Goal: Task Accomplishment & Management: Manage account settings

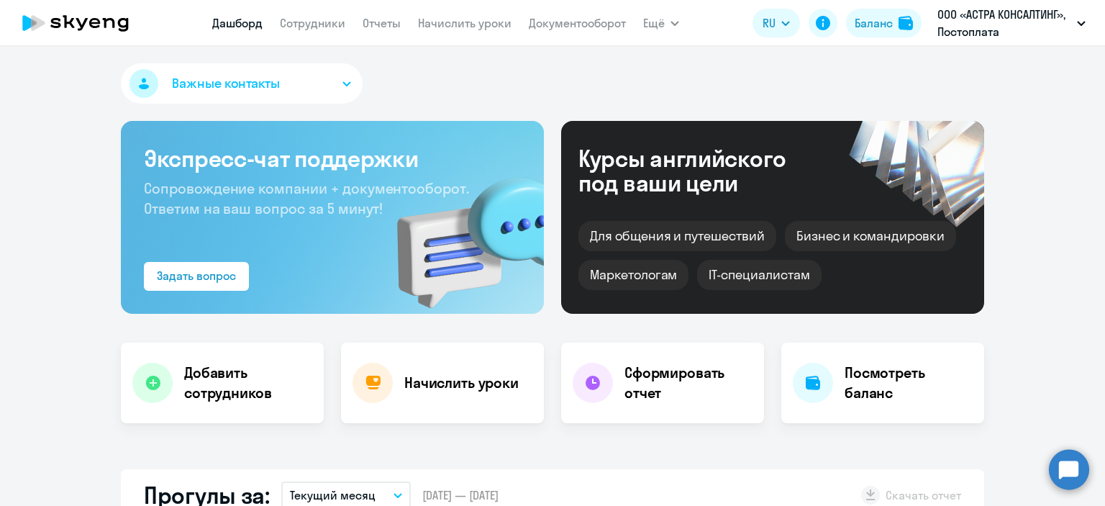
select select "30"
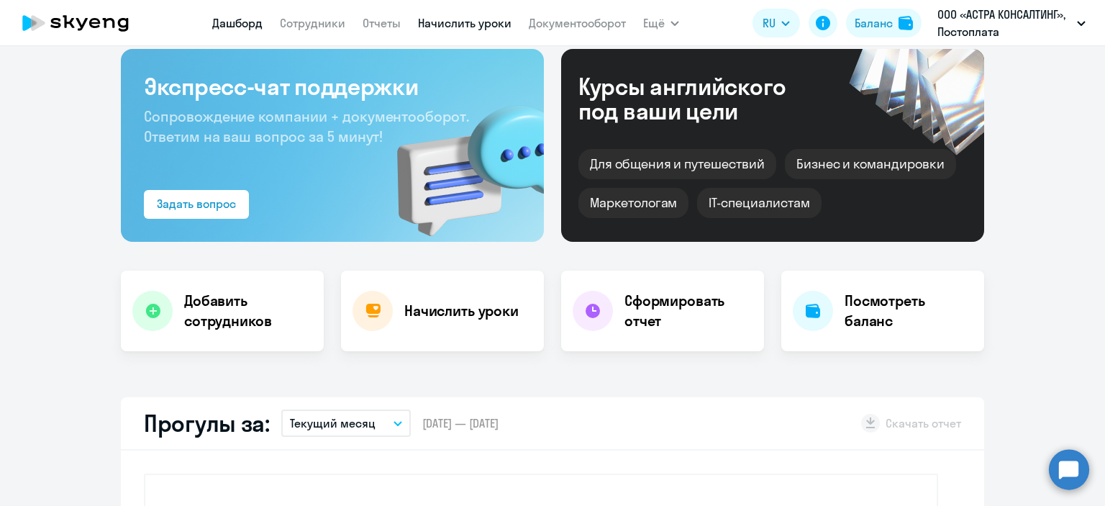
click at [469, 21] on link "Начислить уроки" at bounding box center [465, 23] width 94 height 14
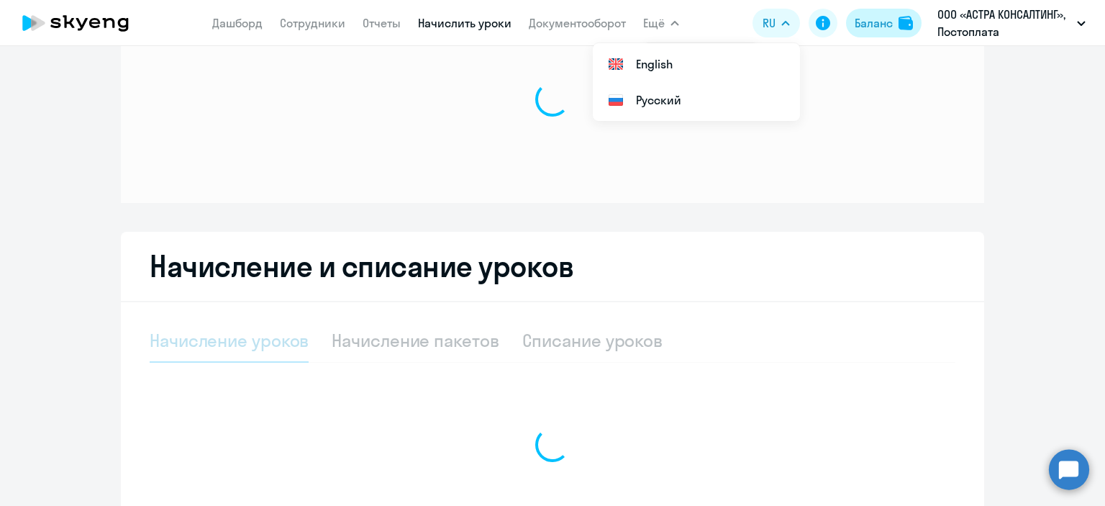
click at [882, 24] on div "Баланс" at bounding box center [874, 22] width 38 height 17
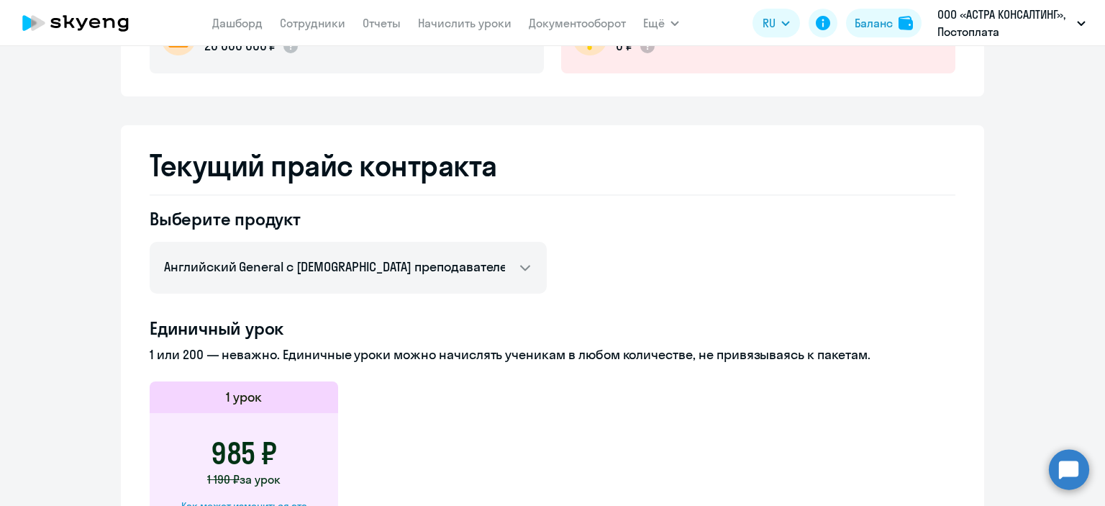
scroll to position [288, 0]
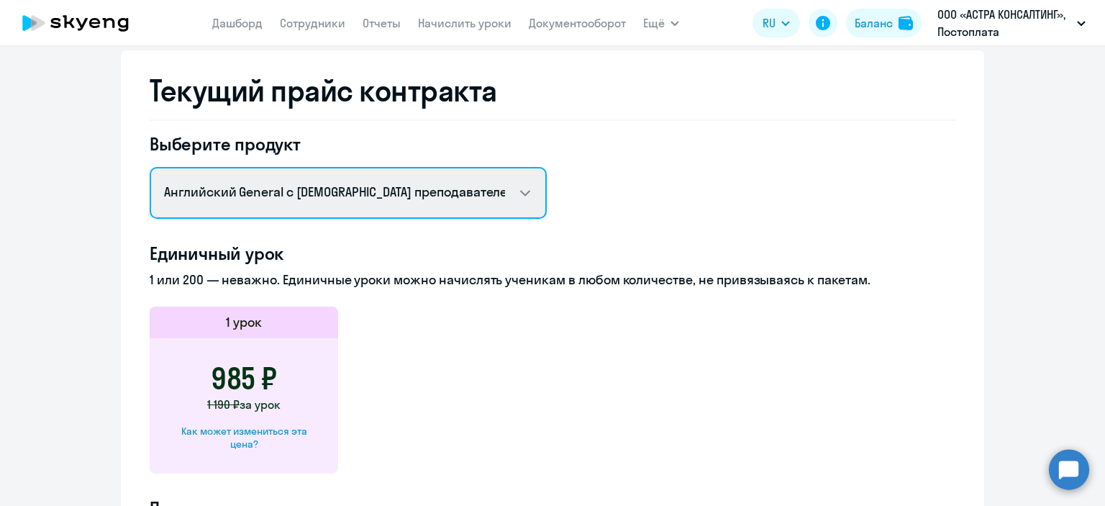
click at [331, 182] on select "Английский General с русскоговорящим преподавателем Английский General с англог…" at bounding box center [348, 193] width 397 height 52
select select "english_adult_not_native_speaker_premium"
click at [150, 167] on select "Английский General с русскоговорящим преподавателем Английский General с англог…" at bounding box center [348, 193] width 397 height 52
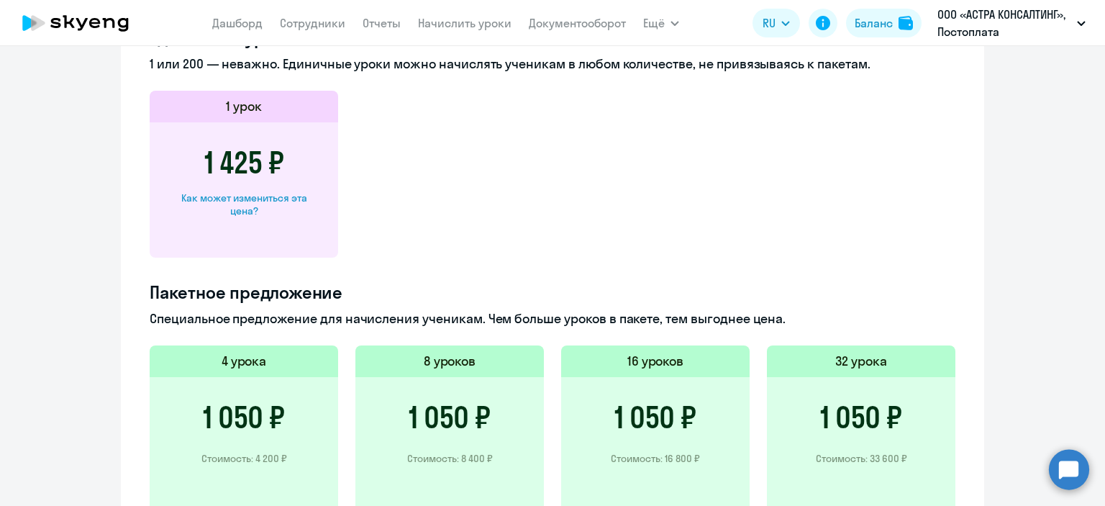
scroll to position [575, 0]
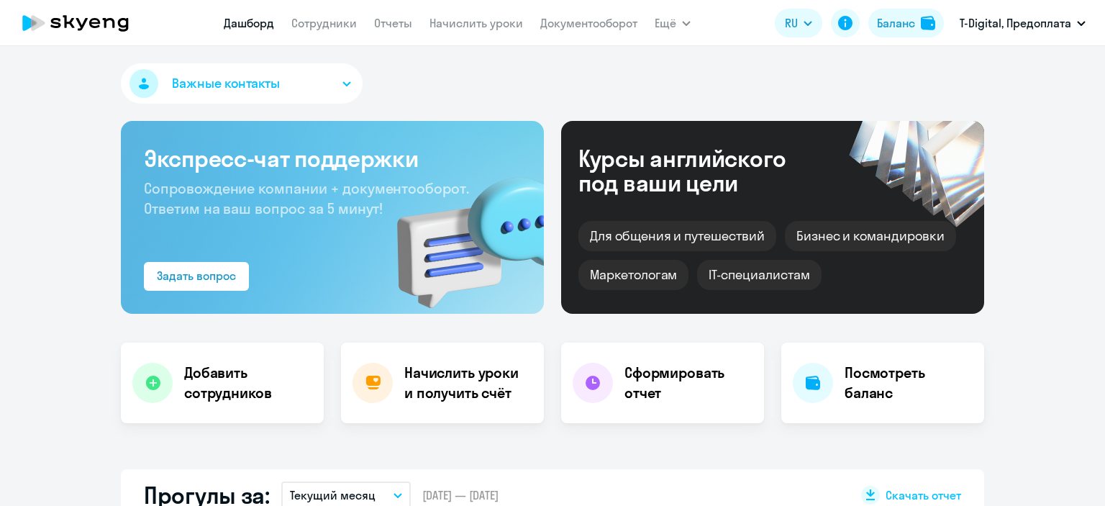
select select "30"
click at [486, 21] on link "Начислить уроки" at bounding box center [476, 23] width 94 height 14
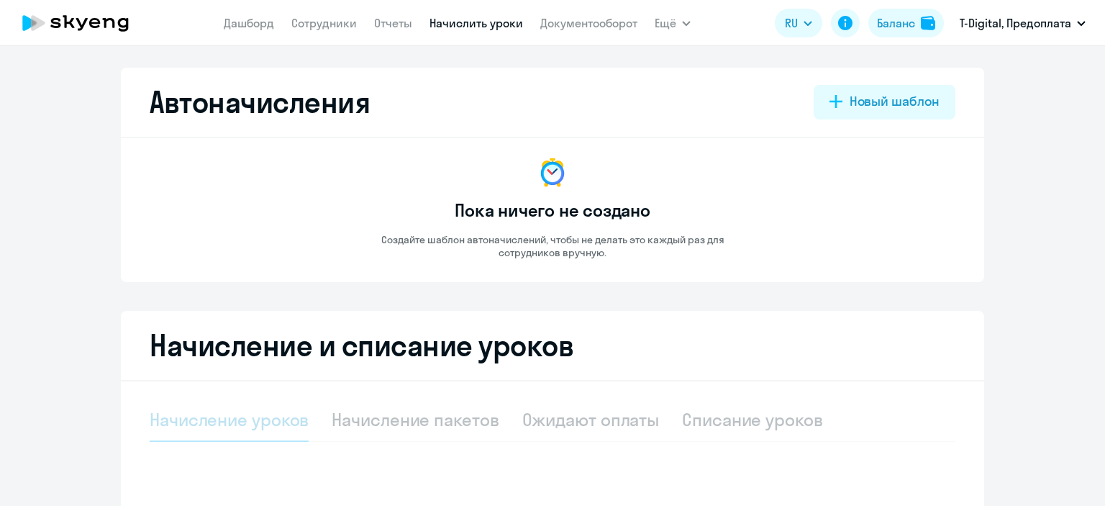
select select "10"
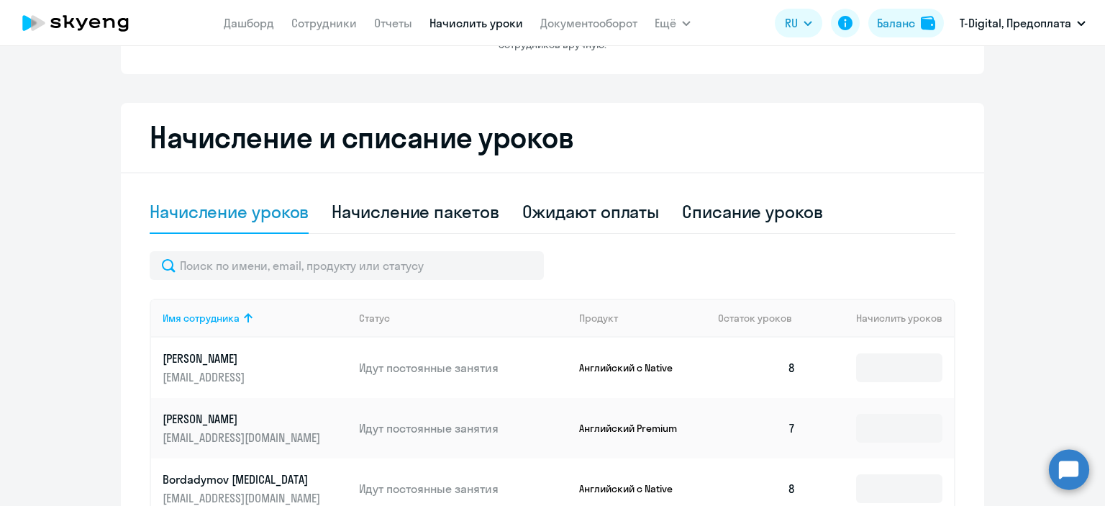
scroll to position [216, 0]
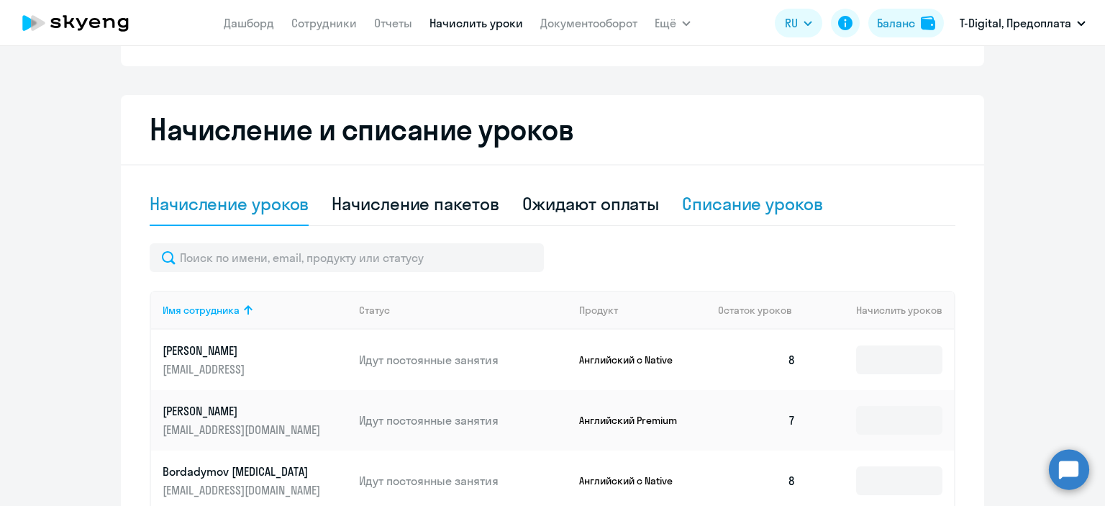
click at [798, 207] on div "Списание уроков" at bounding box center [752, 203] width 141 height 23
select select "10"
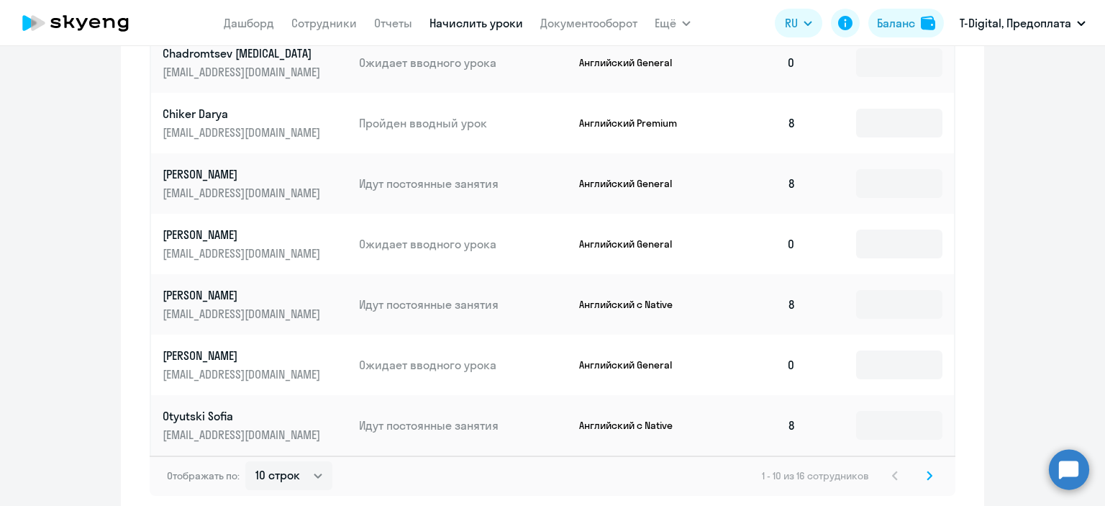
scroll to position [719, 0]
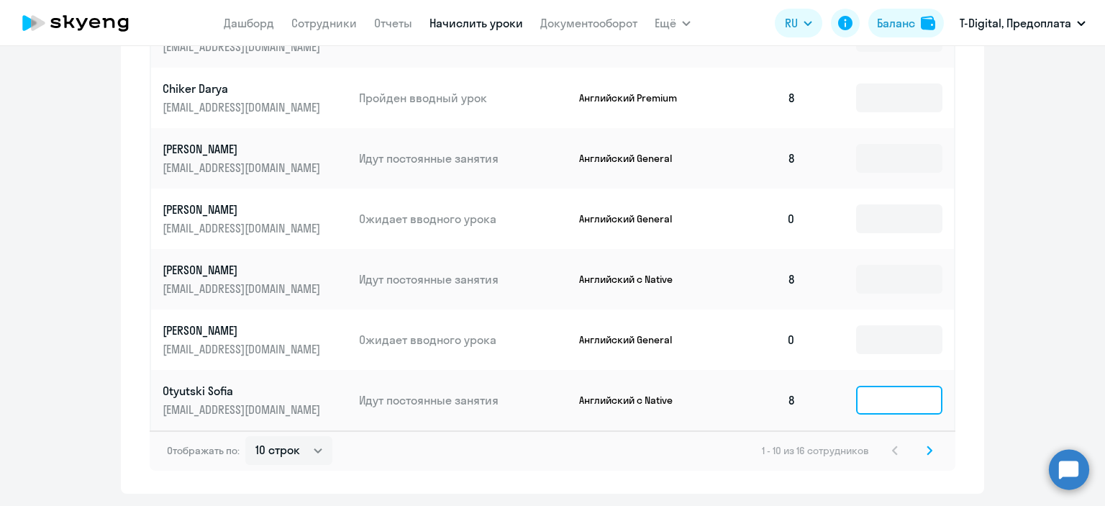
click at [883, 409] on input at bounding box center [899, 400] width 86 height 29
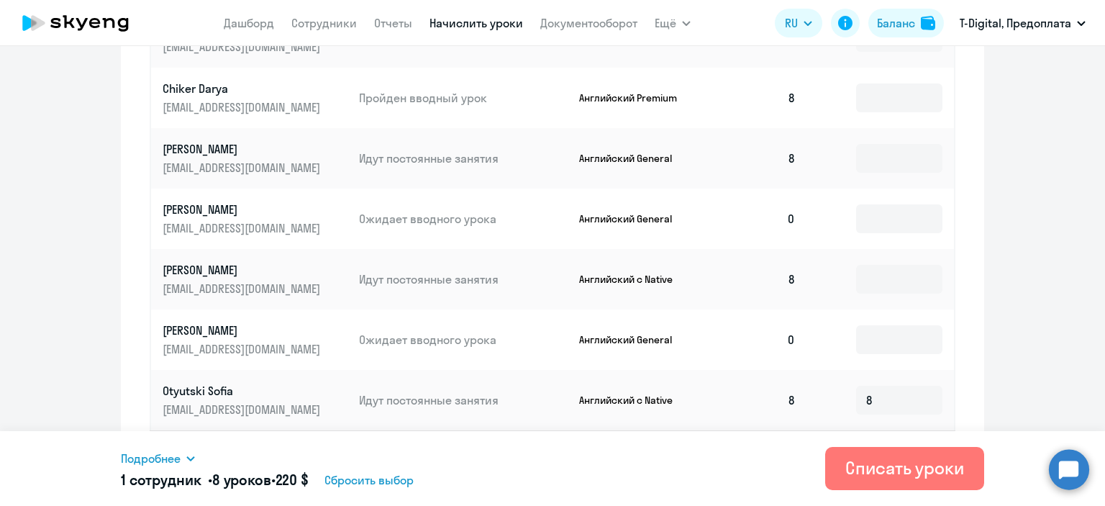
click at [172, 457] on span "Подробнее" at bounding box center [151, 458] width 60 height 17
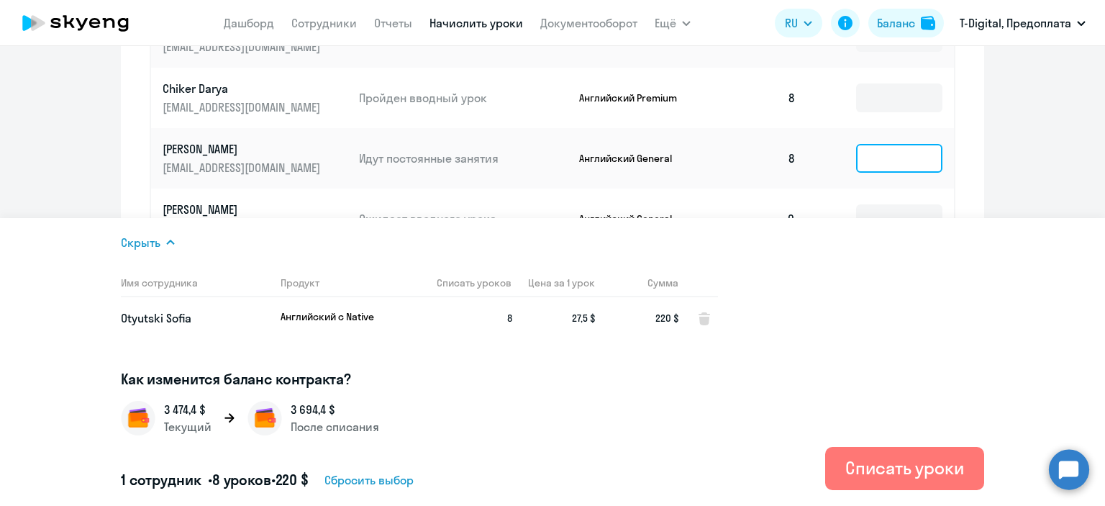
click at [858, 171] on input at bounding box center [899, 158] width 86 height 29
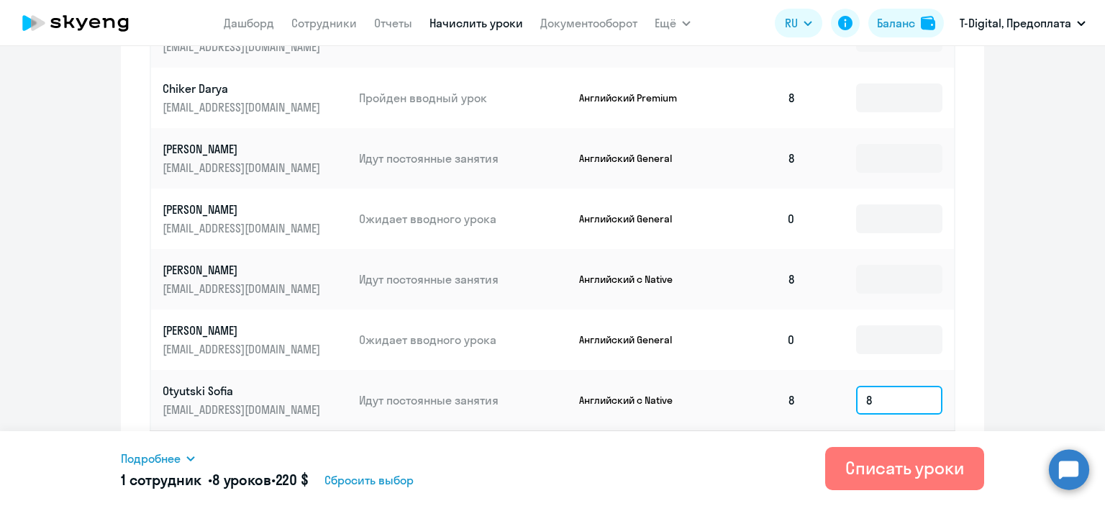
drag, startPoint x: 872, startPoint y: 401, endPoint x: 857, endPoint y: 401, distance: 15.1
click at [857, 401] on input "8" at bounding box center [899, 400] width 86 height 29
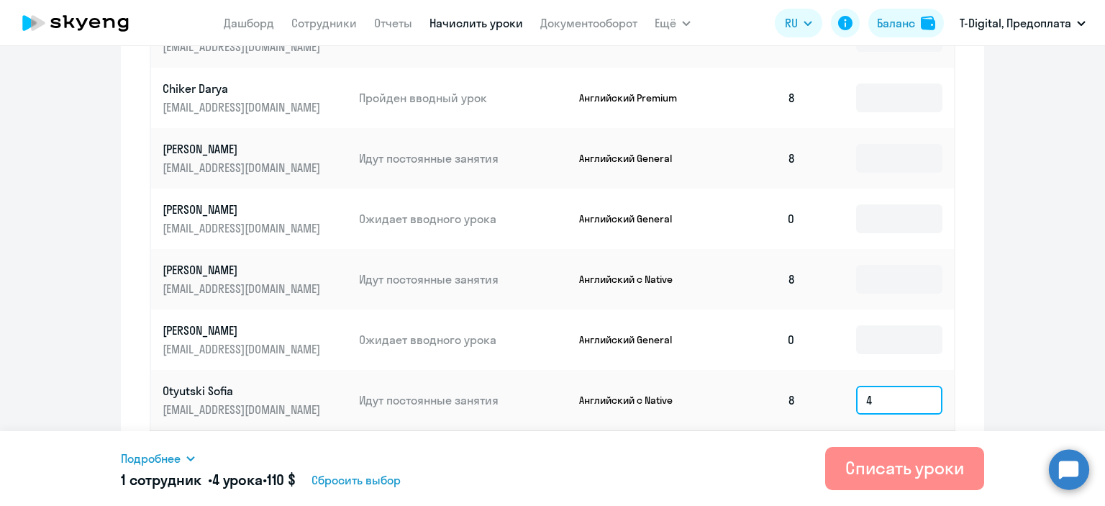
type input "4"
click at [891, 465] on div "Списать уроки" at bounding box center [904, 467] width 119 height 23
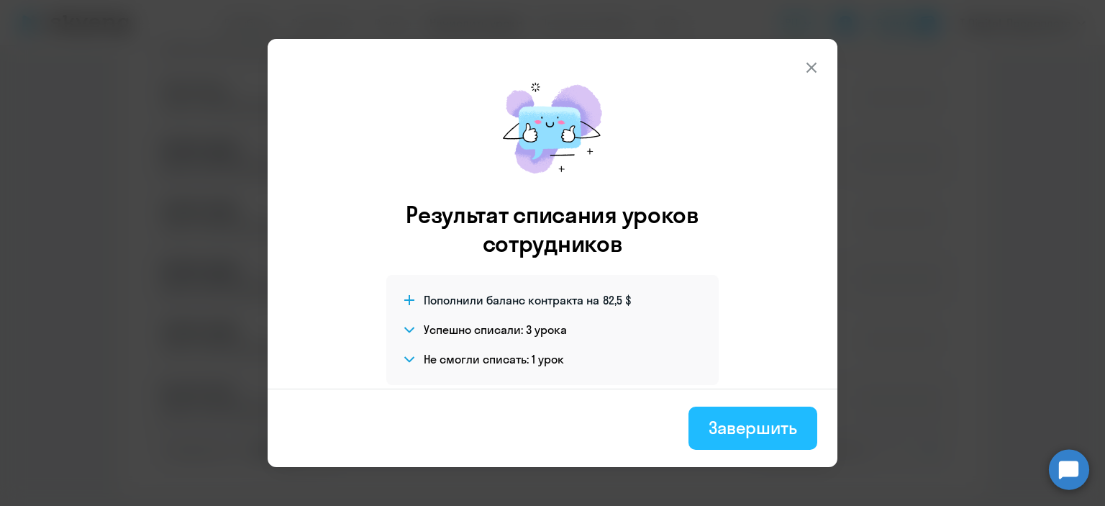
click at [747, 419] on div "Завершить" at bounding box center [753, 427] width 88 height 23
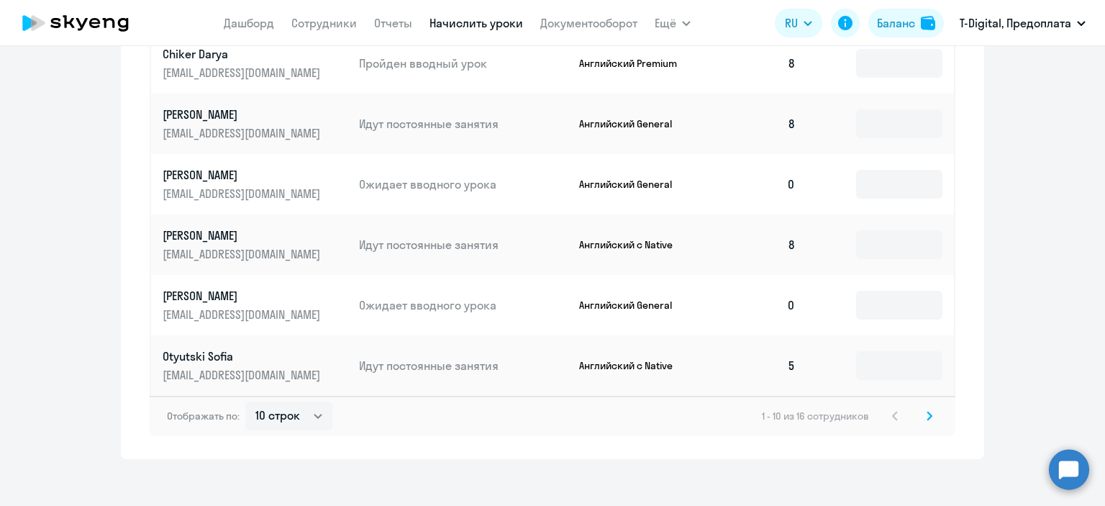
scroll to position [765, 0]
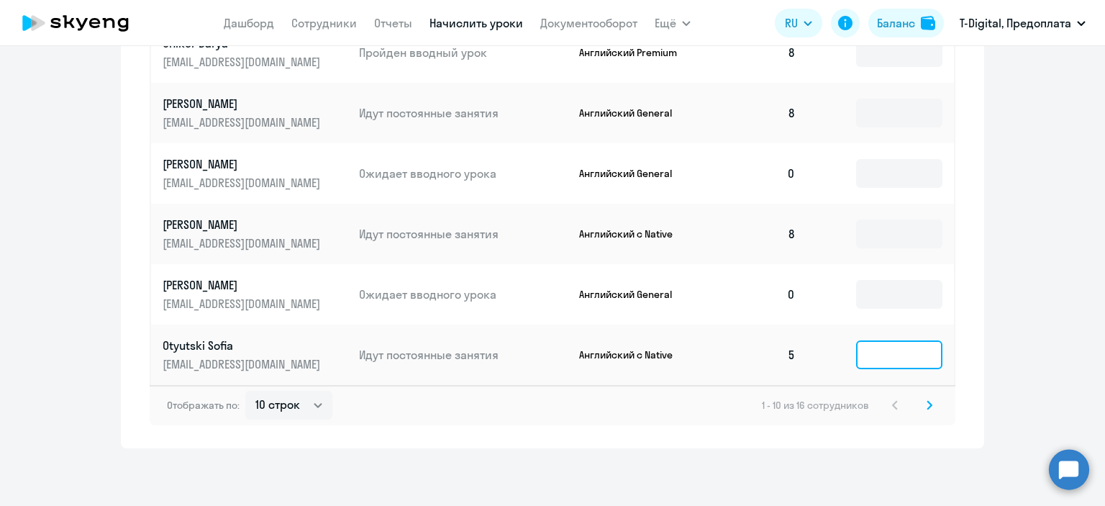
click at [870, 356] on input at bounding box center [899, 354] width 86 height 29
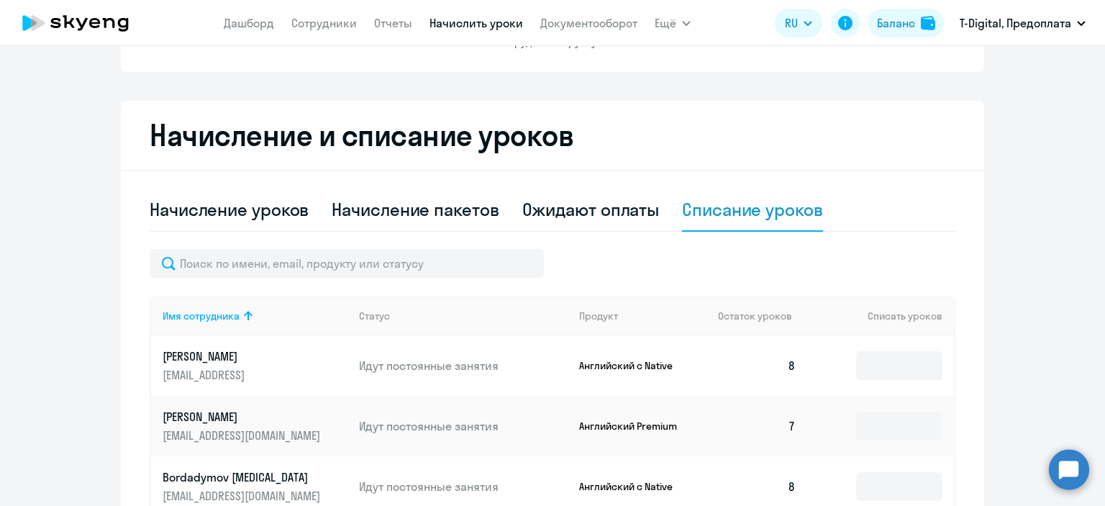
scroll to position [189, 0]
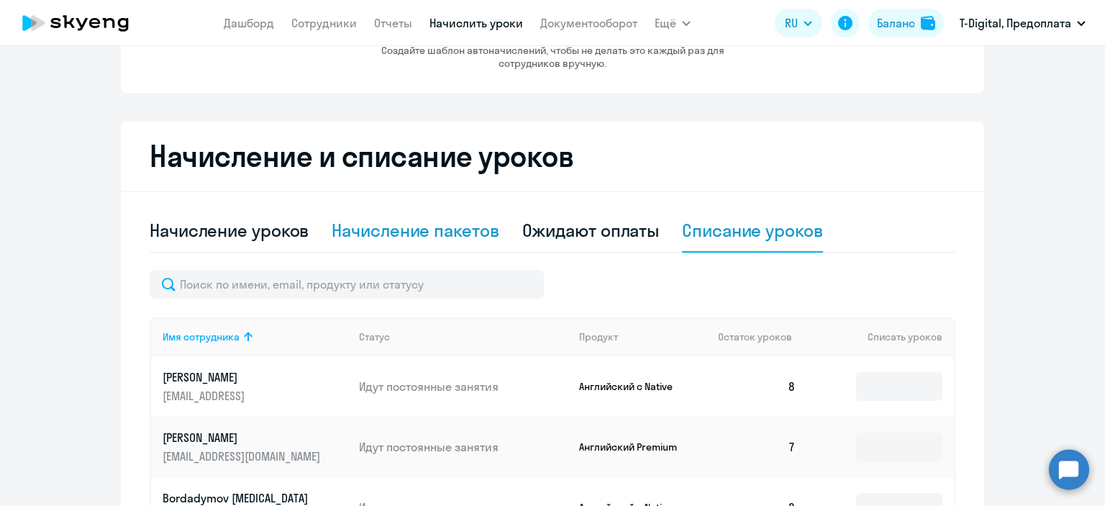
click at [386, 232] on div "Начисление пакетов" at bounding box center [415, 230] width 167 height 23
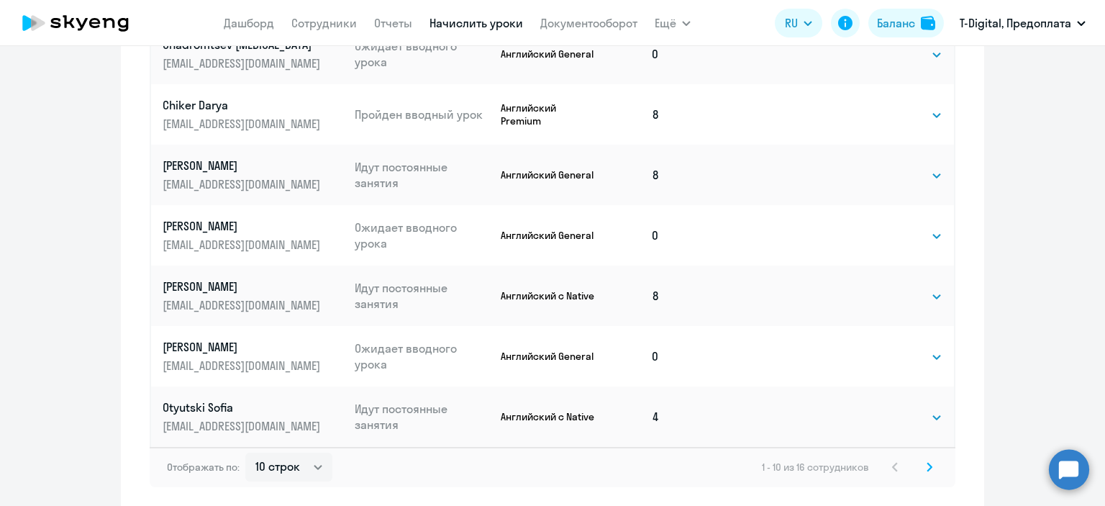
scroll to position [837, 0]
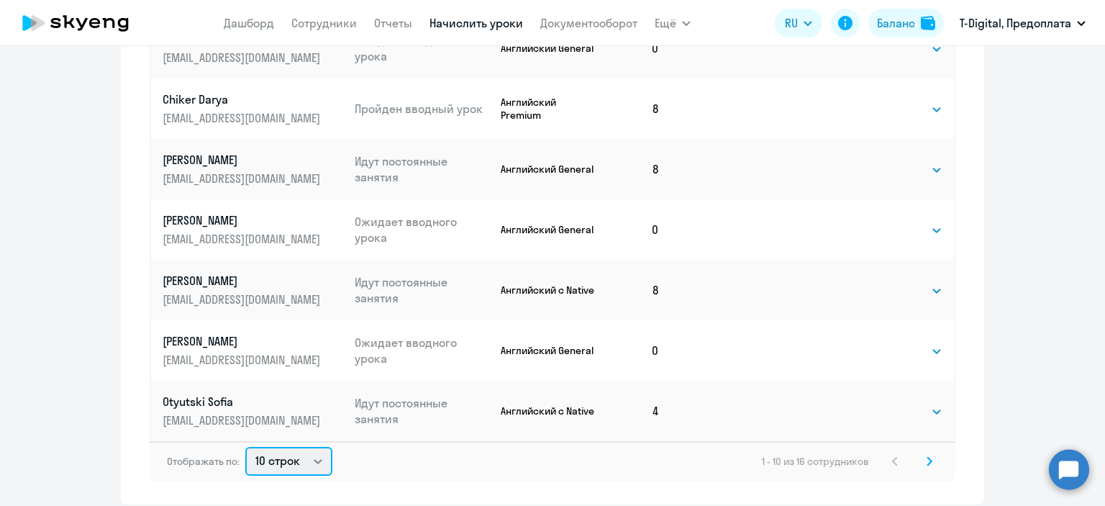
click at [288, 456] on select "10 строк 30 строк 50 строк" at bounding box center [288, 461] width 87 height 29
select select "30"
click at [245, 447] on select "10 строк 30 строк 50 строк" at bounding box center [288, 461] width 87 height 29
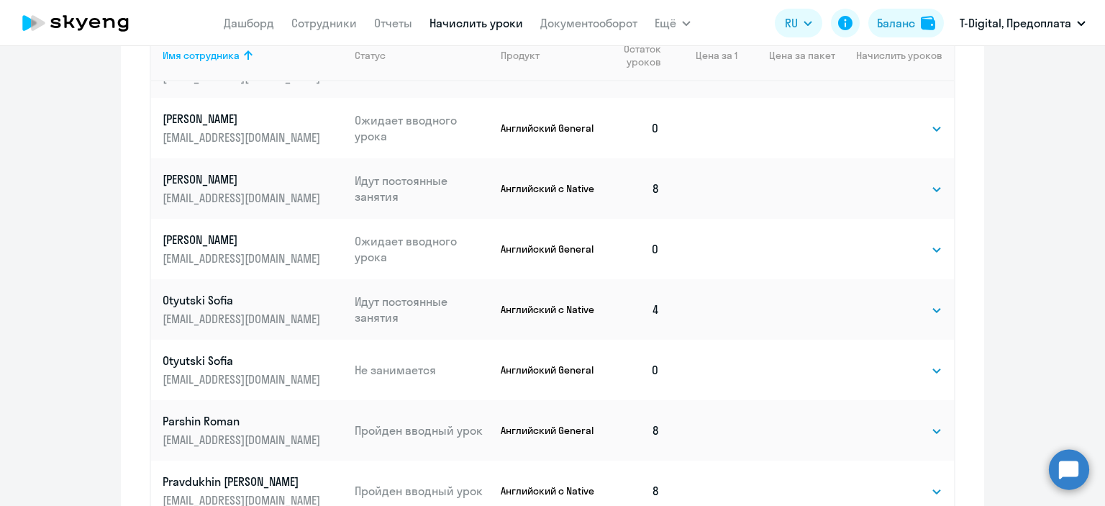
scroll to position [363, 0]
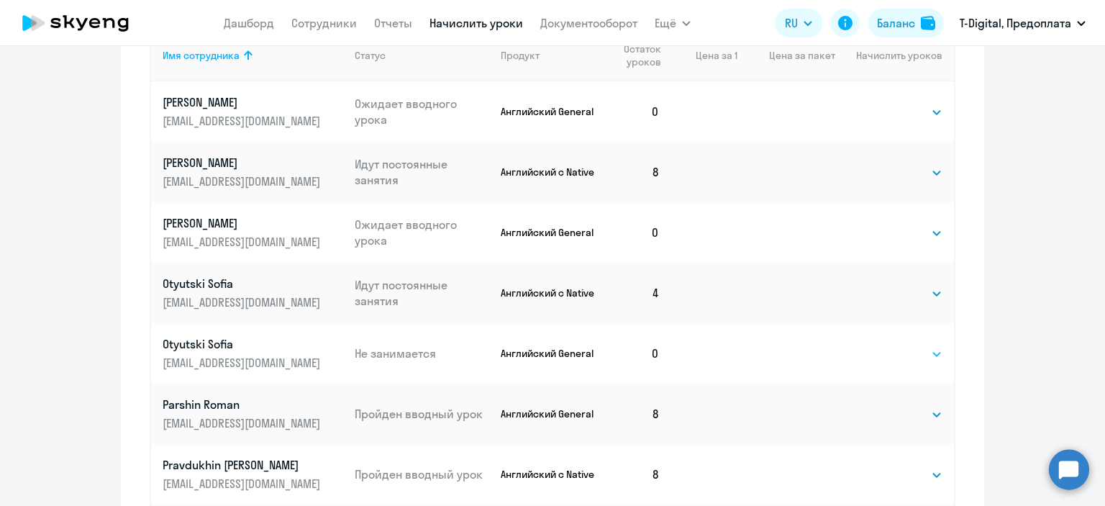
click at [891, 356] on select "Выбрать 4 8 16 32 64 96 128" at bounding box center [912, 353] width 59 height 17
select select "4"
click at [883, 345] on select "Выбрать 4 8 16 32 64 96 128" at bounding box center [912, 353] width 59 height 17
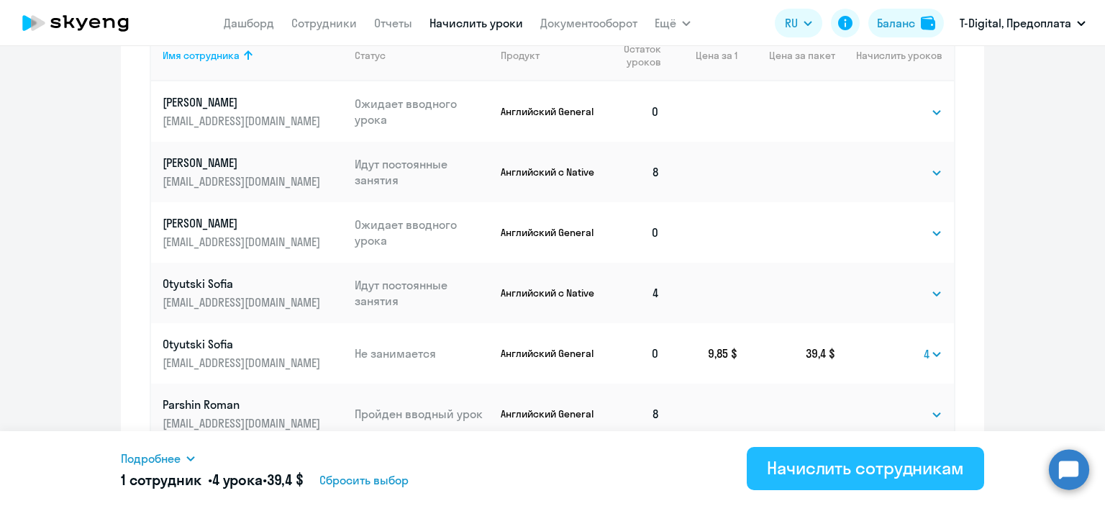
click at [787, 468] on div "Начислить сотрудникам" at bounding box center [865, 467] width 197 height 23
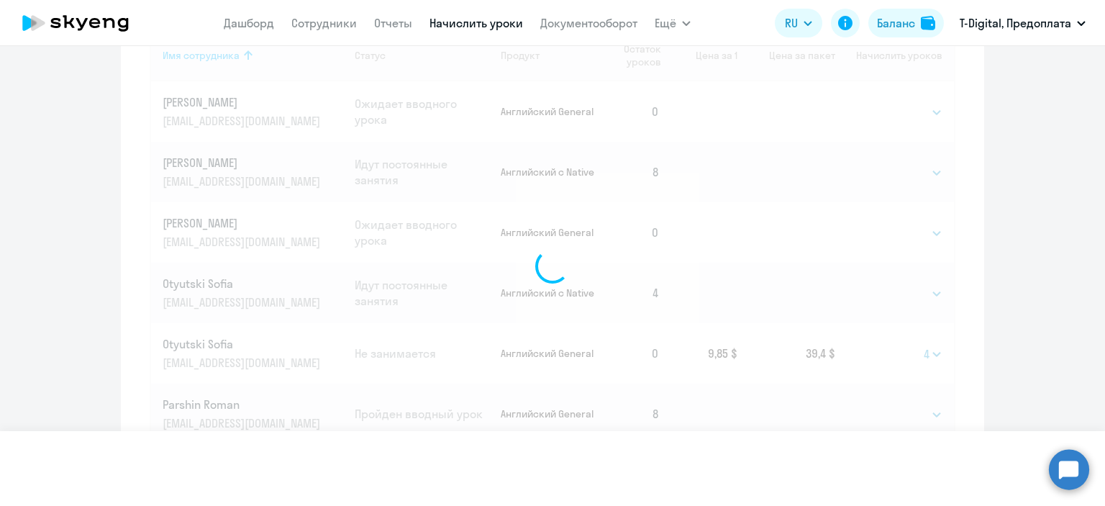
select select
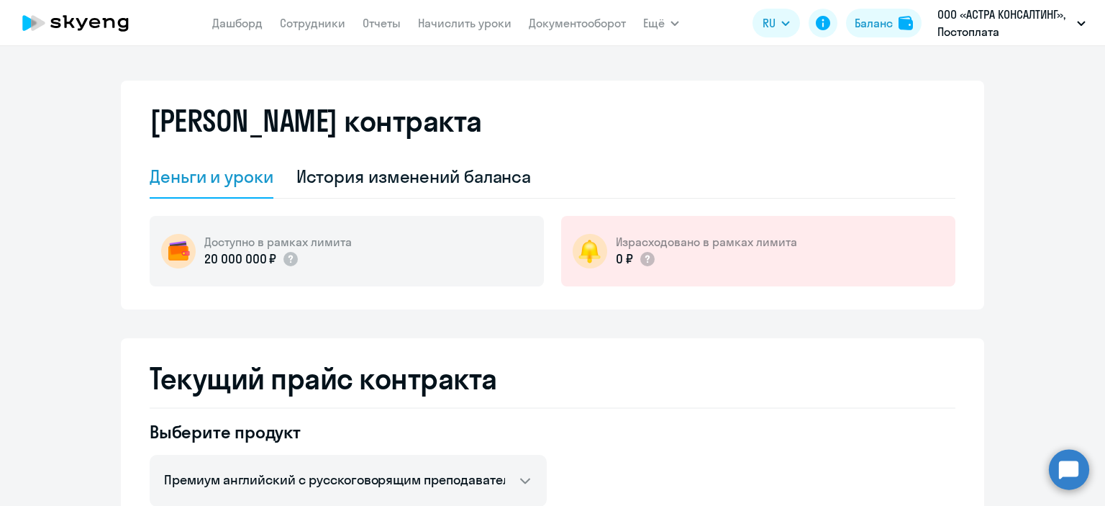
select select "english_adult_not_native_speaker_premium"
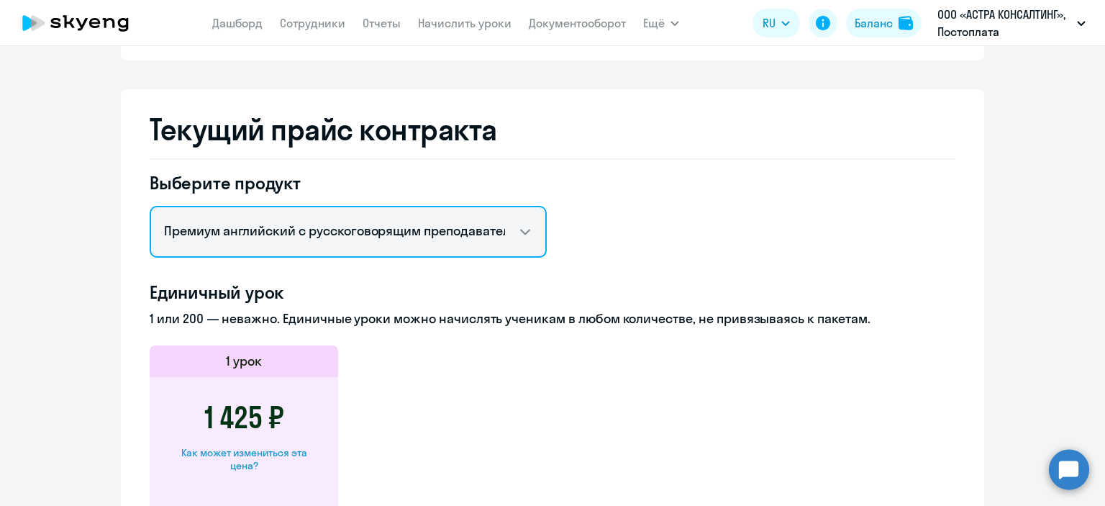
scroll to position [216, 0]
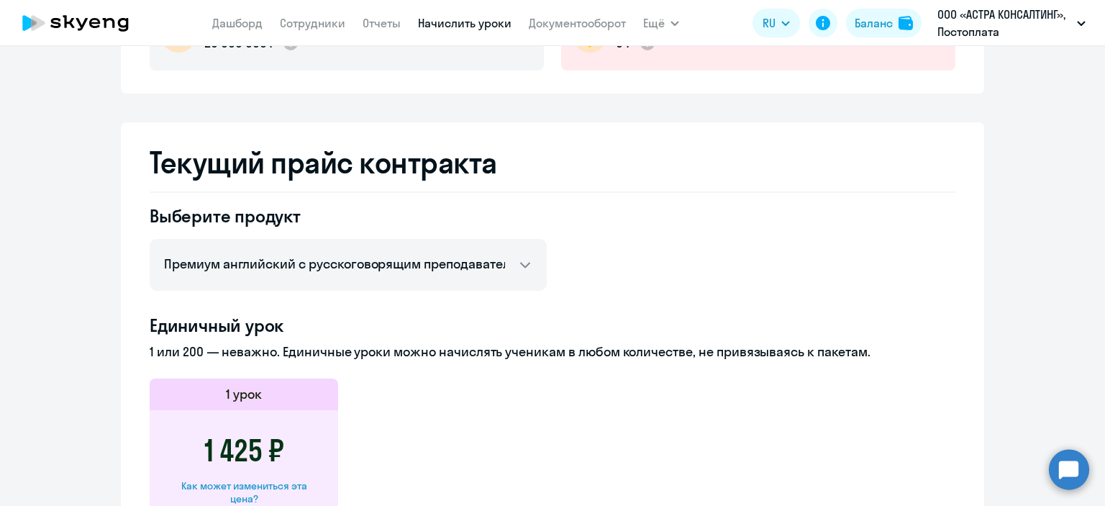
click at [449, 28] on link "Начислить уроки" at bounding box center [465, 23] width 94 height 14
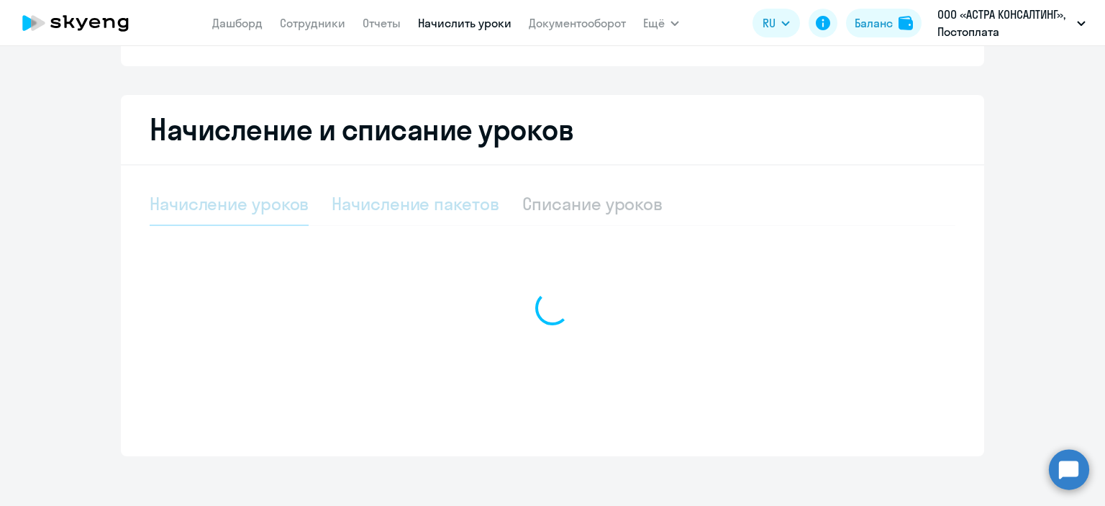
select select "10"
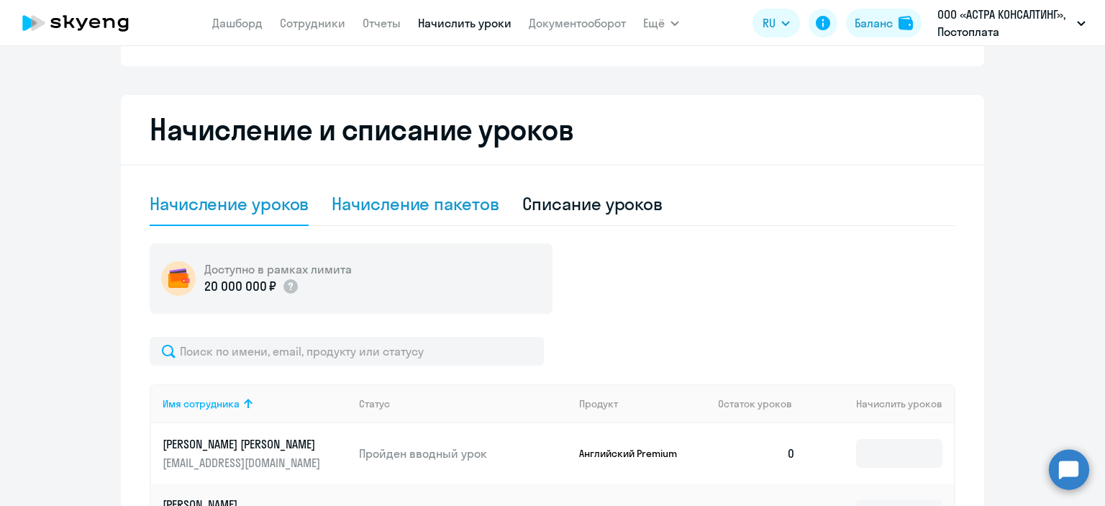
click at [391, 201] on div "Начисление пакетов" at bounding box center [415, 203] width 167 height 23
select select "10"
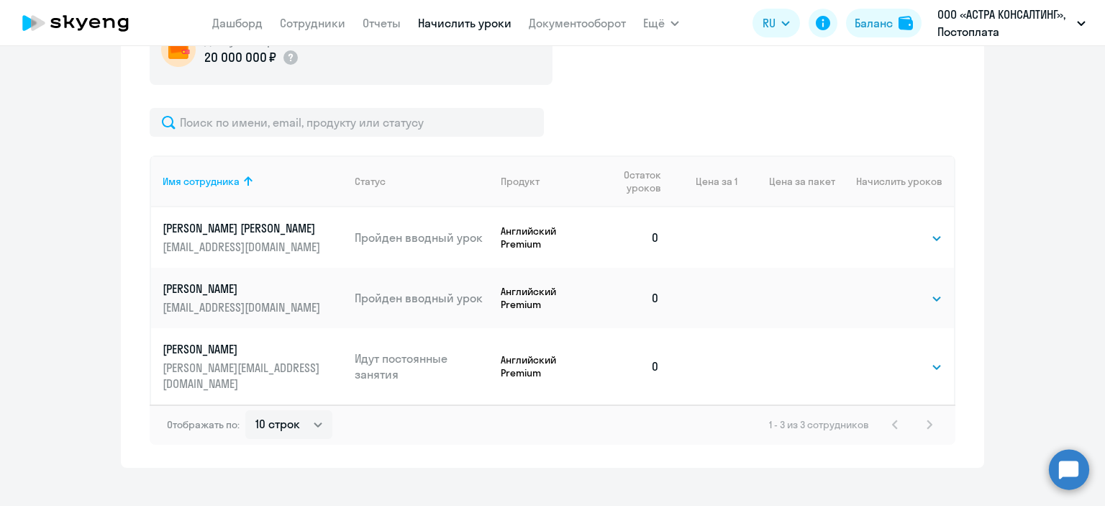
scroll to position [448, 0]
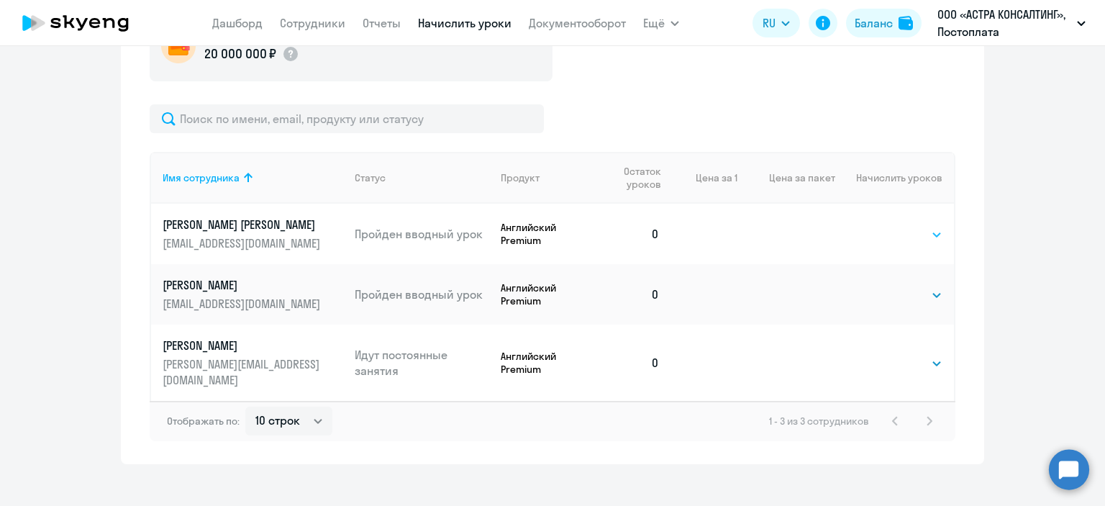
click at [906, 239] on select "Выбрать 4 8 16 32 64" at bounding box center [912, 234] width 59 height 17
select select "64"
click at [883, 226] on select "Выбрать 4 8 16 32 64" at bounding box center [912, 234] width 59 height 17
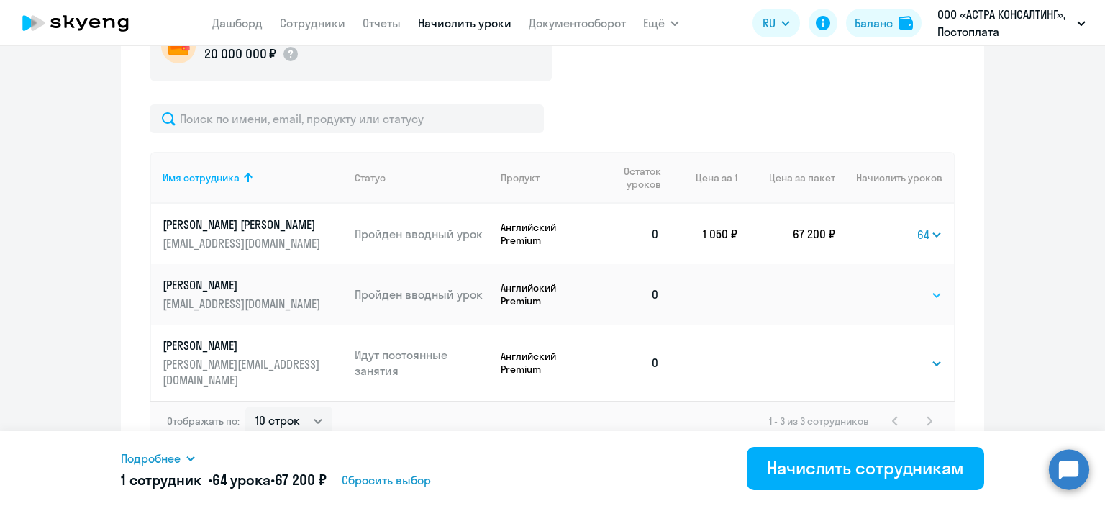
click at [909, 289] on select "Выбрать 4 8 16 32 64" at bounding box center [912, 294] width 59 height 17
select select "64"
click at [883, 286] on select "Выбрать 4 8 16 32 64" at bounding box center [912, 294] width 59 height 17
click at [912, 355] on select "Выбрать 4 8 16 32 64" at bounding box center [912, 363] width 59 height 17
select select "64"
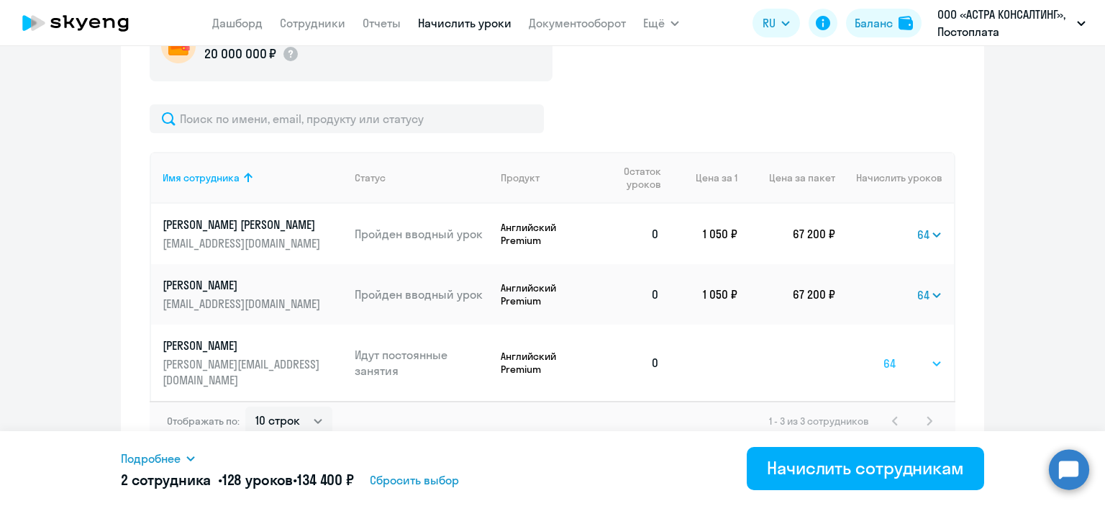
click at [883, 355] on select "Выбрать 4 8 16 32 64" at bounding box center [912, 363] width 59 height 17
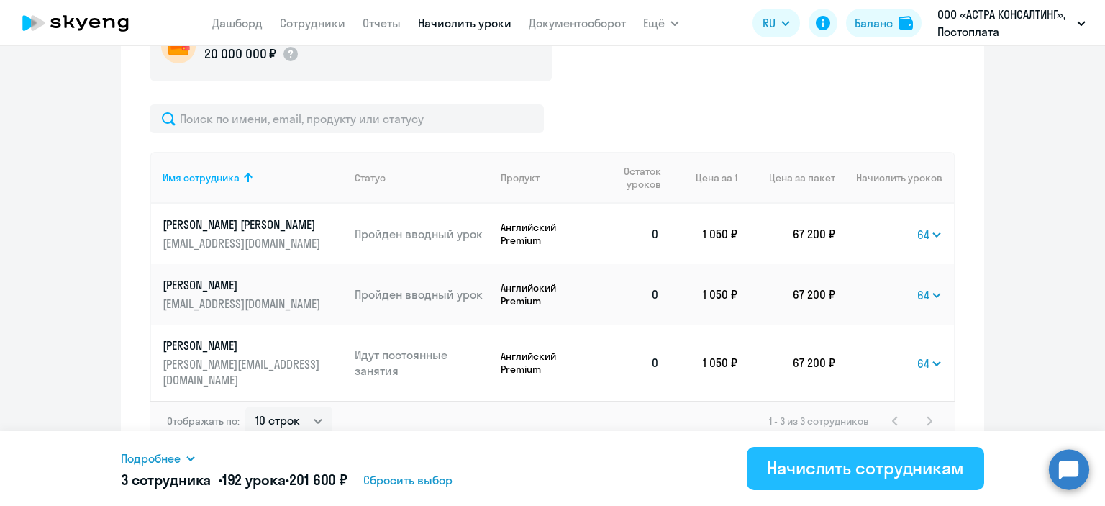
click at [842, 470] on div "Начислить сотрудникам" at bounding box center [865, 467] width 197 height 23
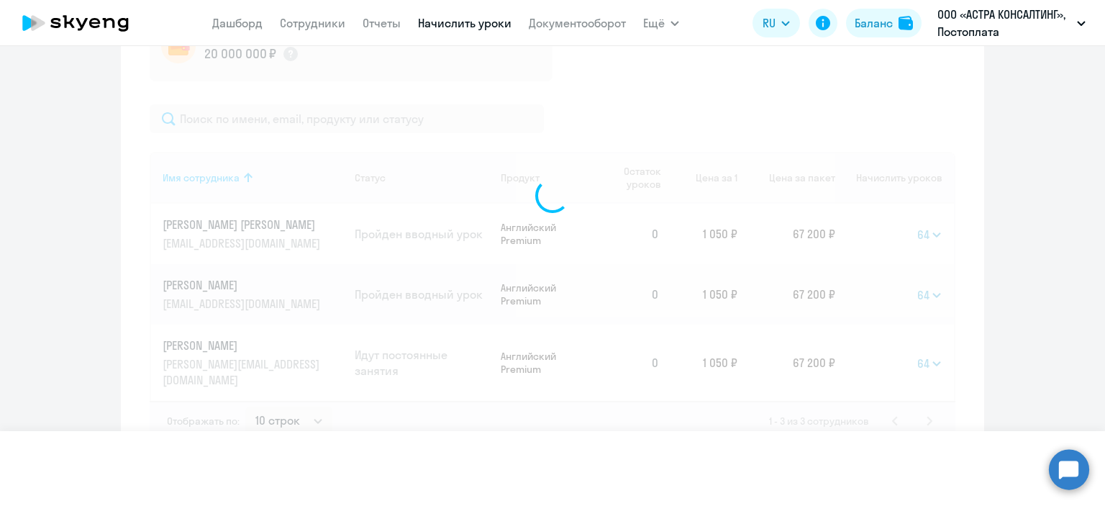
select select
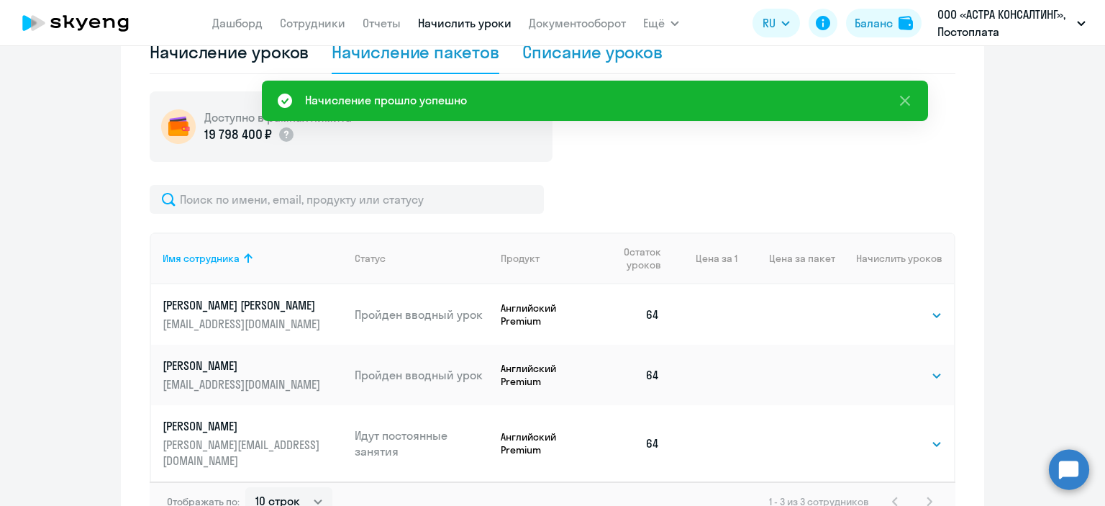
scroll to position [232, 0]
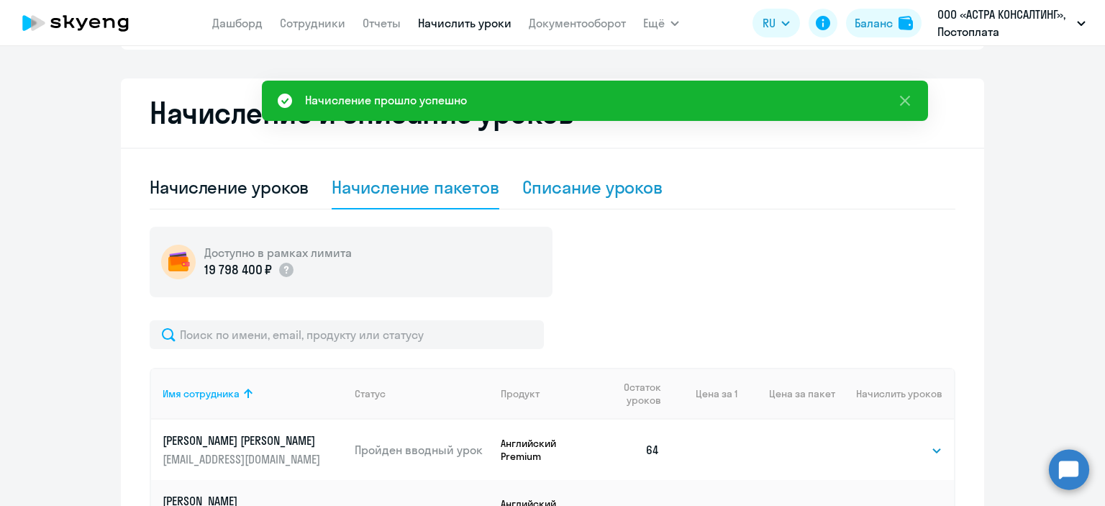
click at [566, 175] on div "Списание уроков" at bounding box center [592, 187] width 141 height 43
select select "10"
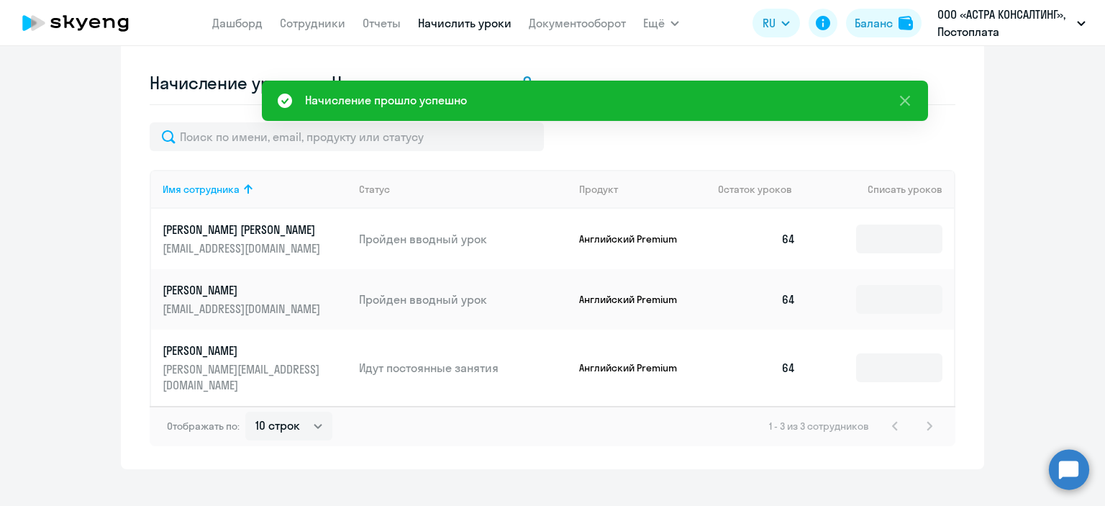
scroll to position [342, 0]
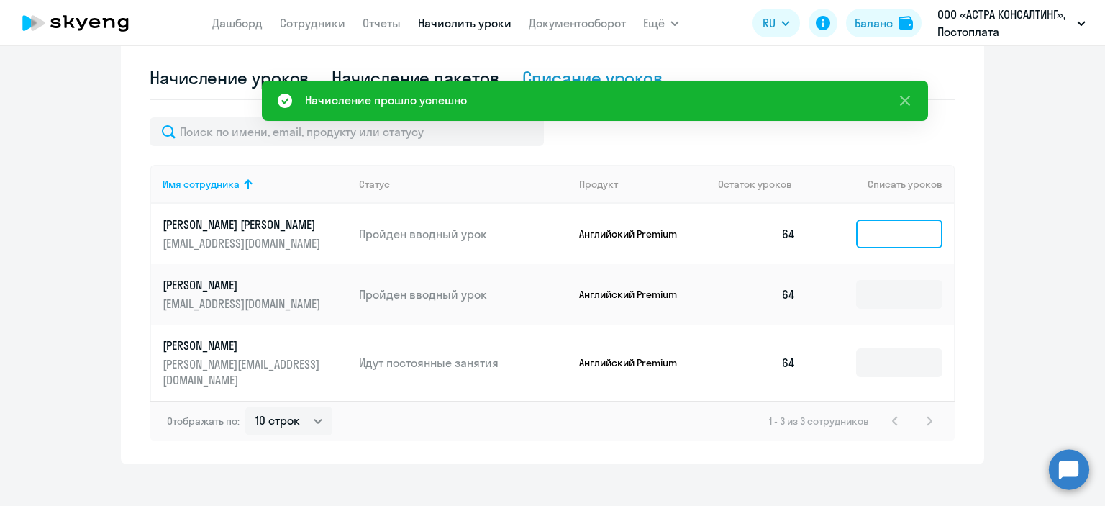
click at [885, 233] on input at bounding box center [899, 233] width 86 height 29
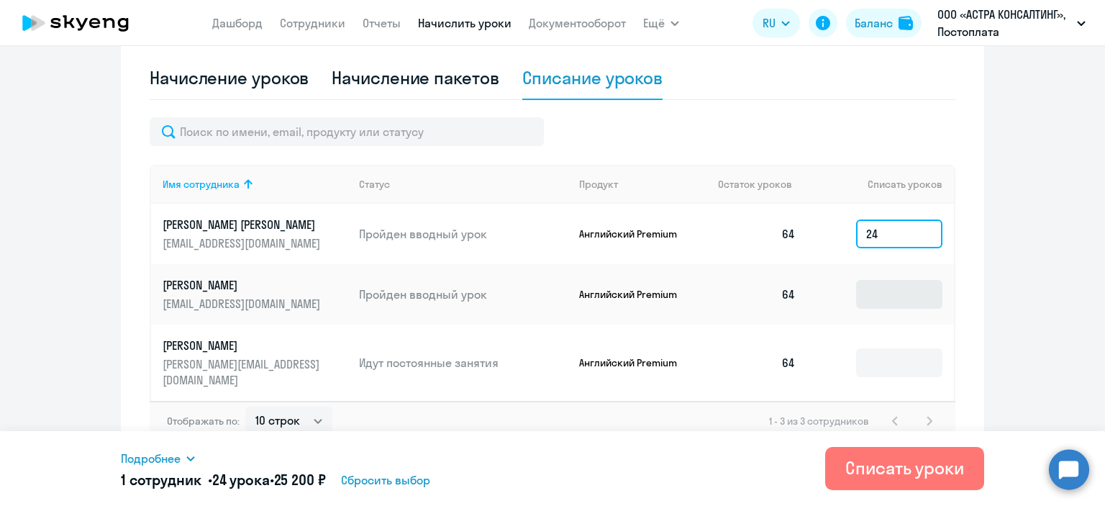
type input "24"
click at [863, 291] on input at bounding box center [899, 294] width 86 height 29
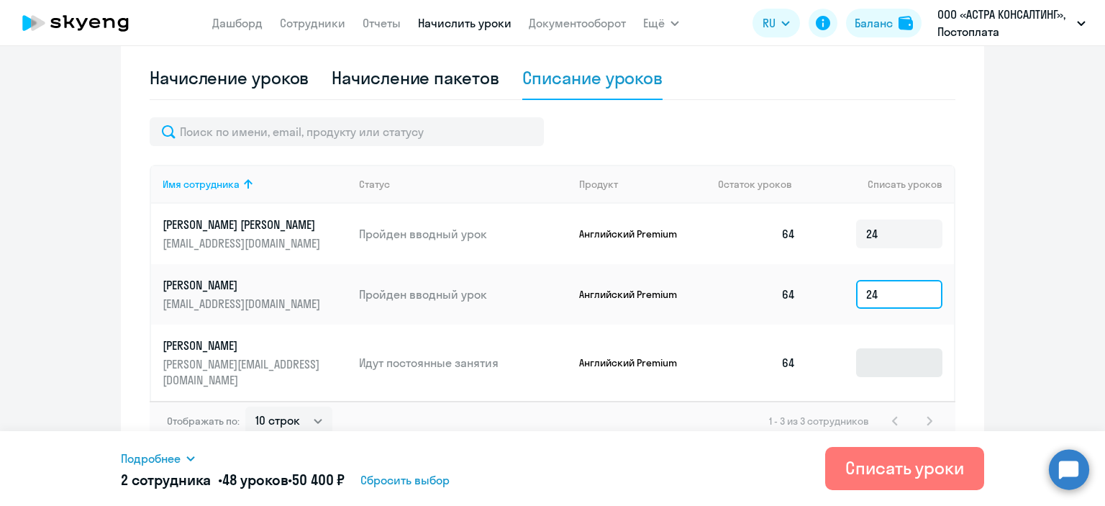
type input "24"
click at [878, 359] on input at bounding box center [899, 362] width 86 height 29
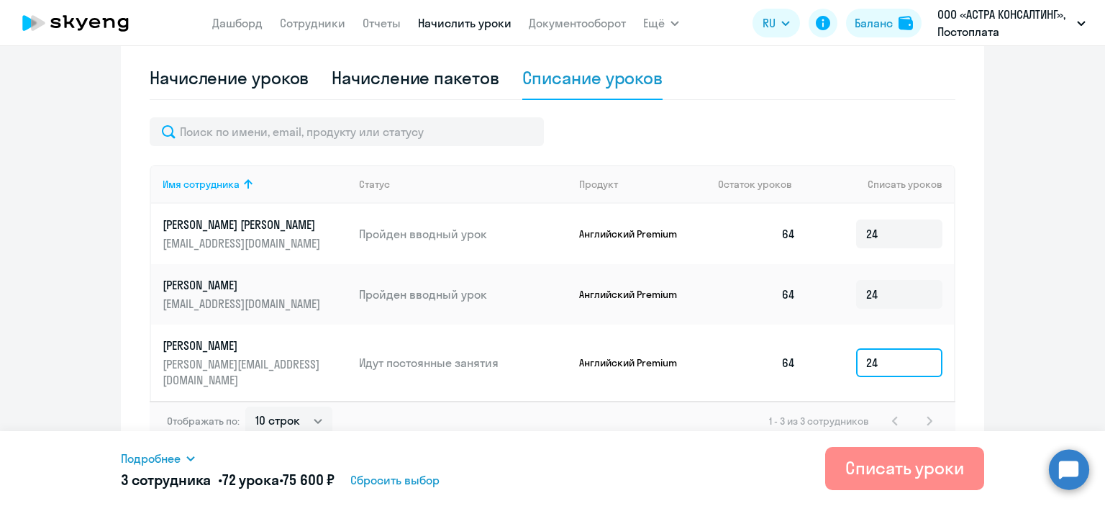
type input "24"
click at [877, 468] on div "Списать уроки" at bounding box center [904, 467] width 119 height 23
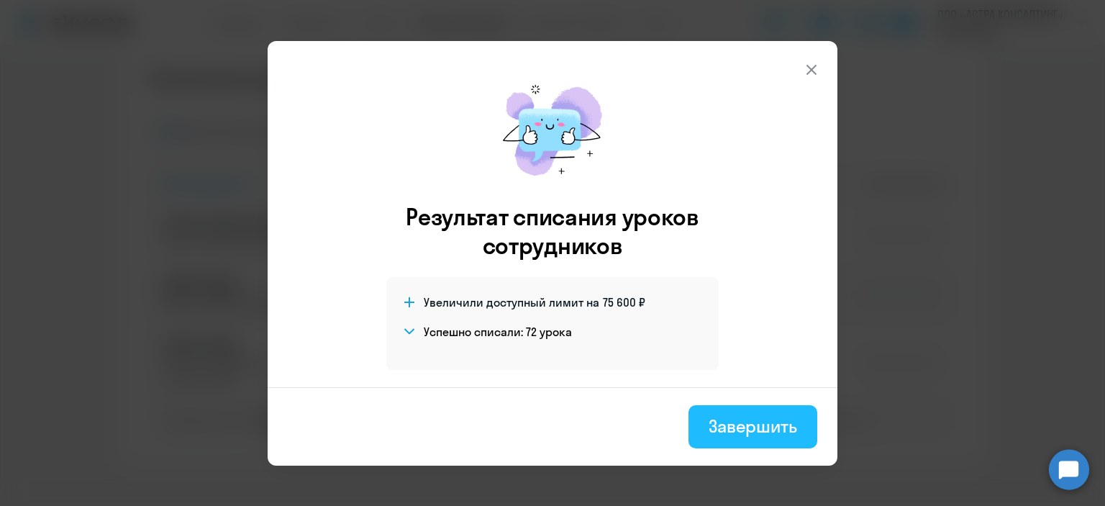
click at [745, 427] on div "Завершить" at bounding box center [753, 425] width 88 height 23
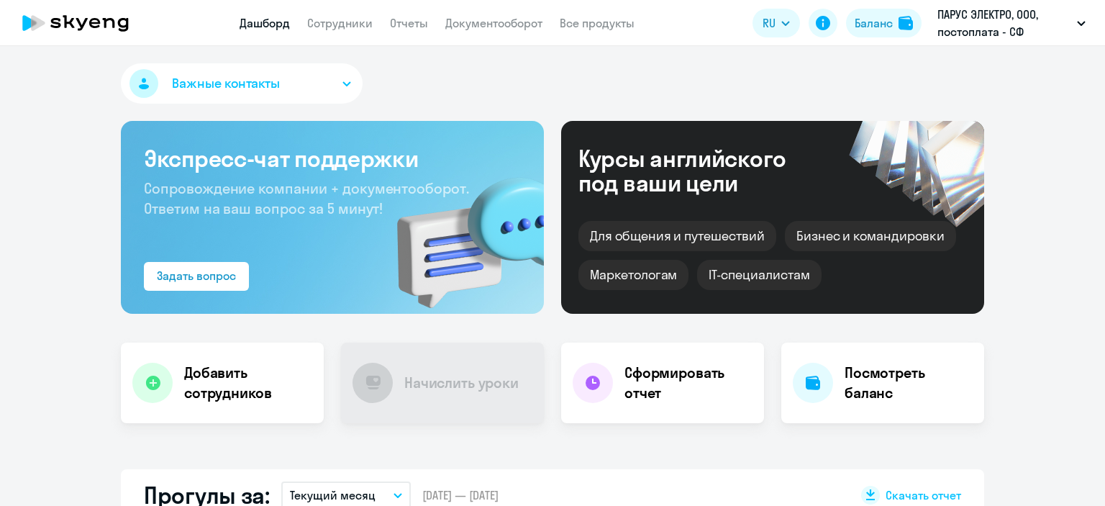
select select "30"
click at [355, 20] on link "Сотрудники" at bounding box center [339, 23] width 65 height 14
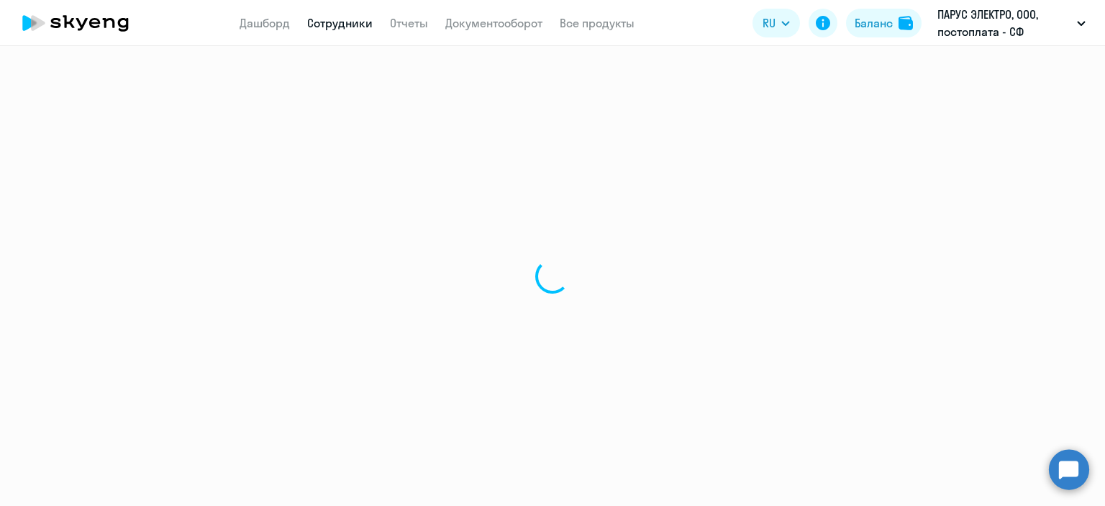
select select "30"
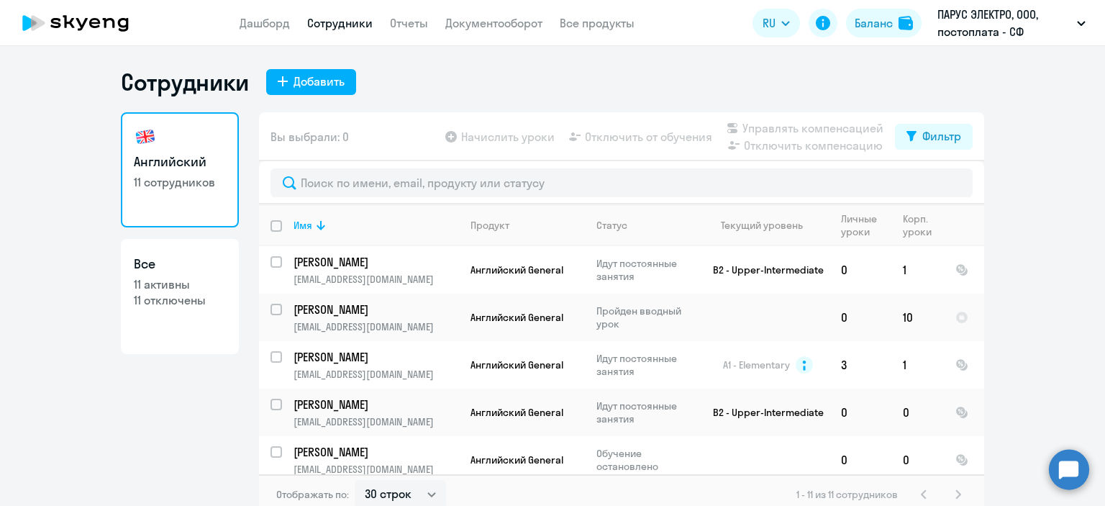
click at [166, 293] on p "11 отключены" at bounding box center [180, 300] width 92 height 16
select select "30"
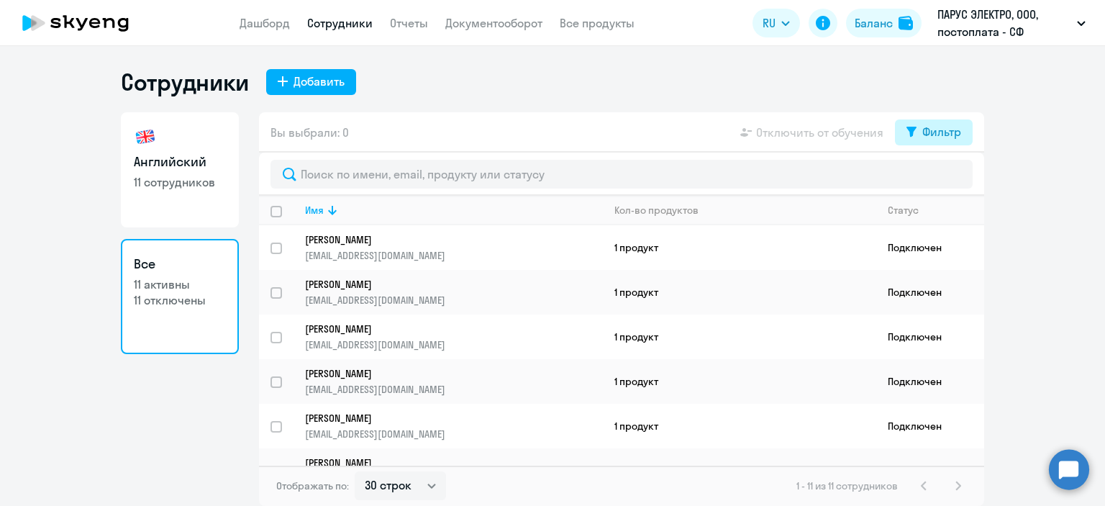
click at [924, 136] on div "Фильтр" at bounding box center [941, 131] width 39 height 17
click at [947, 176] on span at bounding box center [949, 179] width 24 height 14
click at [937, 178] on input "checkbox" at bounding box center [936, 178] width 1 height 1
checkbox input "true"
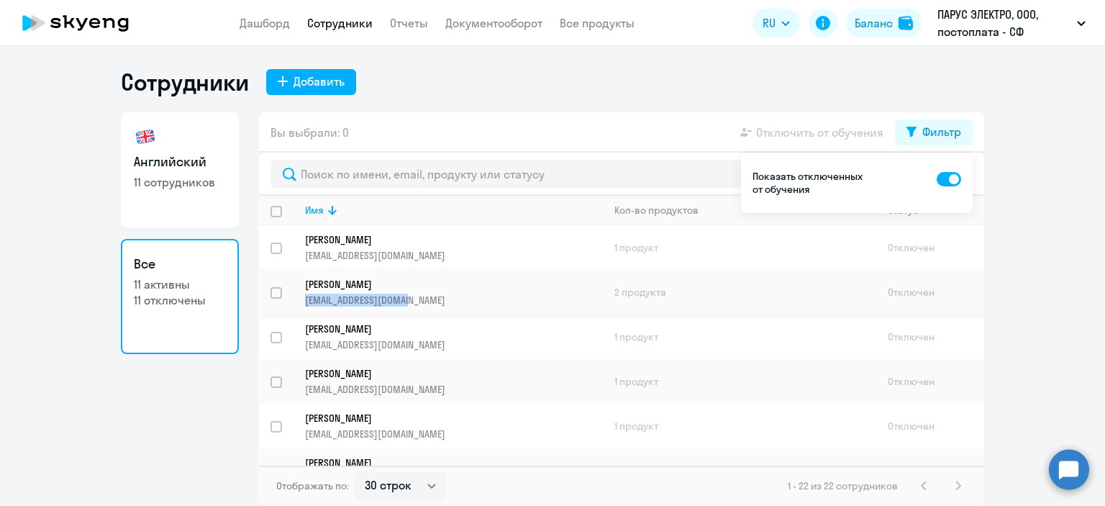
copy p "doktorvazelin@list.ru"
drag, startPoint x: 304, startPoint y: 298, endPoint x: 406, endPoint y: 301, distance: 101.5
click at [406, 301] on td "Федотов Владислав doktorvazelin@list.ru" at bounding box center [447, 292] width 309 height 45
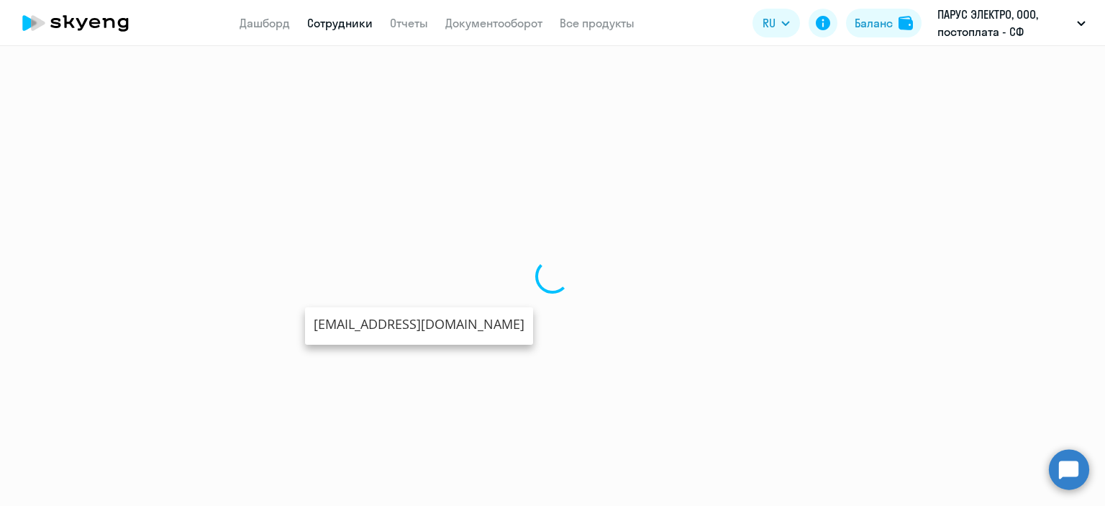
select select "english"
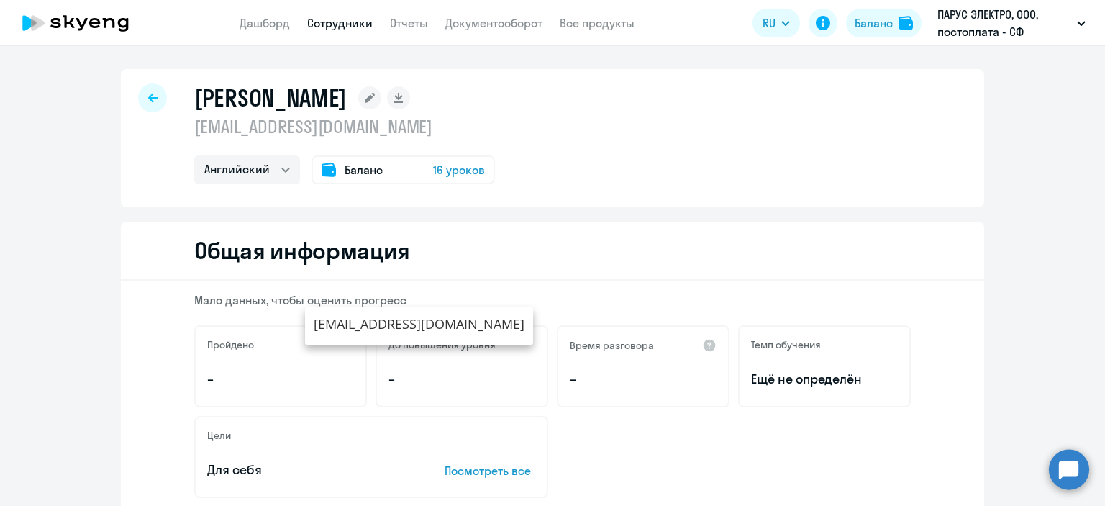
click at [346, 23] on link "Сотрудники" at bounding box center [339, 23] width 65 height 14
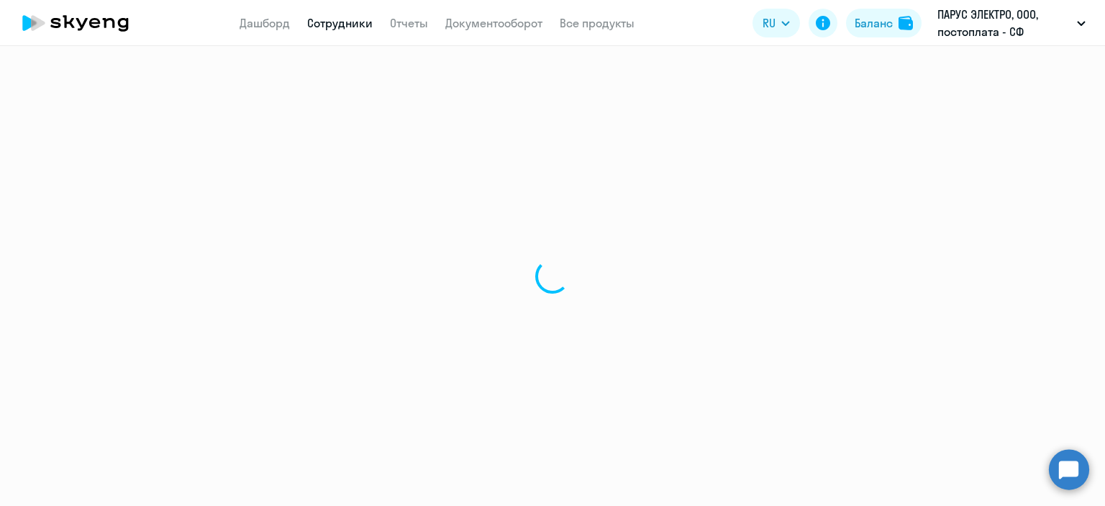
select select "30"
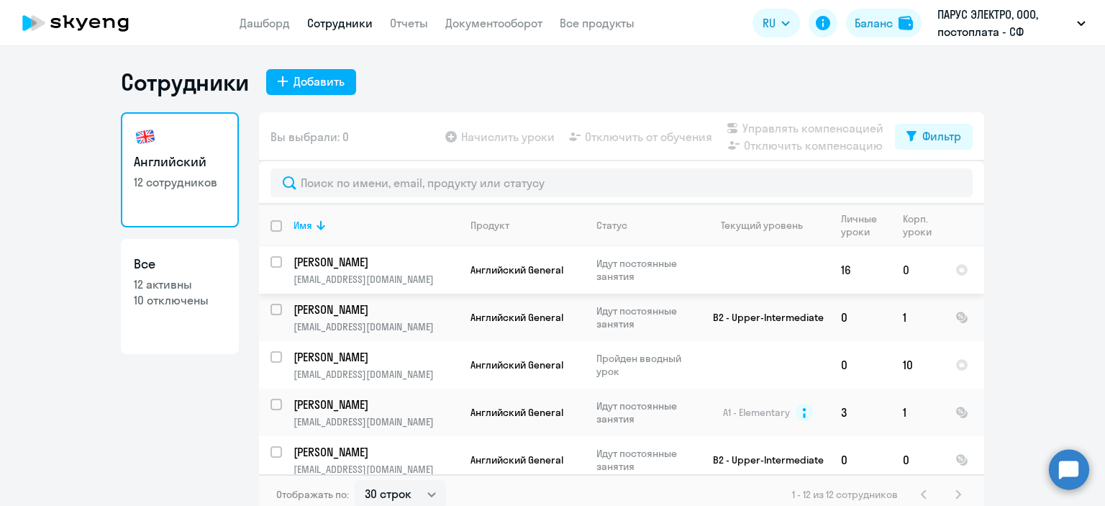
click at [270, 258] on input "select row 6310817" at bounding box center [284, 270] width 29 height 29
checkbox input "true"
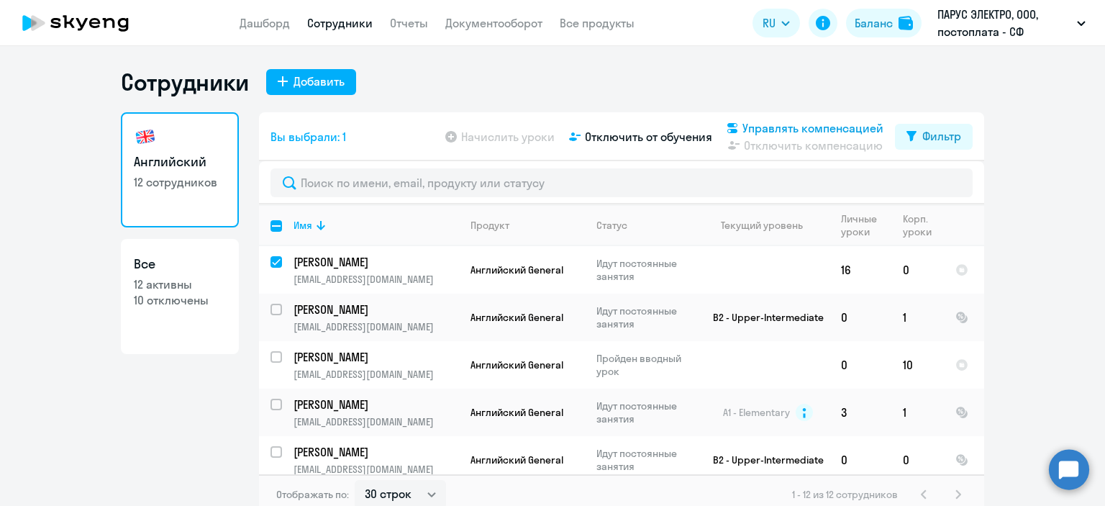
click at [822, 127] on span "Управлять компенсацией" at bounding box center [812, 127] width 141 height 17
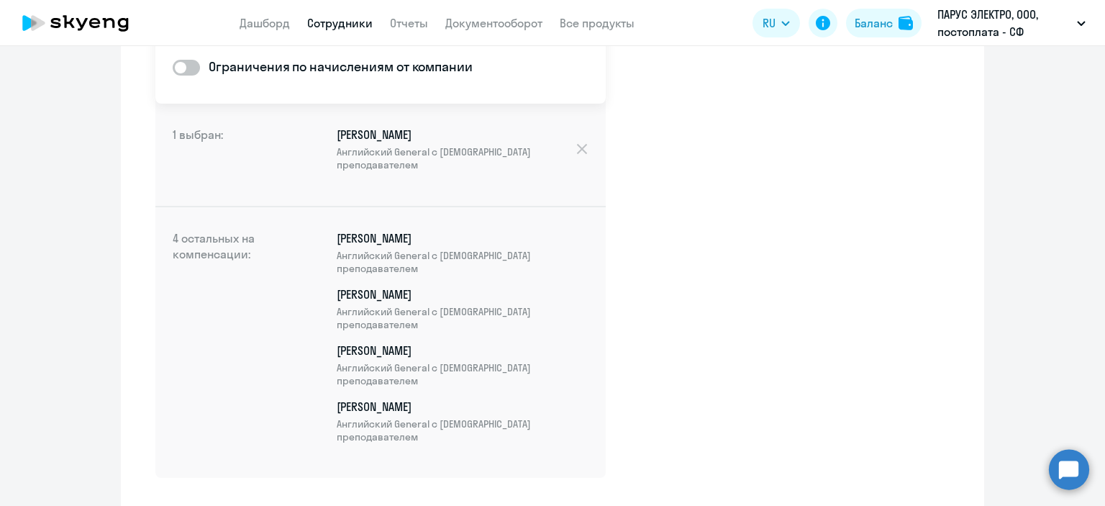
scroll to position [288, 0]
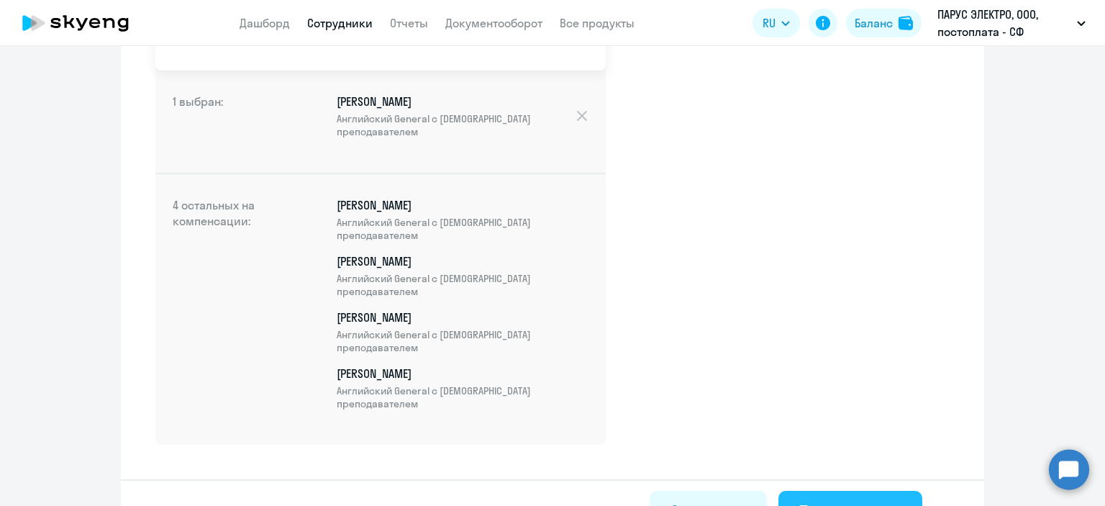
click at [821, 494] on button "Подтвердить" at bounding box center [850, 512] width 144 height 43
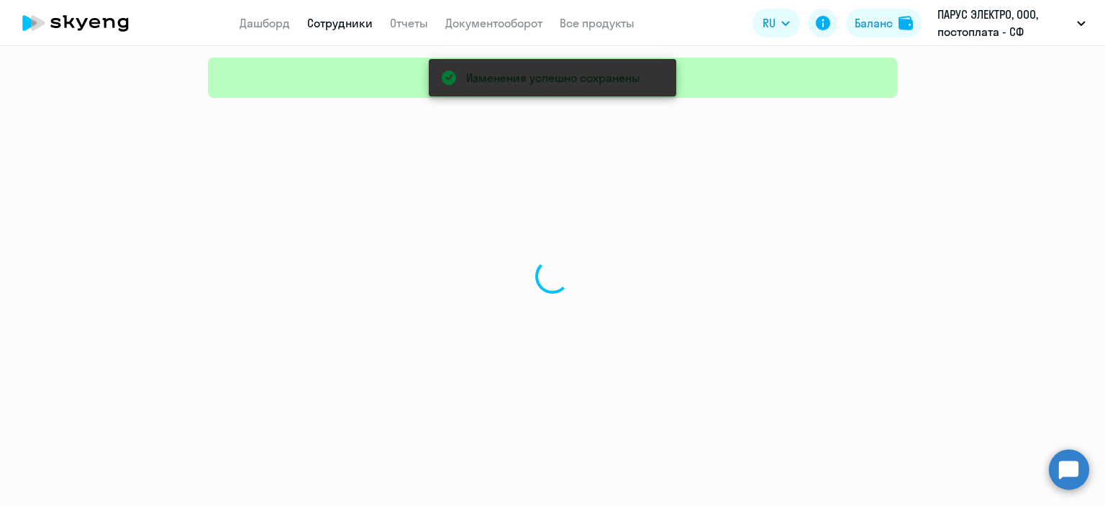
select select "30"
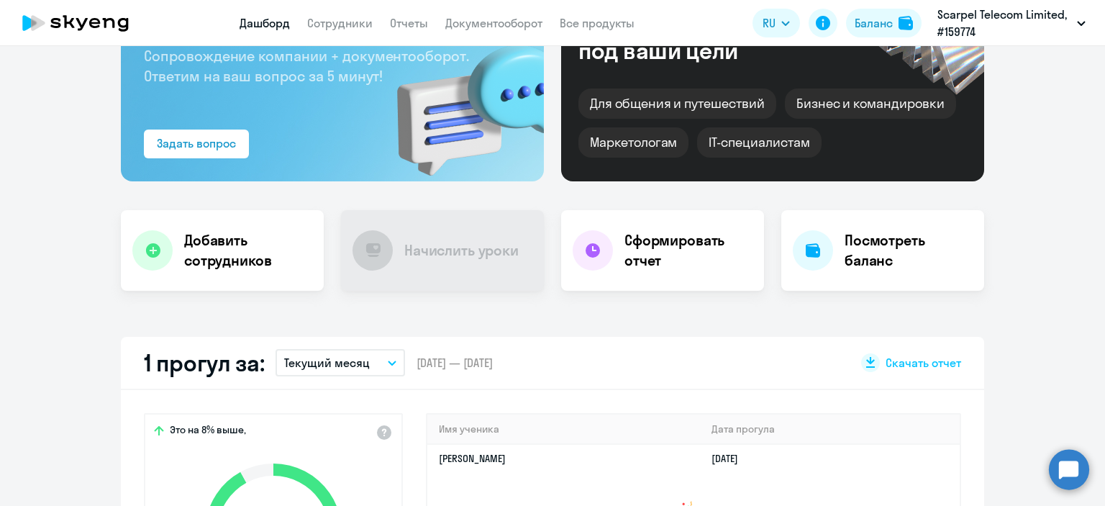
scroll to position [72, 0]
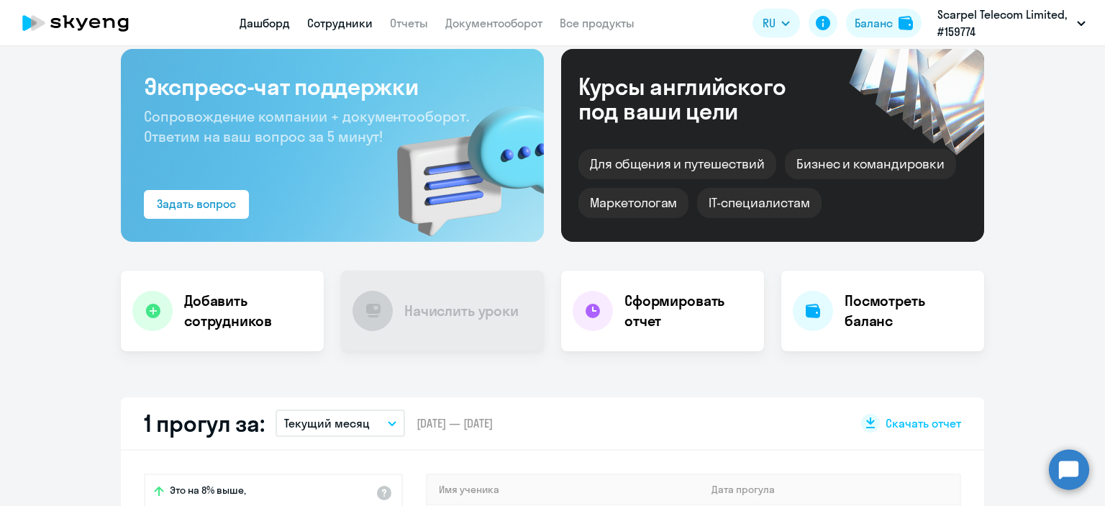
click at [351, 20] on link "Сотрудники" at bounding box center [339, 23] width 65 height 14
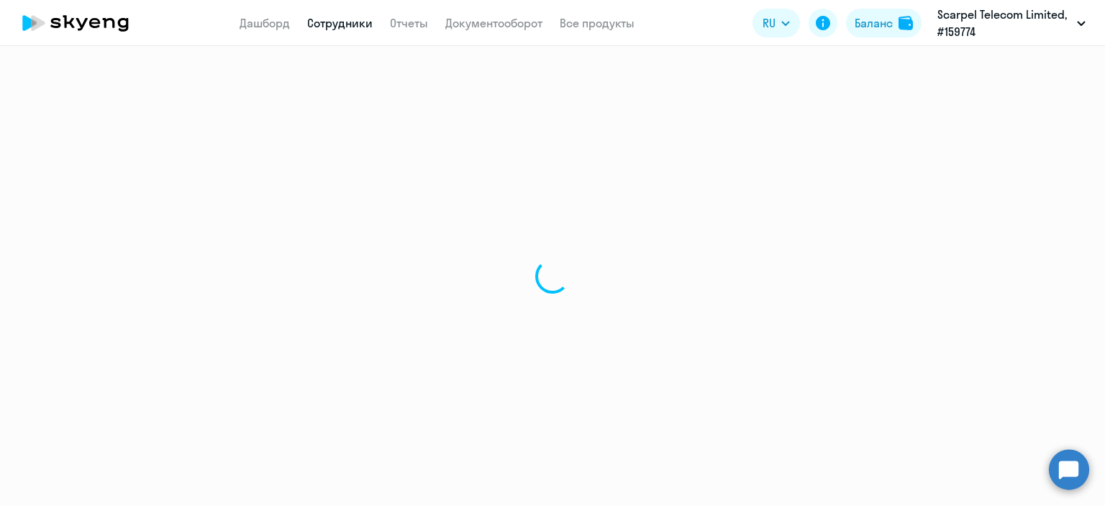
select select "30"
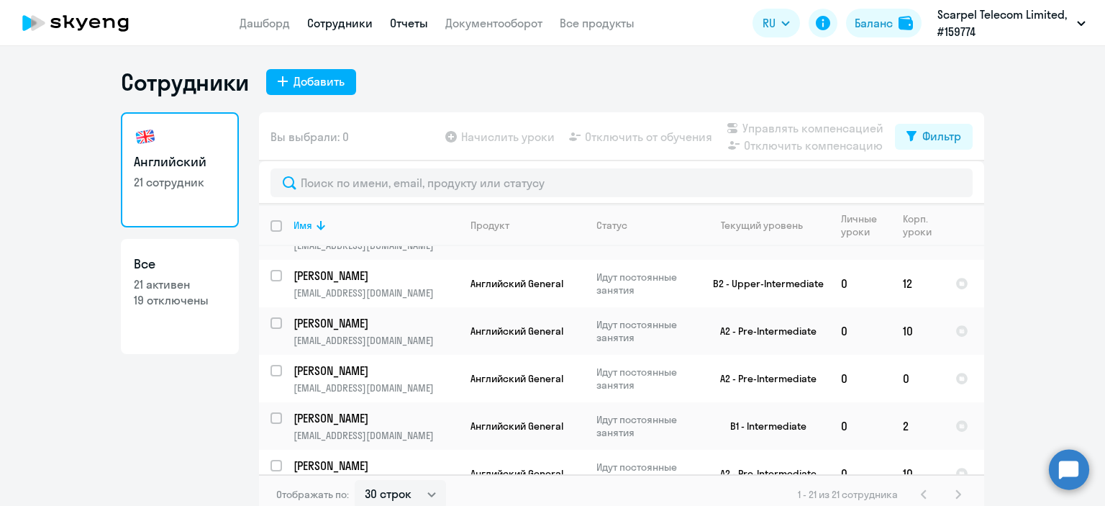
click at [409, 26] on link "Отчеты" at bounding box center [409, 23] width 38 height 14
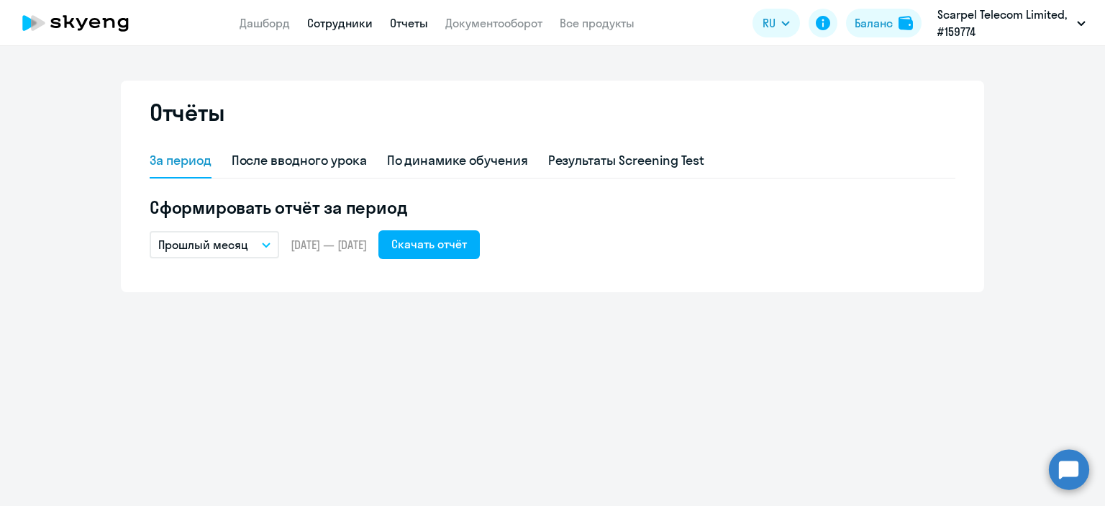
click at [322, 24] on link "Сотрудники" at bounding box center [339, 23] width 65 height 14
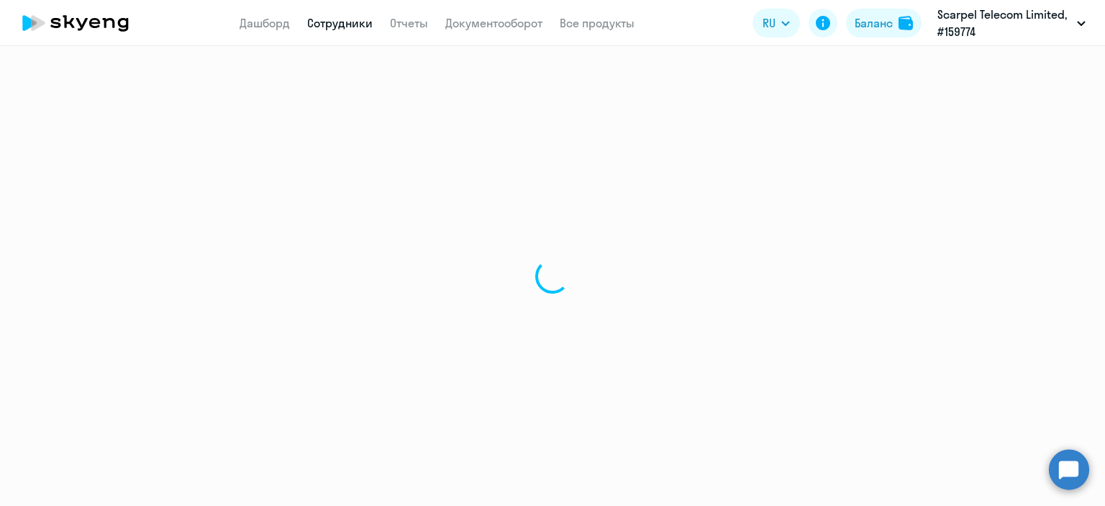
select select "30"
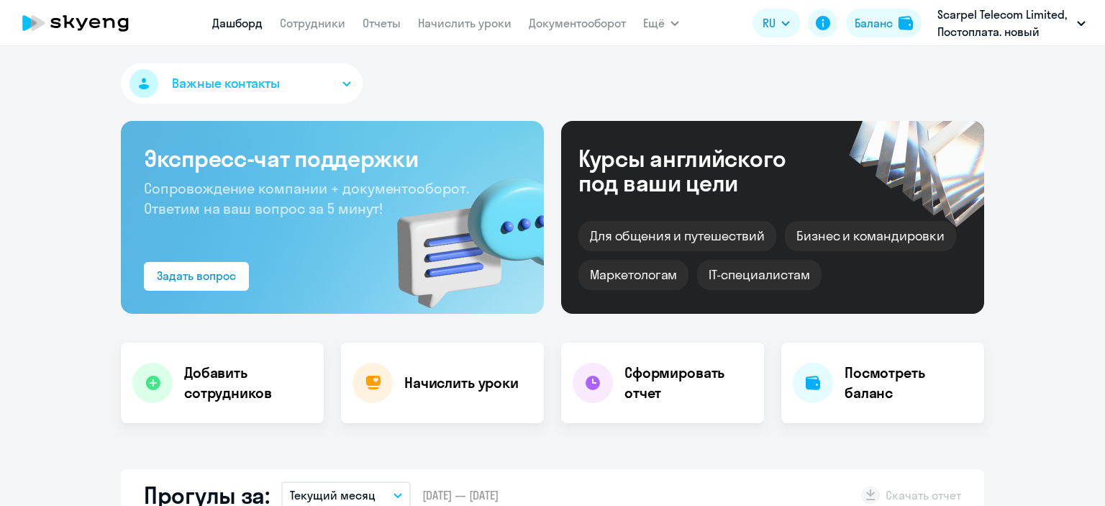
select select "30"
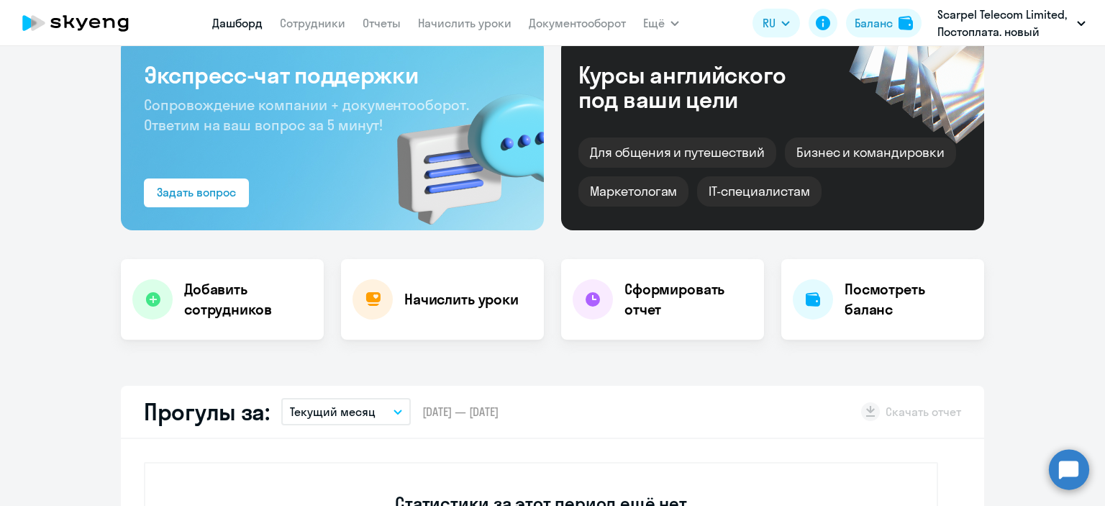
scroll to position [72, 0]
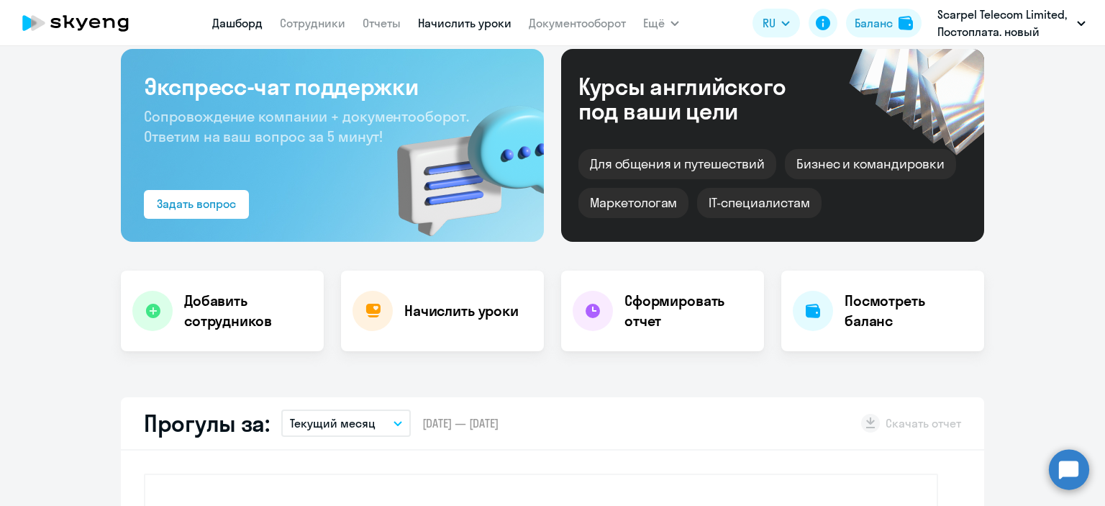
click at [458, 19] on link "Начислить уроки" at bounding box center [465, 23] width 94 height 14
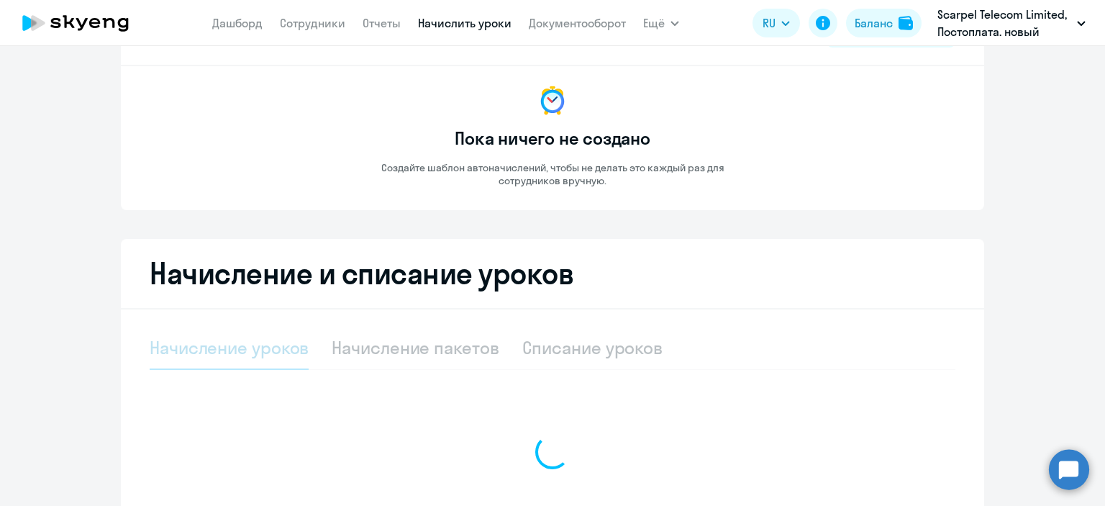
select select "10"
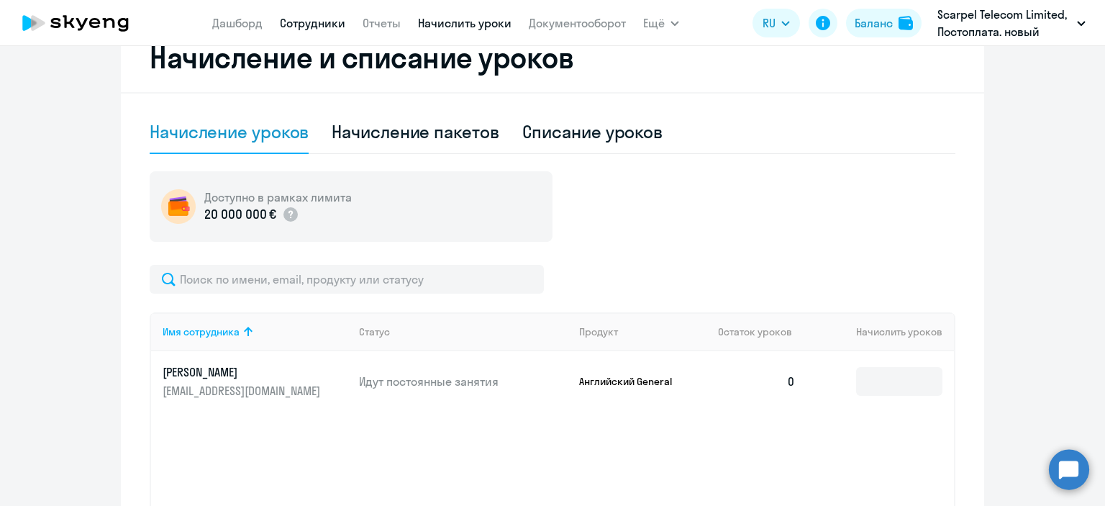
scroll to position [287, 0]
click at [417, 135] on div "Начисление пакетов" at bounding box center [415, 132] width 167 height 23
select select "10"
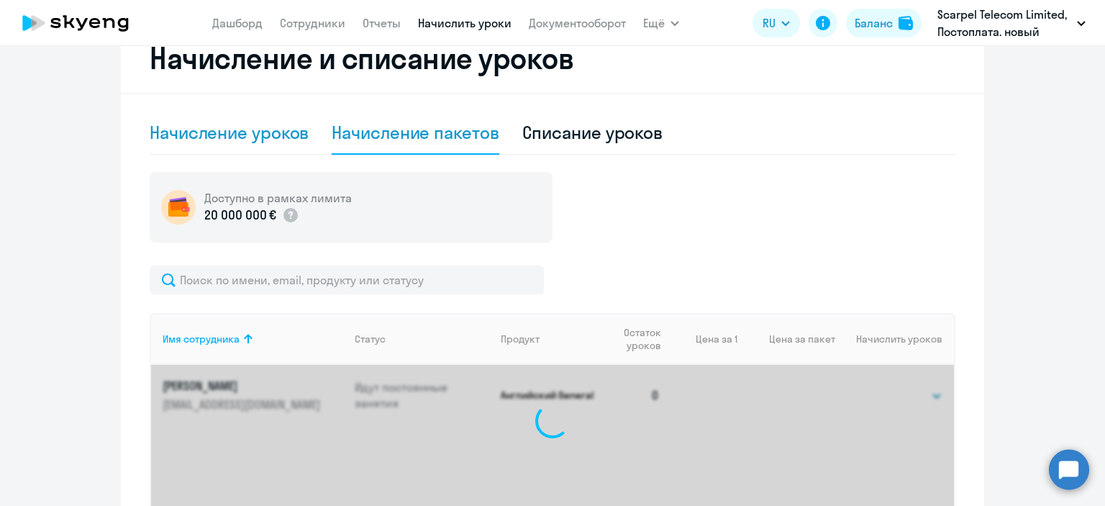
click at [223, 135] on div "Начисление уроков" at bounding box center [229, 132] width 159 height 23
select select "10"
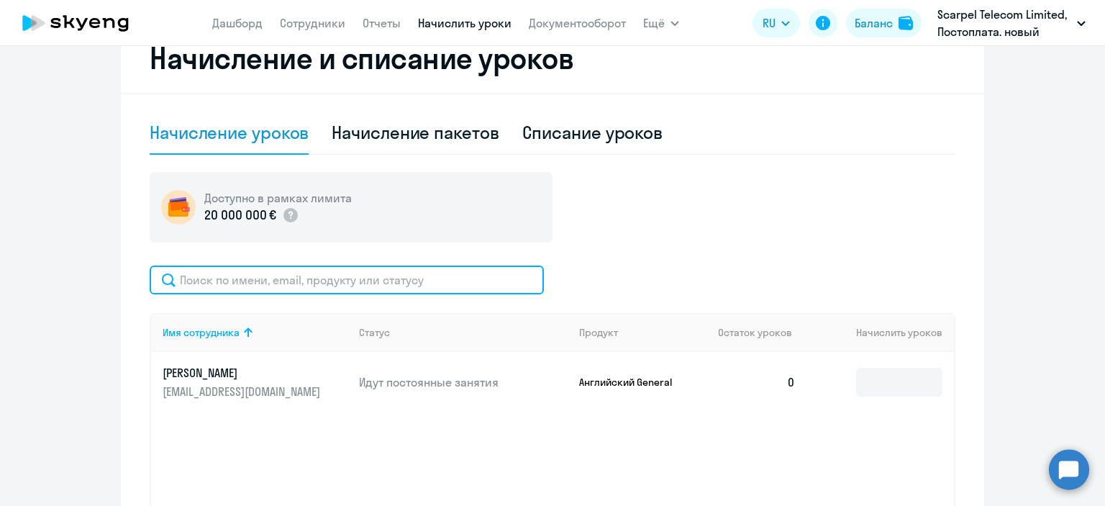
click at [252, 276] on input "text" at bounding box center [347, 279] width 394 height 29
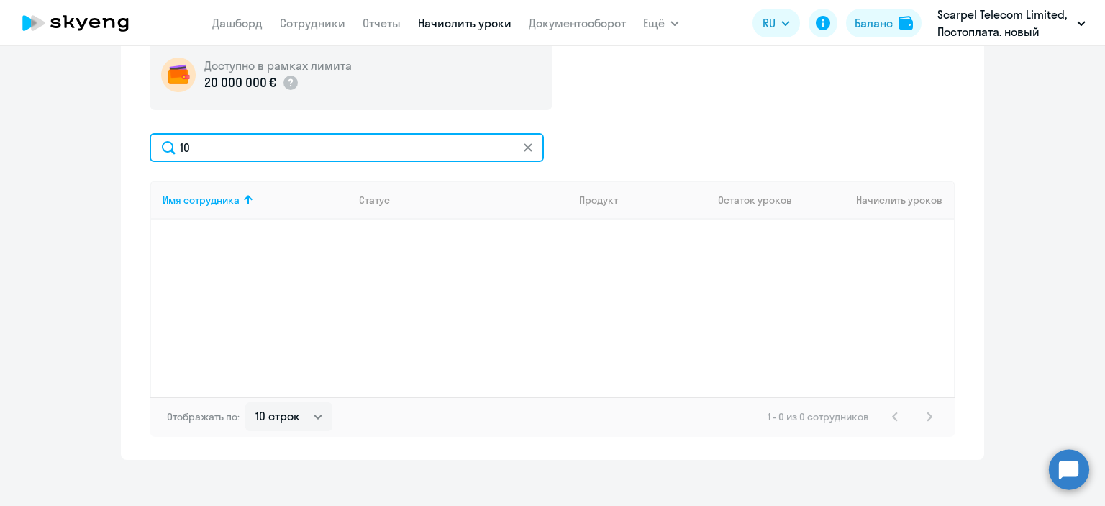
scroll to position [431, 0]
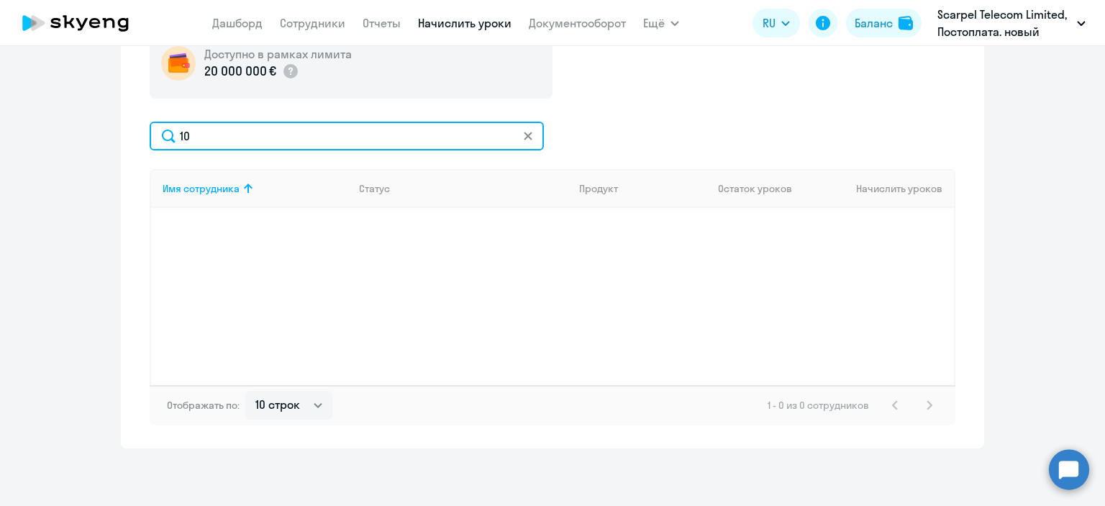
type input "1"
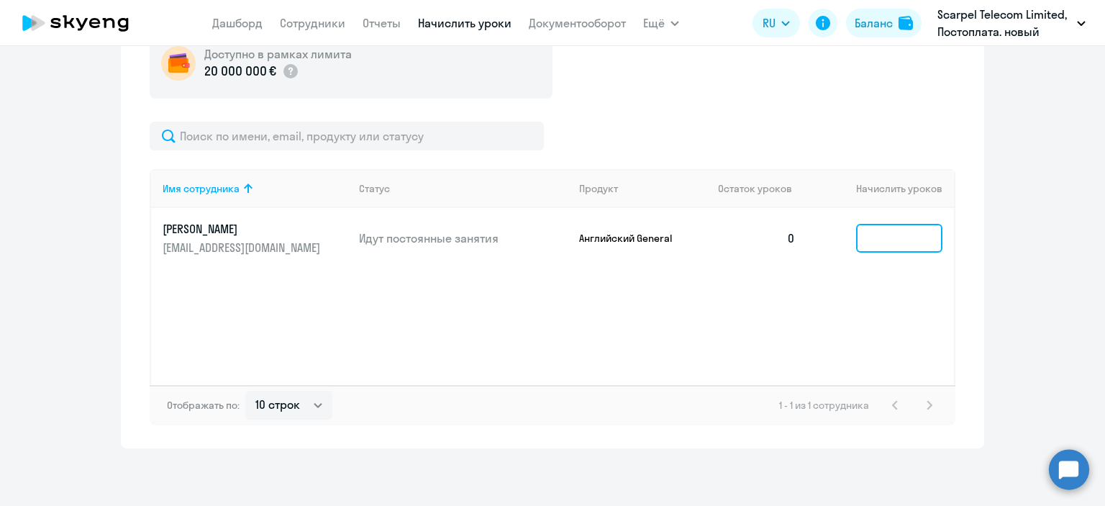
click at [880, 245] on input at bounding box center [899, 238] width 86 height 29
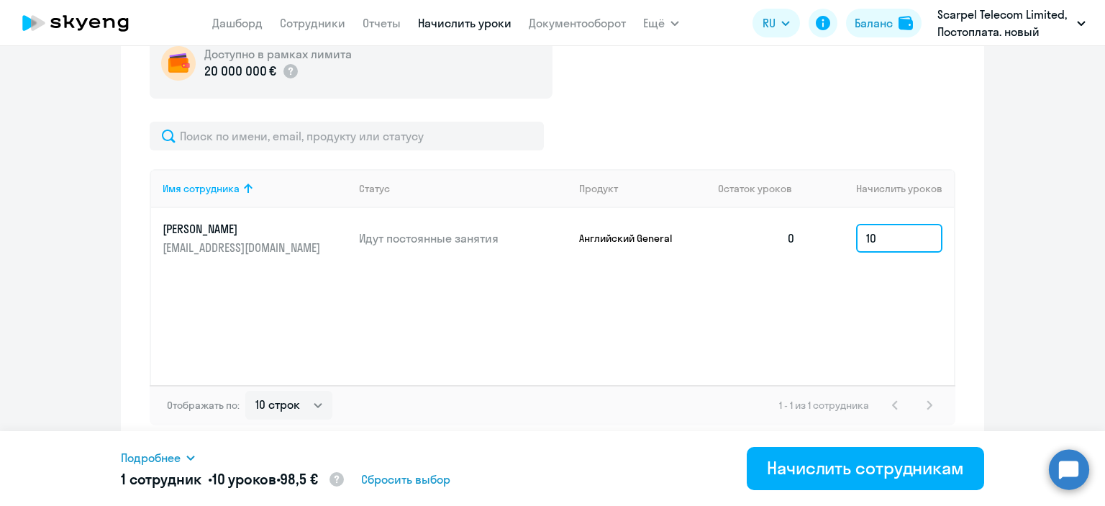
type input "10"
click at [199, 456] on div "Подробнее" at bounding box center [417, 457] width 593 height 17
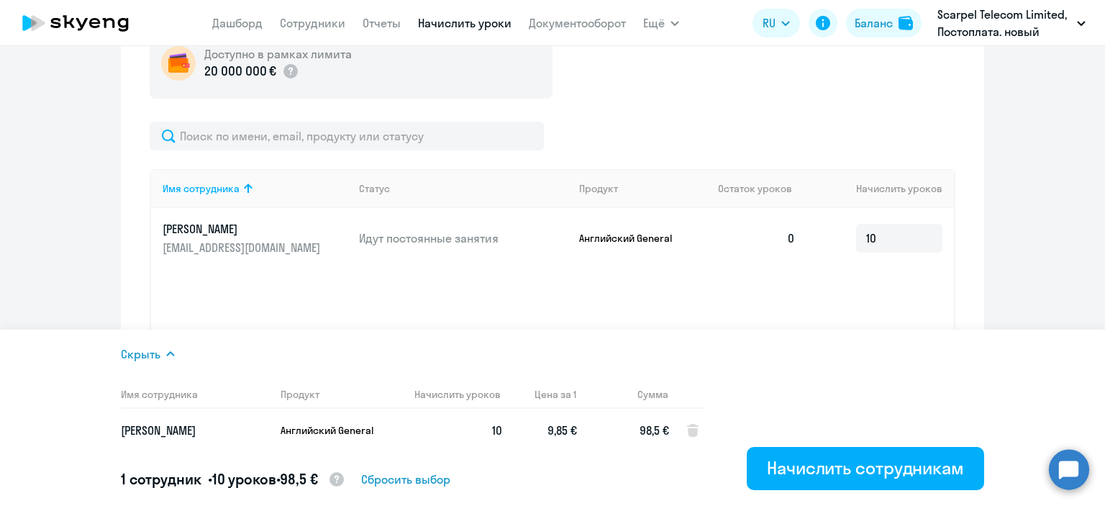
click at [174, 353] on icon at bounding box center [171, 354] width 12 height 12
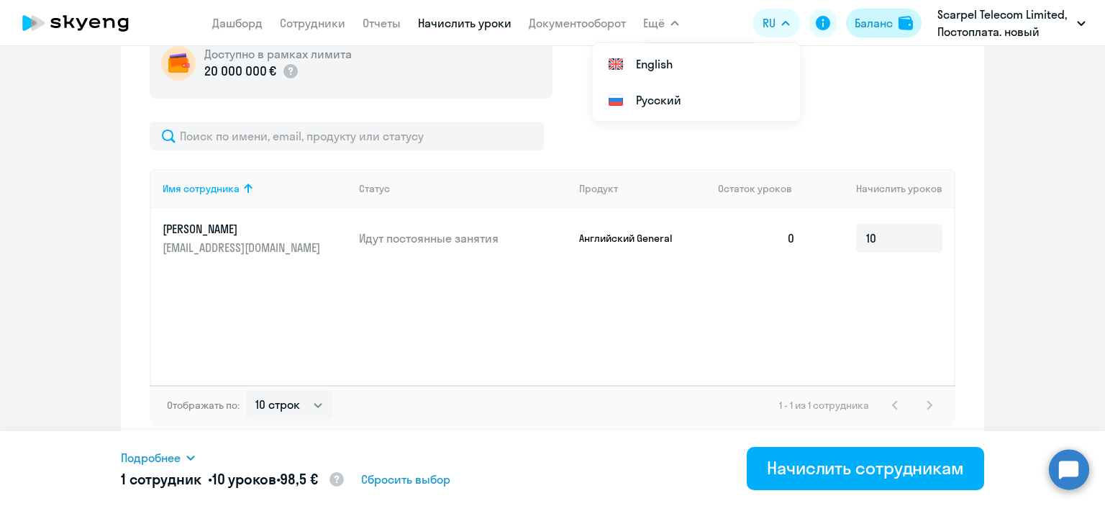
click at [886, 25] on div "Баланс" at bounding box center [874, 22] width 38 height 17
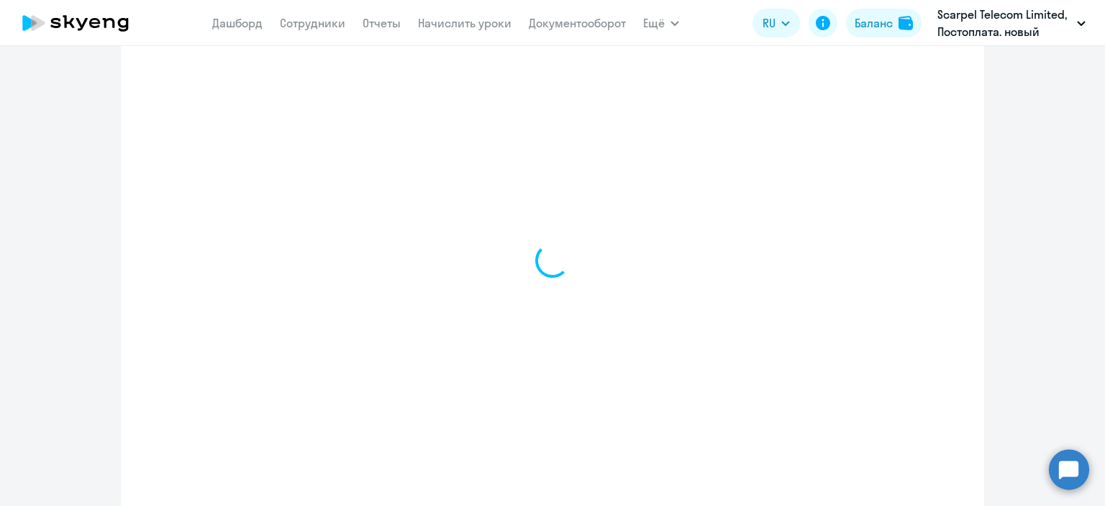
select select "english_adult_not_native_speaker"
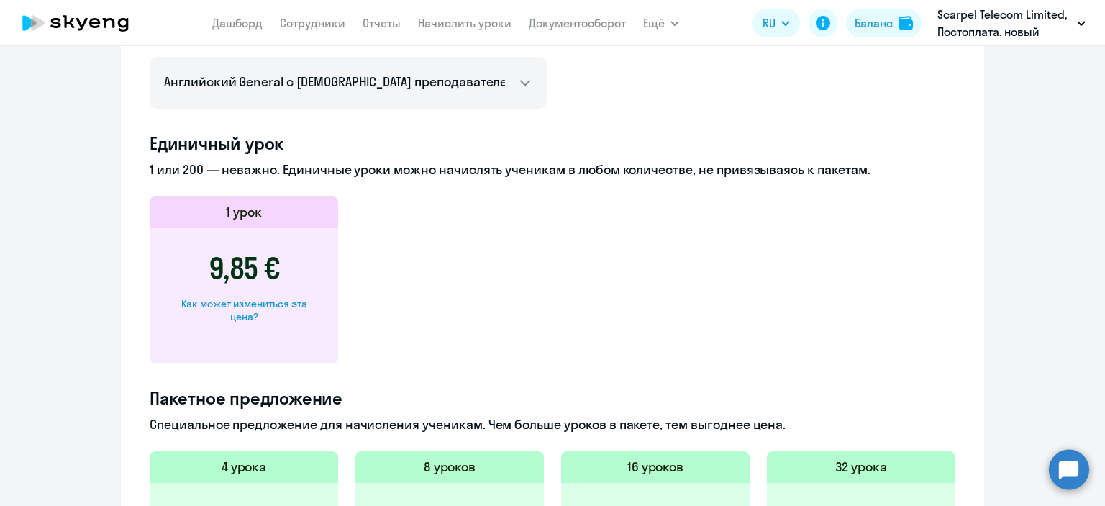
scroll to position [431, 0]
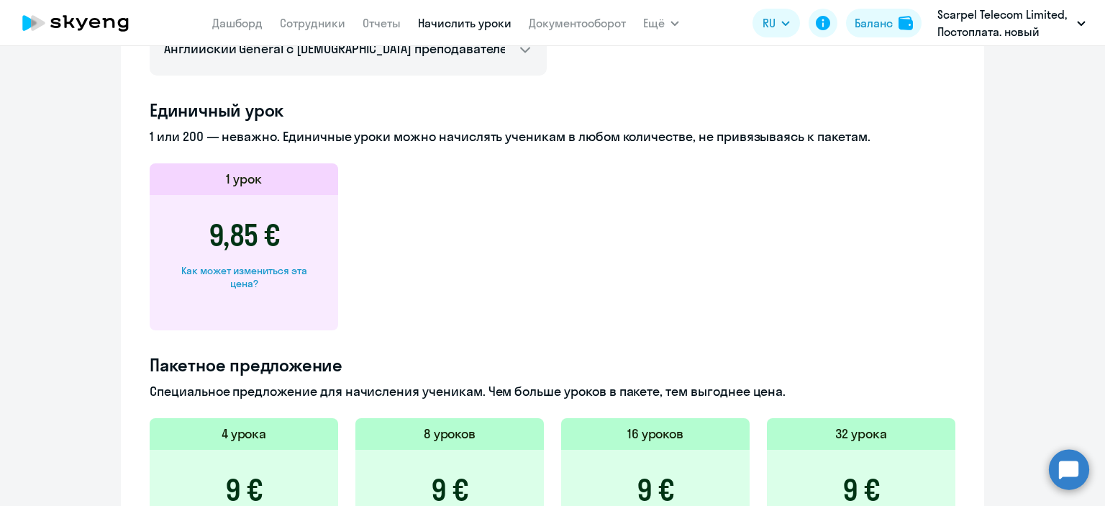
click at [437, 22] on link "Начислить уроки" at bounding box center [465, 23] width 94 height 14
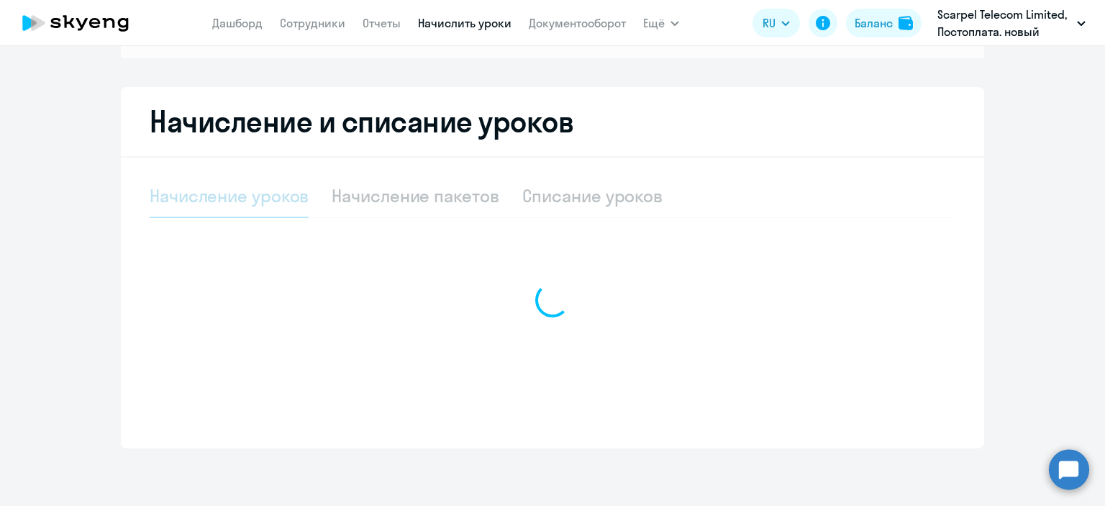
scroll to position [216, 0]
select select "10"
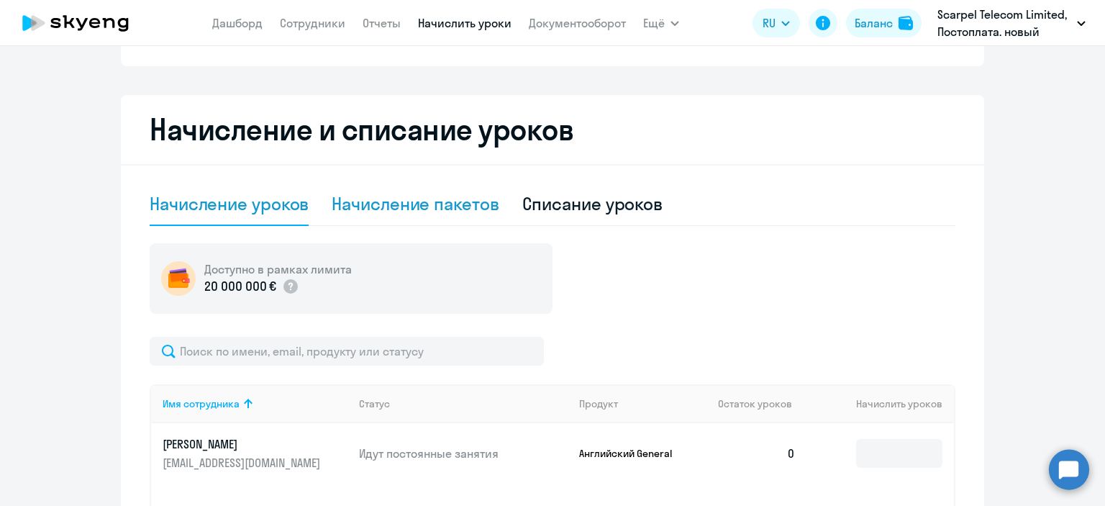
click at [424, 209] on div "Начисление пакетов" at bounding box center [415, 203] width 167 height 23
select select "10"
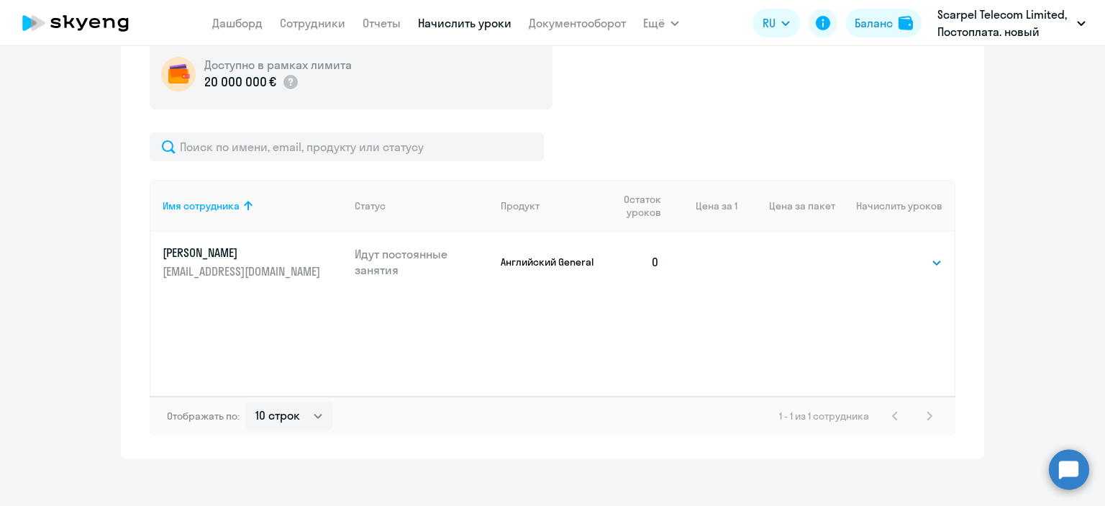
scroll to position [431, 0]
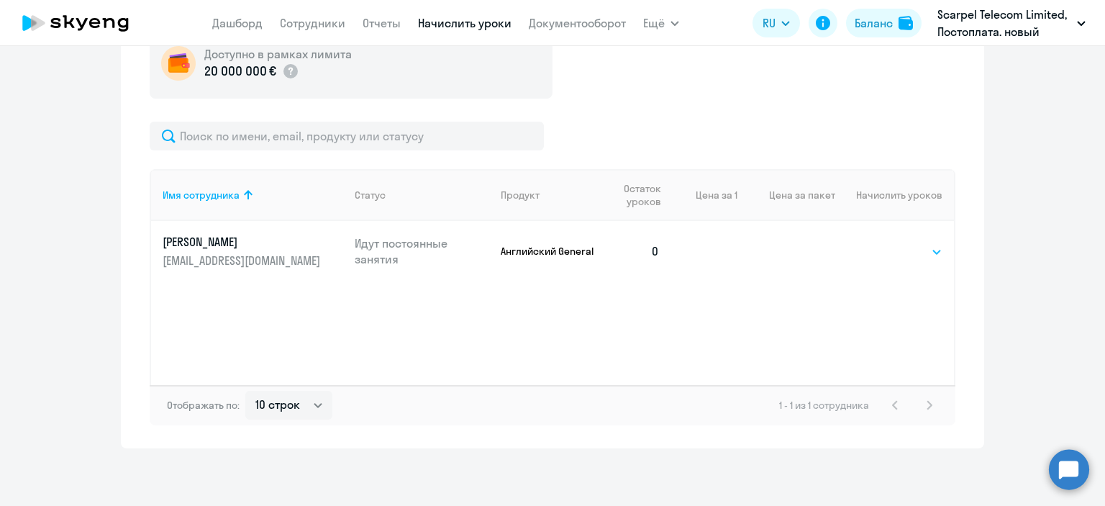
click at [929, 257] on select "Выбрать 4 8 16 32 64" at bounding box center [912, 251] width 59 height 17
select select "16"
click at [883, 243] on select "Выбрать 4 8 16 32 64" at bounding box center [912, 251] width 59 height 17
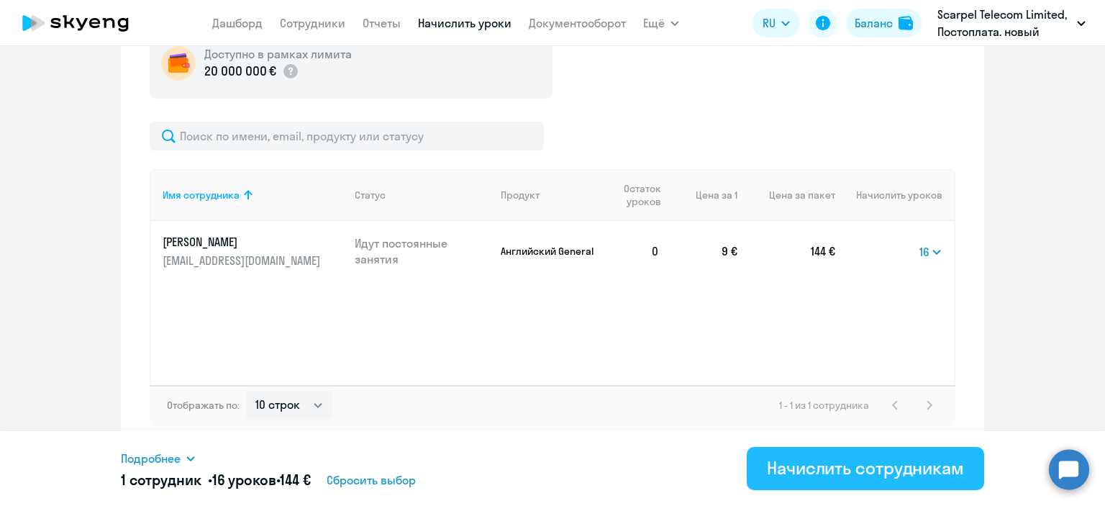
click at [876, 469] on div "Начислить сотрудникам" at bounding box center [865, 467] width 197 height 23
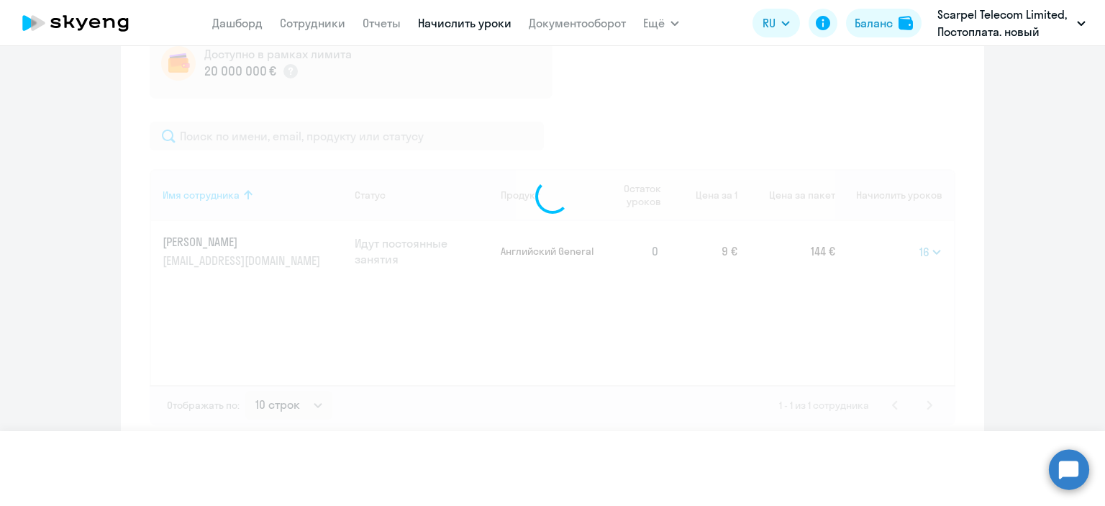
select select
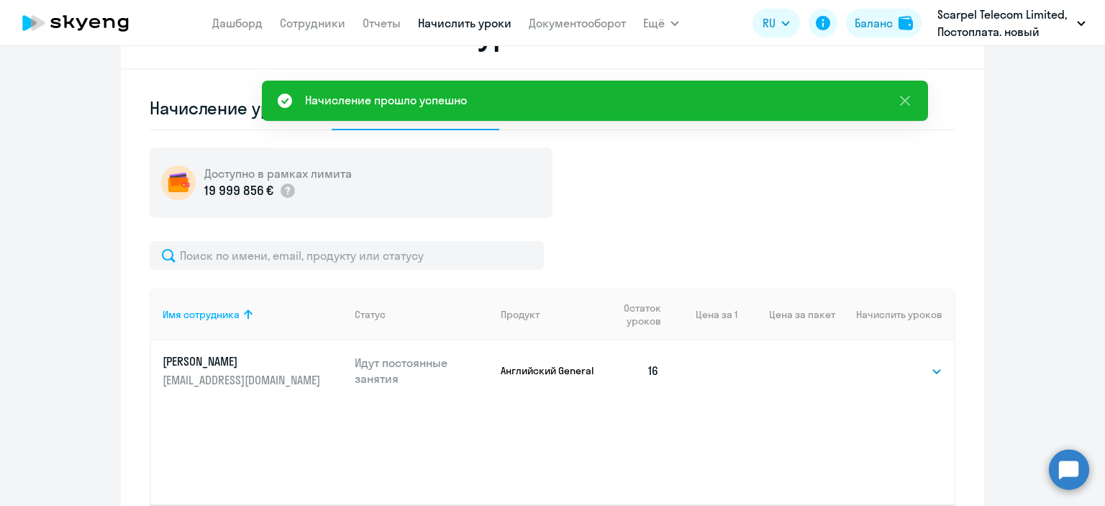
scroll to position [287, 0]
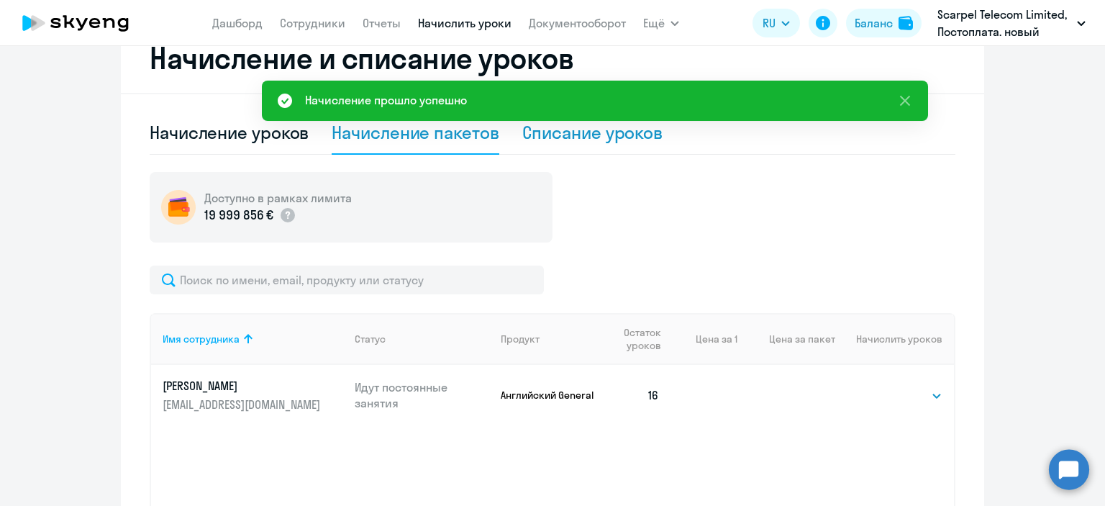
click at [591, 137] on div "Списание уроков" at bounding box center [592, 132] width 141 height 23
select select "10"
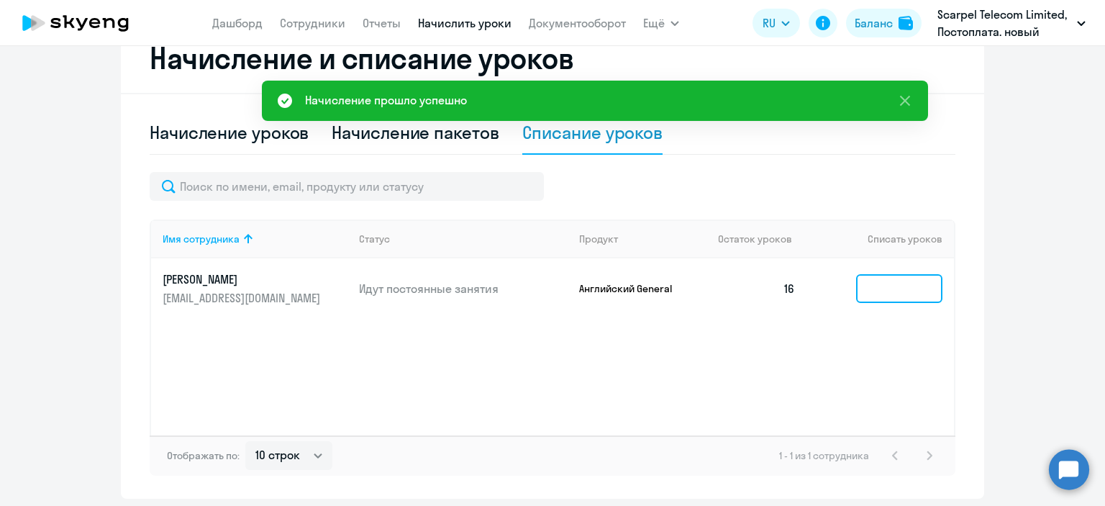
click at [872, 293] on input at bounding box center [899, 288] width 86 height 29
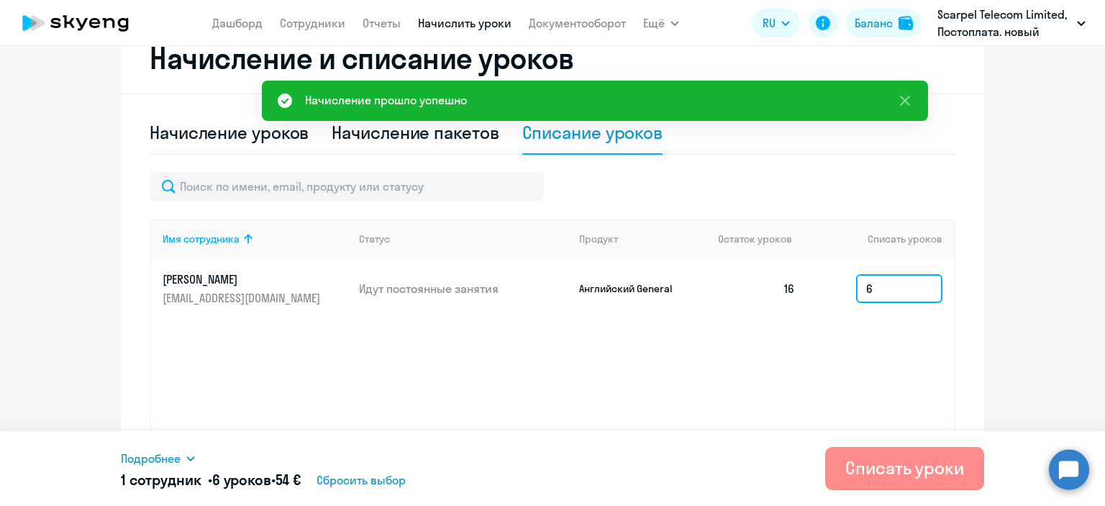
type input "6"
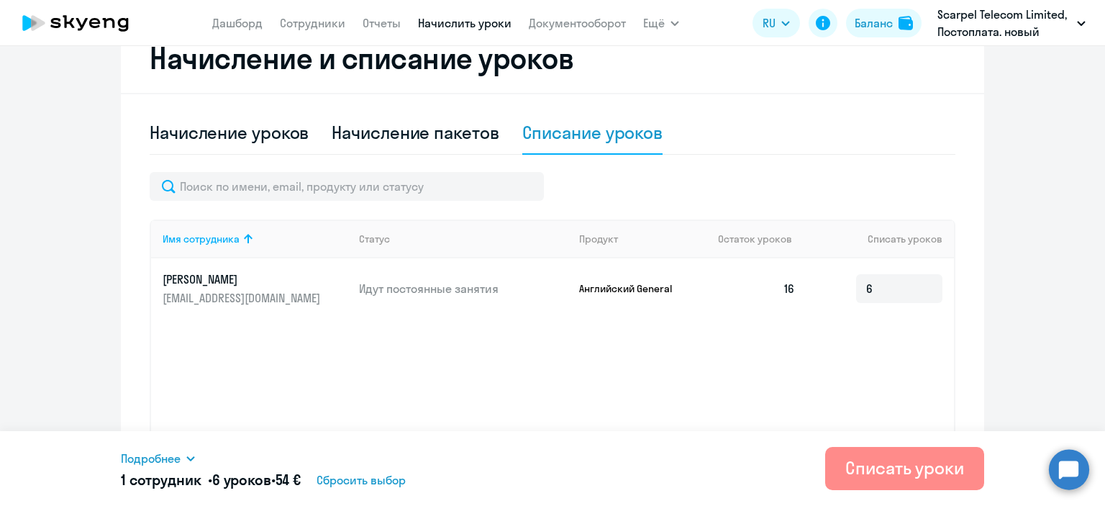
click at [872, 469] on div "Списать уроки" at bounding box center [904, 467] width 119 height 23
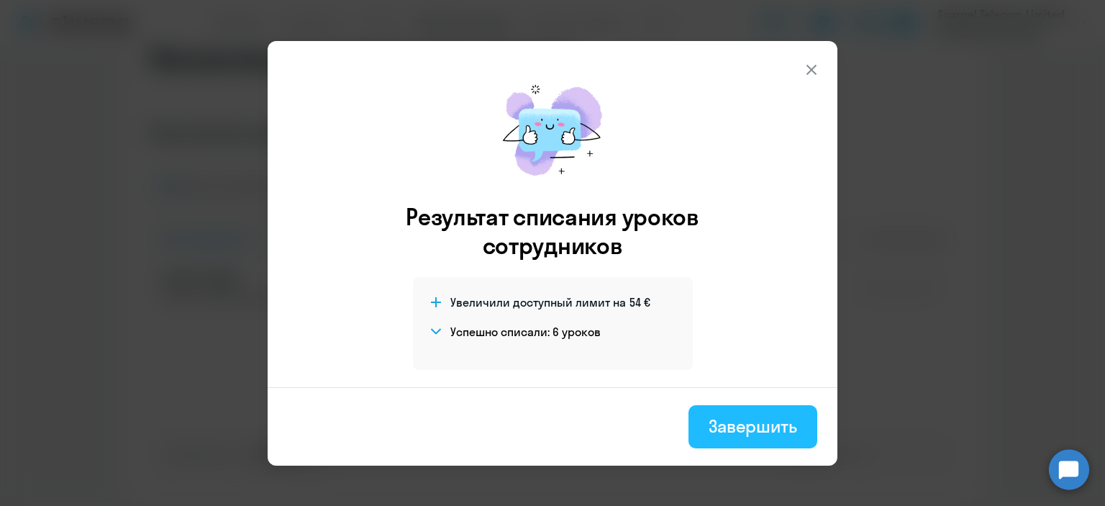
click at [738, 422] on div "Завершить" at bounding box center [753, 425] width 88 height 23
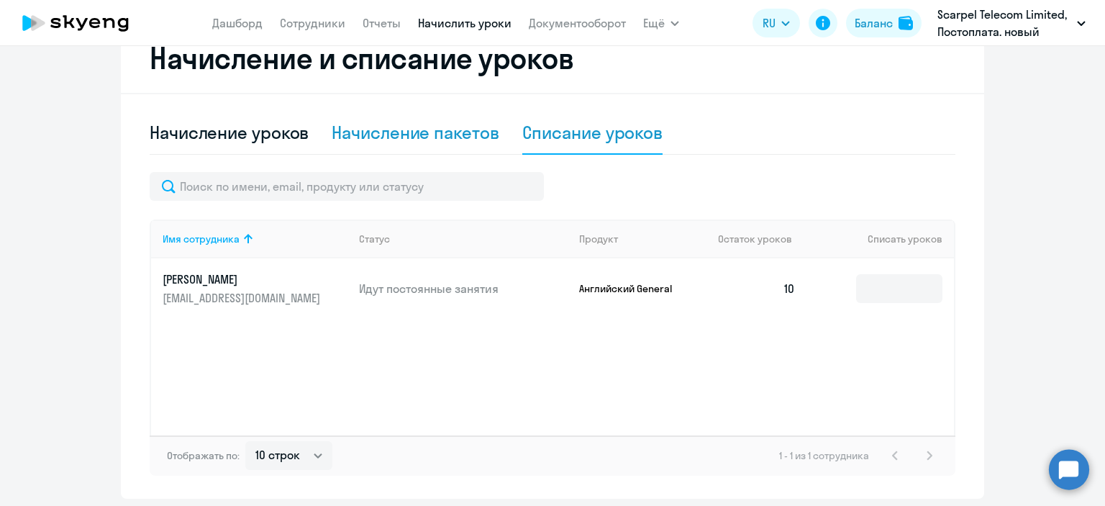
click at [368, 134] on div "Начисление пакетов" at bounding box center [415, 132] width 167 height 23
select select "10"
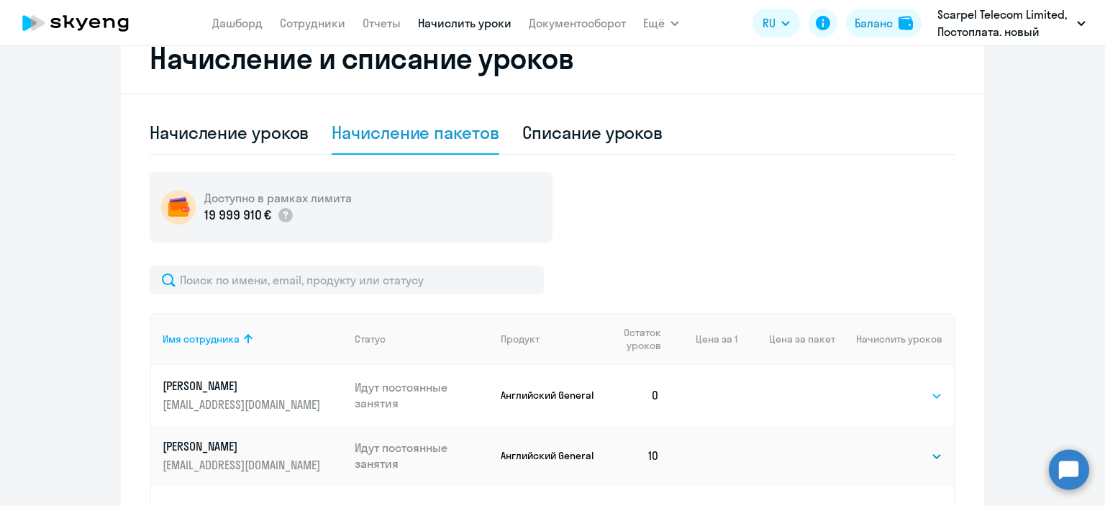
drag, startPoint x: 905, startPoint y: 399, endPoint x: 883, endPoint y: 396, distance: 21.8
click at [905, 399] on select "Выбрать 4 8 16 32 64" at bounding box center [912, 395] width 59 height 17
select select "16"
click at [883, 387] on select "Выбрать 4 8 16 32 64" at bounding box center [912, 395] width 59 height 17
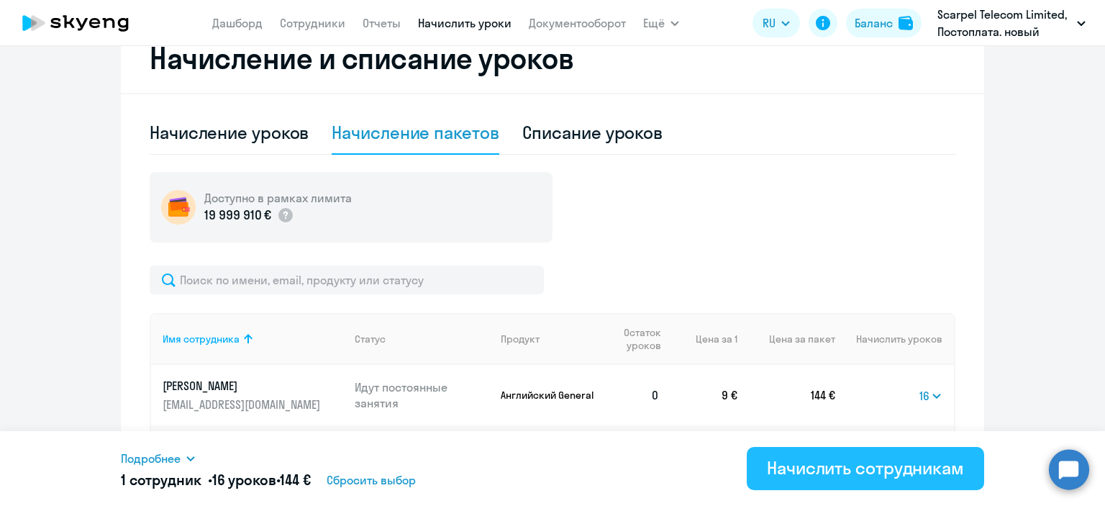
click at [905, 475] on div "Начислить сотрудникам" at bounding box center [865, 467] width 197 height 23
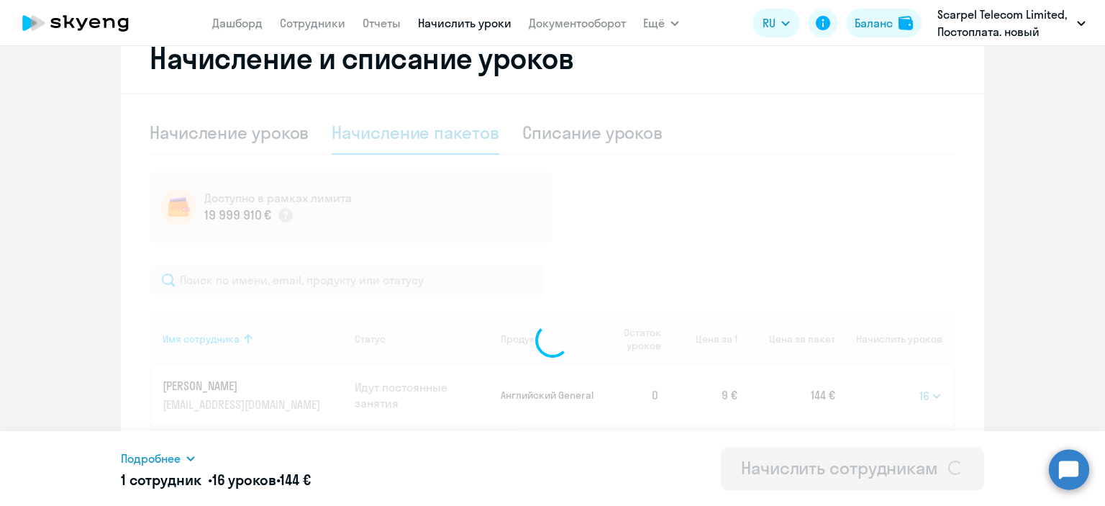
select select
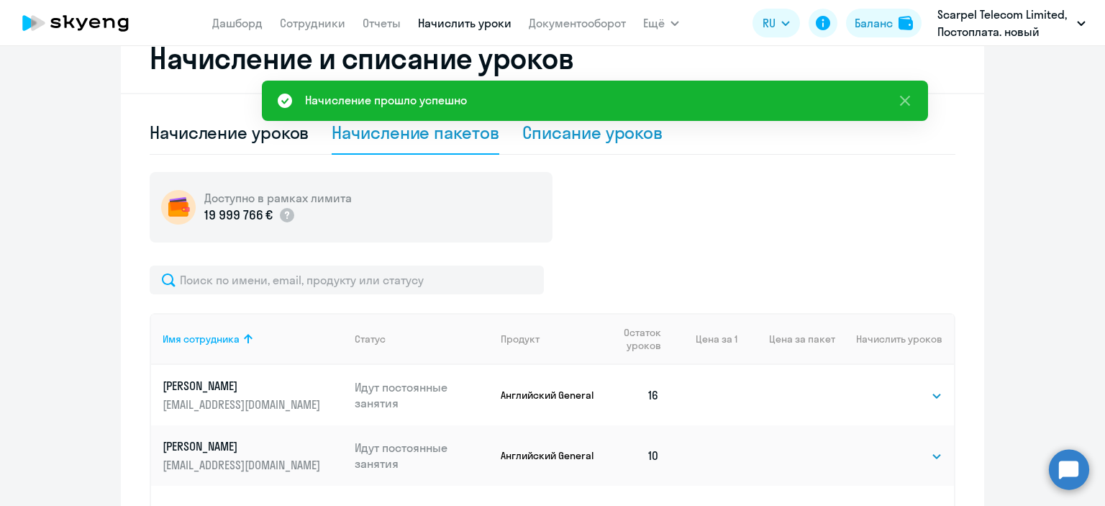
click at [621, 132] on div "Списание уроков" at bounding box center [592, 132] width 141 height 23
select select "10"
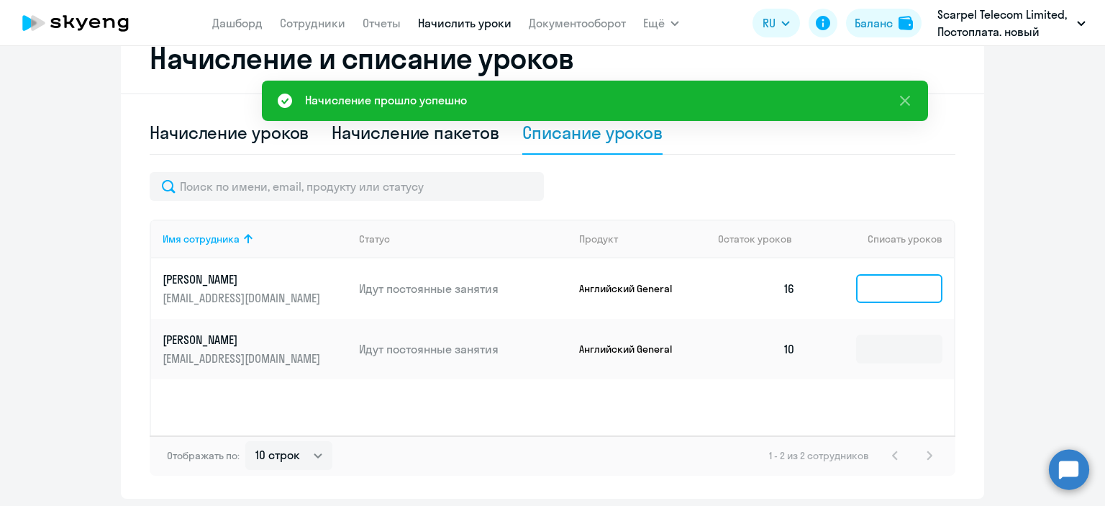
click at [901, 281] on input at bounding box center [899, 288] width 86 height 29
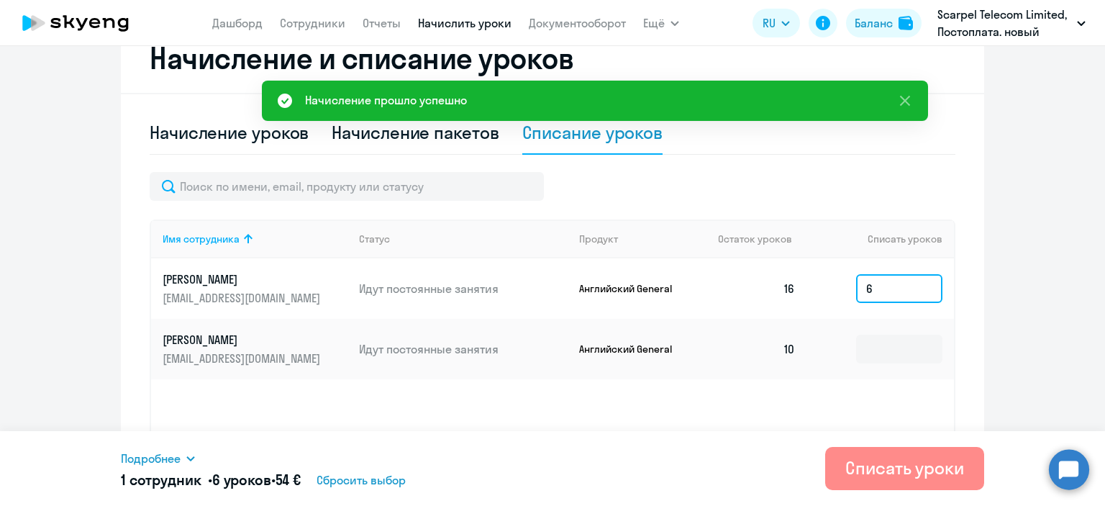
type input "6"
click at [887, 462] on div "Списать уроки" at bounding box center [904, 467] width 119 height 23
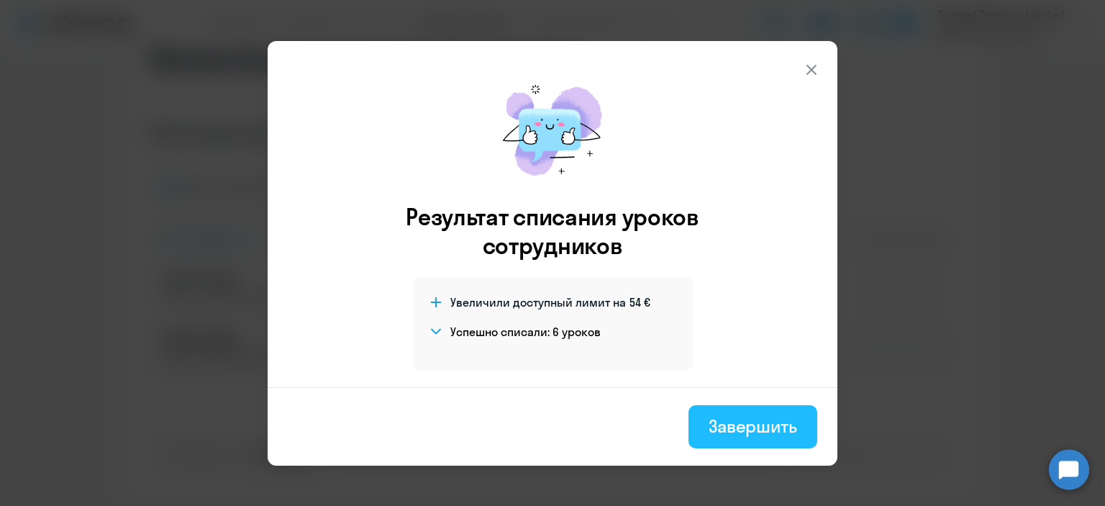
click at [727, 428] on div "Завершить" at bounding box center [753, 425] width 88 height 23
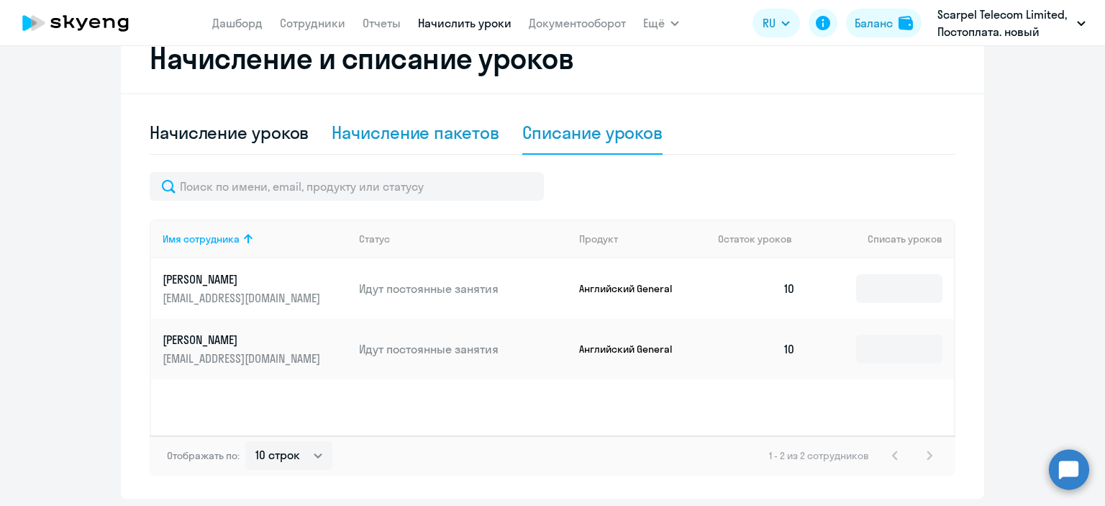
click at [422, 132] on div "Начисление пакетов" at bounding box center [415, 132] width 167 height 23
select select "10"
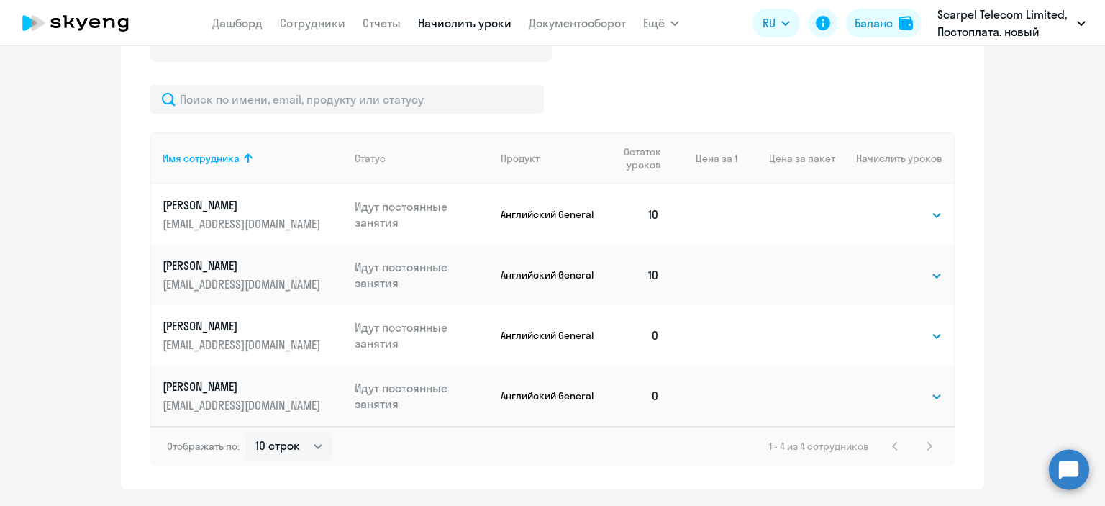
scroll to position [503, 0]
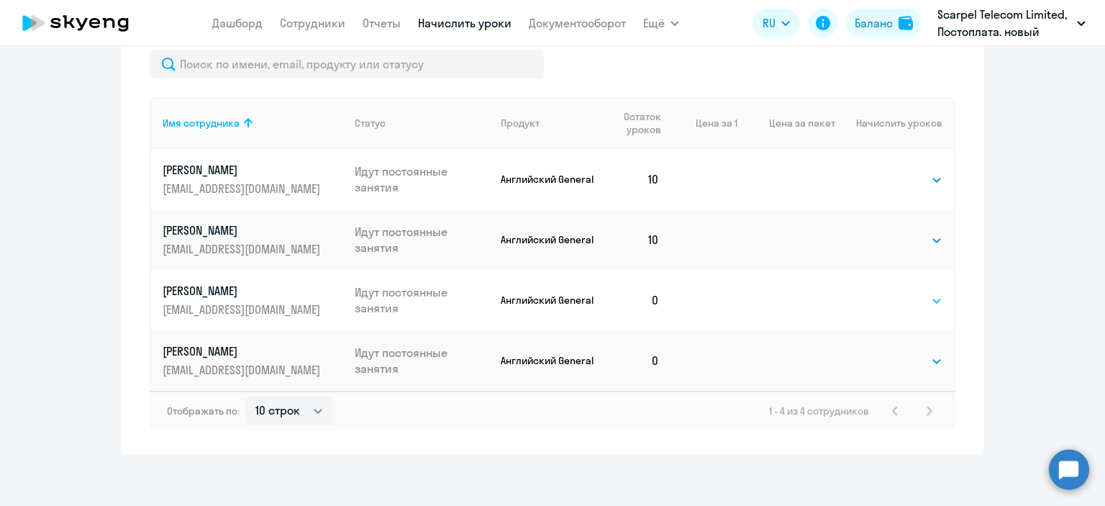
drag, startPoint x: 893, startPoint y: 299, endPoint x: 880, endPoint y: 299, distance: 13.0
click at [893, 299] on select "Выбрать 4 8 16 32 64" at bounding box center [912, 300] width 59 height 17
select select "16"
click at [883, 292] on select "Выбрать 4 8 16 32 64" at bounding box center [912, 300] width 59 height 17
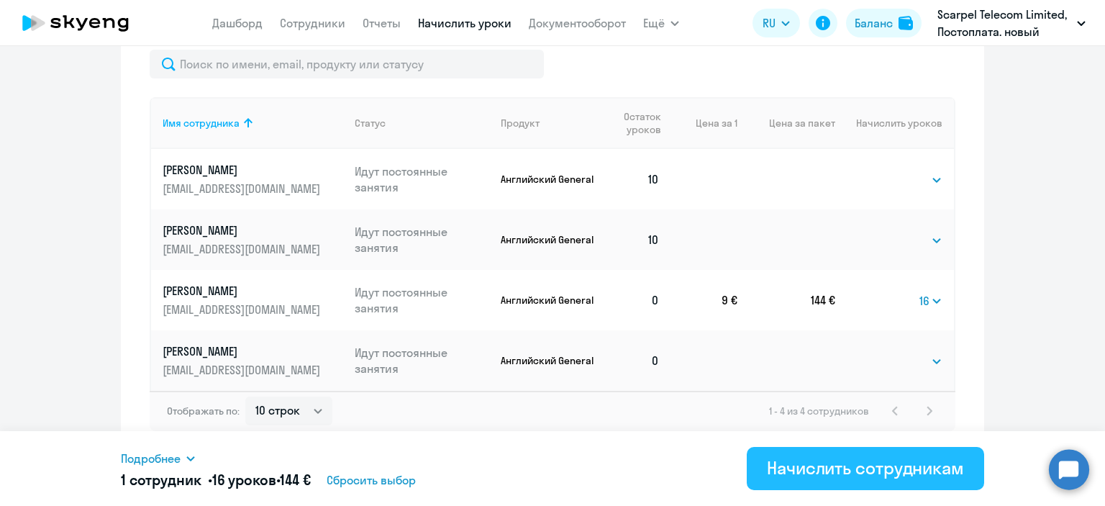
click at [893, 465] on div "Начислить сотрудникам" at bounding box center [865, 467] width 197 height 23
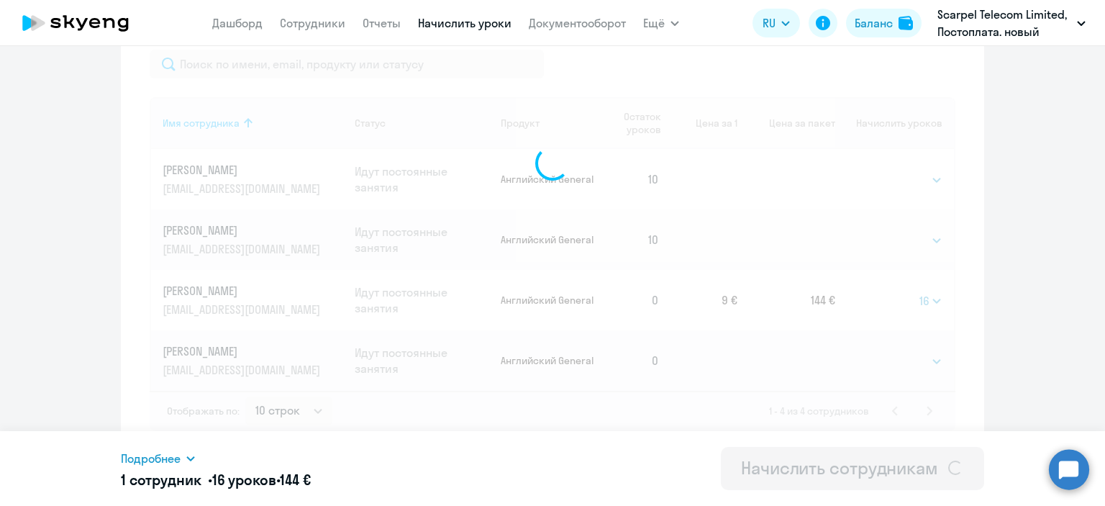
select select
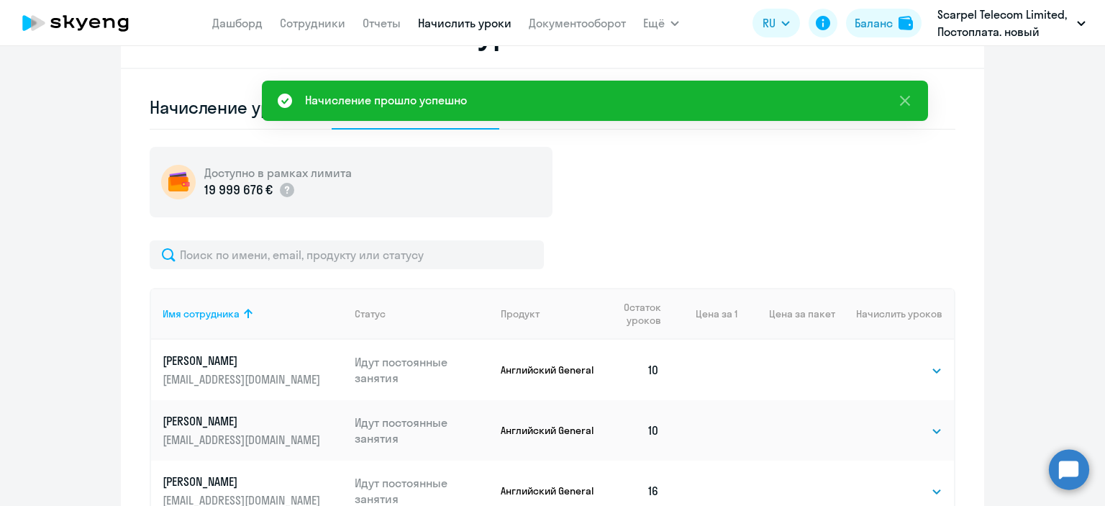
scroll to position [287, 0]
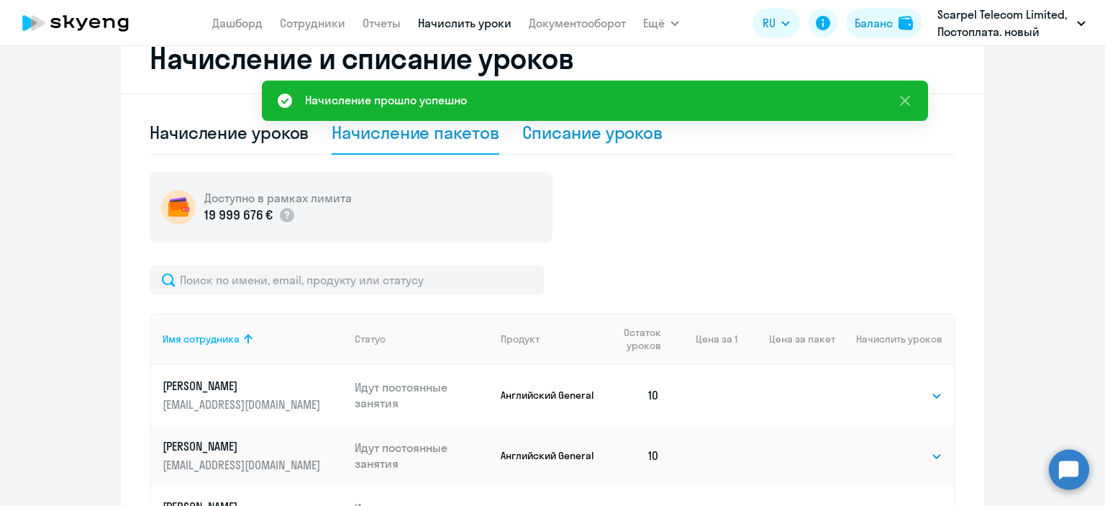
click at [613, 133] on div "Списание уроков" at bounding box center [592, 132] width 141 height 23
select select "10"
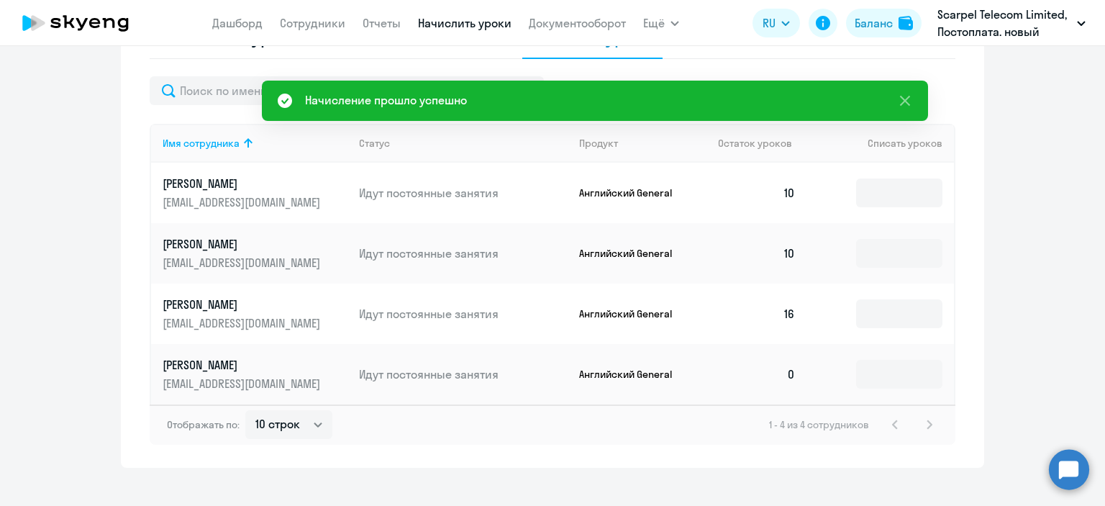
scroll to position [402, 0]
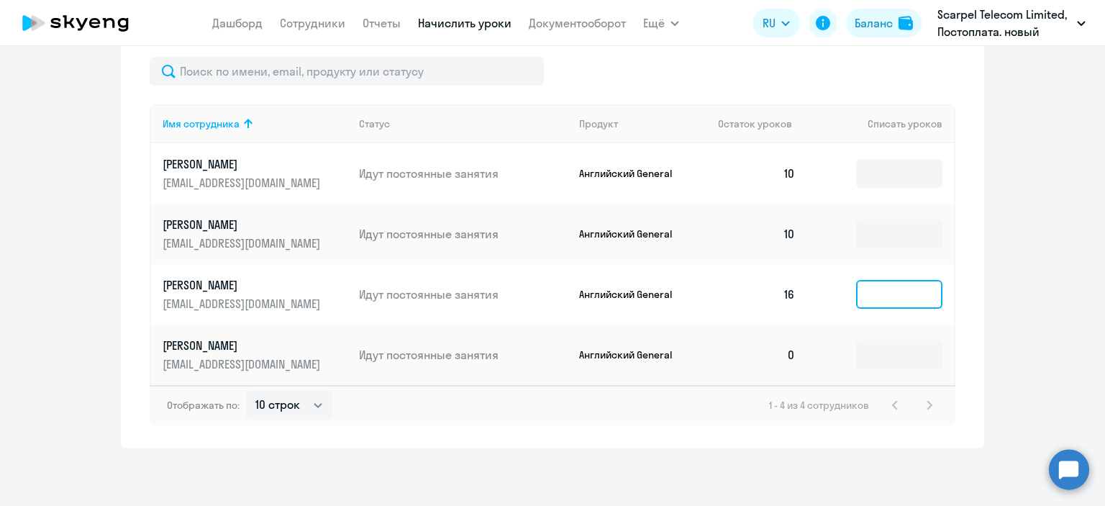
click at [901, 296] on input at bounding box center [899, 294] width 86 height 29
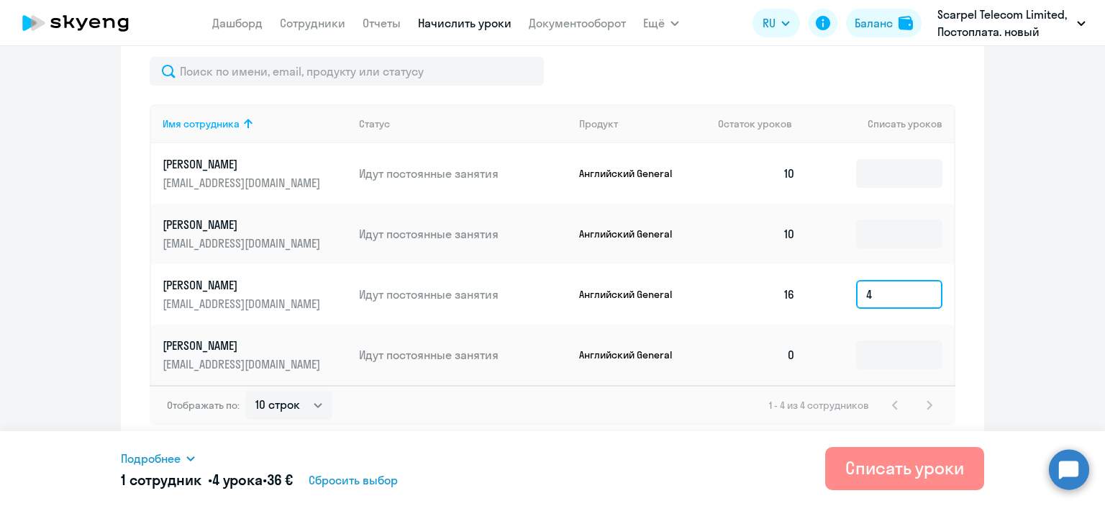
type input "4"
click at [919, 465] on div "Списать уроки" at bounding box center [904, 467] width 119 height 23
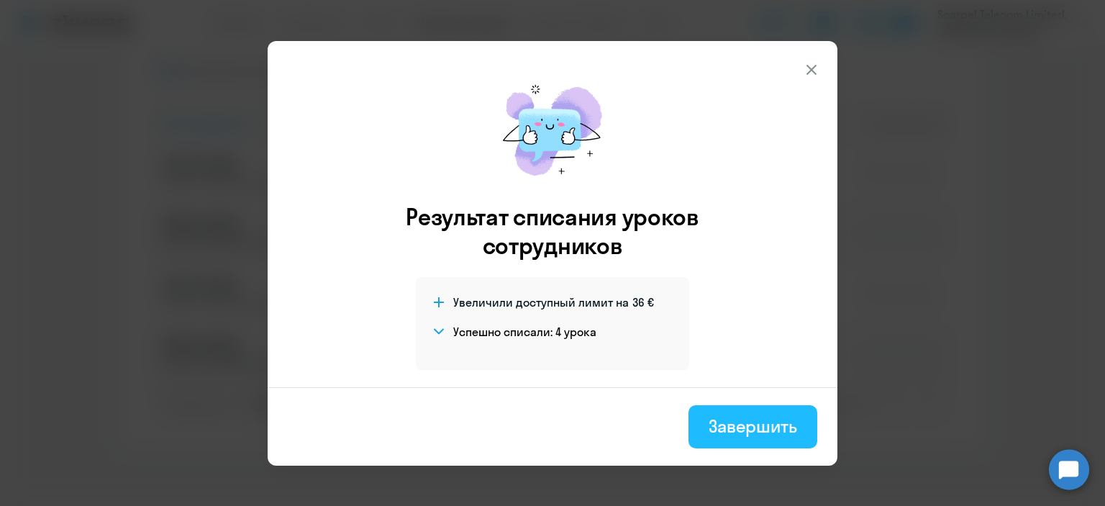
click at [727, 422] on div "Завершить" at bounding box center [753, 425] width 88 height 23
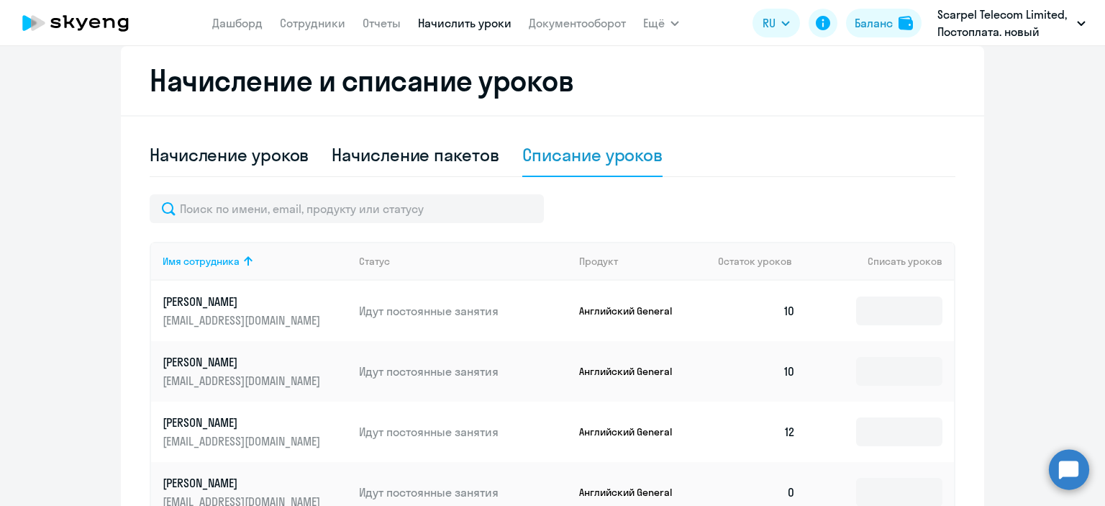
scroll to position [186, 0]
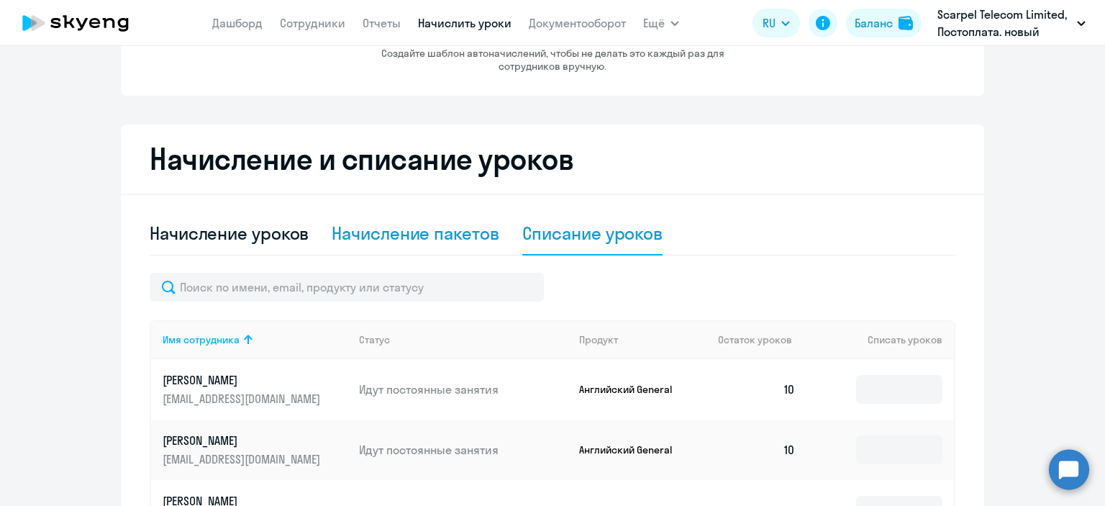
click at [414, 229] on div "Начисление пакетов" at bounding box center [415, 233] width 167 height 23
select select "10"
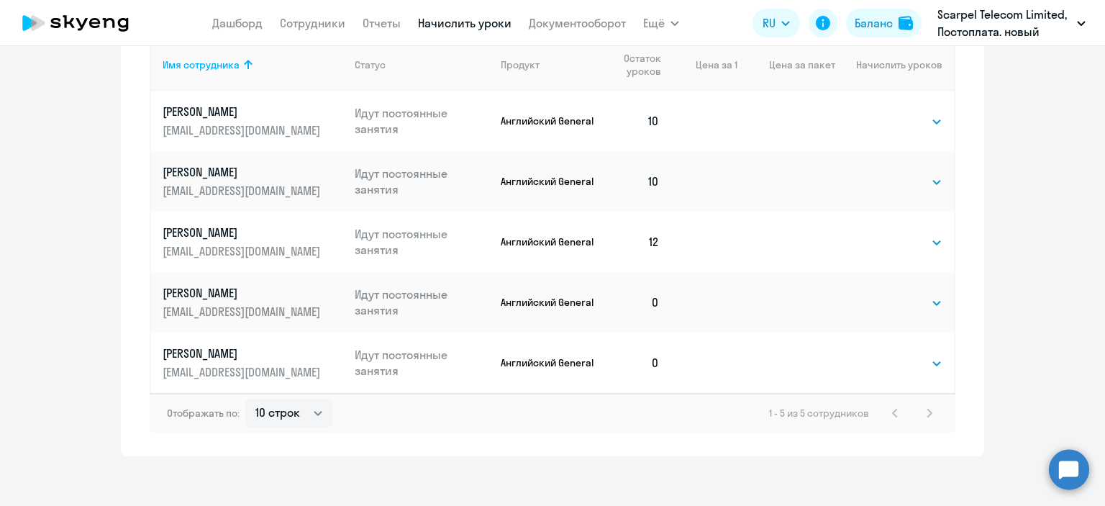
scroll to position [569, 0]
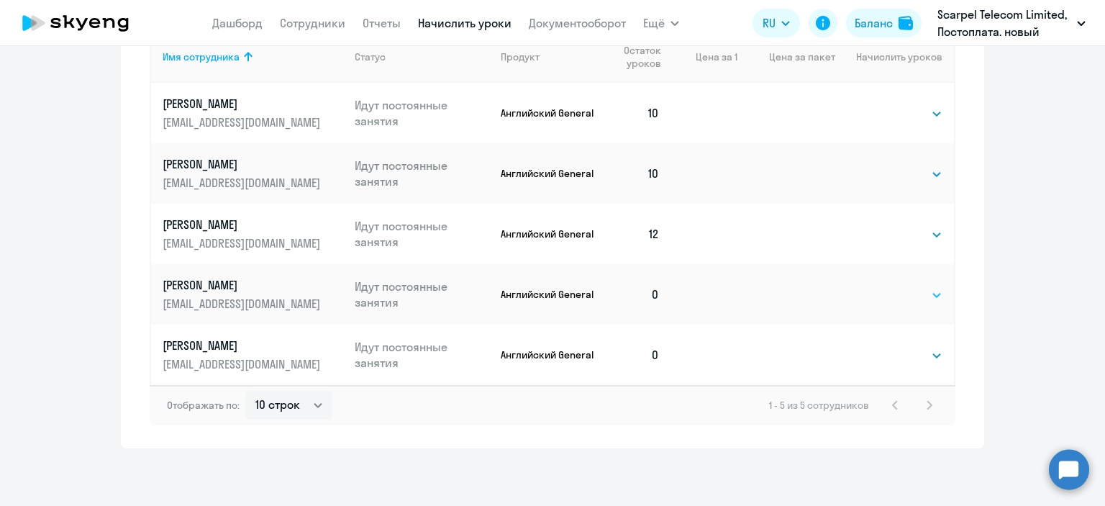
click at [918, 293] on select "Выбрать 4 8 16 32 64" at bounding box center [912, 294] width 59 height 17
select select "16"
click at [883, 286] on select "Выбрать 4 8 16 32 64" at bounding box center [912, 294] width 59 height 17
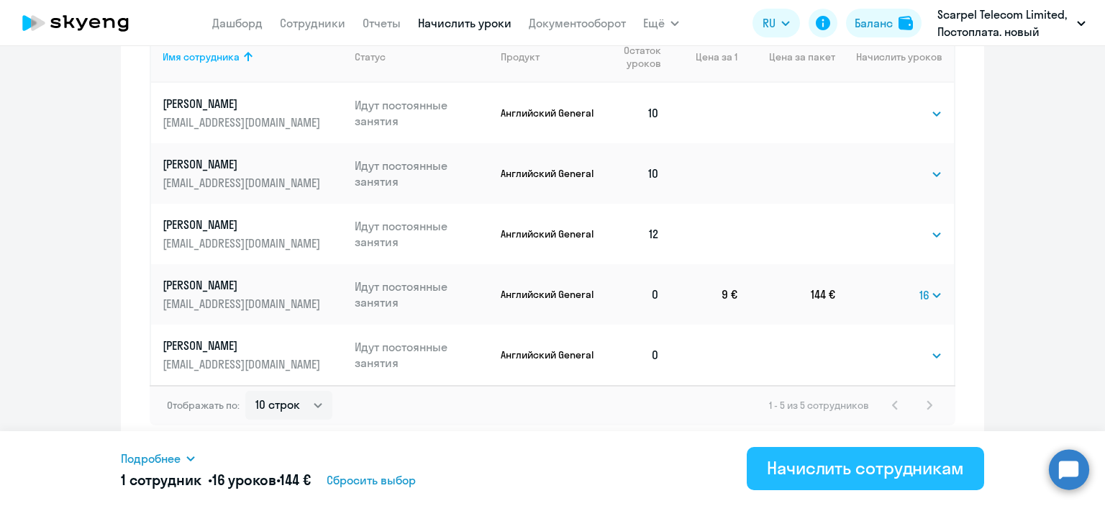
click at [895, 463] on div "Начислить сотрудникам" at bounding box center [865, 467] width 197 height 23
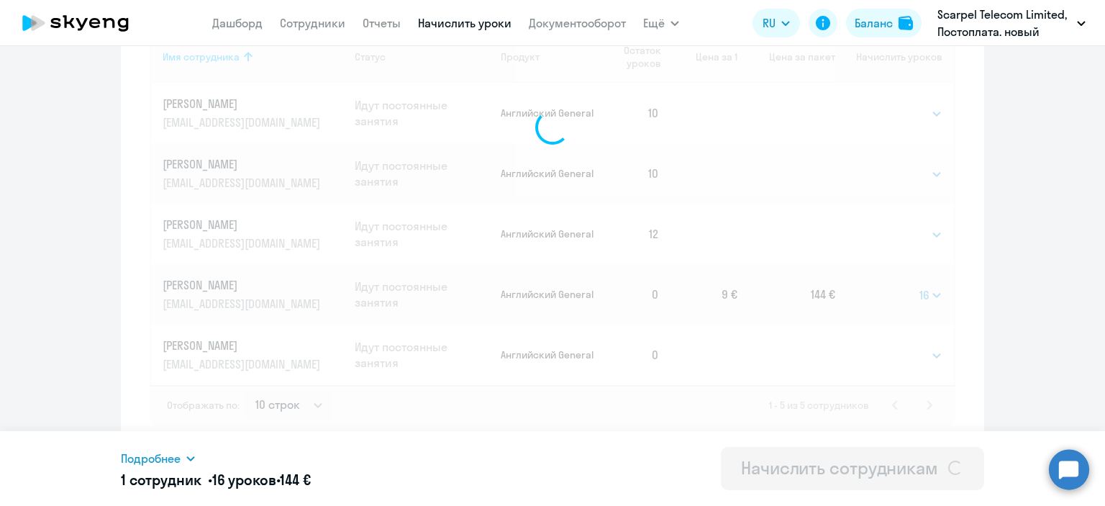
select select
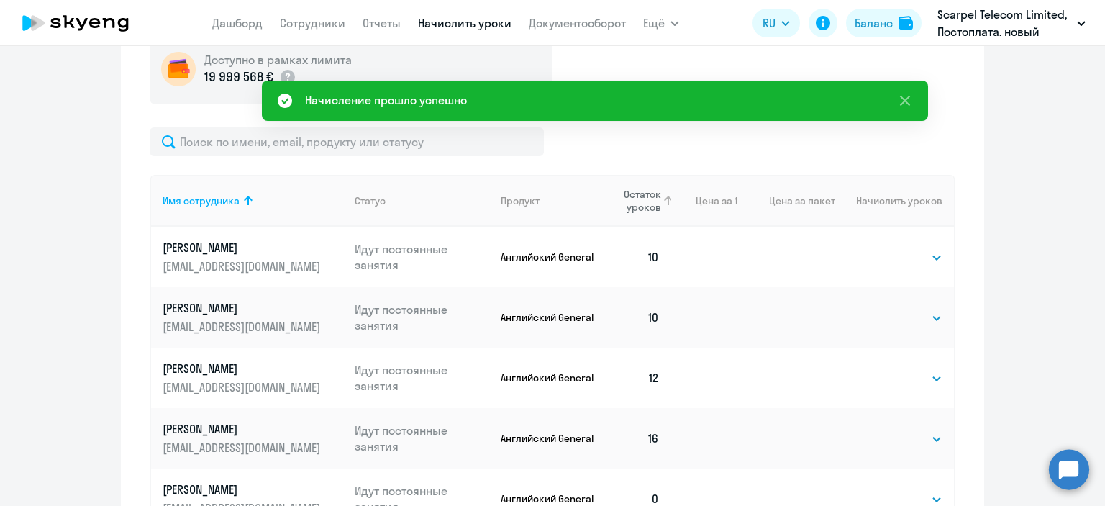
scroll to position [353, 0]
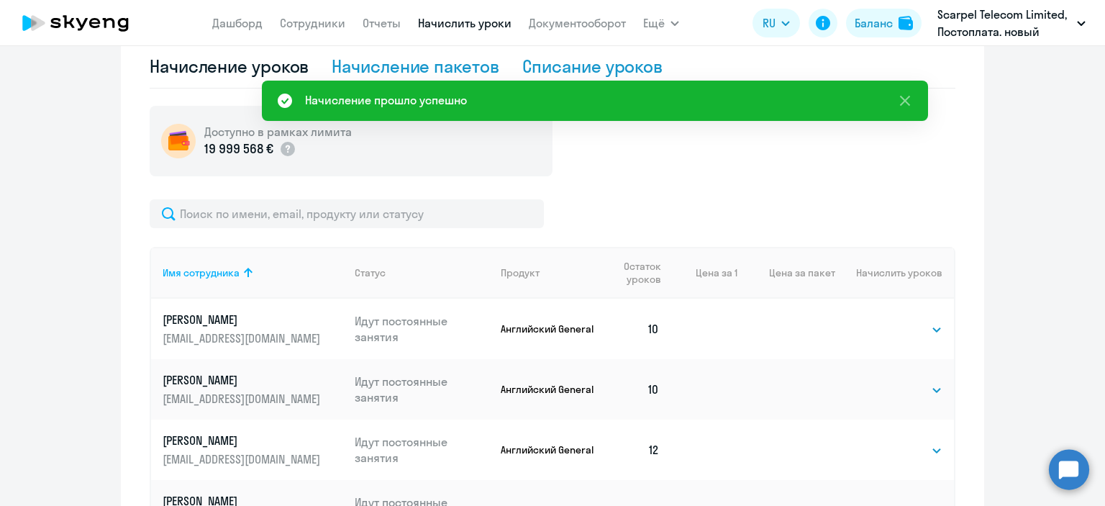
click at [595, 68] on div "Списание уроков" at bounding box center [592, 66] width 141 height 23
select select "10"
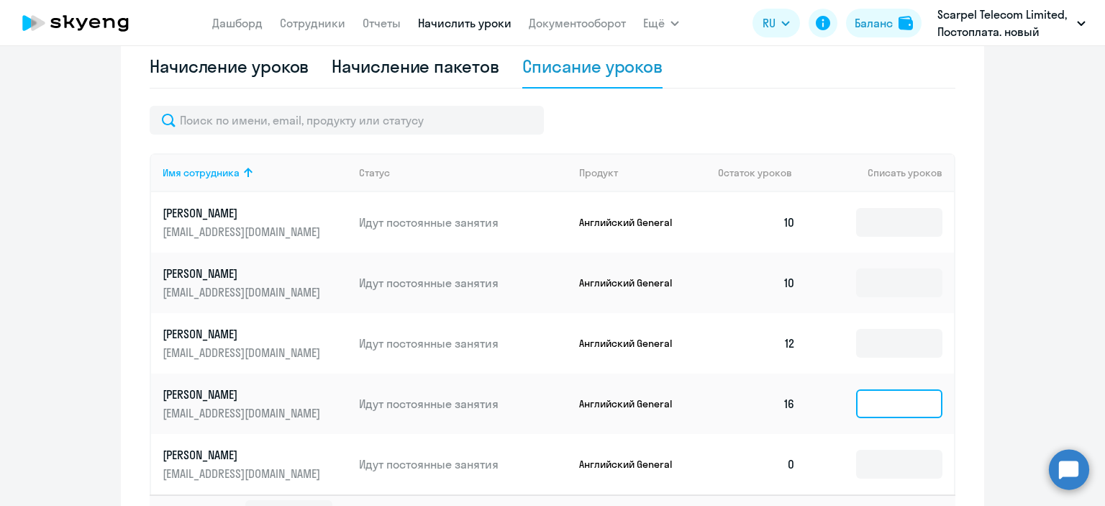
click at [884, 401] on input at bounding box center [899, 403] width 86 height 29
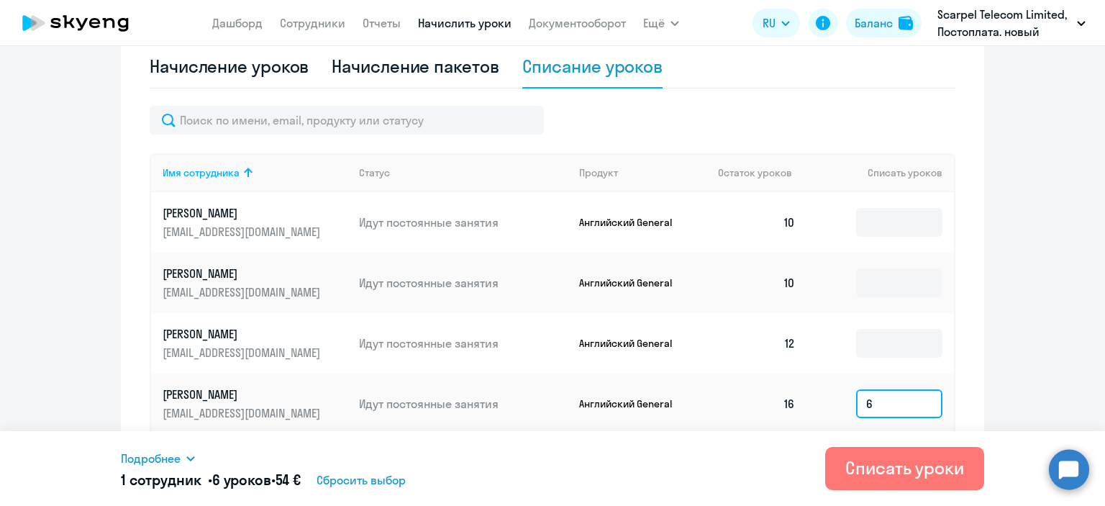
type input "6"
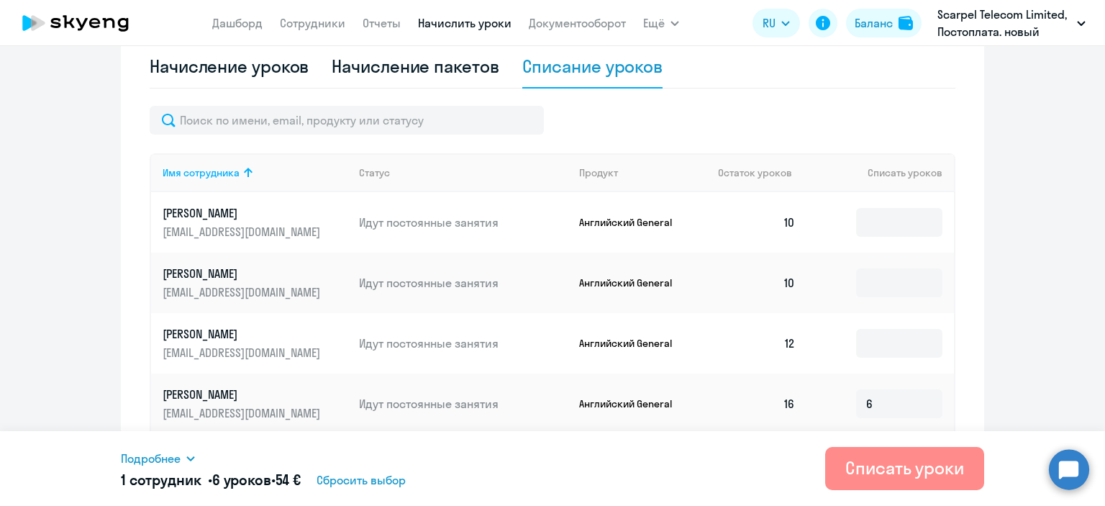
click at [907, 464] on div "Списать уроки" at bounding box center [904, 467] width 119 height 23
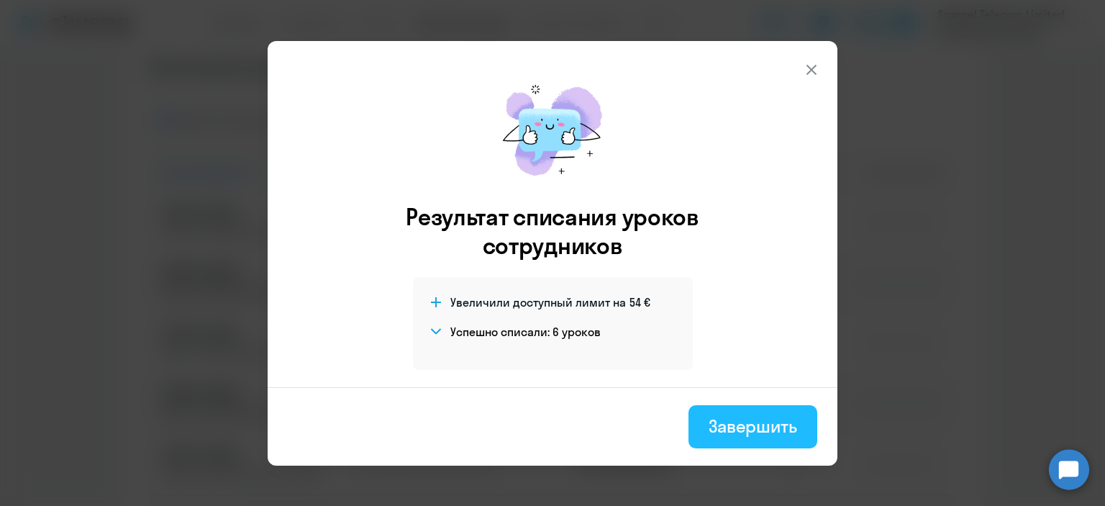
click at [784, 425] on div "Завершить" at bounding box center [753, 425] width 88 height 23
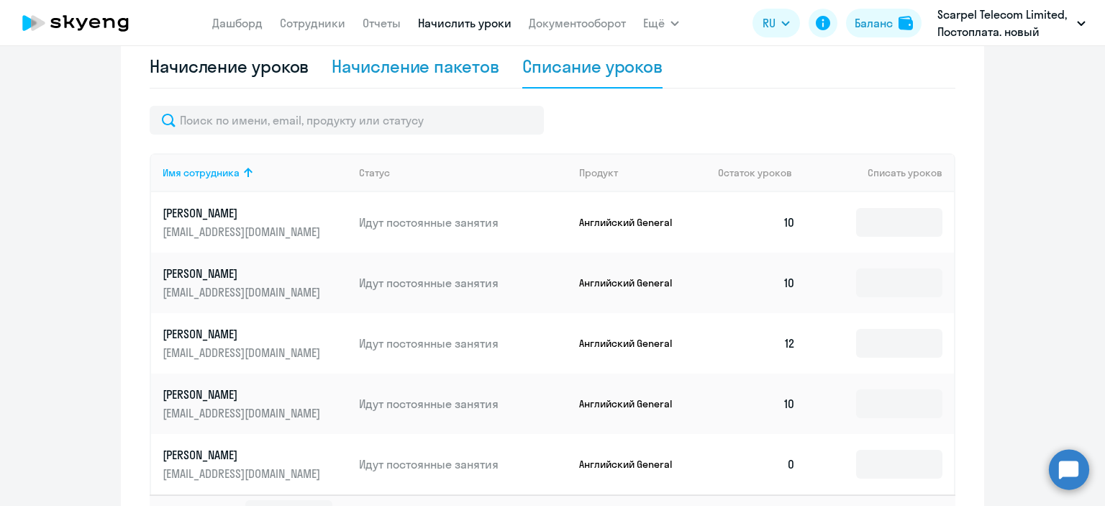
click at [403, 60] on div "Начисление пакетов" at bounding box center [415, 66] width 167 height 23
select select "10"
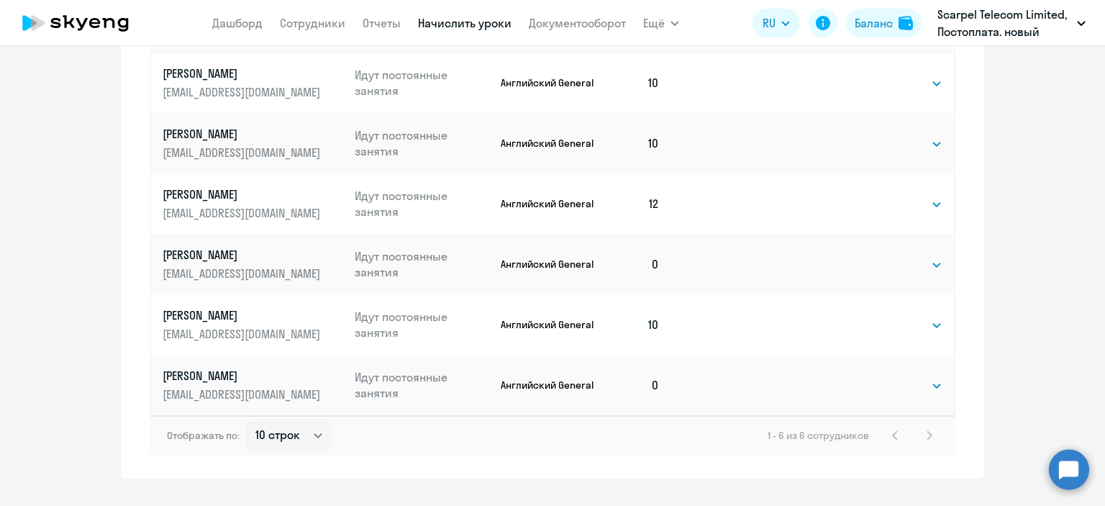
scroll to position [629, 0]
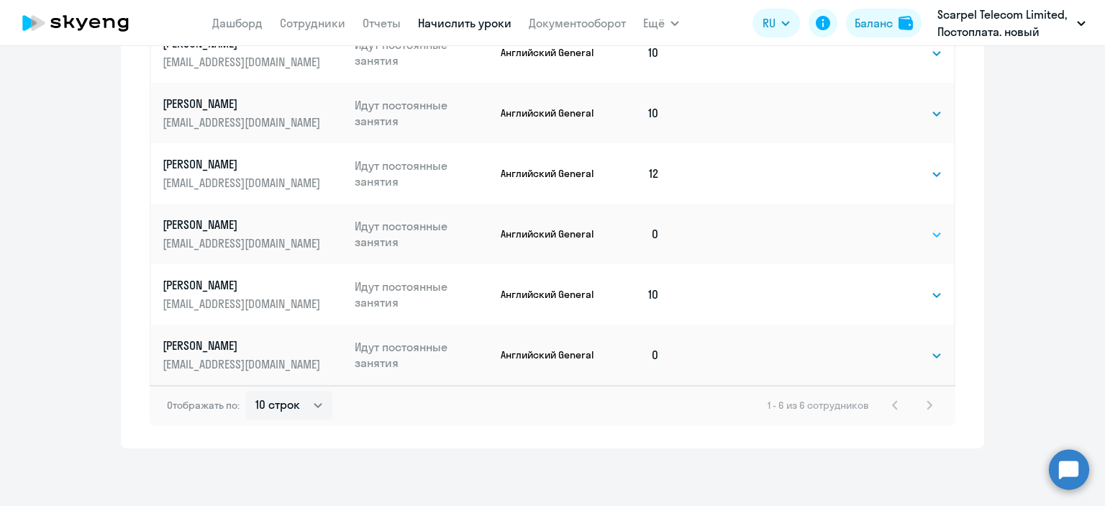
click at [885, 227] on select "Выбрать 4 8 16 32 64" at bounding box center [912, 234] width 59 height 17
select select "16"
click at [883, 226] on select "Выбрать 4 8 16 32 64" at bounding box center [912, 234] width 59 height 17
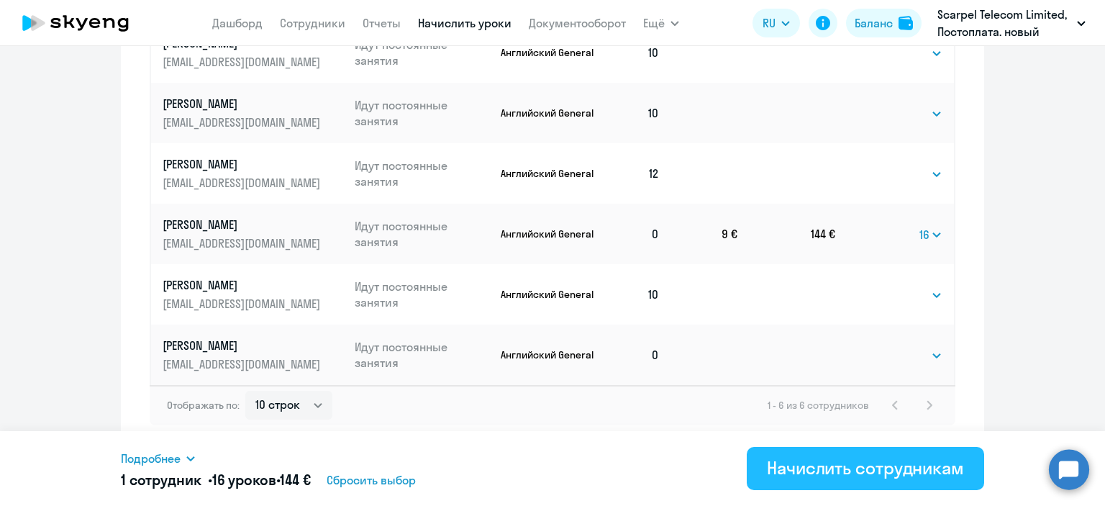
click at [832, 475] on div "Начислить сотрудникам" at bounding box center [865, 467] width 197 height 23
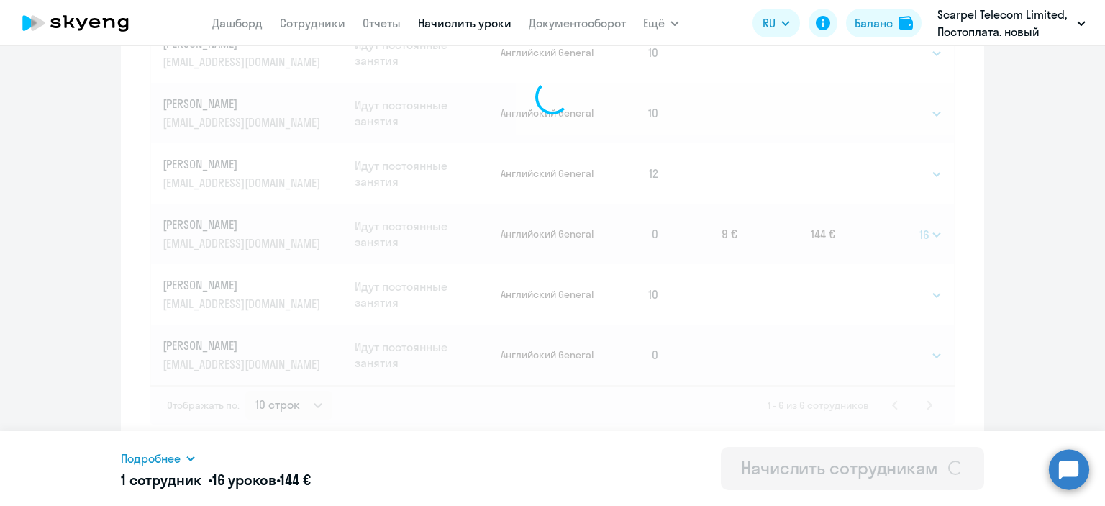
select select
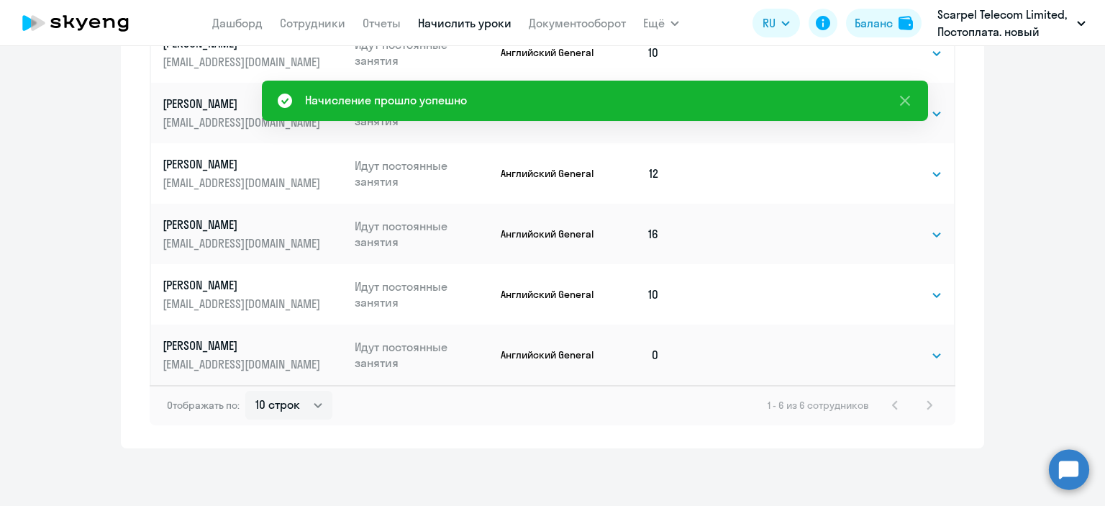
scroll to position [267, 0]
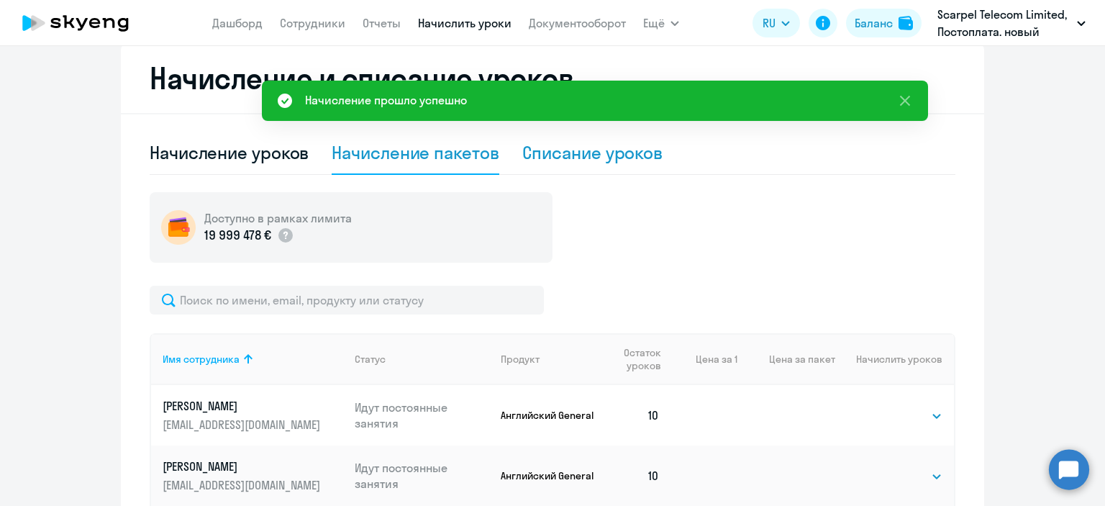
click at [591, 148] on div "Списание уроков" at bounding box center [592, 152] width 141 height 23
select select "10"
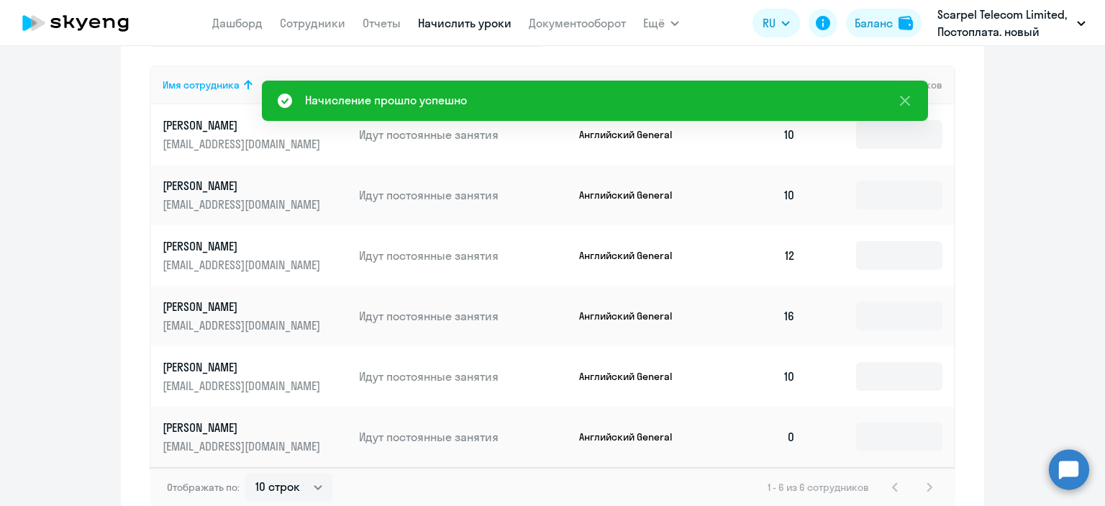
scroll to position [483, 0]
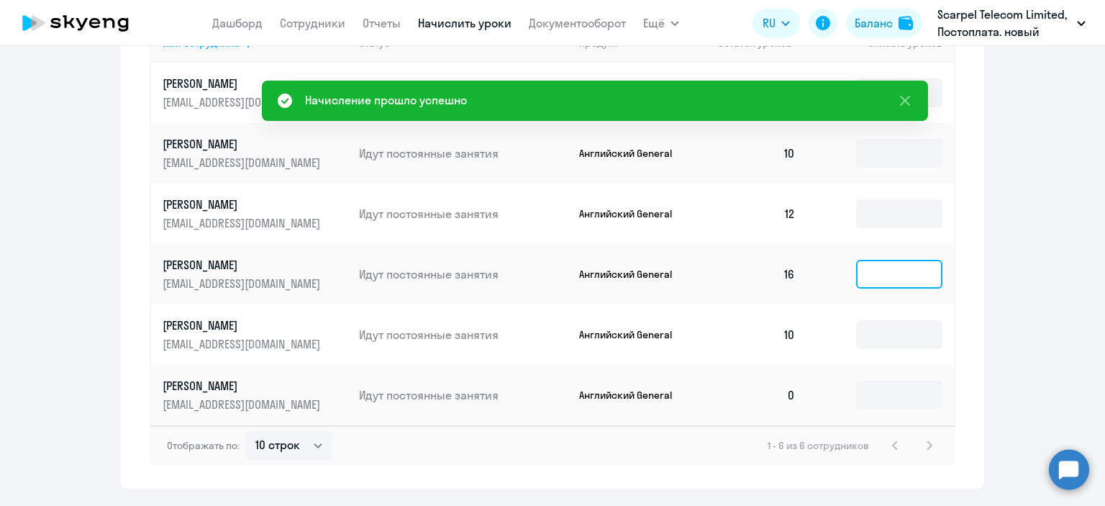
click at [878, 281] on input at bounding box center [899, 274] width 86 height 29
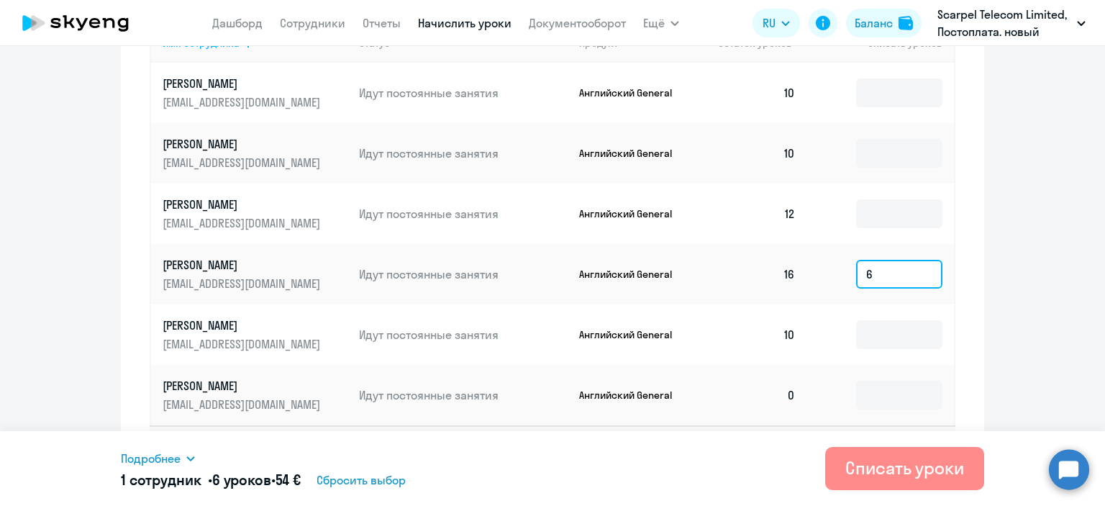
type input "6"
click at [866, 477] on div "Списать уроки" at bounding box center [904, 467] width 119 height 23
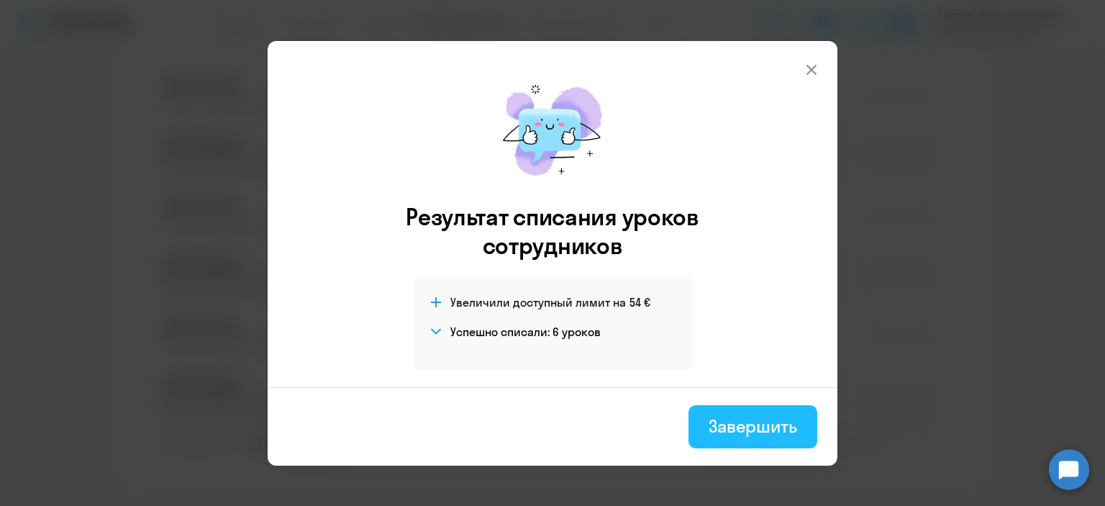
click at [754, 423] on div "Завершить" at bounding box center [753, 425] width 88 height 23
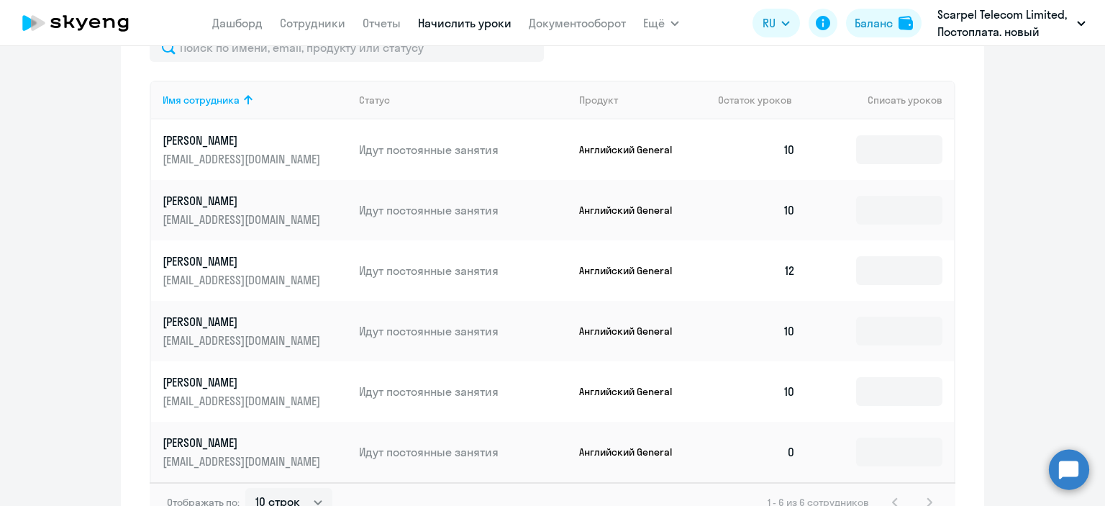
scroll to position [339, 0]
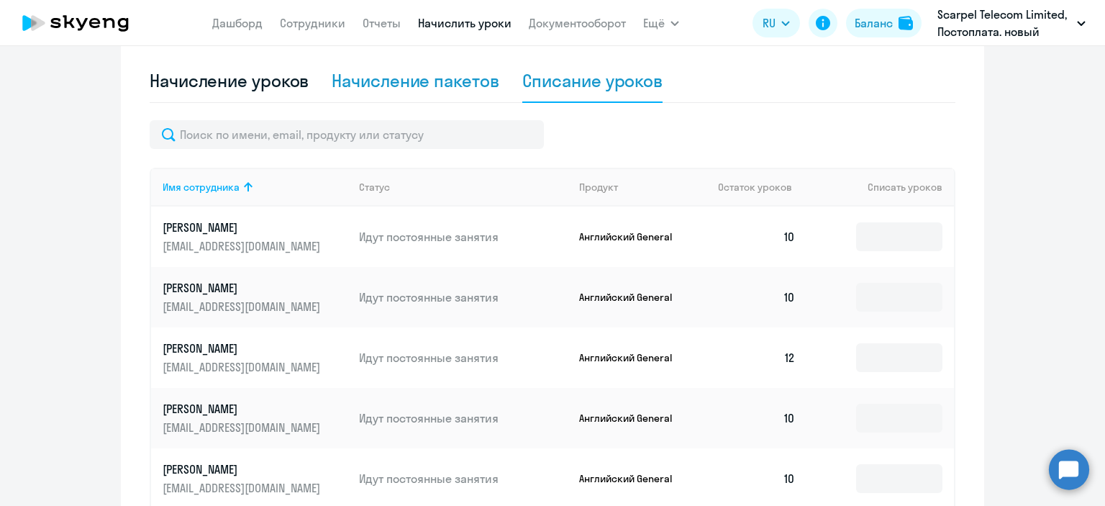
click at [432, 72] on div "Начисление пакетов" at bounding box center [415, 80] width 167 height 23
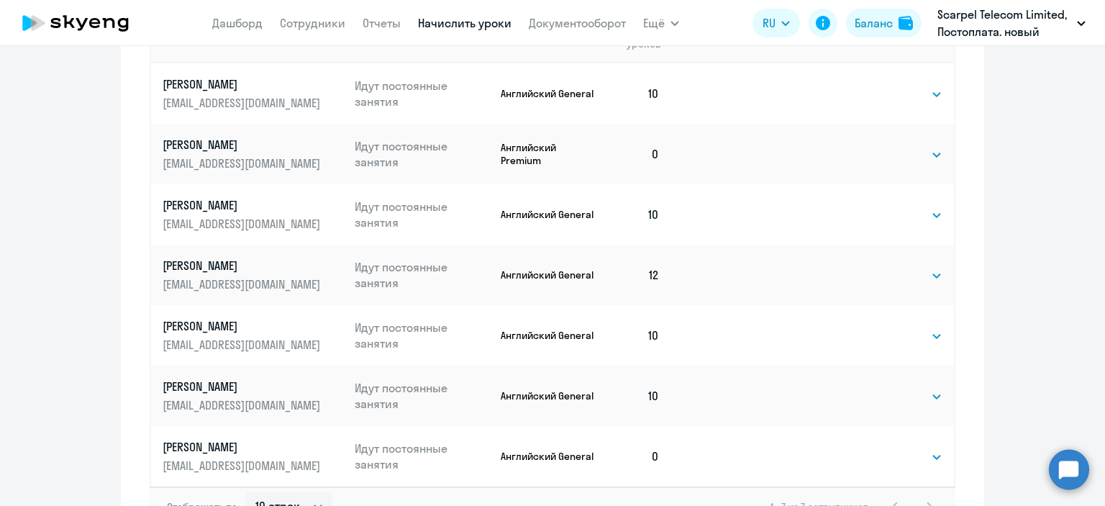
scroll to position [627, 0]
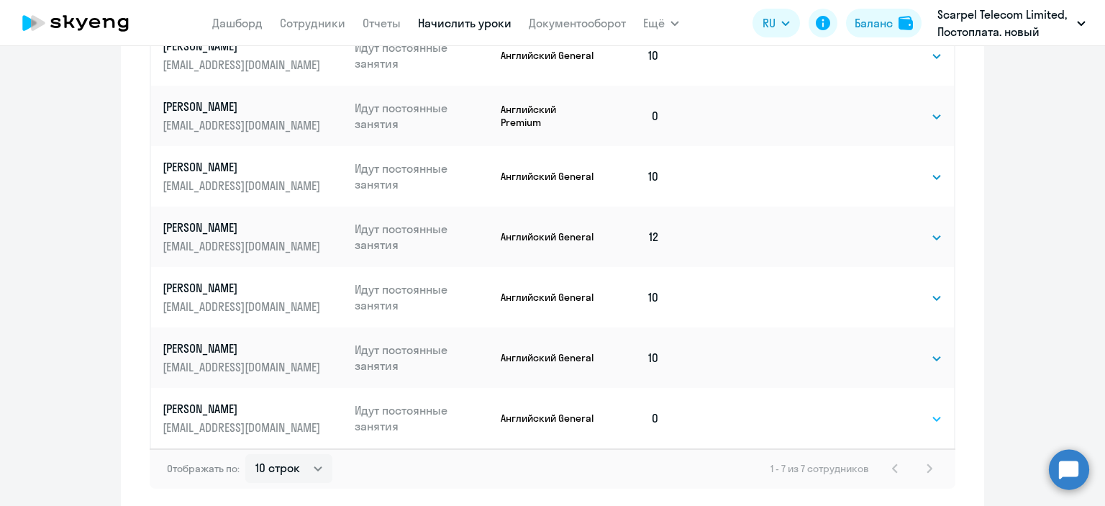
click at [909, 420] on select "Выбрать 4 8 16 32 64" at bounding box center [912, 418] width 59 height 17
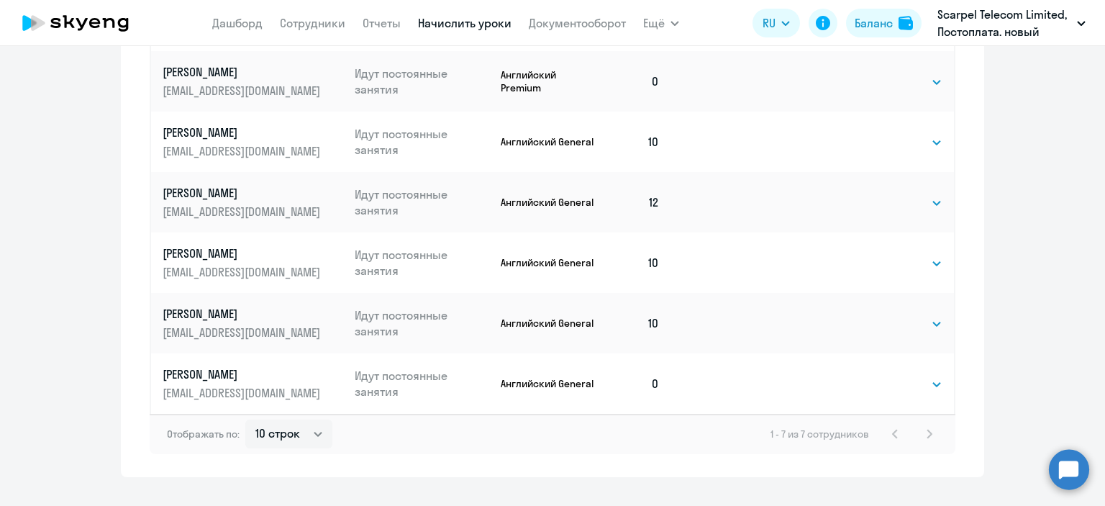
scroll to position [690, 0]
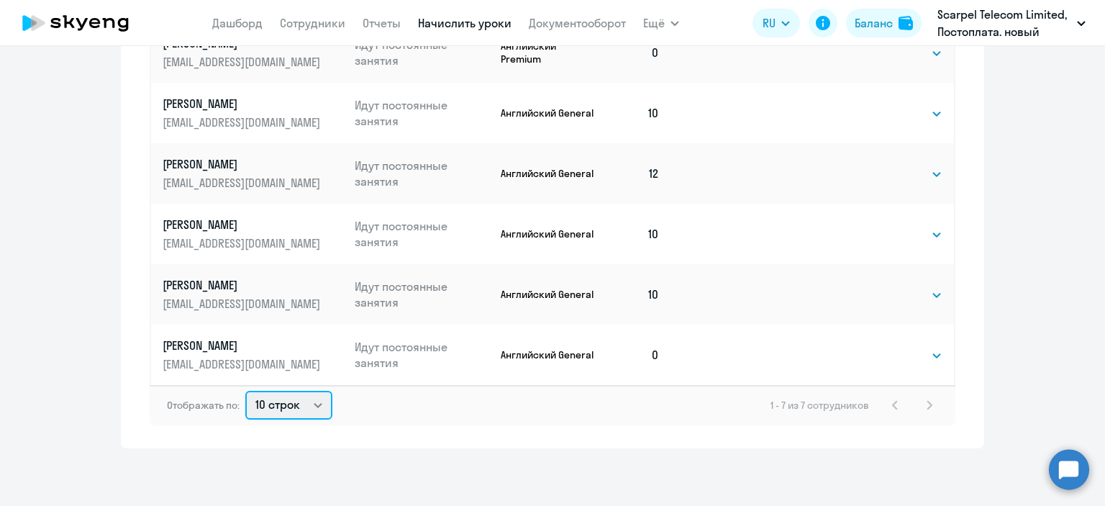
click at [296, 404] on select "10 строк 30 строк 50 строк" at bounding box center [288, 405] width 87 height 29
select select "30"
click at [245, 391] on select "10 строк 30 строк 50 строк" at bounding box center [288, 405] width 87 height 29
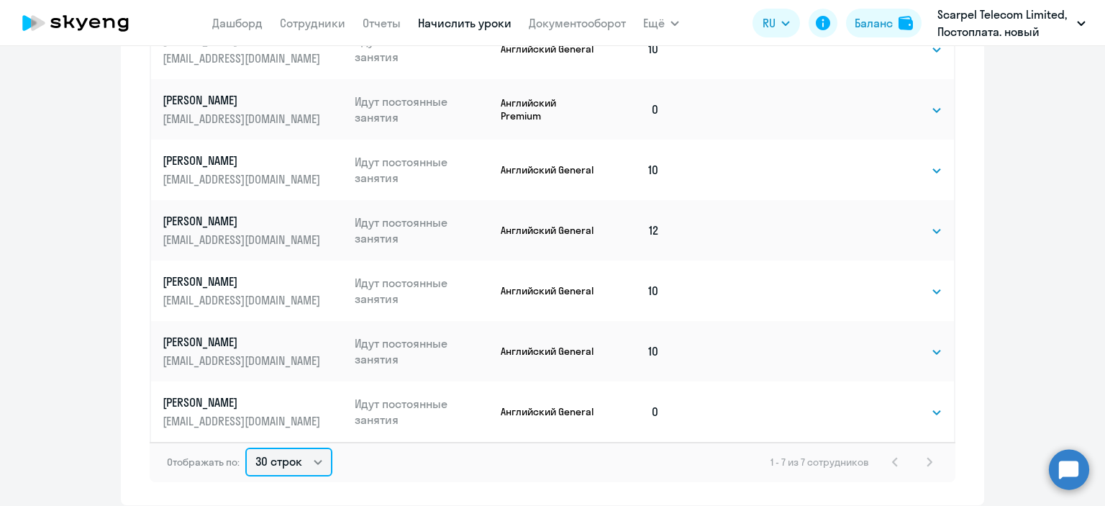
scroll to position [546, 0]
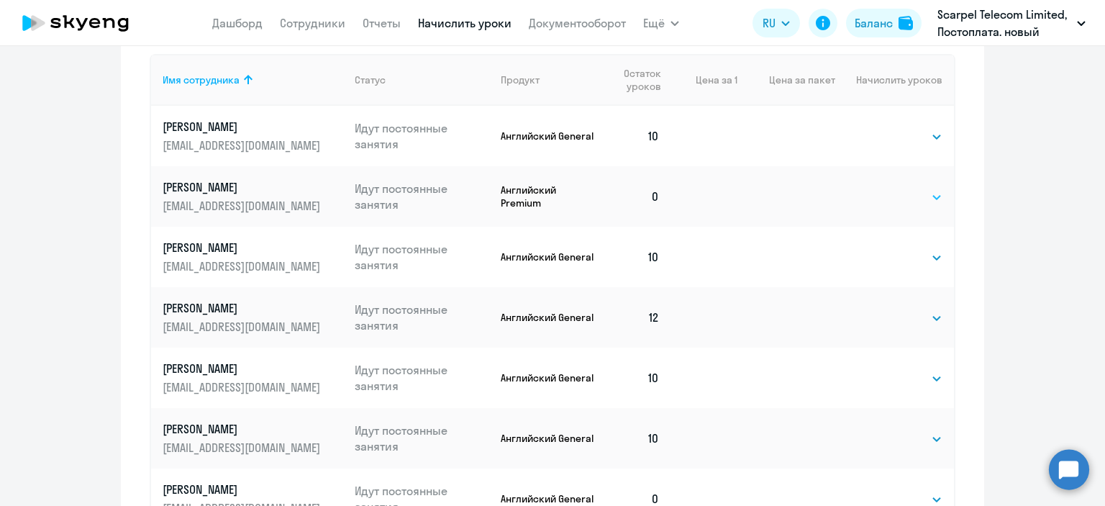
click at [896, 201] on select "Выбрать 4 8 16 32 64" at bounding box center [912, 196] width 59 height 17
select select "16"
click at [883, 188] on select "Выбрать 4 8 16 32 64" at bounding box center [912, 196] width 59 height 17
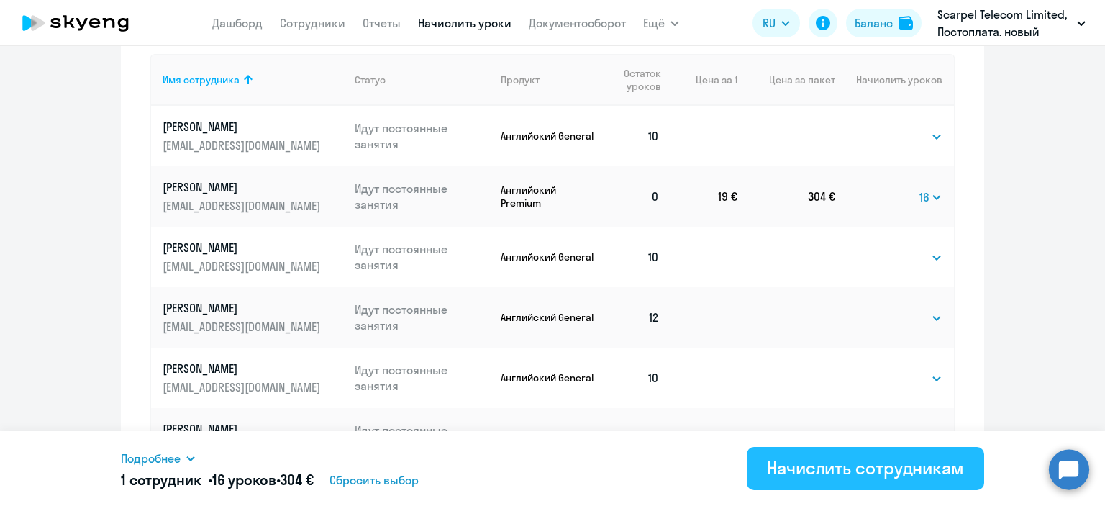
click at [781, 463] on div "Начислить сотрудникам" at bounding box center [865, 467] width 197 height 23
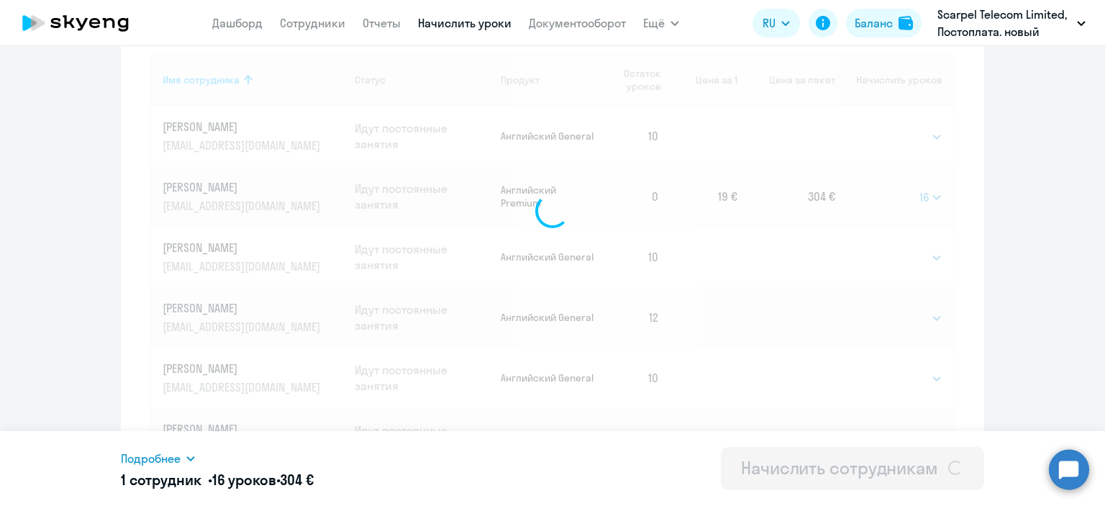
select select
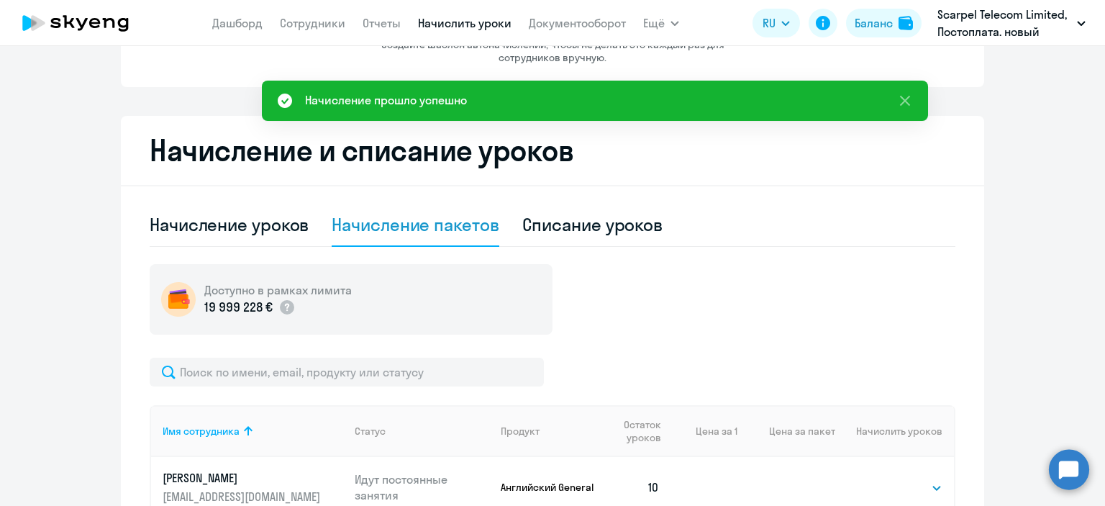
scroll to position [186, 0]
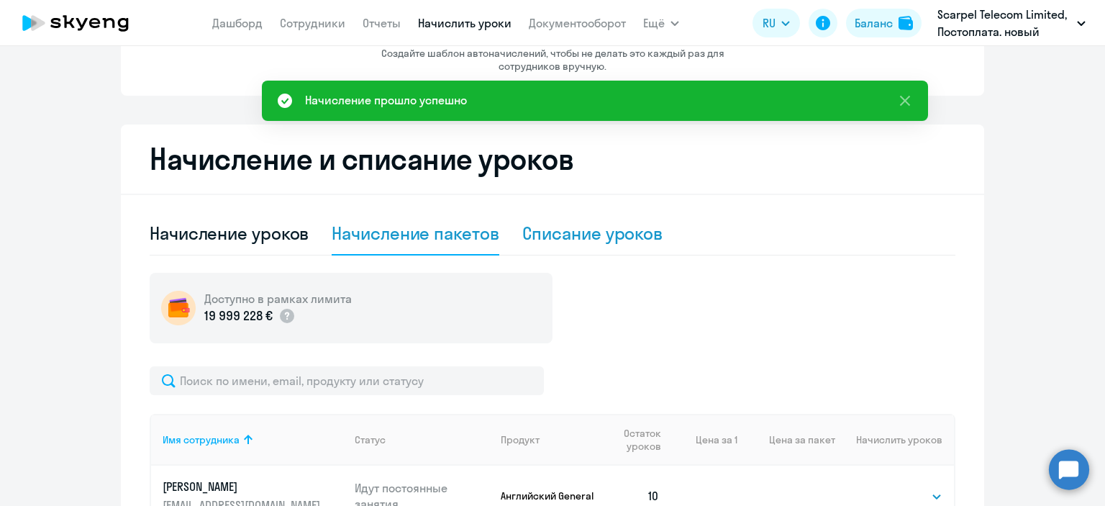
click at [562, 227] on div "Списание уроков" at bounding box center [592, 233] width 141 height 23
select select "10"
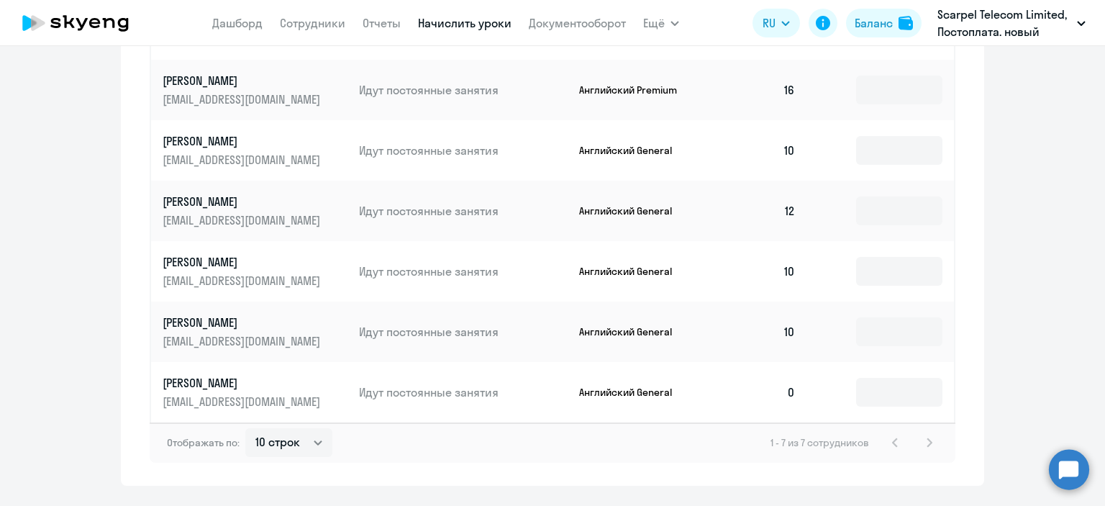
scroll to position [402, 0]
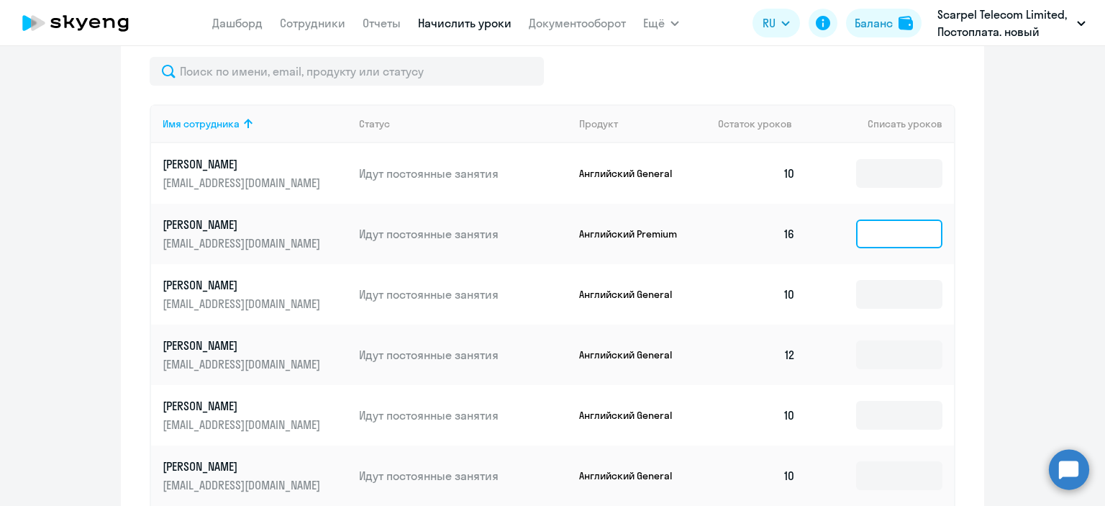
click at [868, 237] on input at bounding box center [899, 233] width 86 height 29
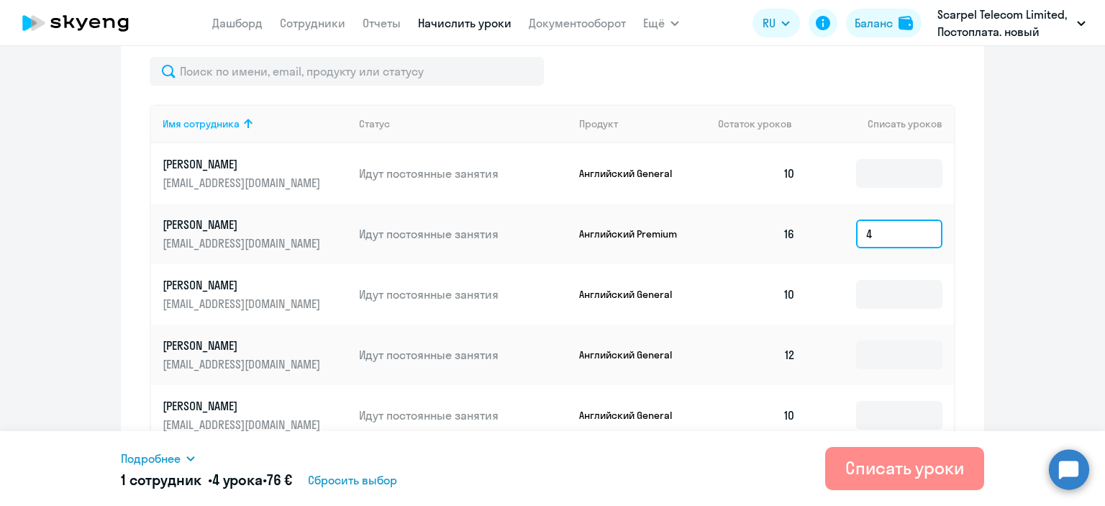
type input "4"
drag, startPoint x: 861, startPoint y: 474, endPoint x: 852, endPoint y: 473, distance: 9.5
click at [861, 475] on div "Списать уроки" at bounding box center [904, 467] width 119 height 23
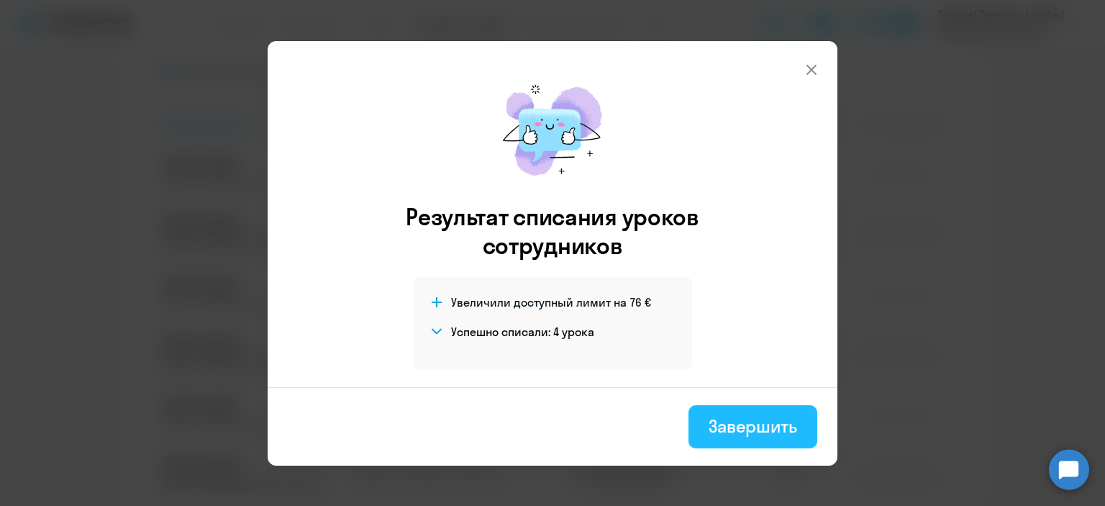
click at [723, 417] on div "Завершить" at bounding box center [753, 425] width 88 height 23
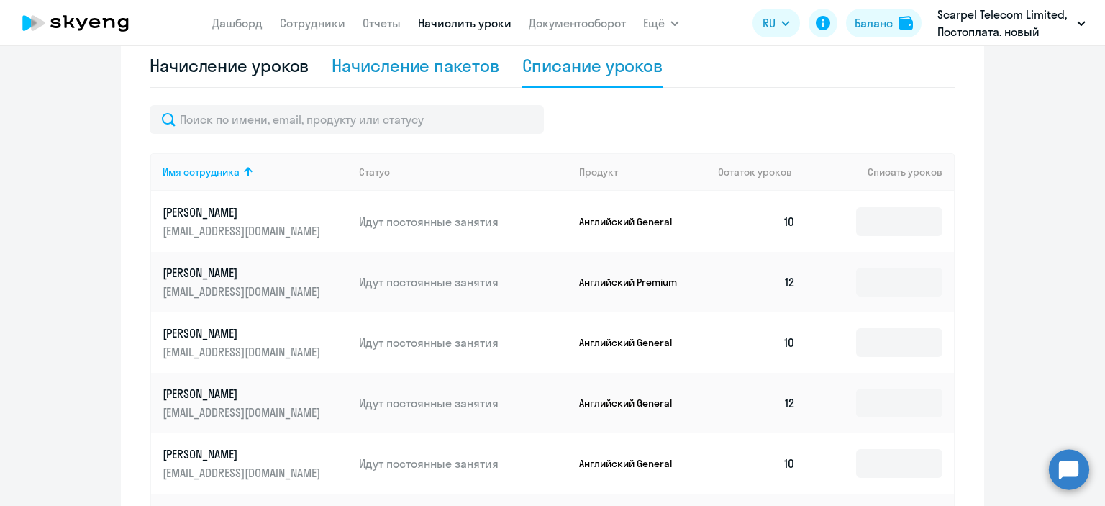
scroll to position [330, 0]
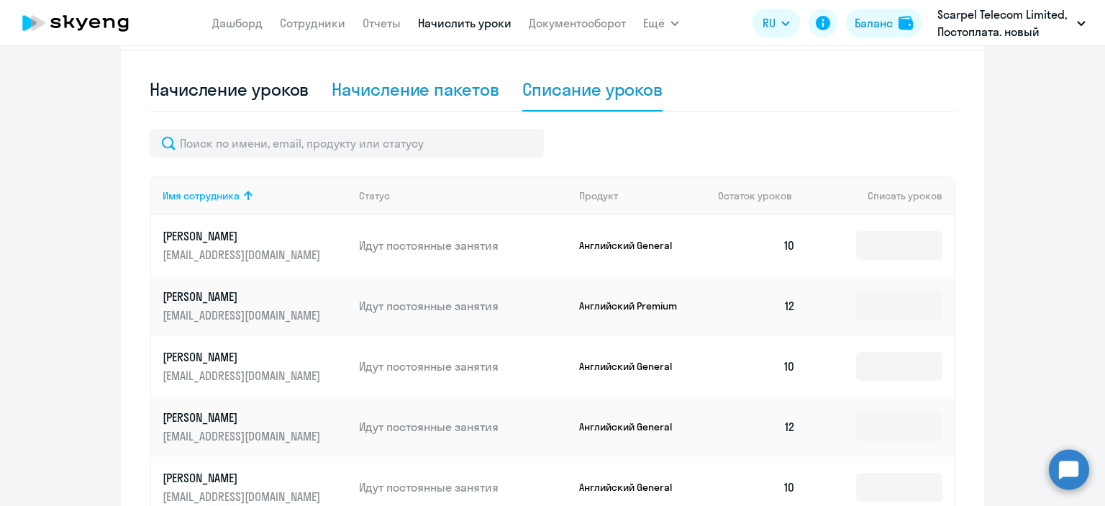
click at [456, 95] on div "Начисление пакетов" at bounding box center [415, 89] width 167 height 23
select select "10"
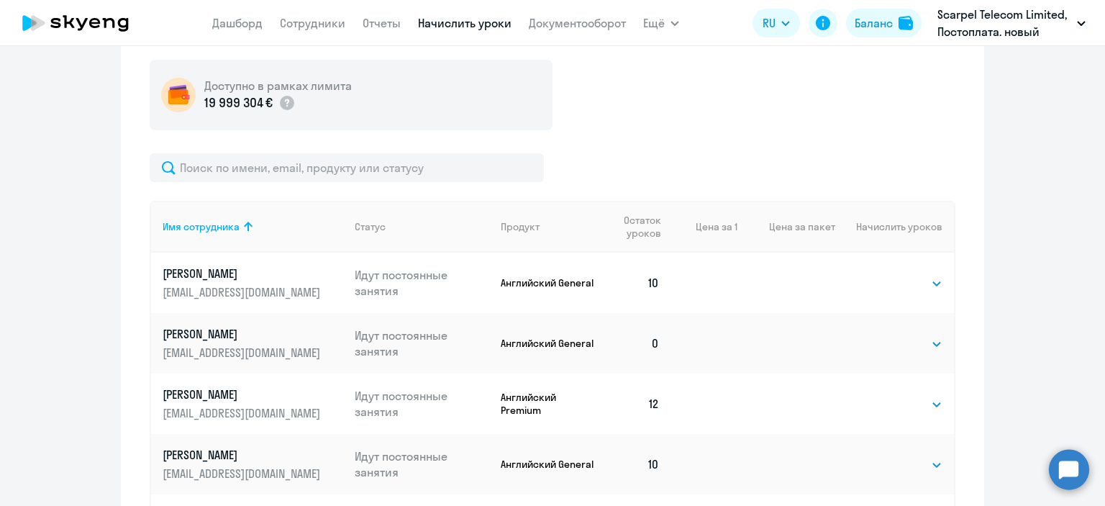
scroll to position [402, 0]
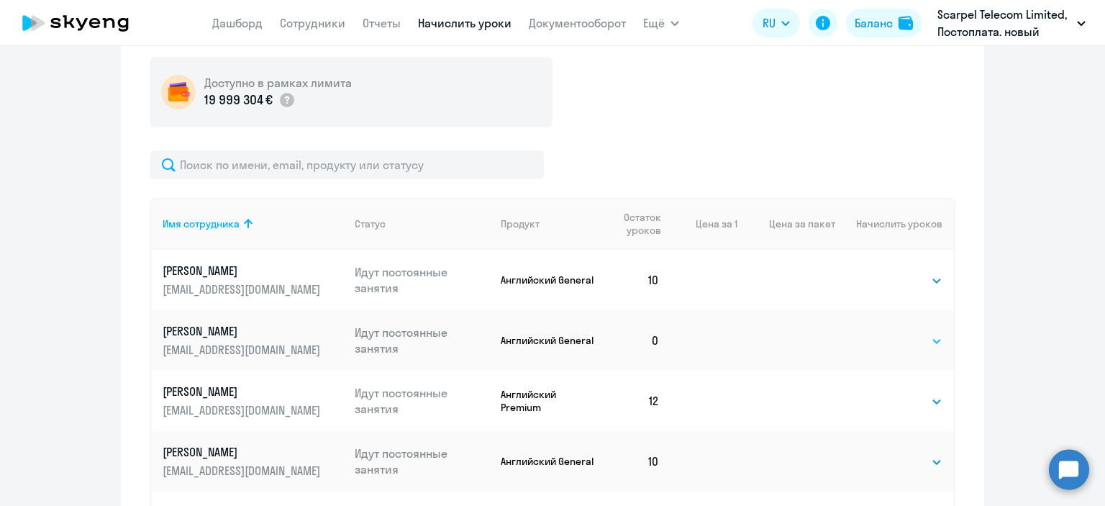
click at [901, 340] on select "Выбрать 4 8 16 32 64" at bounding box center [912, 340] width 59 height 17
select select "4"
click at [883, 332] on select "Выбрать 4 8 16 32 64" at bounding box center [912, 340] width 59 height 17
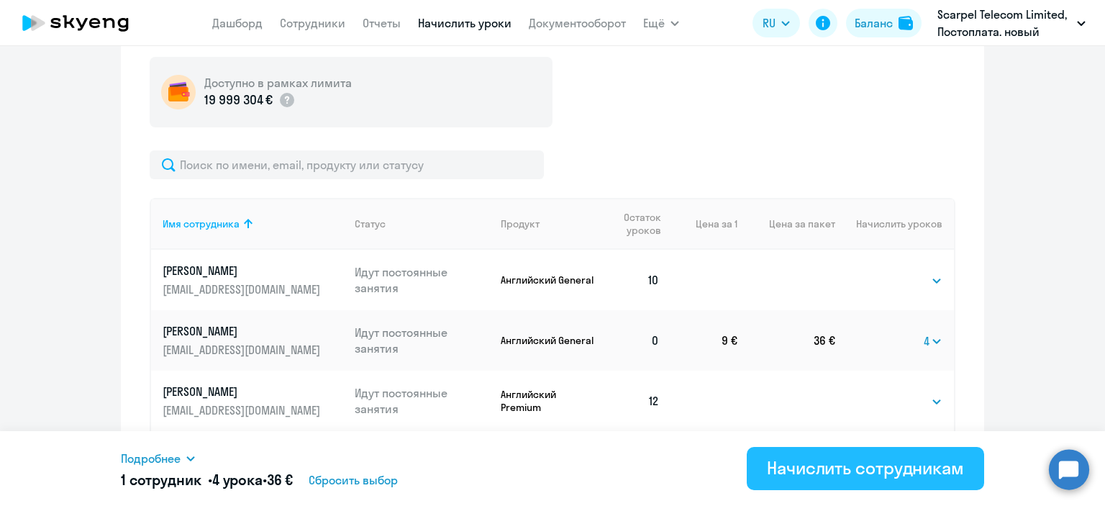
click at [898, 468] on div "Начислить сотрудникам" at bounding box center [865, 467] width 197 height 23
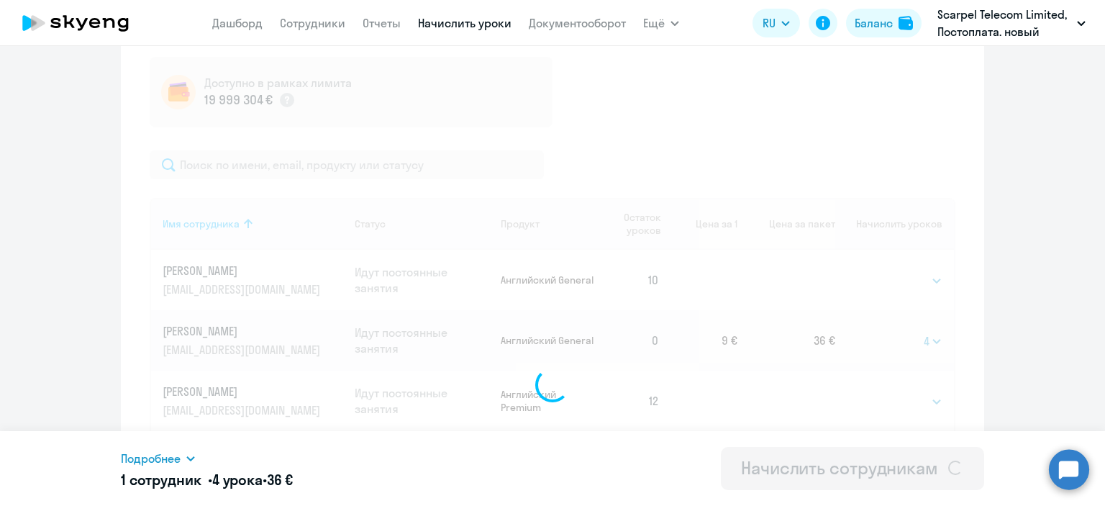
select select
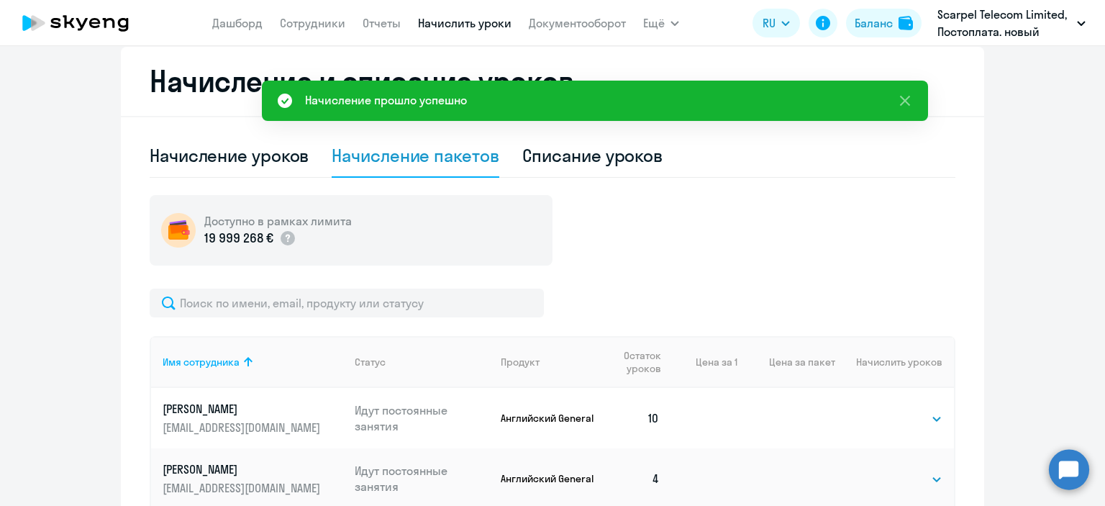
scroll to position [258, 0]
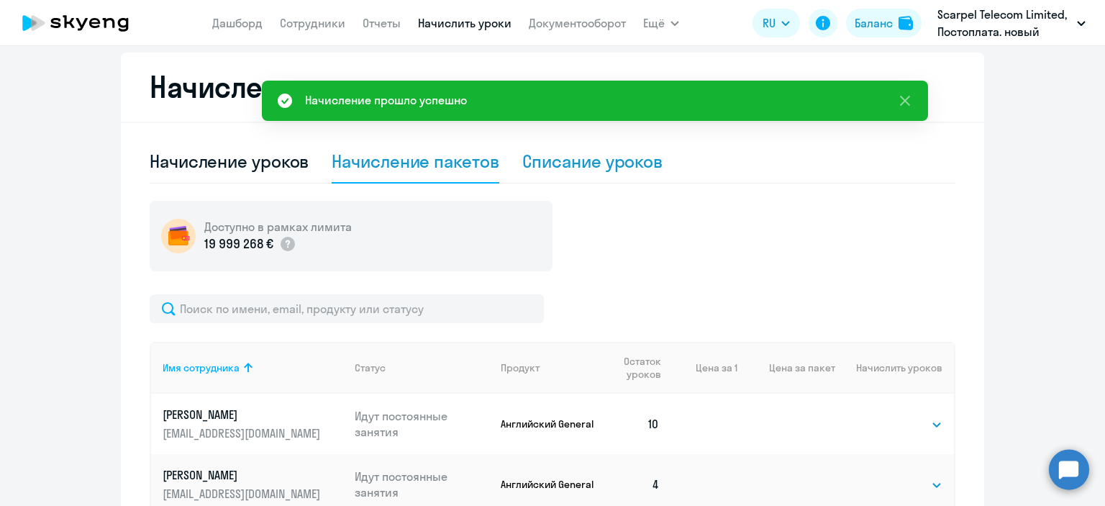
click at [577, 167] on div "Списание уроков" at bounding box center [592, 161] width 141 height 23
select select "10"
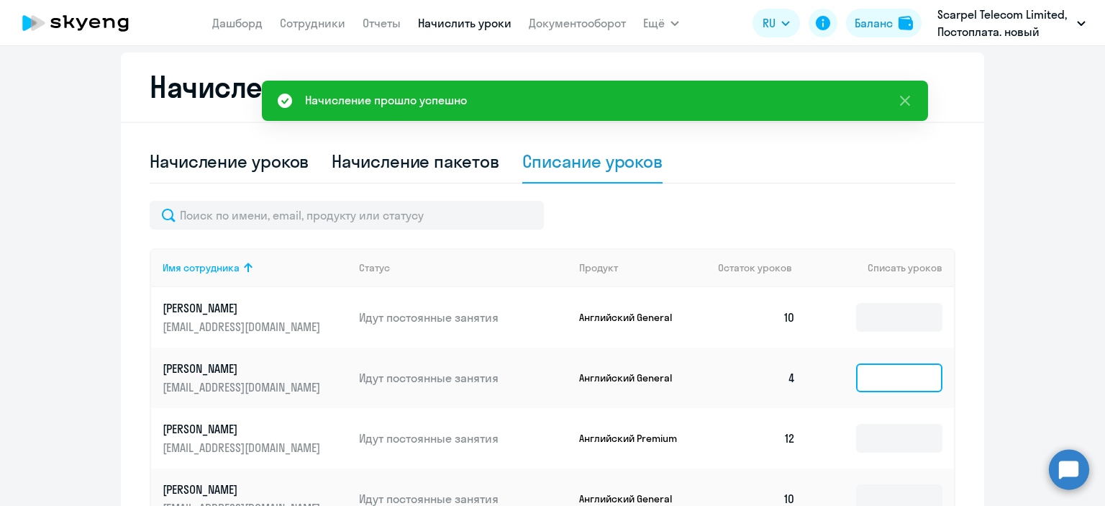
click at [868, 380] on input at bounding box center [899, 377] width 86 height 29
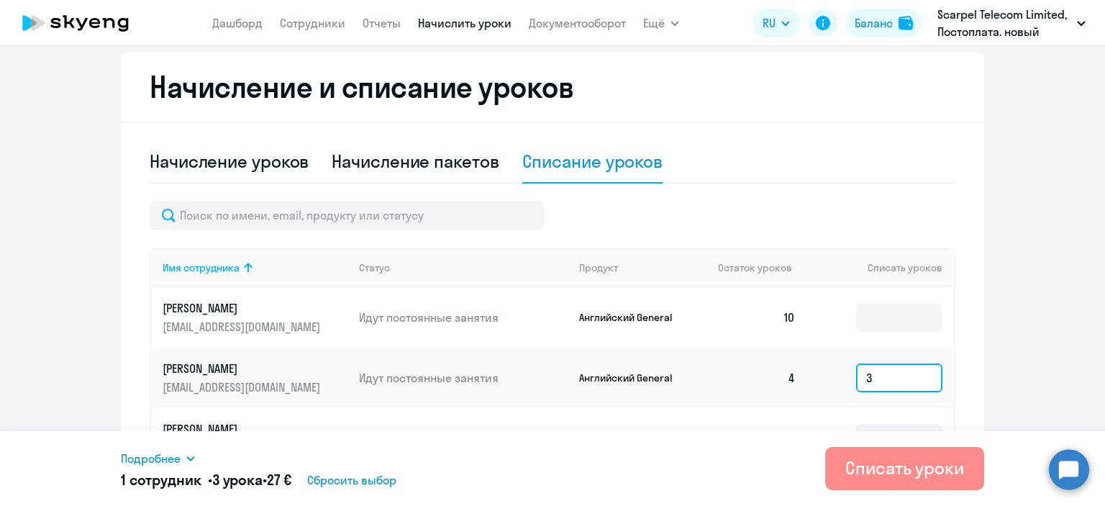
type input "3"
click at [866, 481] on button "Списать уроки" at bounding box center [904, 468] width 159 height 43
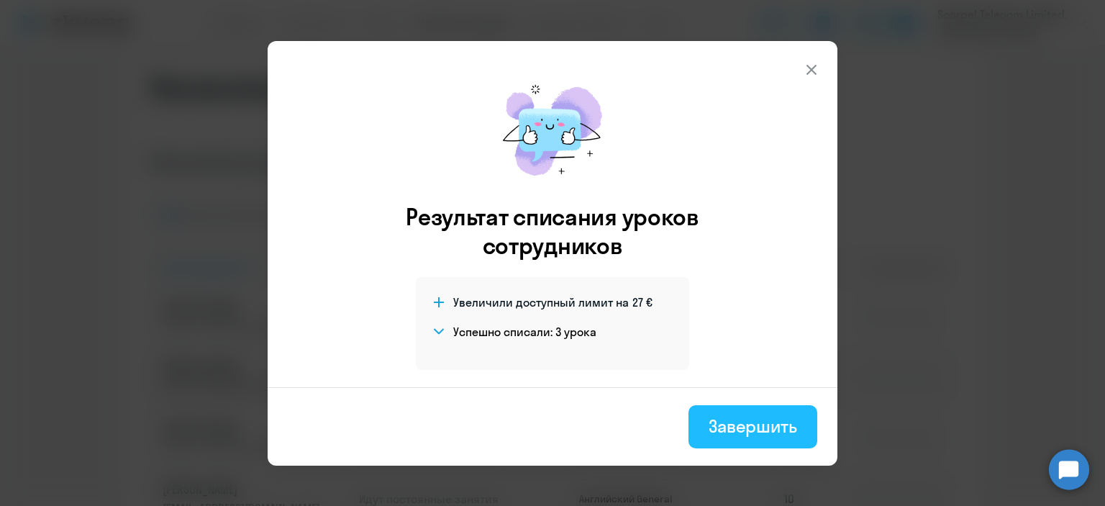
click at [732, 419] on div "Завершить" at bounding box center [753, 425] width 88 height 23
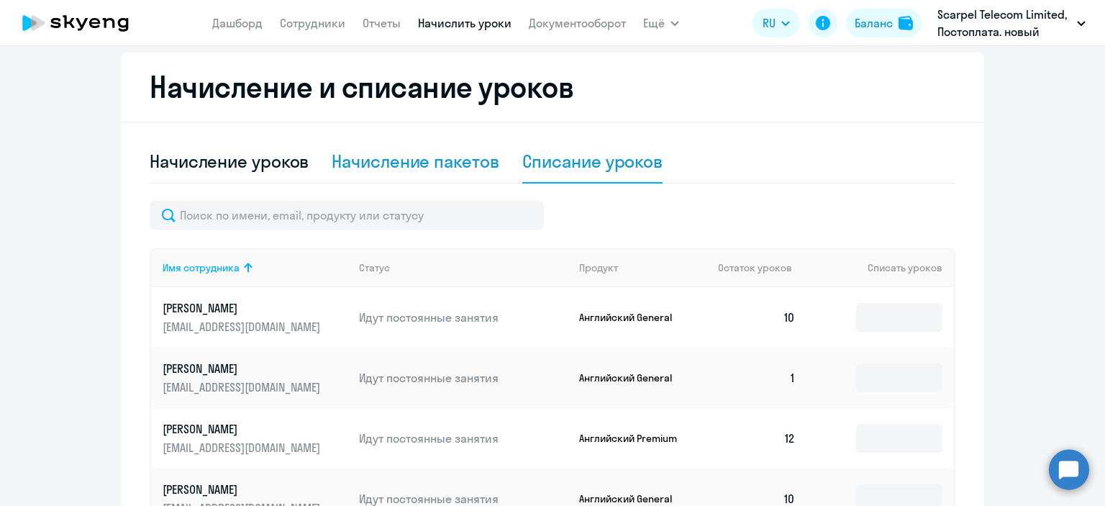
click at [384, 159] on div "Начисление пакетов" at bounding box center [415, 161] width 167 height 23
select select "10"
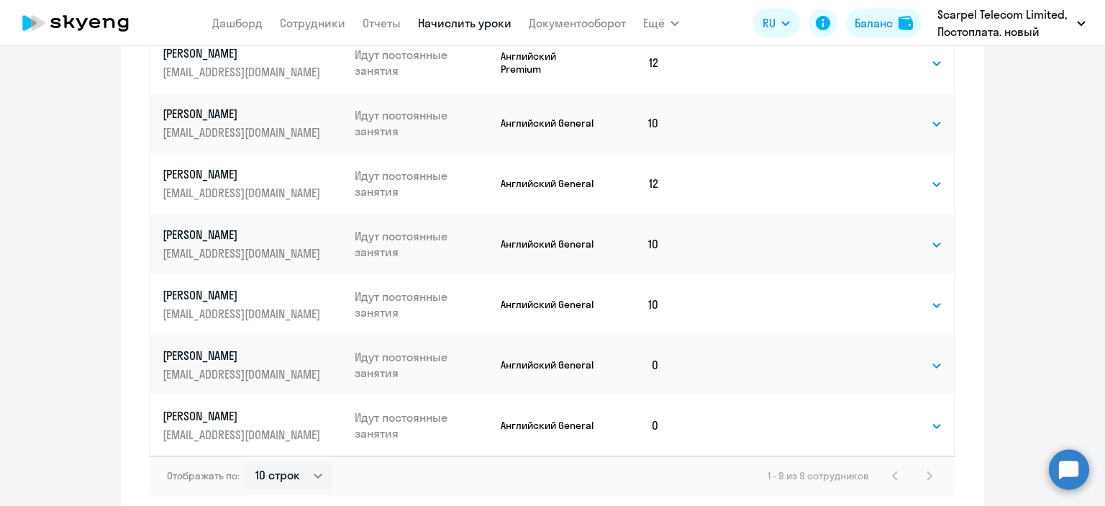
scroll to position [762, 0]
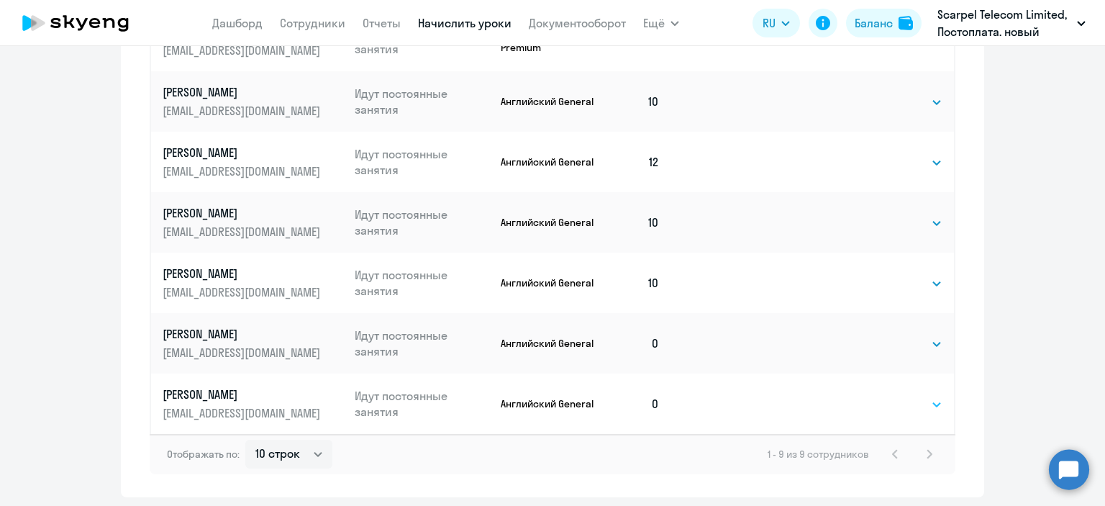
click at [904, 402] on select "Выбрать 4 8 16 32 64" at bounding box center [912, 404] width 59 height 17
select select "8"
click at [883, 396] on select "Выбрать 4 8 16 32 64" at bounding box center [912, 404] width 59 height 17
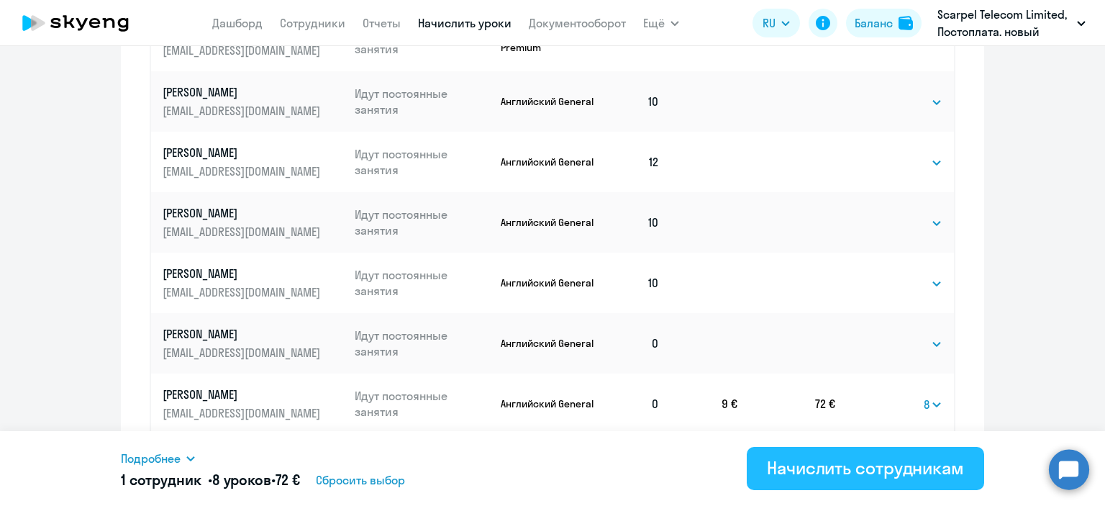
click at [857, 467] on div "Начислить сотрудникам" at bounding box center [865, 467] width 197 height 23
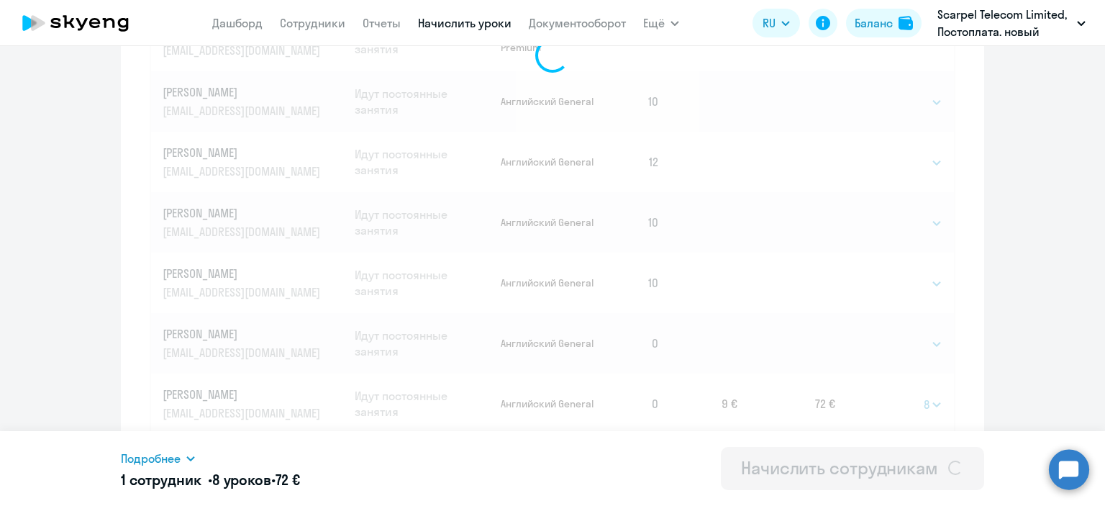
select select
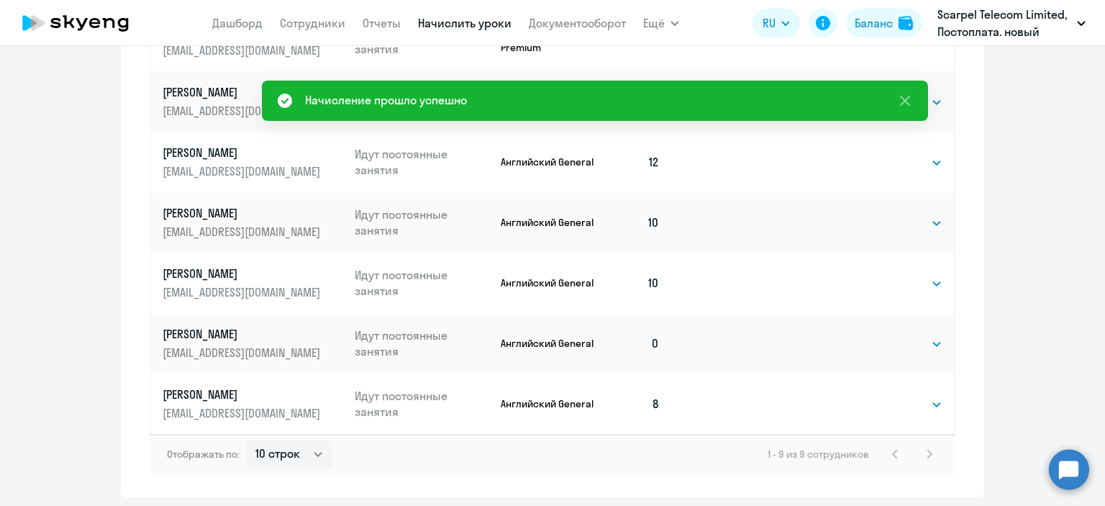
scroll to position [218, 0]
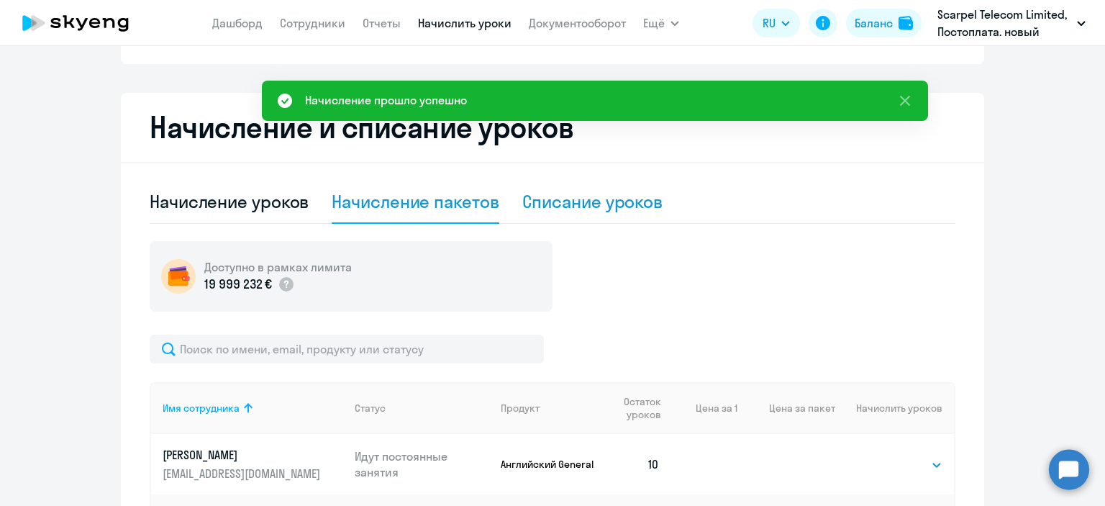
click at [615, 209] on div "Списание уроков" at bounding box center [592, 201] width 141 height 23
select select "10"
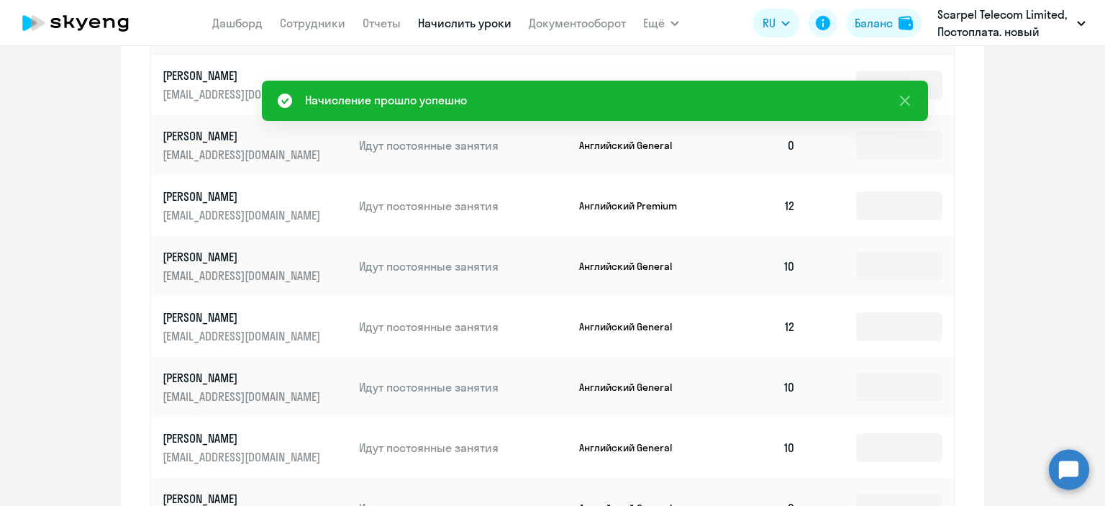
scroll to position [704, 0]
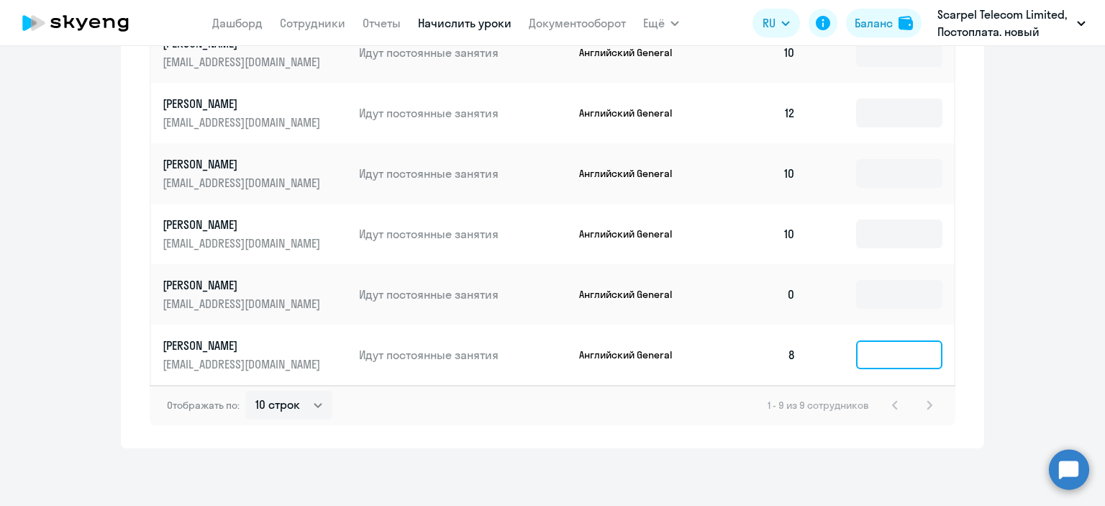
click at [884, 365] on input at bounding box center [899, 354] width 86 height 29
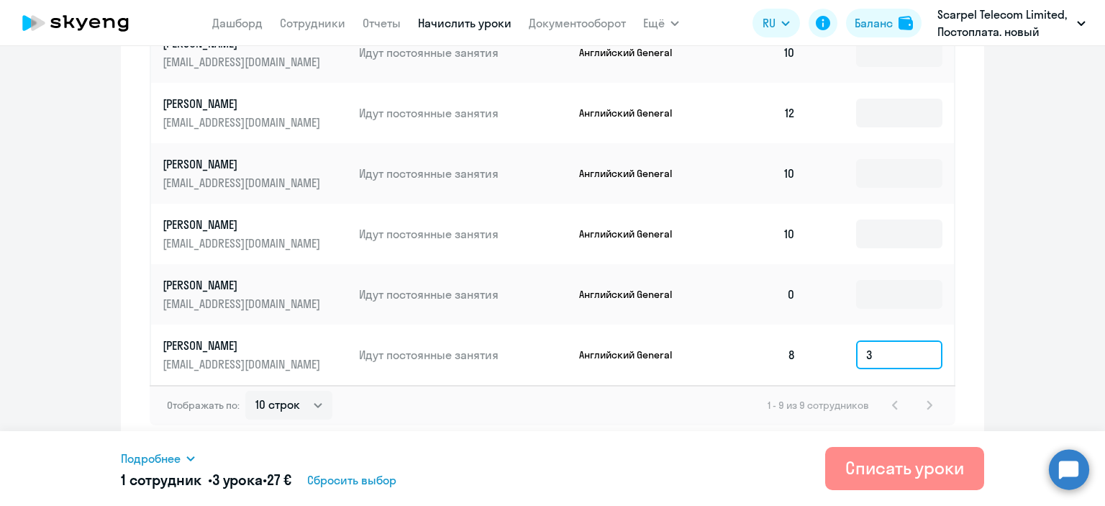
type input "3"
click at [870, 465] on div "Списать уроки" at bounding box center [904, 467] width 119 height 23
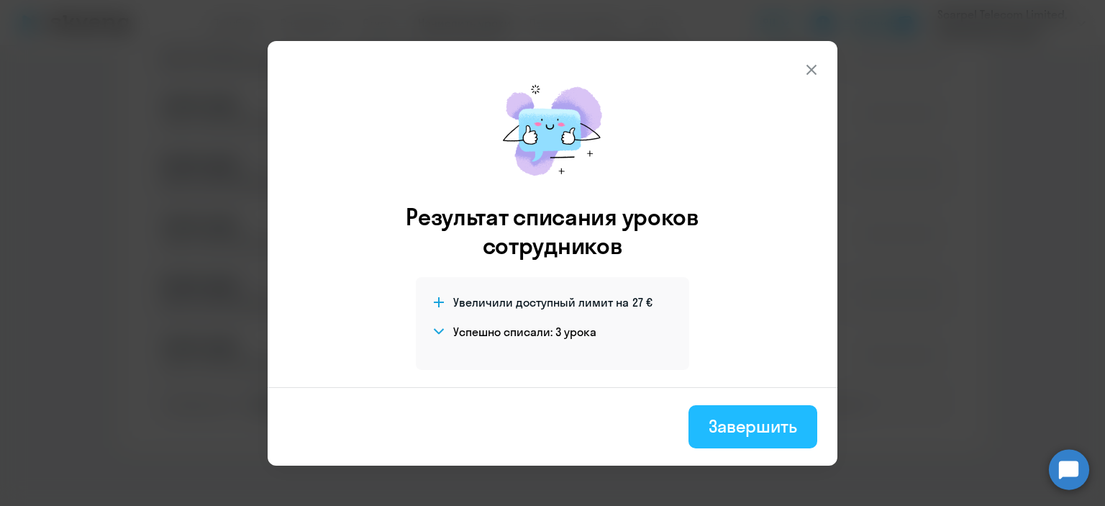
click at [761, 435] on div "Завершить" at bounding box center [753, 425] width 88 height 23
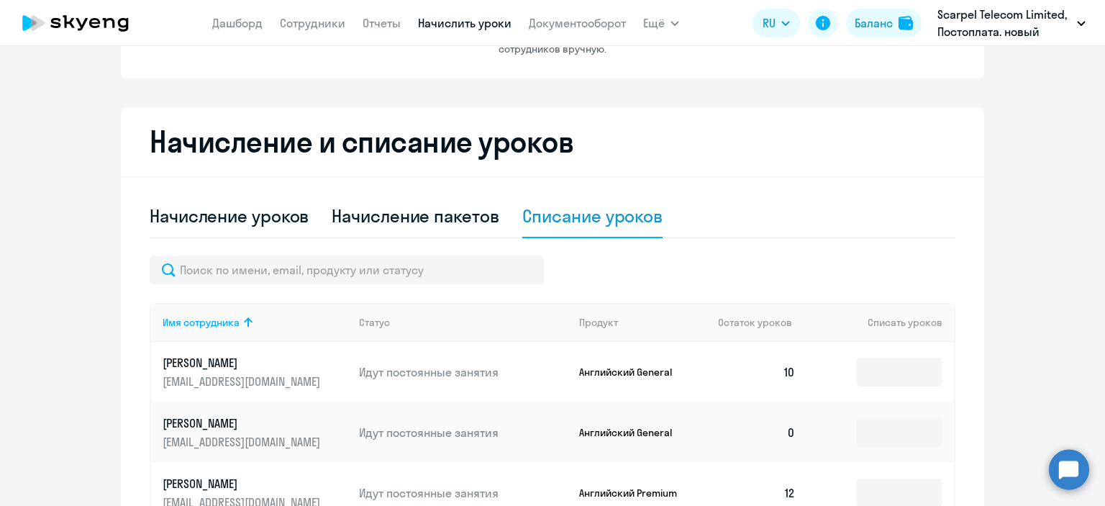
scroll to position [201, 0]
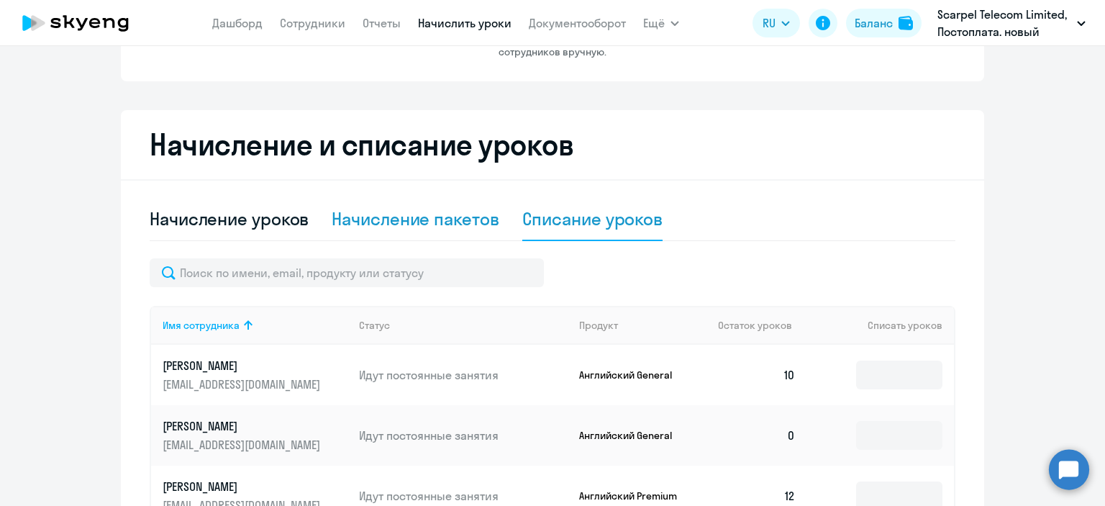
click at [420, 217] on div "Начисление пакетов" at bounding box center [415, 218] width 167 height 23
select select "10"
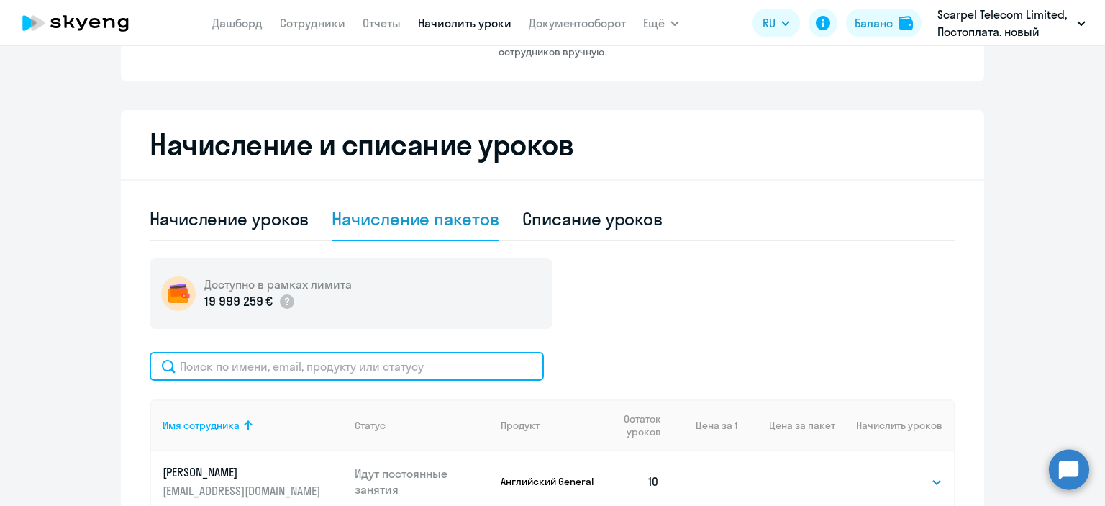
click at [322, 370] on input "text" at bounding box center [347, 366] width 394 height 29
paste input "Ильмендеева"
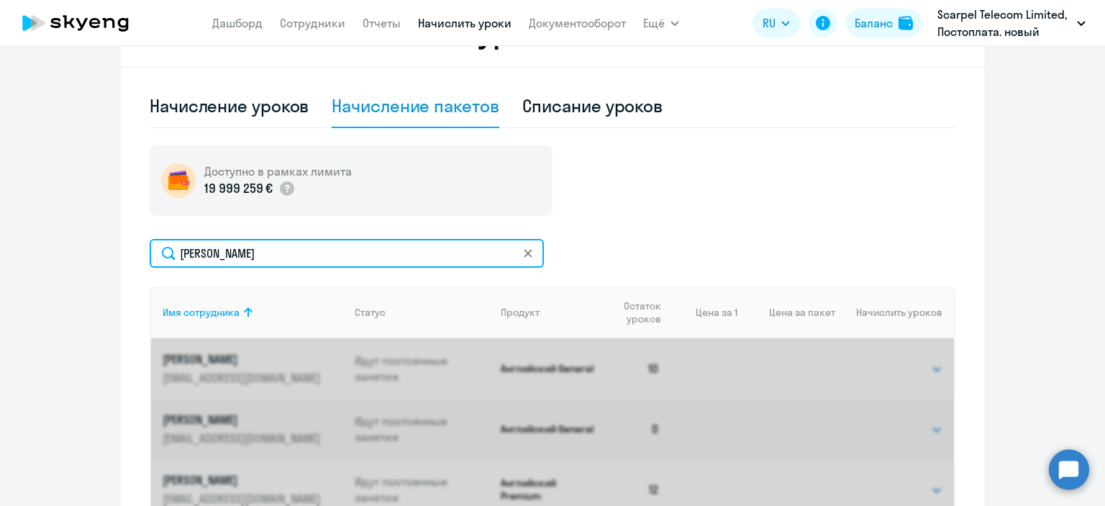
scroll to position [417, 0]
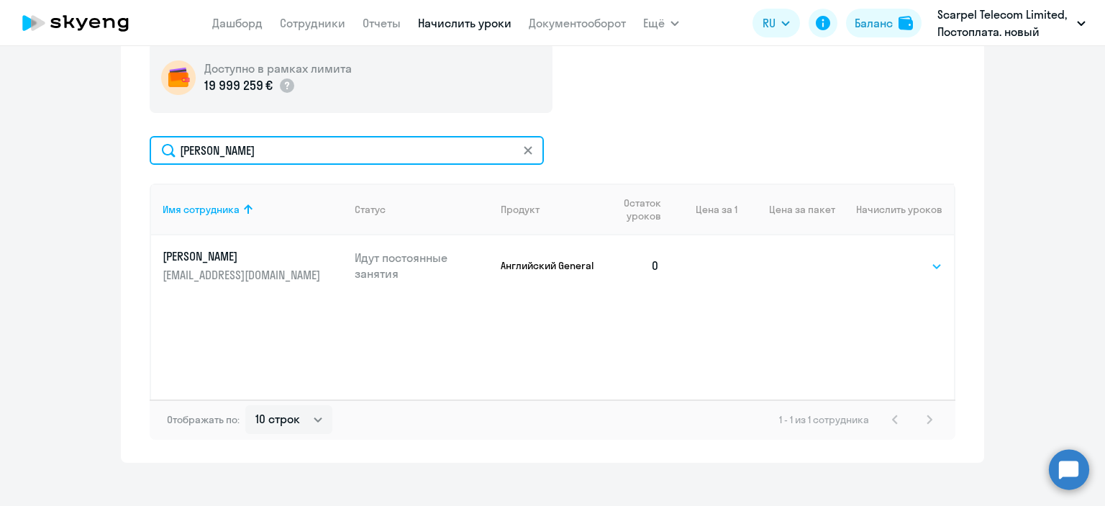
type input "Ильмендеева"
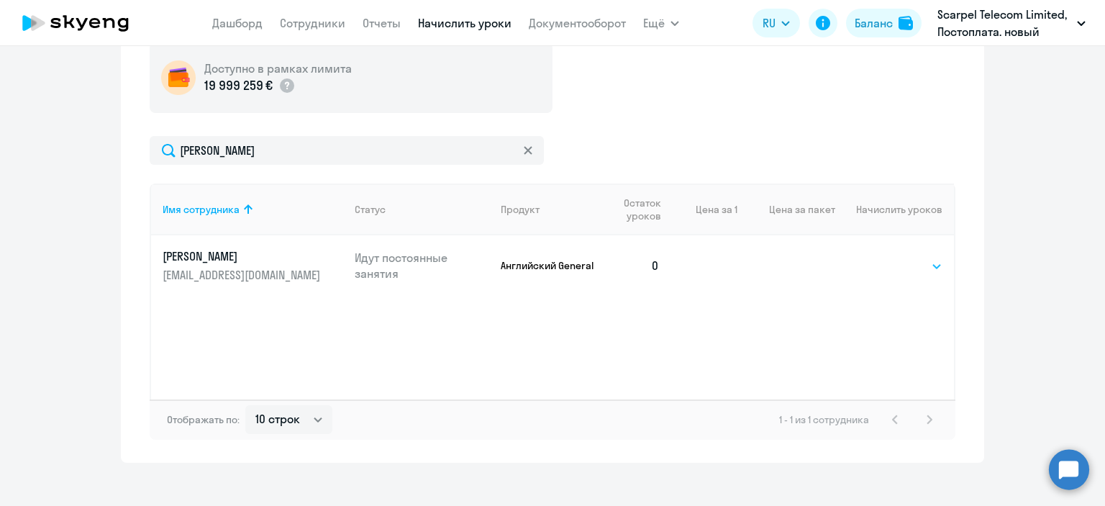
click at [932, 263] on select "Выбрать 4 8 16 32 64" at bounding box center [912, 266] width 59 height 17
select select "4"
click at [883, 258] on select "Выбрать 4 8 16 32 64" at bounding box center [912, 266] width 59 height 17
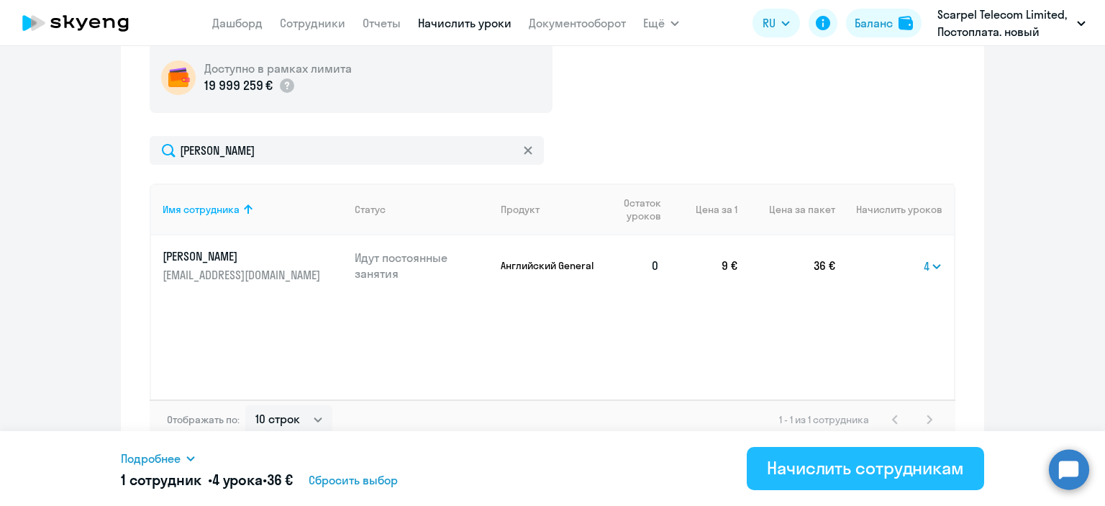
click at [878, 472] on div "Начислить сотрудникам" at bounding box center [865, 467] width 197 height 23
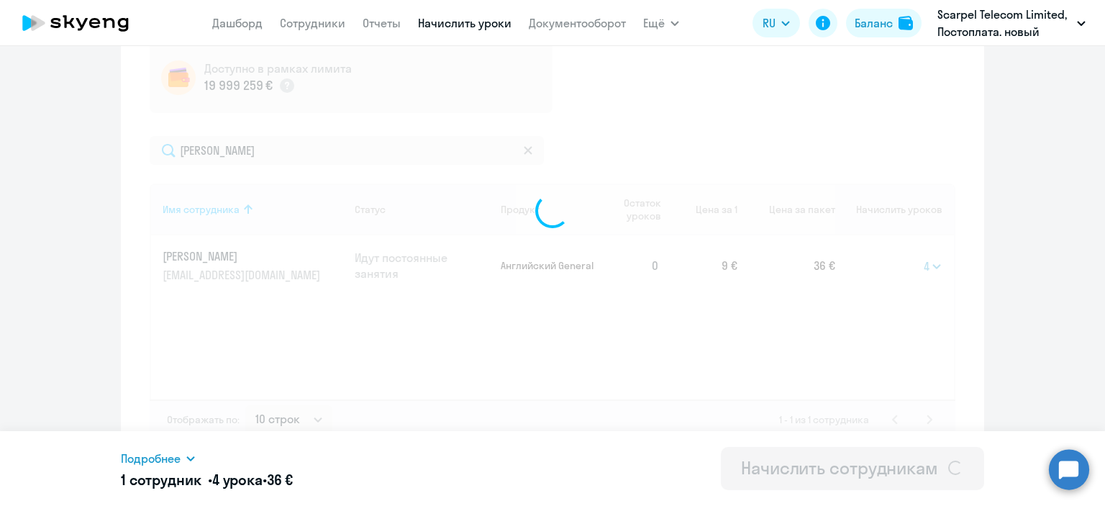
select select
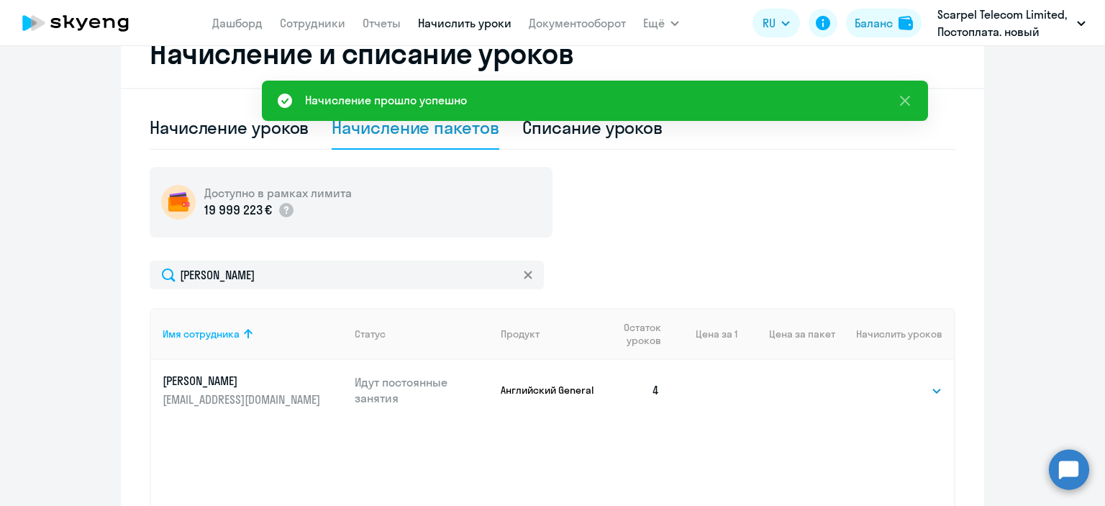
scroll to position [201, 0]
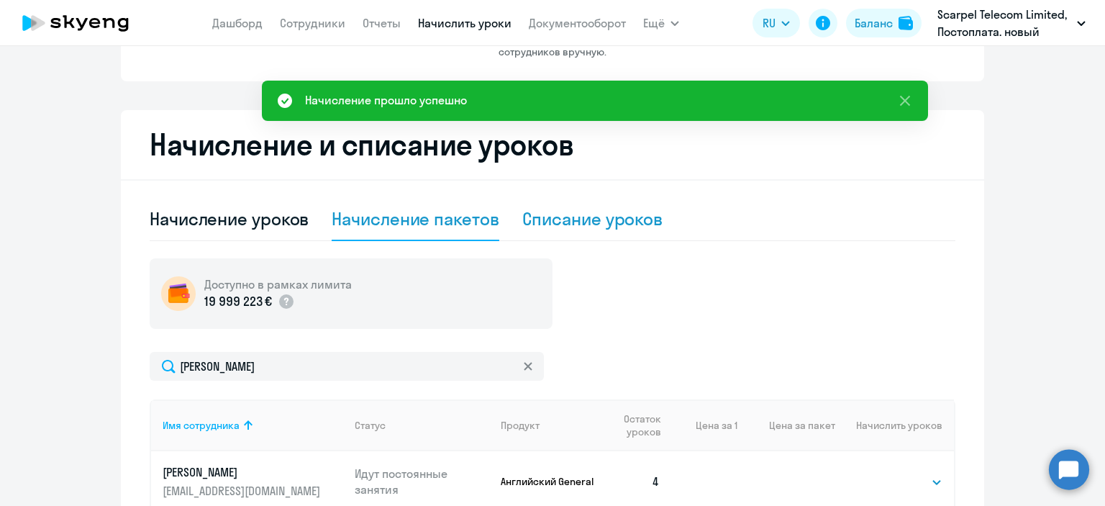
click at [575, 217] on div "Списание уроков" at bounding box center [592, 218] width 141 height 23
select select "10"
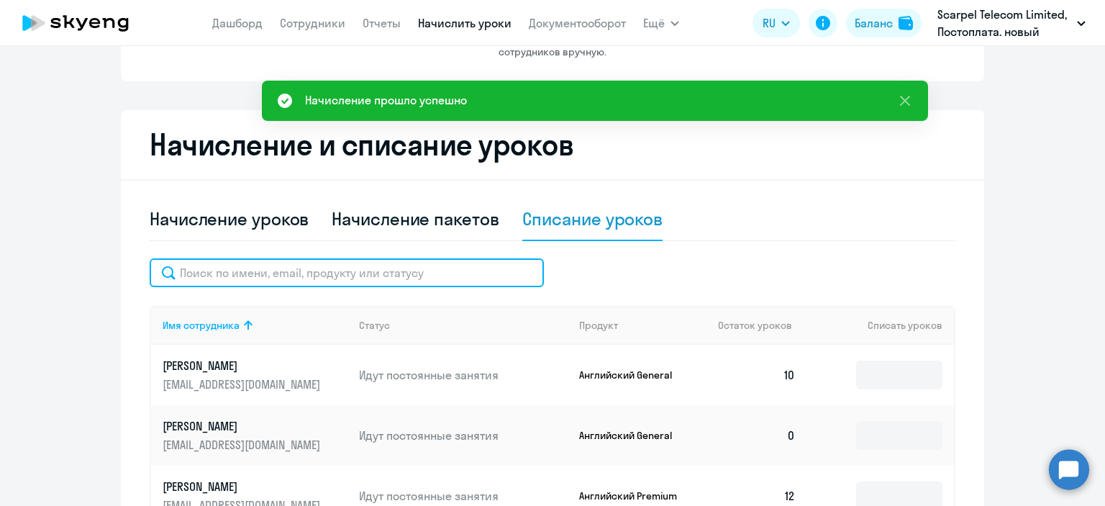
click at [406, 268] on input "text" at bounding box center [347, 272] width 394 height 29
paste input "Ильмендеева"
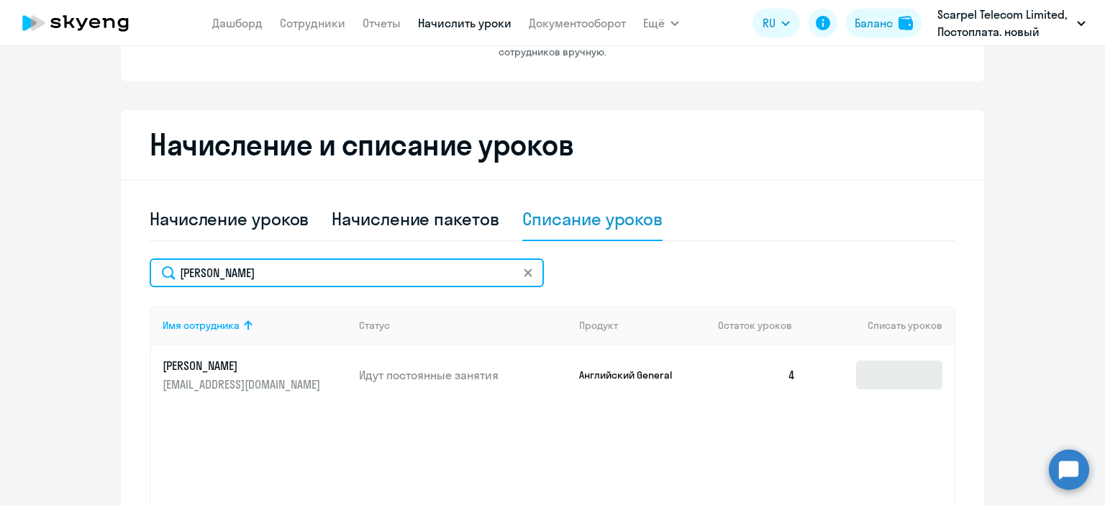
type input "Ильмендеева"
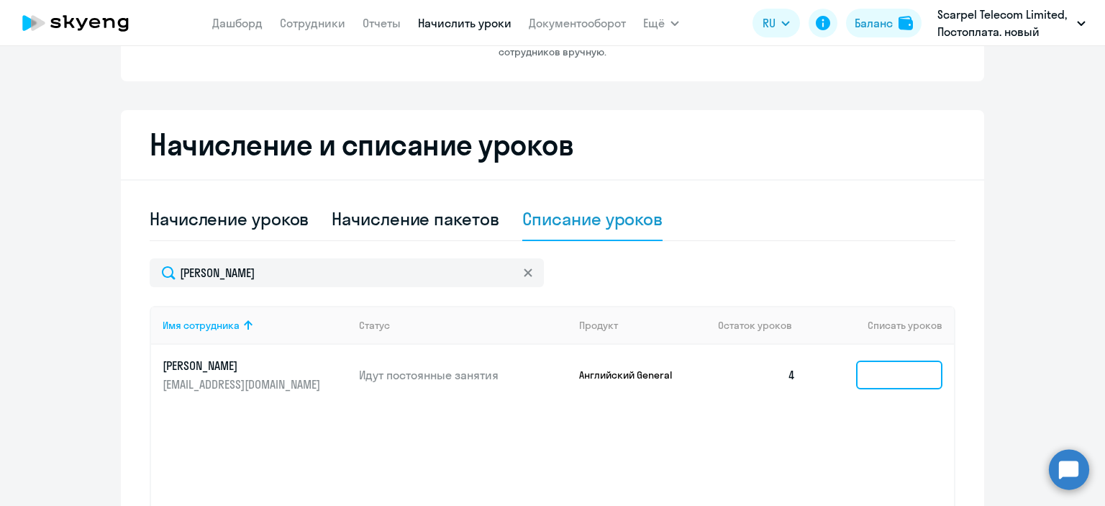
click at [907, 373] on input at bounding box center [899, 374] width 86 height 29
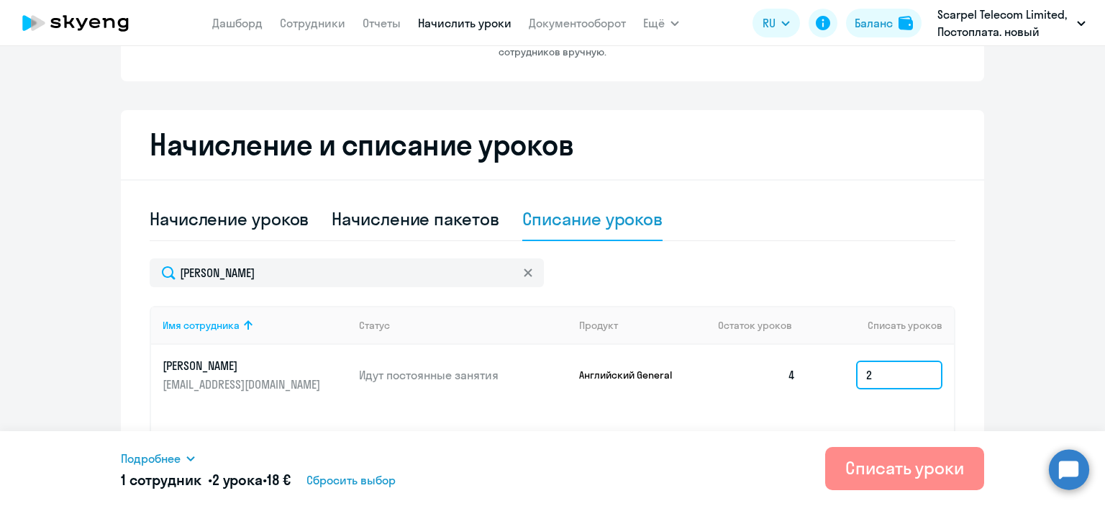
type input "2"
click at [906, 456] on div "Списать уроки" at bounding box center [904, 467] width 119 height 23
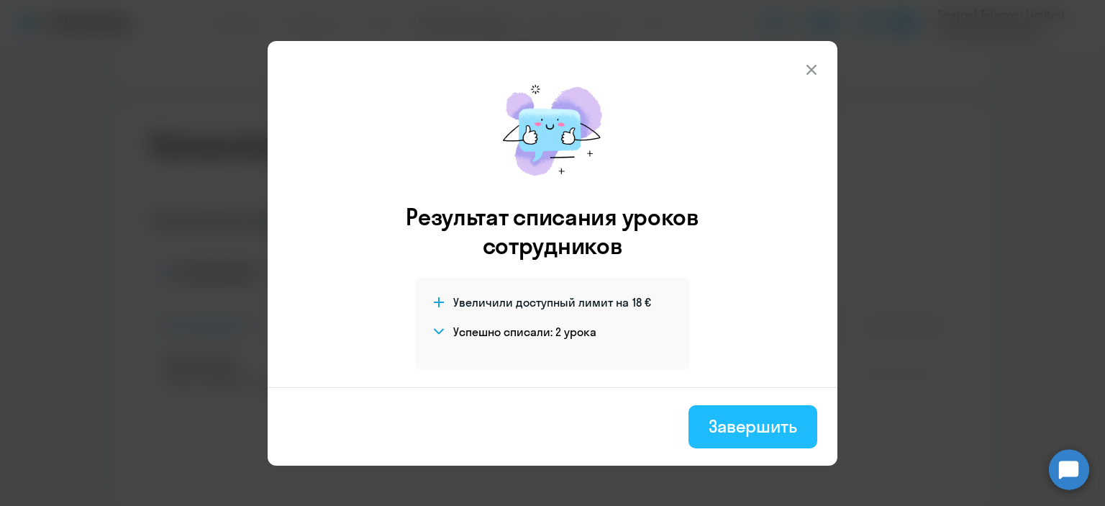
click at [734, 429] on div "Завершить" at bounding box center [753, 425] width 88 height 23
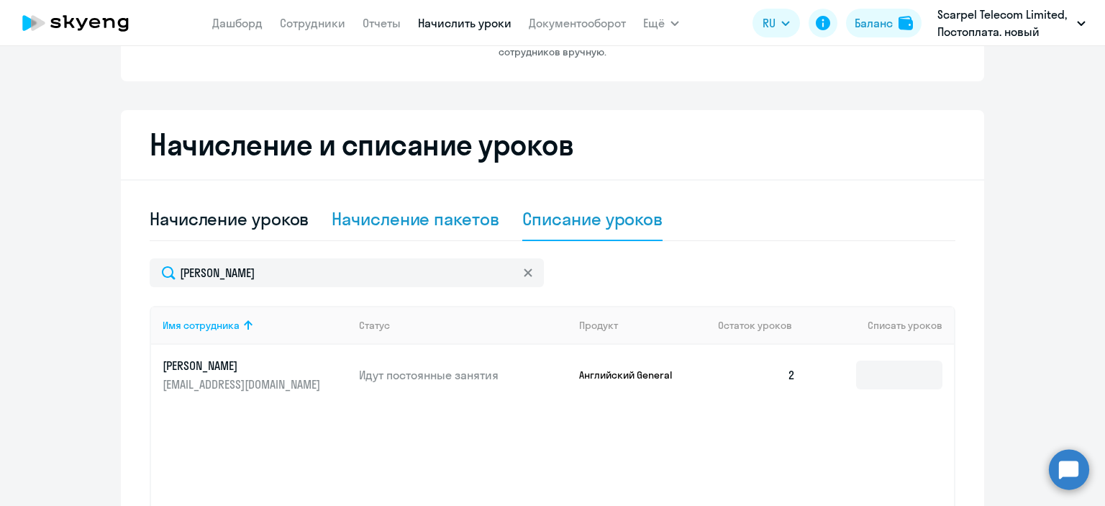
click at [382, 227] on div "Начисление пакетов" at bounding box center [415, 218] width 167 height 23
select select "10"
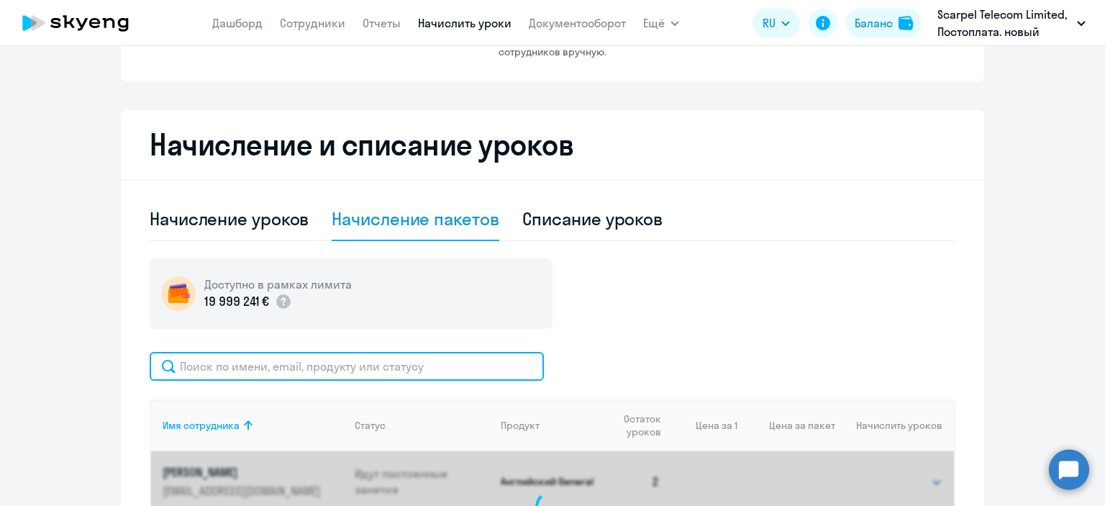
click at [258, 370] on input "text" at bounding box center [347, 366] width 394 height 29
paste input "Игнатенко"
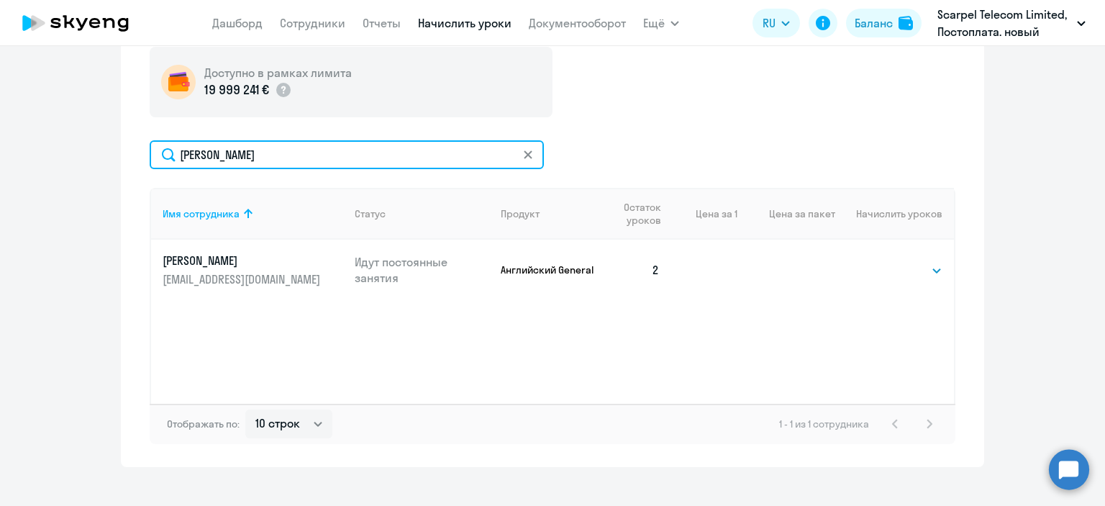
scroll to position [431, 0]
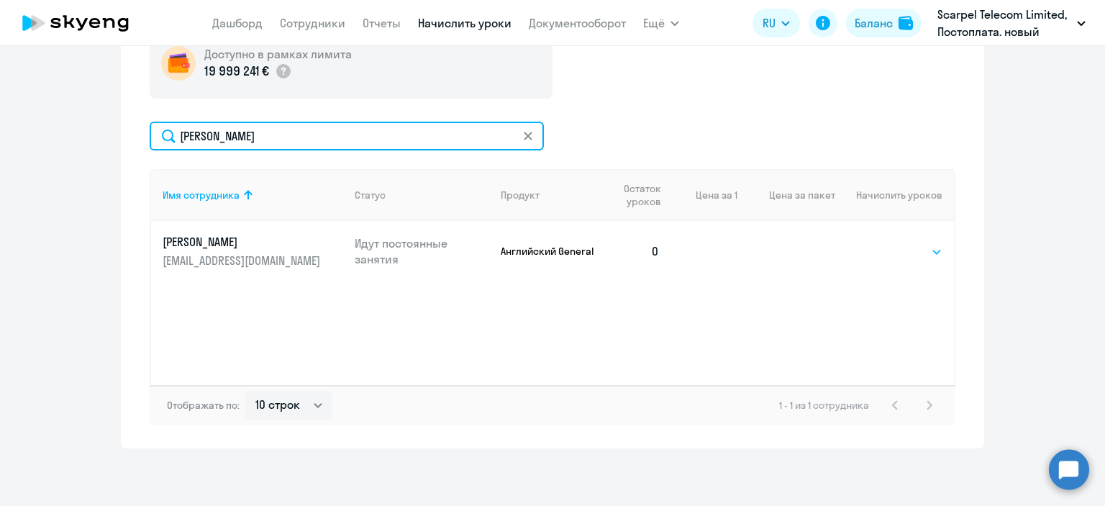
type input "Игнатенко"
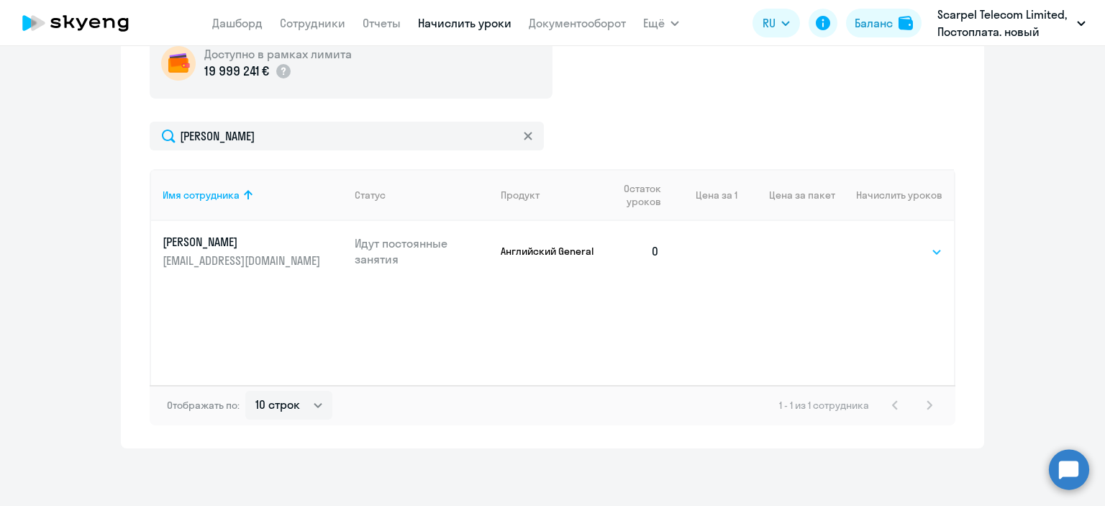
click at [925, 247] on select "Выбрать 4 8 16 32 64" at bounding box center [912, 251] width 59 height 17
select select "16"
click at [883, 243] on select "Выбрать 4 8 16 32 64" at bounding box center [912, 251] width 59 height 17
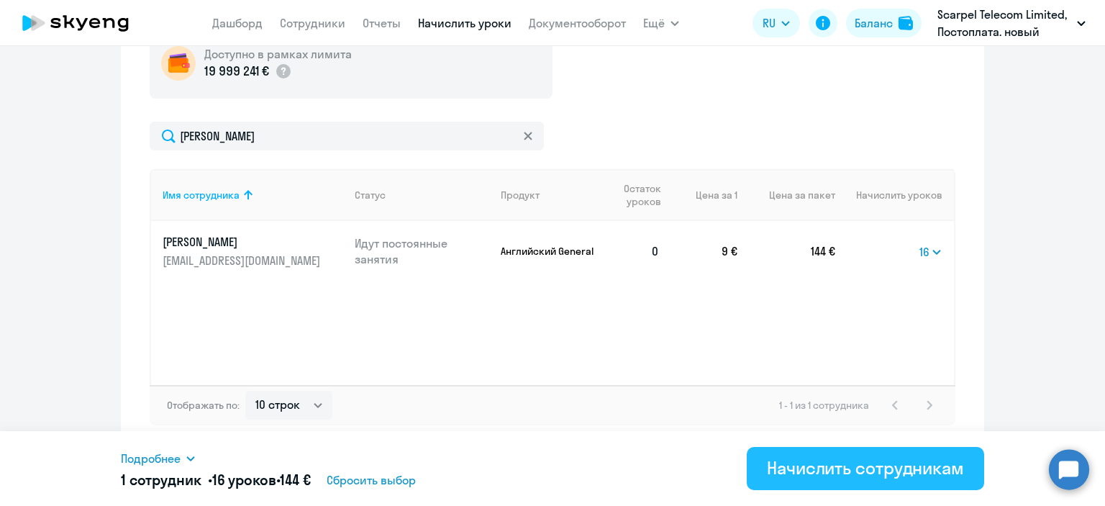
click at [905, 480] on button "Начислить сотрудникам" at bounding box center [865, 468] width 237 height 43
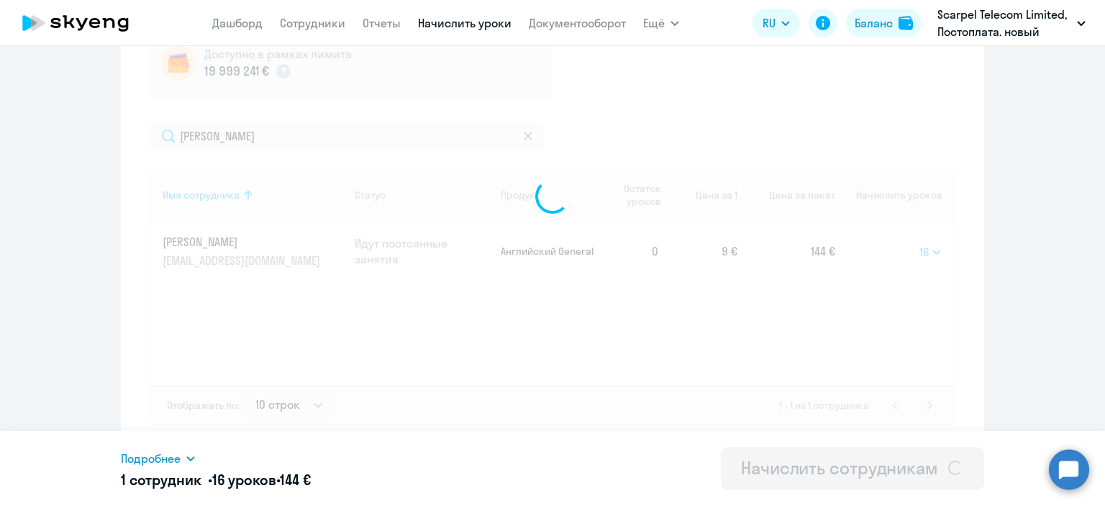
select select
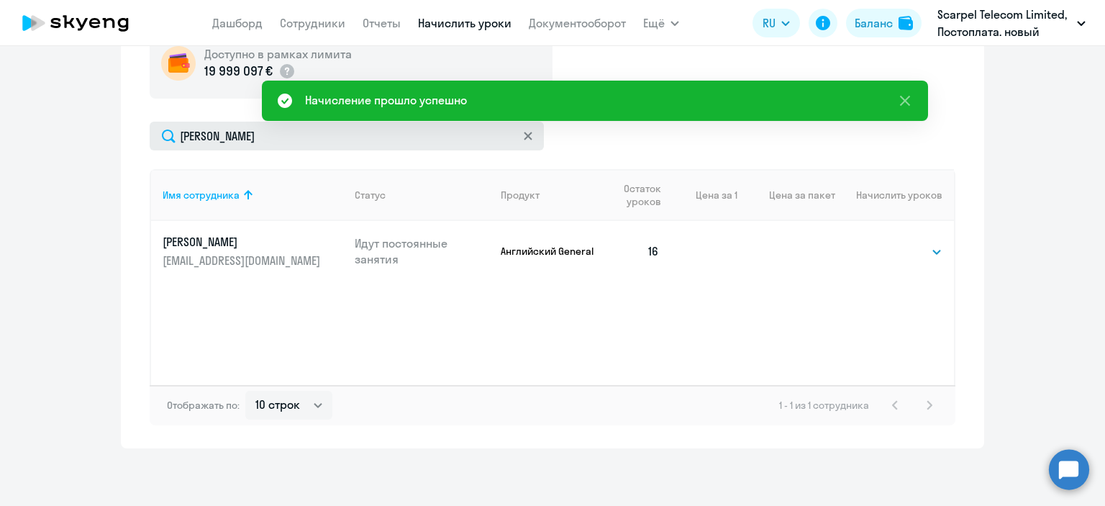
scroll to position [215, 0]
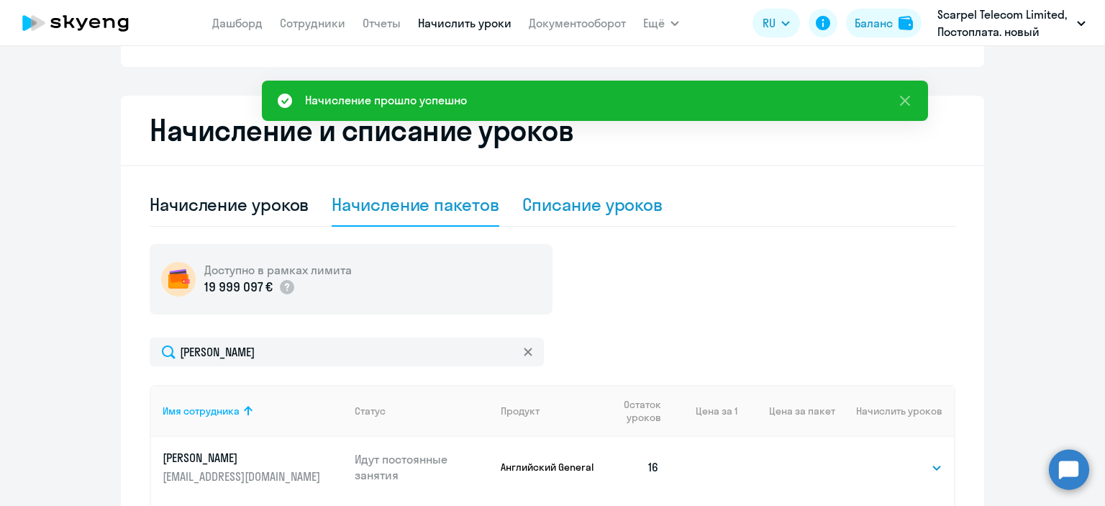
click at [556, 209] on div "Списание уроков" at bounding box center [592, 204] width 141 height 23
select select "10"
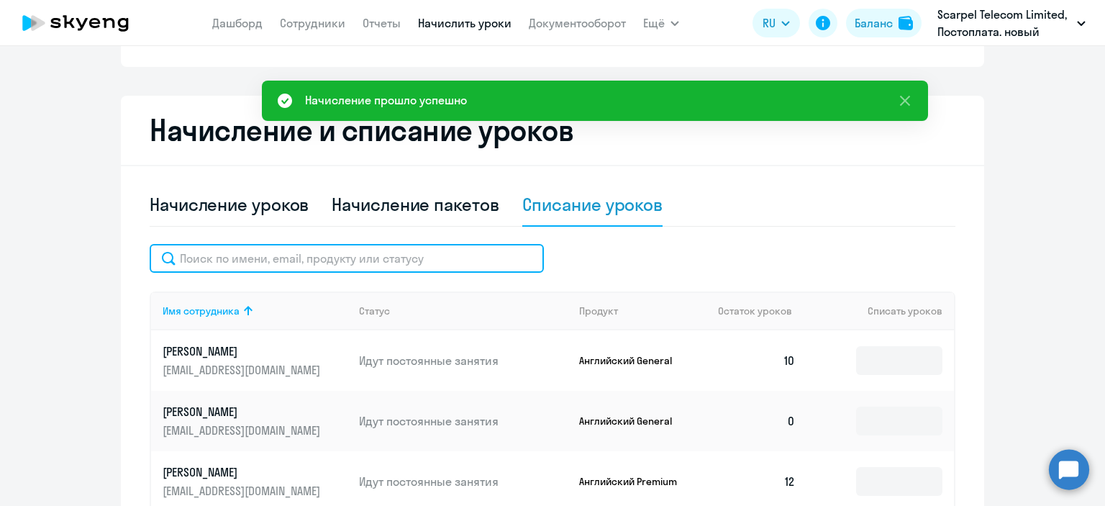
click at [320, 259] on input "text" at bounding box center [347, 258] width 394 height 29
paste input "Игнатенко"
type input "Игнатенко"
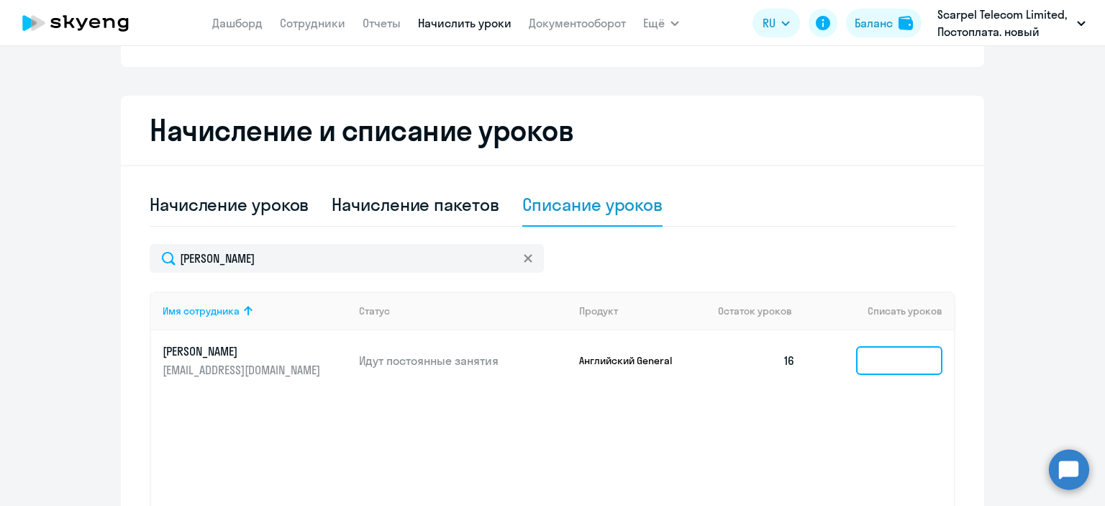
click at [880, 373] on input at bounding box center [899, 360] width 86 height 29
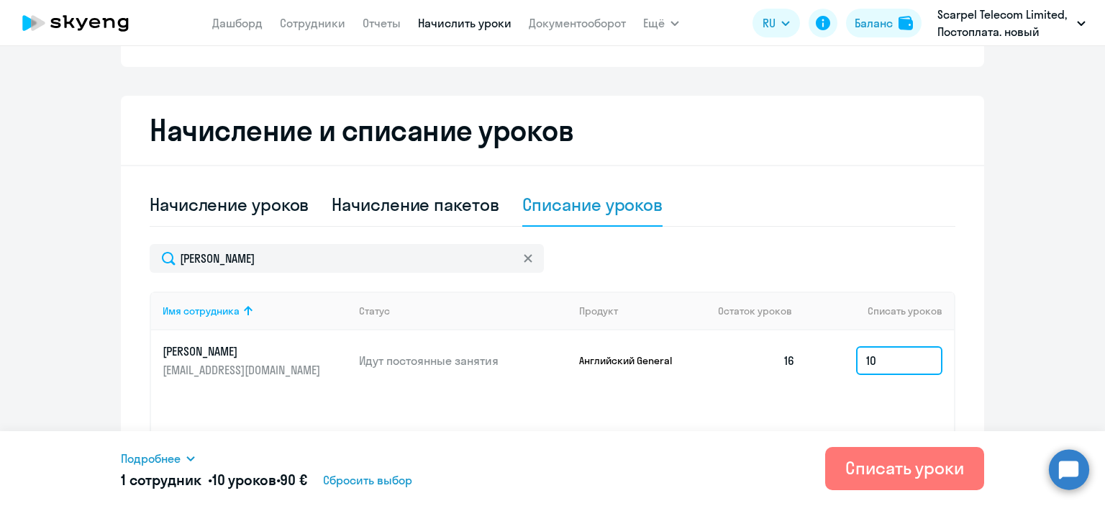
type input "1"
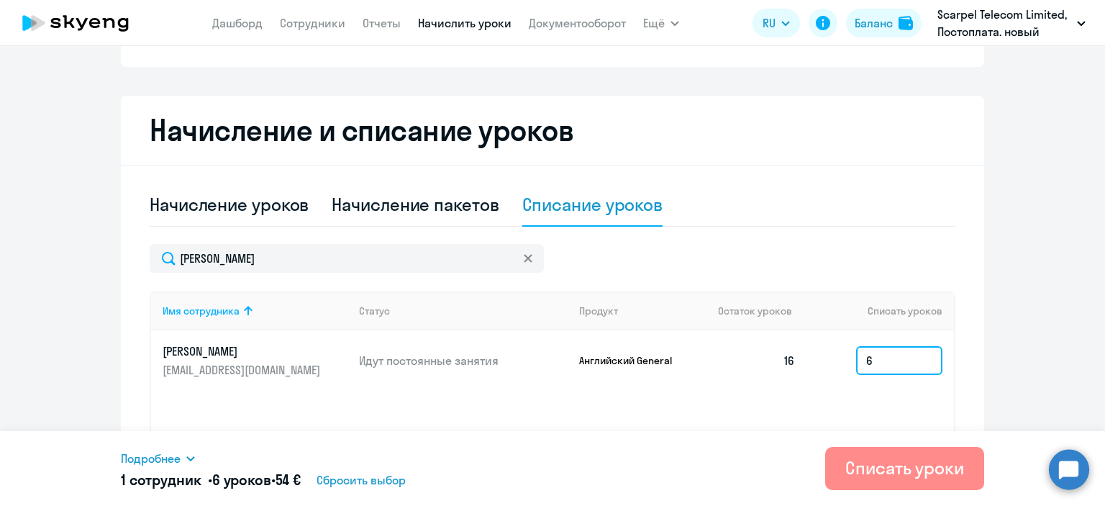
type input "6"
click at [888, 451] on button "Списать уроки" at bounding box center [904, 468] width 159 height 43
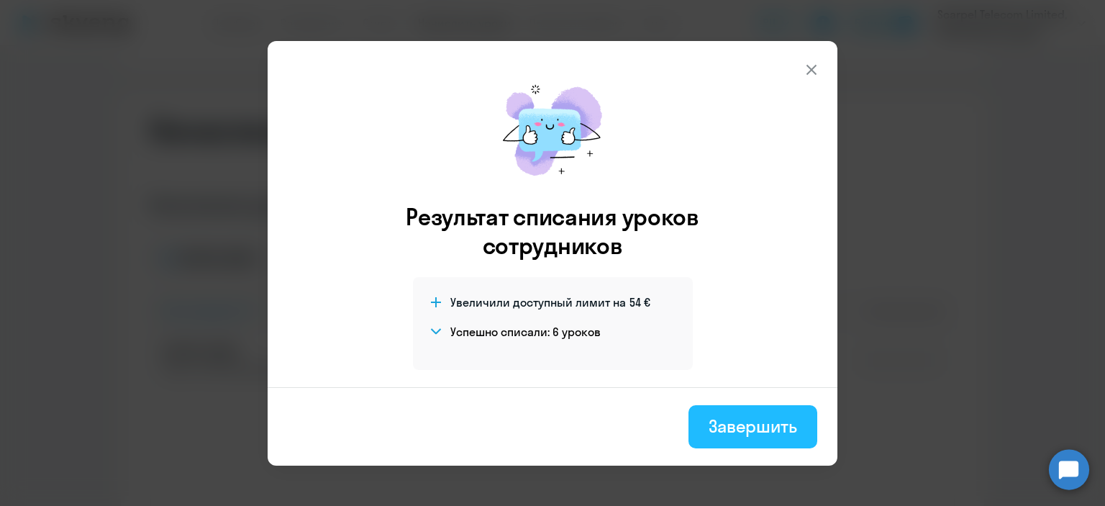
click at [775, 422] on div "Завершить" at bounding box center [753, 425] width 88 height 23
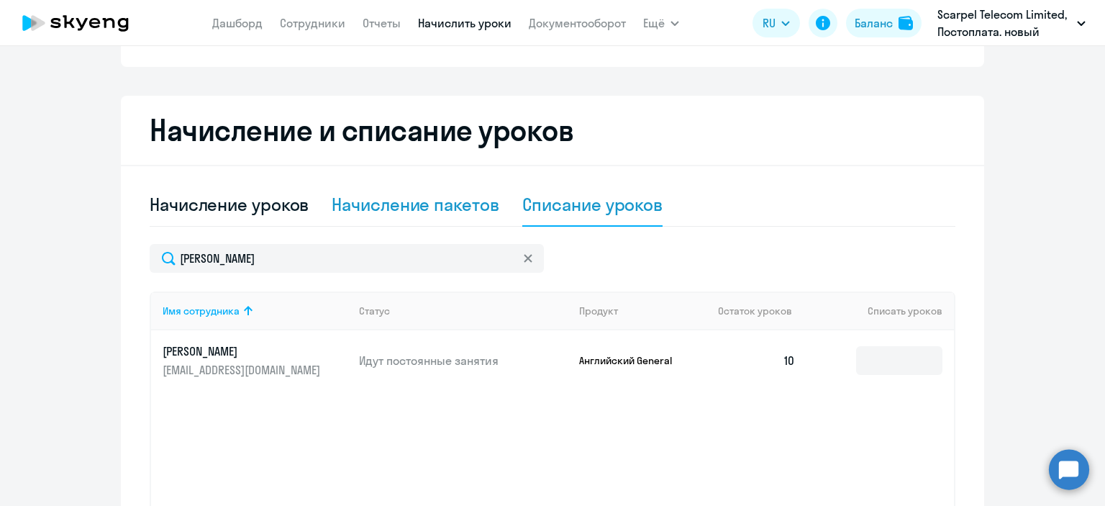
click at [360, 201] on div "Начисление пакетов" at bounding box center [415, 204] width 167 height 23
select select "10"
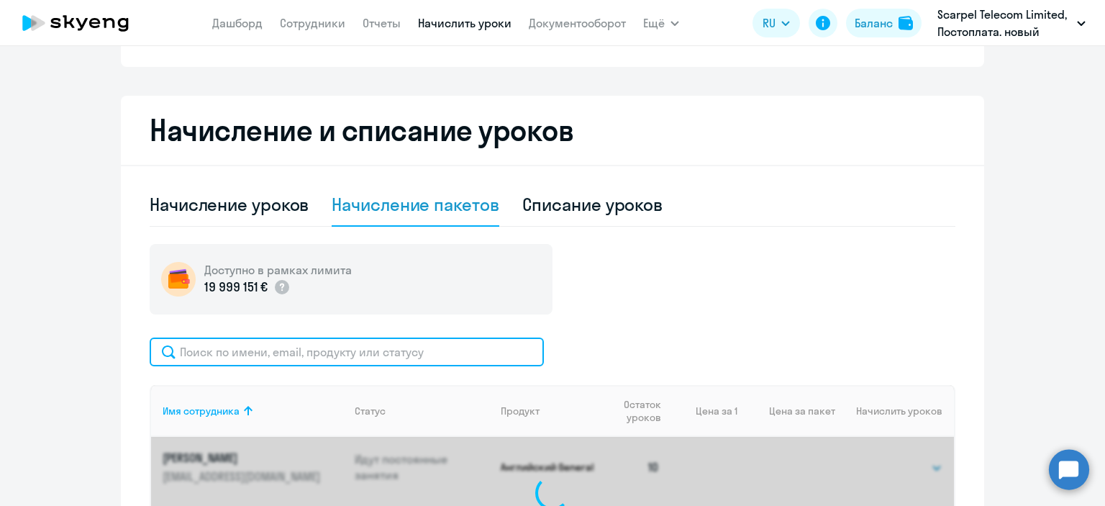
click at [262, 350] on input "text" at bounding box center [347, 351] width 394 height 29
paste input "Ефимова"
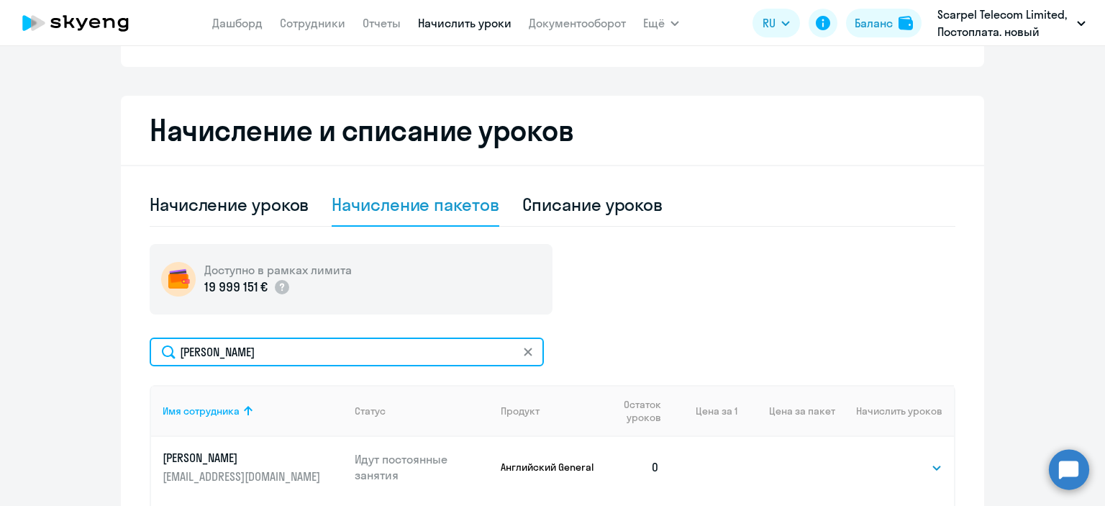
type input "Ефимова"
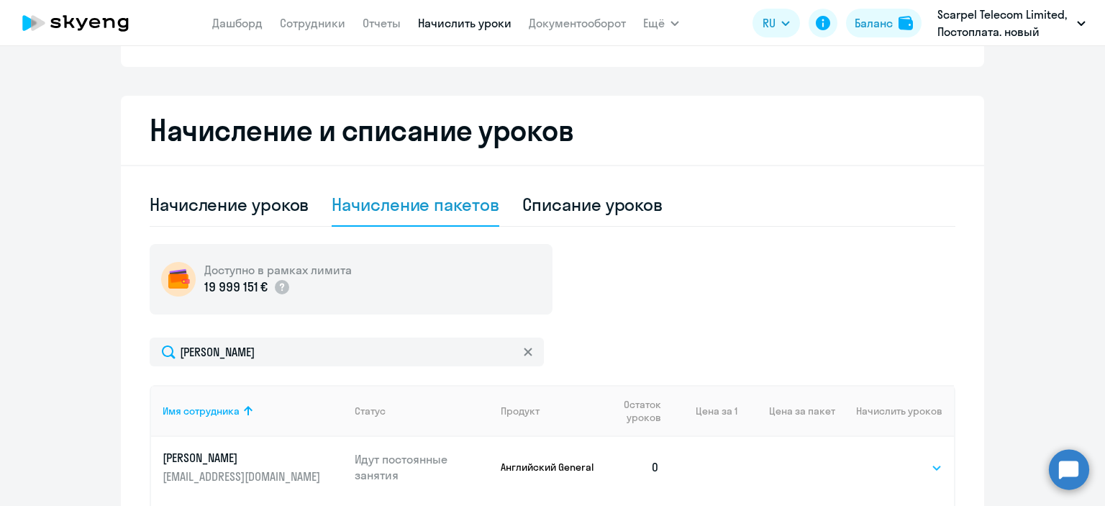
click at [896, 466] on select "Выбрать 4 8 16 32 64" at bounding box center [912, 467] width 59 height 17
select select "16"
click at [883, 459] on select "Выбрать 4 8 16 32 64" at bounding box center [912, 467] width 59 height 17
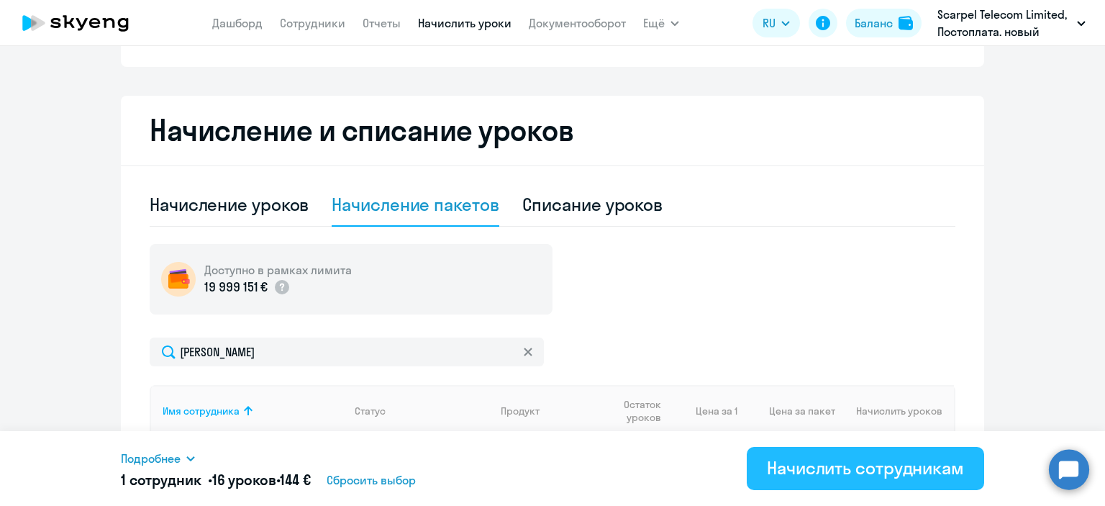
click at [829, 470] on div "Начислить сотрудникам" at bounding box center [865, 467] width 197 height 23
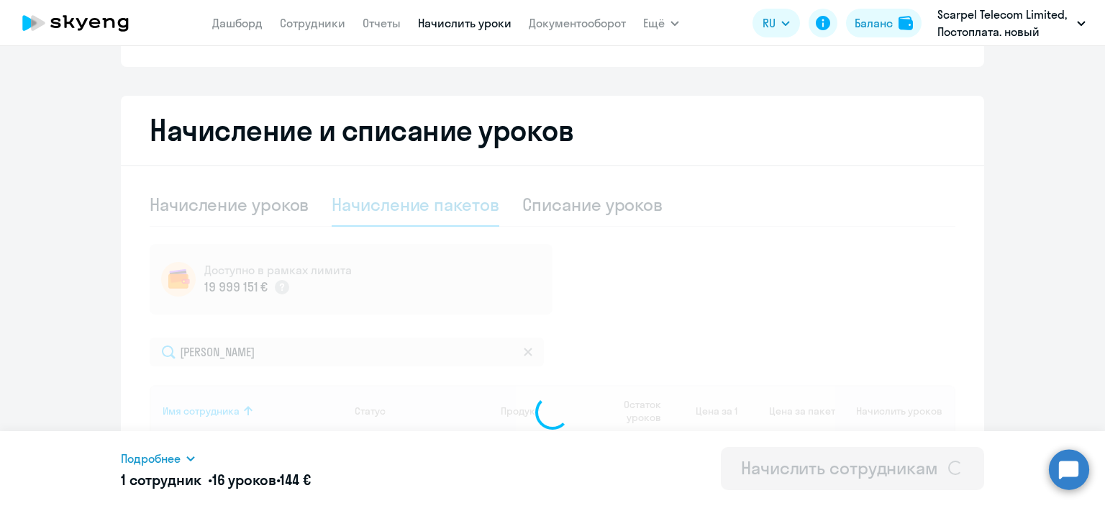
select select
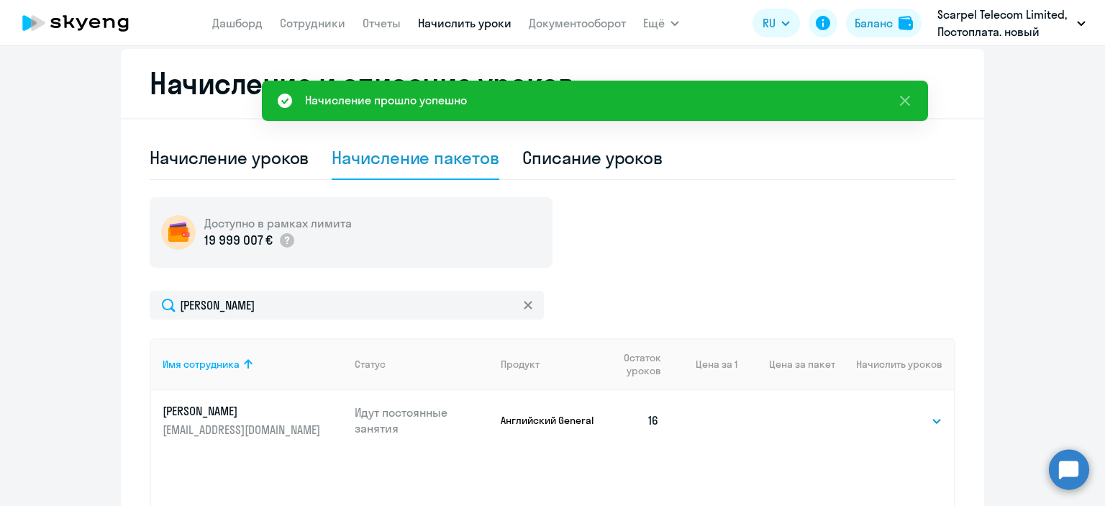
scroll to position [287, 0]
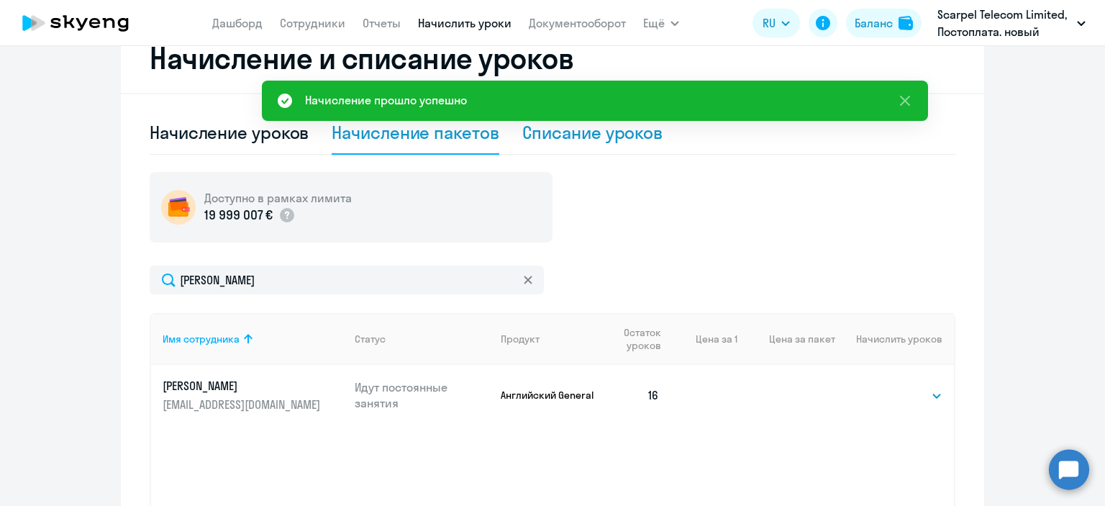
click at [541, 132] on div "Списание уроков" at bounding box center [592, 132] width 141 height 23
select select "10"
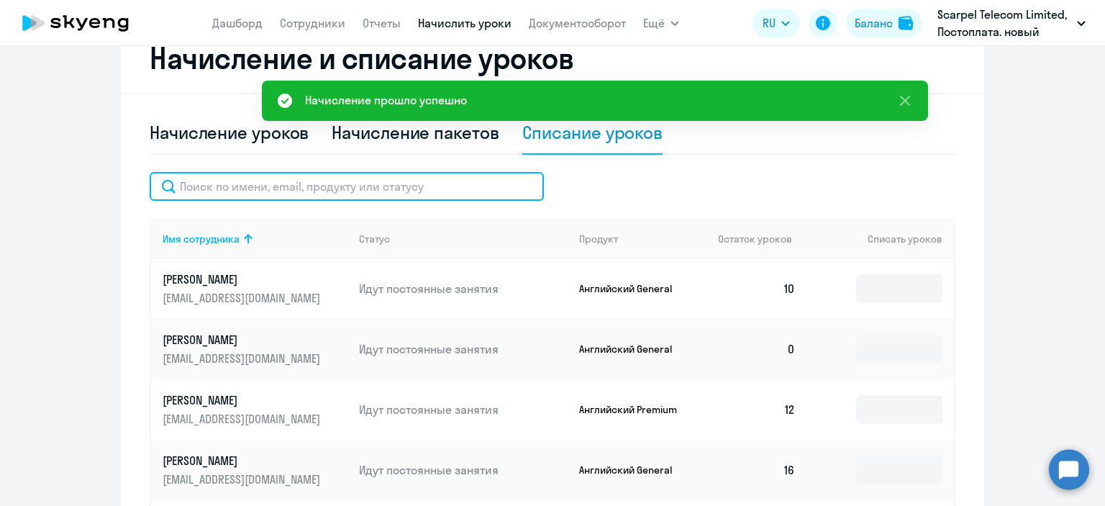
click at [340, 183] on input "text" at bounding box center [347, 186] width 394 height 29
paste input "Ефимова"
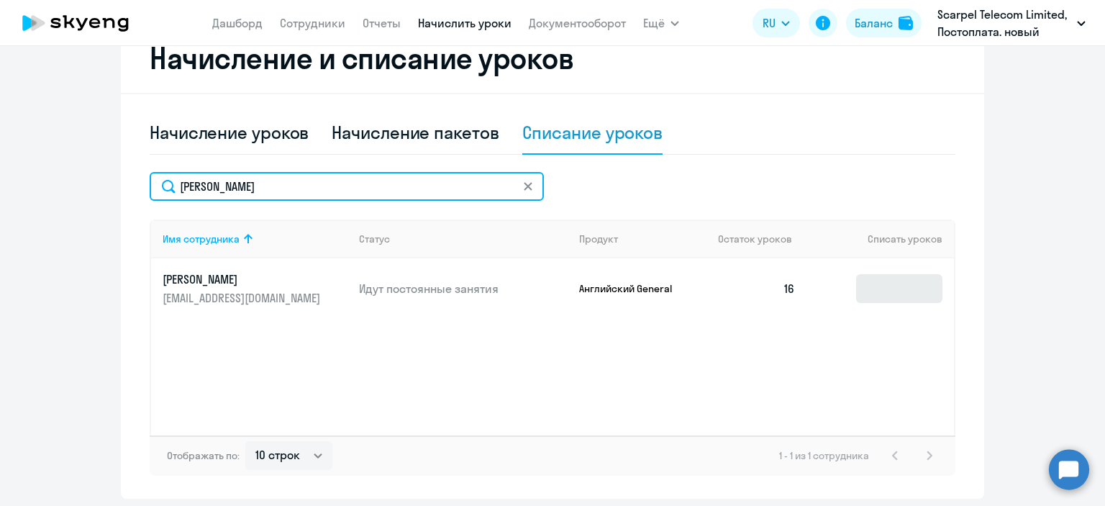
type input "Ефимова"
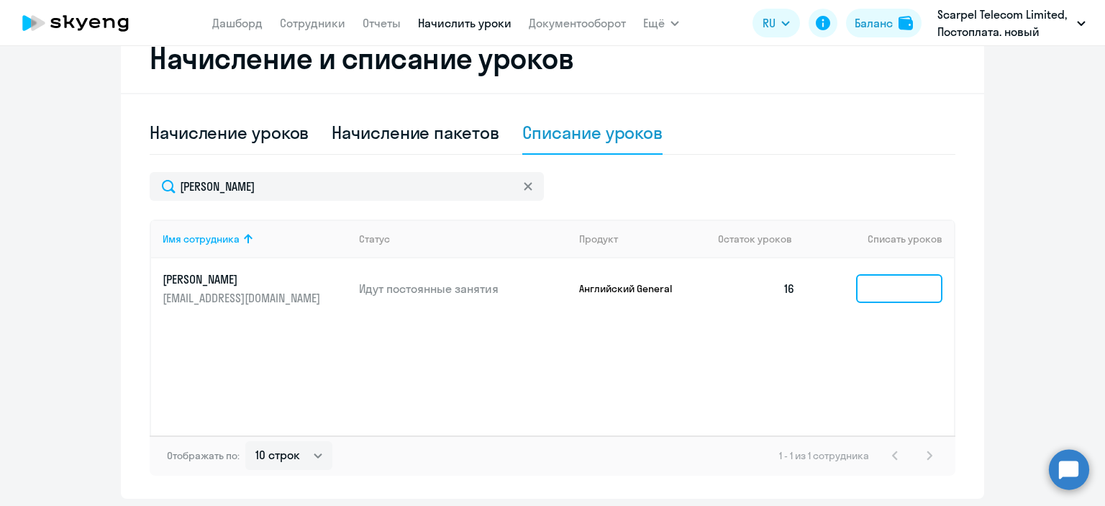
click at [886, 290] on input at bounding box center [899, 288] width 86 height 29
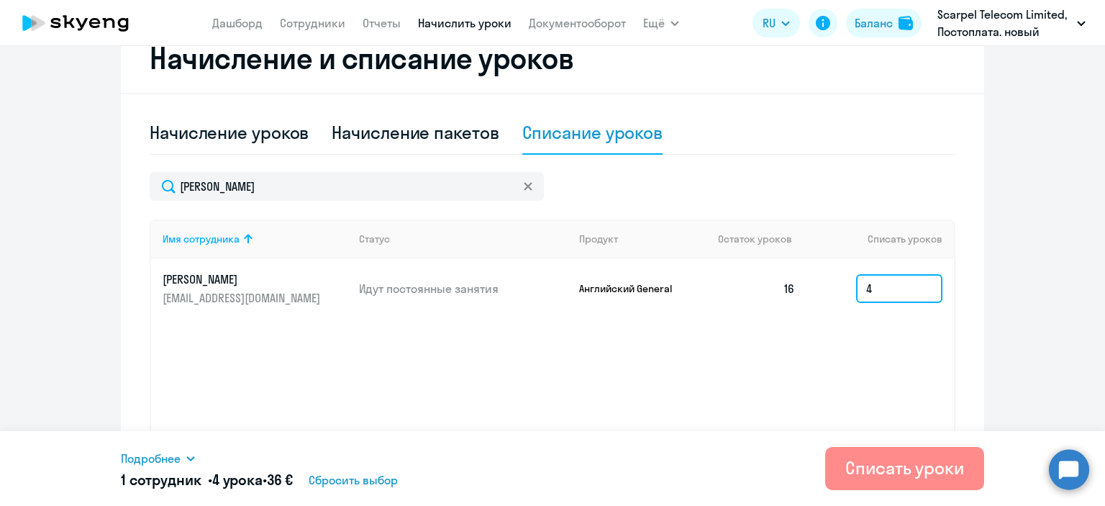
type input "4"
click at [851, 465] on div "Списать уроки" at bounding box center [904, 467] width 119 height 23
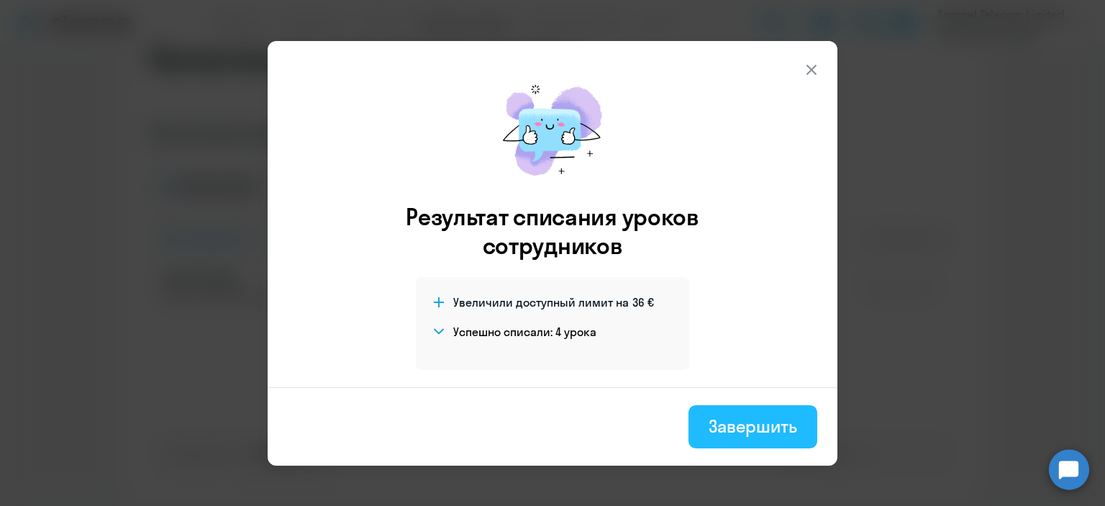
click at [760, 434] on div "Завершить" at bounding box center [753, 425] width 88 height 23
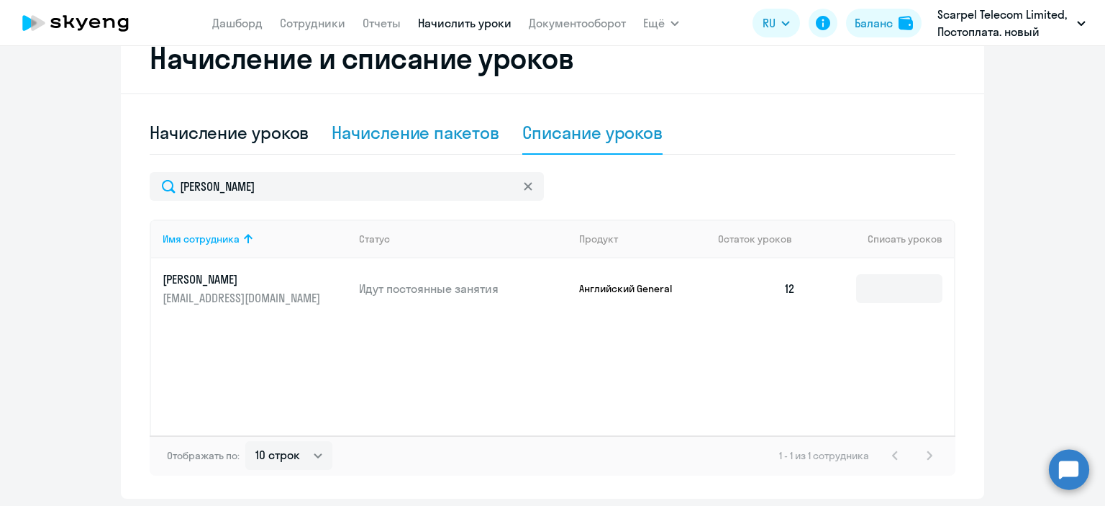
click at [368, 140] on div "Начисление пакетов" at bounding box center [415, 132] width 167 height 23
select select "10"
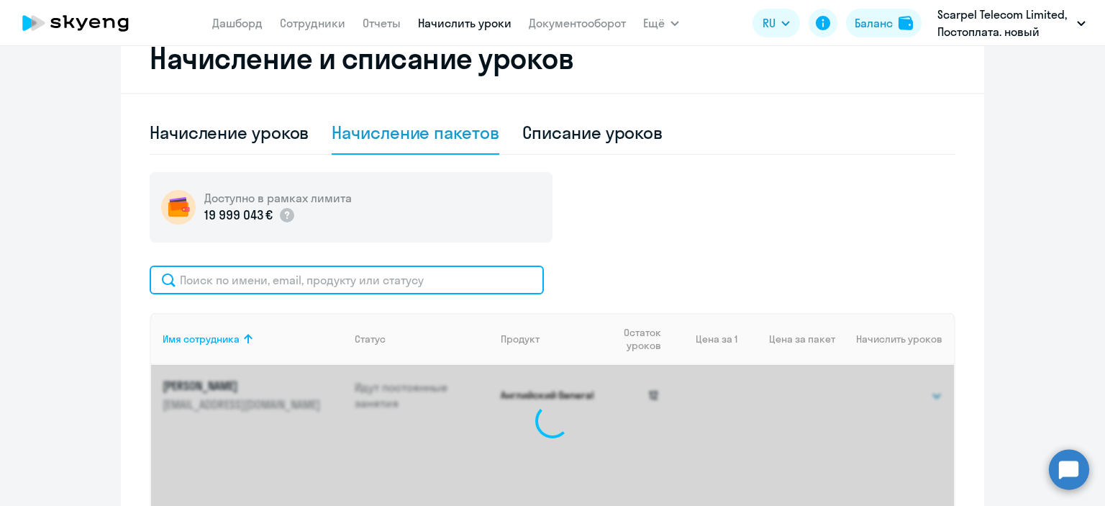
click at [260, 277] on input "text" at bounding box center [347, 279] width 394 height 29
paste input "Vasilyev"
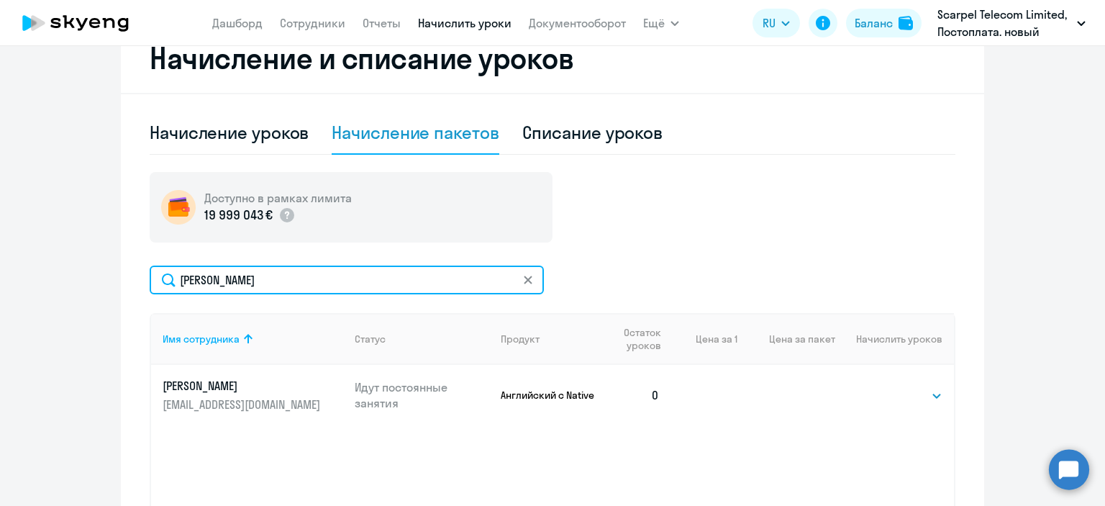
type input "Vasilyev"
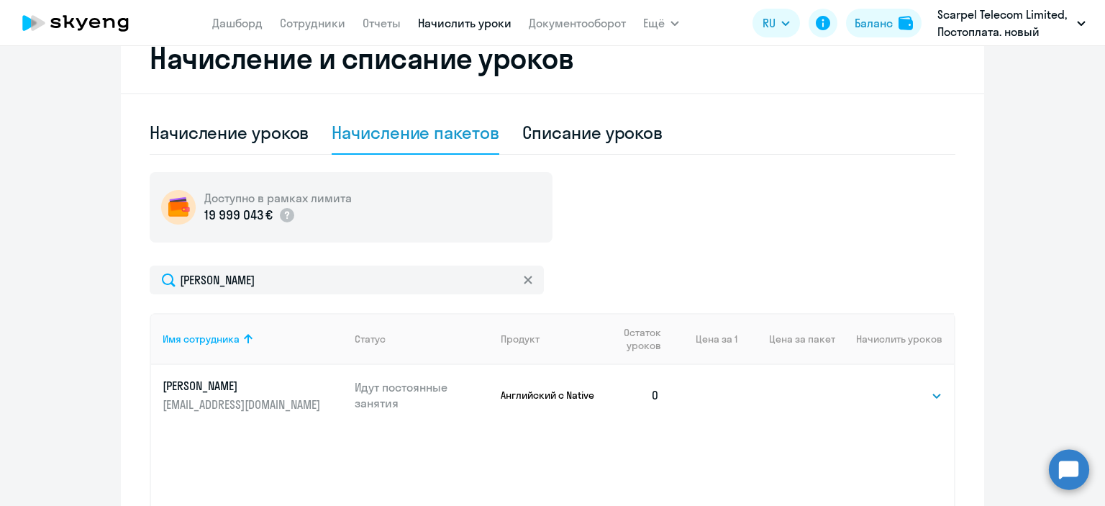
click at [910, 383] on td "Выбрать 4 8 16 32 64 Выбрать" at bounding box center [894, 395] width 119 height 60
click at [894, 398] on select "Выбрать 4 8 16 32 64" at bounding box center [912, 395] width 59 height 17
select select "16"
click at [883, 387] on select "Выбрать 4 8 16 32 64" at bounding box center [912, 395] width 59 height 17
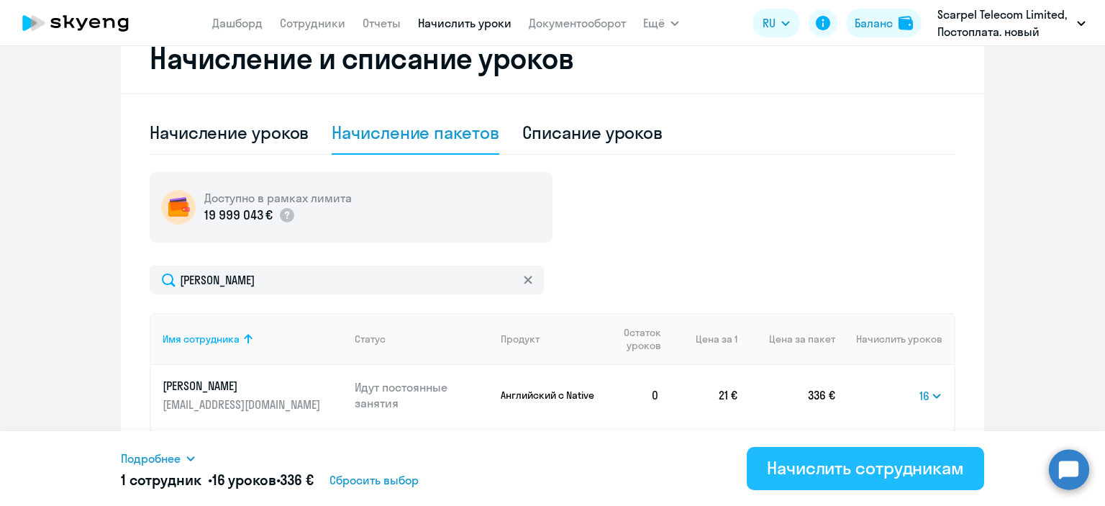
click at [820, 466] on div "Начислить сотрудникам" at bounding box center [865, 467] width 197 height 23
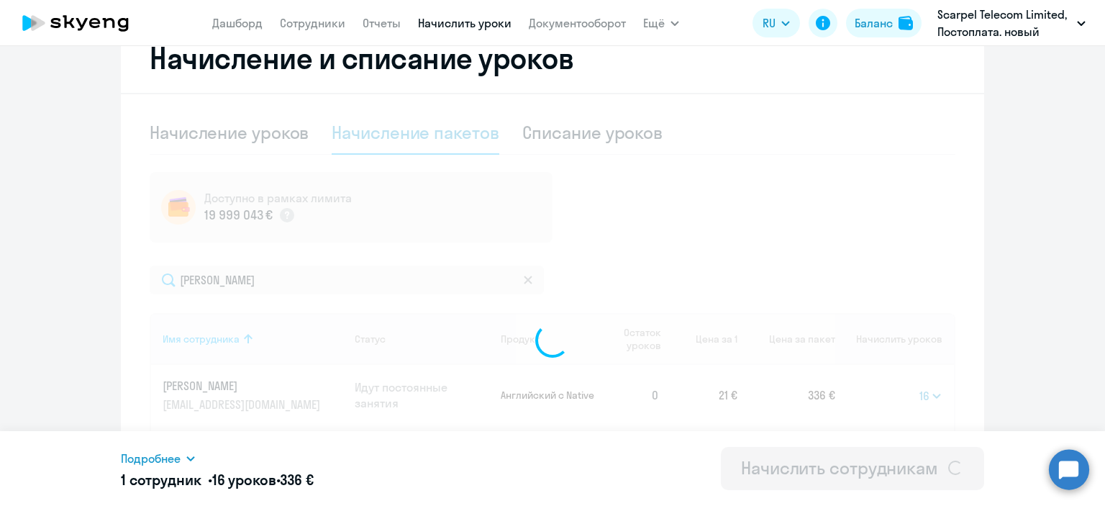
select select
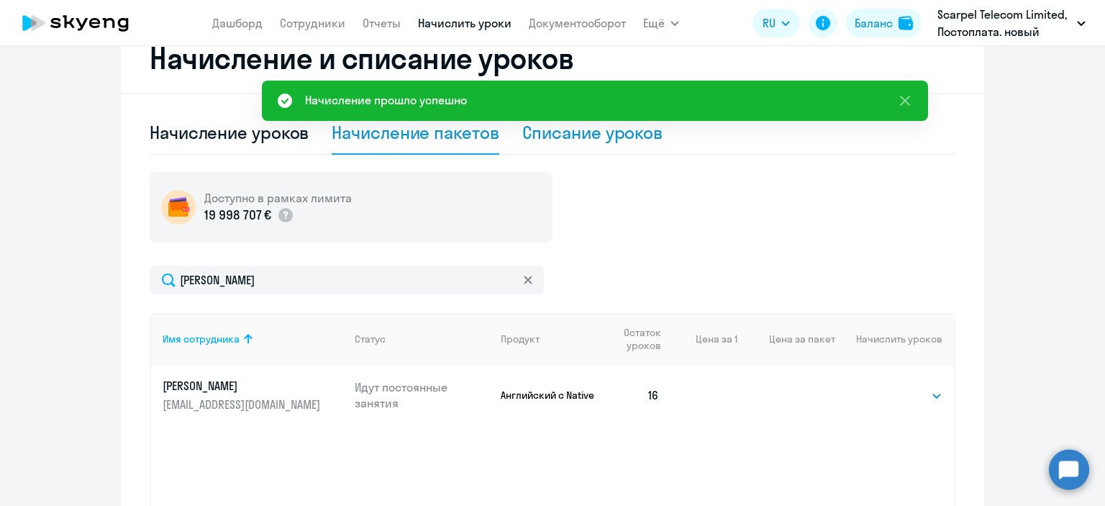
click at [599, 136] on div "Списание уроков" at bounding box center [592, 132] width 141 height 23
select select "10"
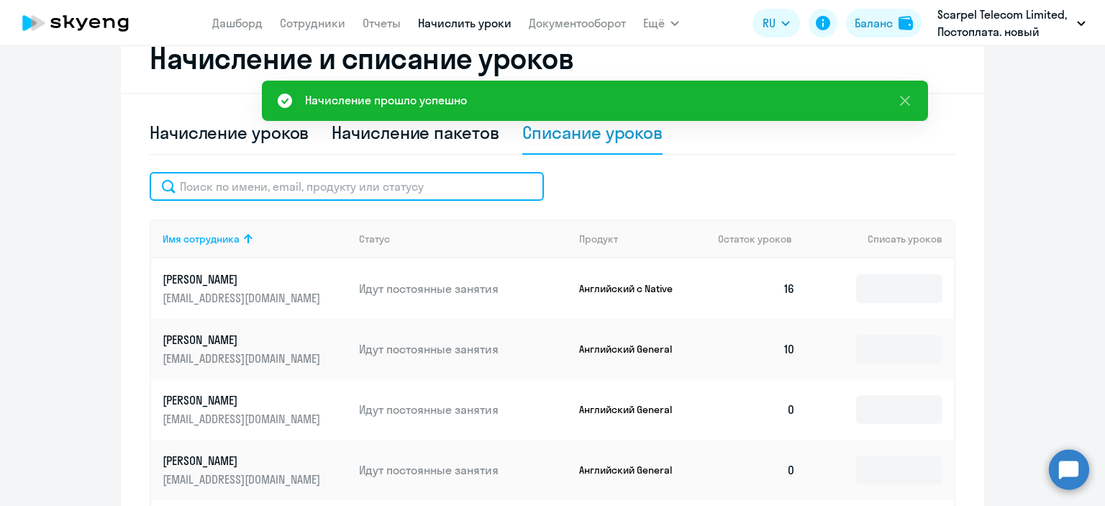
click at [295, 186] on input "text" at bounding box center [347, 186] width 394 height 29
paste input "Vasilyev"
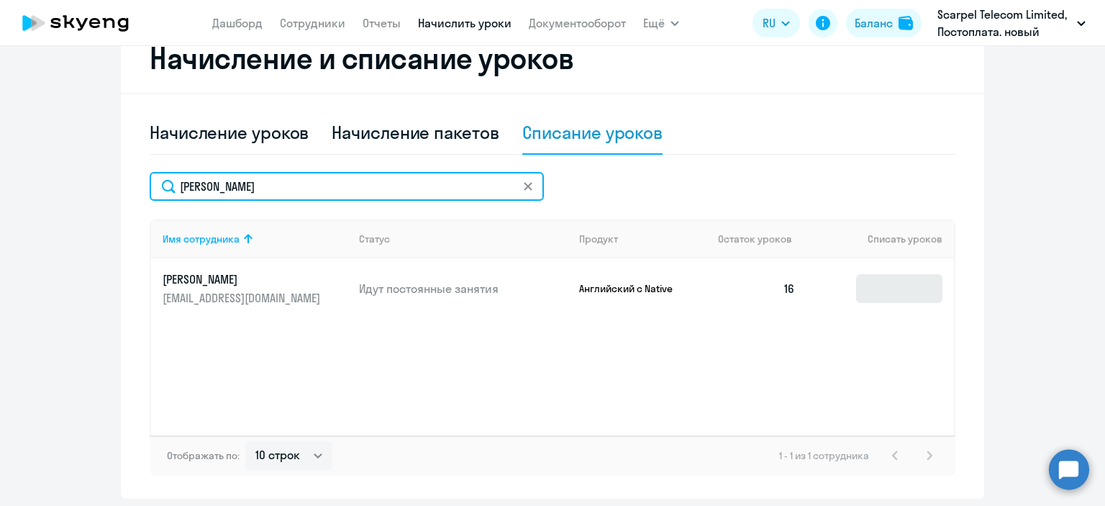
type input "Vasilyev"
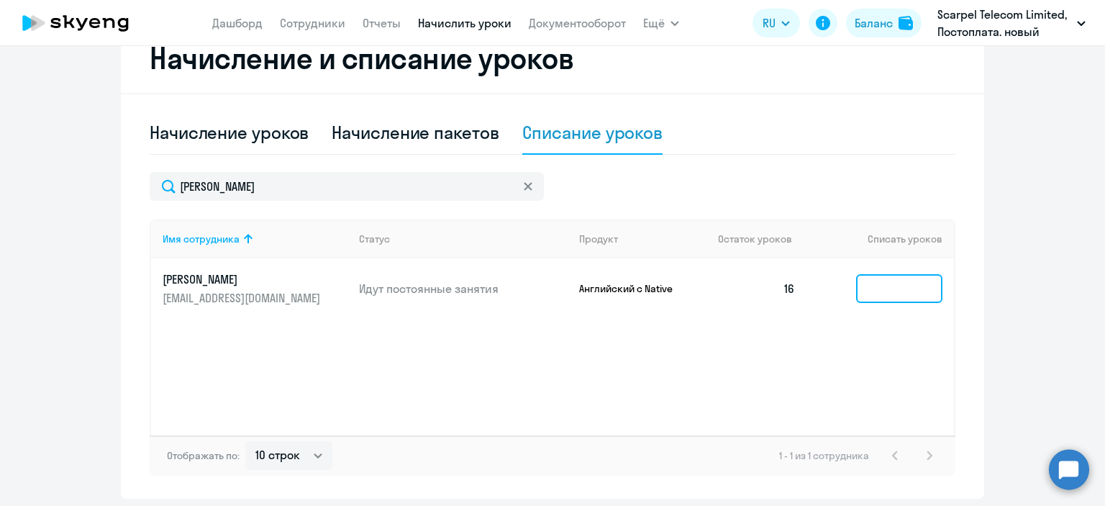
click at [906, 285] on input at bounding box center [899, 288] width 86 height 29
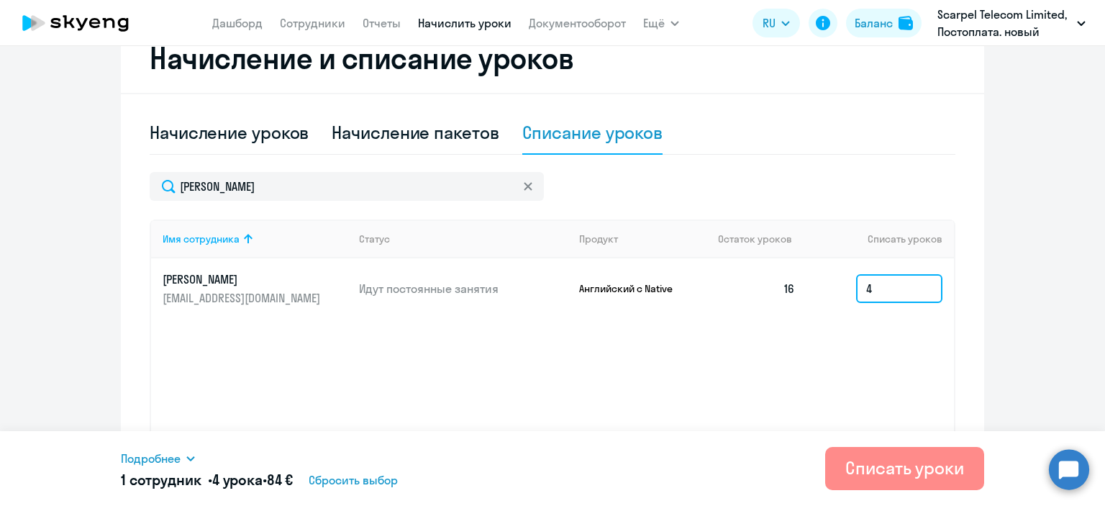
type input "4"
click at [899, 482] on button "Списать уроки" at bounding box center [904, 468] width 159 height 43
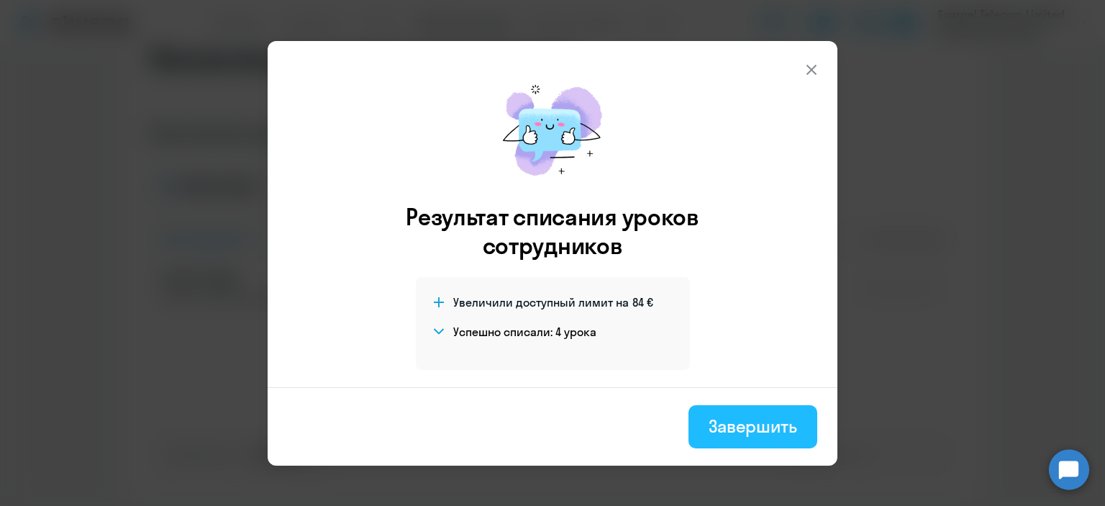
click at [711, 411] on button "Завершить" at bounding box center [752, 426] width 129 height 43
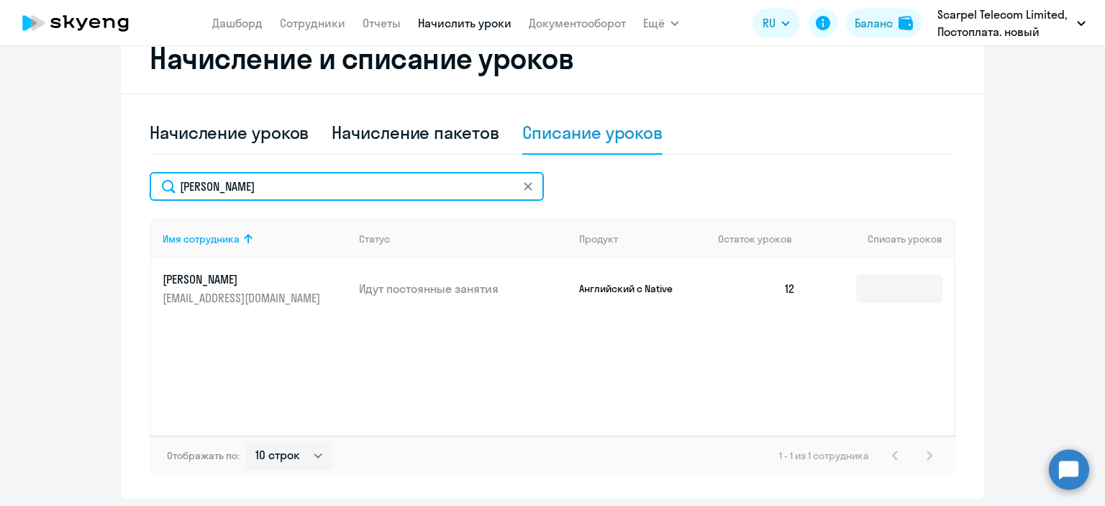
drag, startPoint x: 263, startPoint y: 189, endPoint x: 129, endPoint y: 209, distance: 135.3
click at [129, 209] on div "Начисление и списание уроков Начисление уроков Начисление пакетов Списание урок…" at bounding box center [552, 261] width 863 height 475
paste input "Фалина"
type input "Фалина"
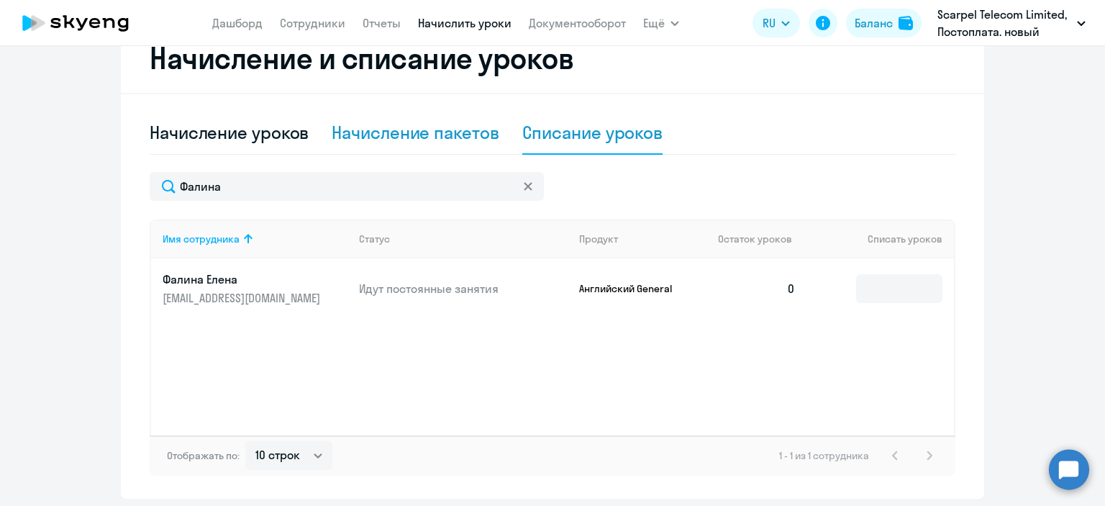
click at [392, 129] on div "Начисление пакетов" at bounding box center [415, 132] width 167 height 23
select select "10"
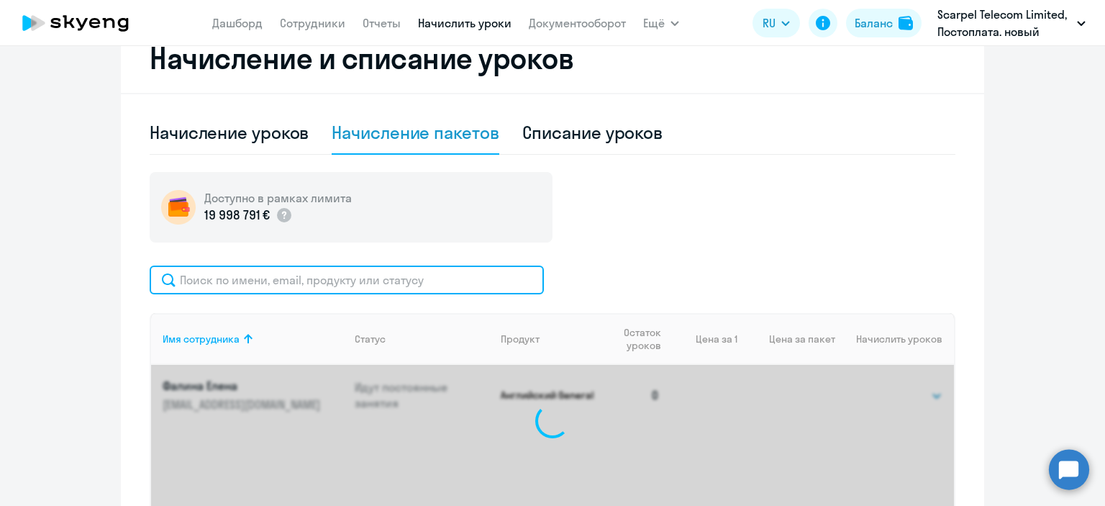
click at [279, 277] on input "text" at bounding box center [347, 279] width 394 height 29
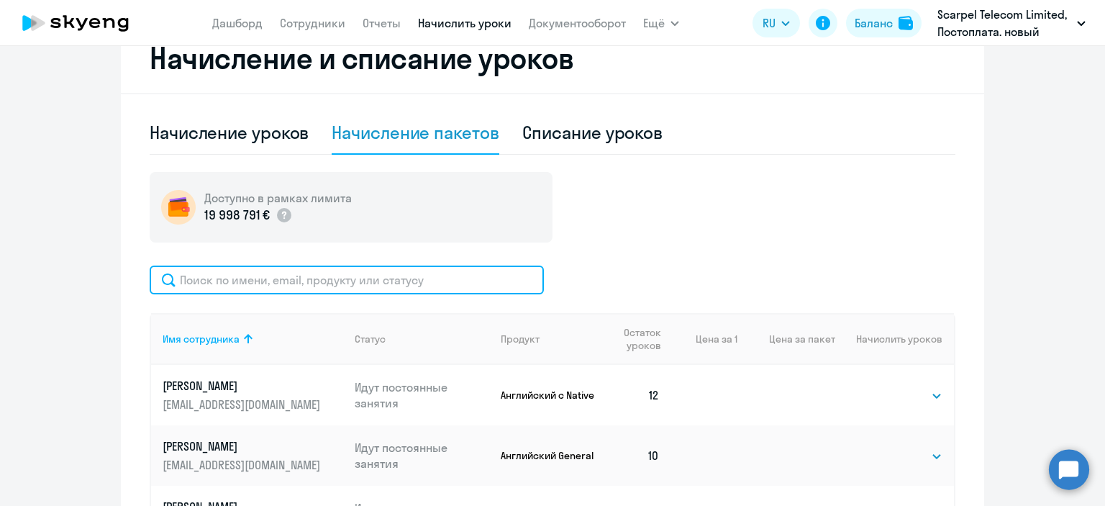
paste input "Фалина"
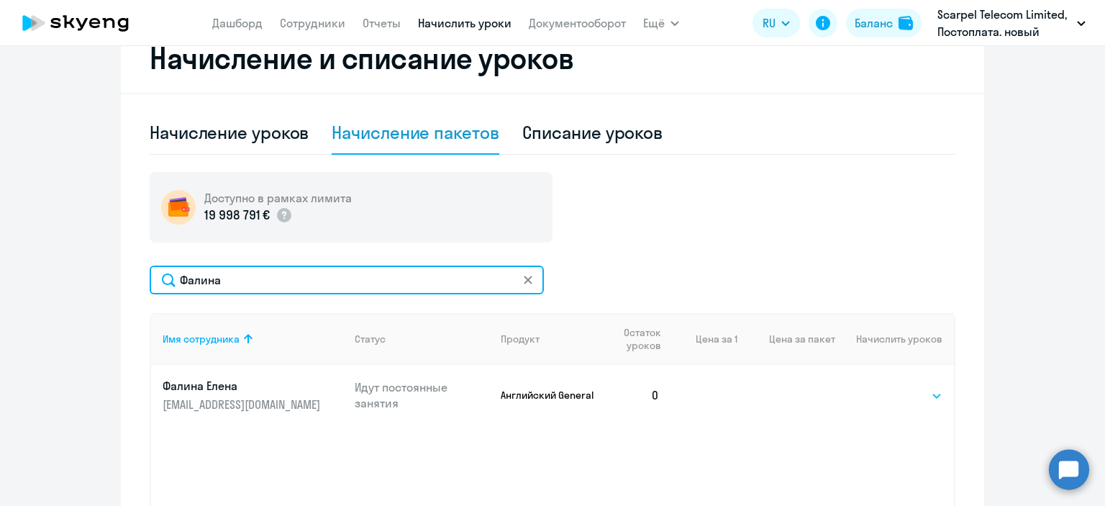
type input "Фалина"
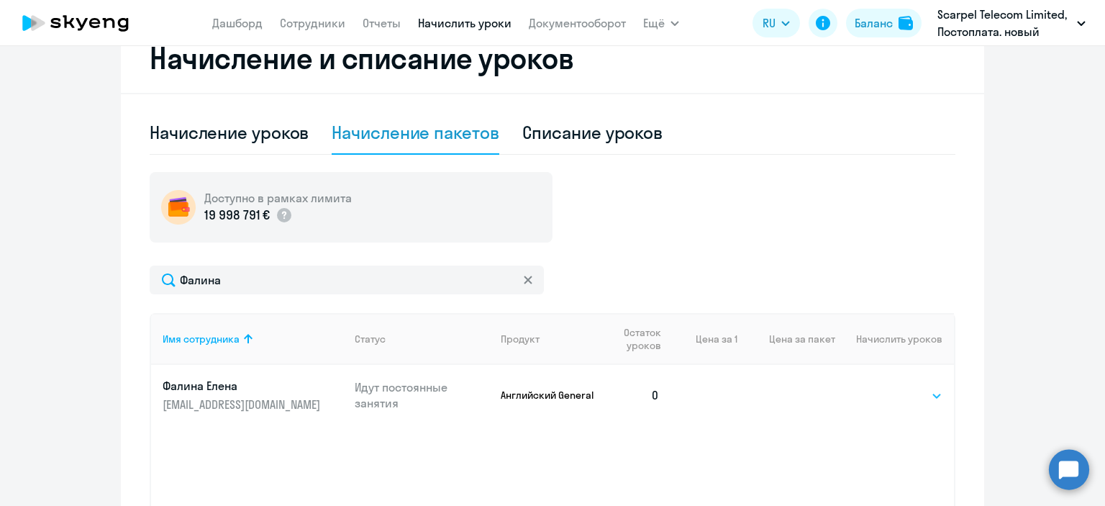
click at [898, 394] on select "Выбрать 4 8 16 32 64" at bounding box center [912, 395] width 59 height 17
select select "16"
click at [883, 387] on select "Выбрать 4 8 16 32 64" at bounding box center [912, 395] width 59 height 17
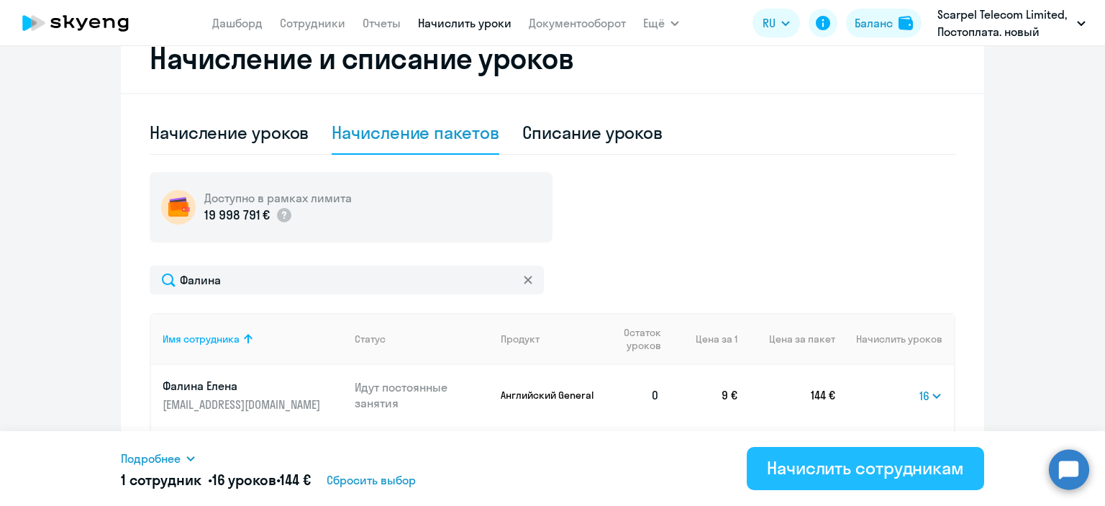
click at [814, 488] on button "Начислить сотрудникам" at bounding box center [865, 468] width 237 height 43
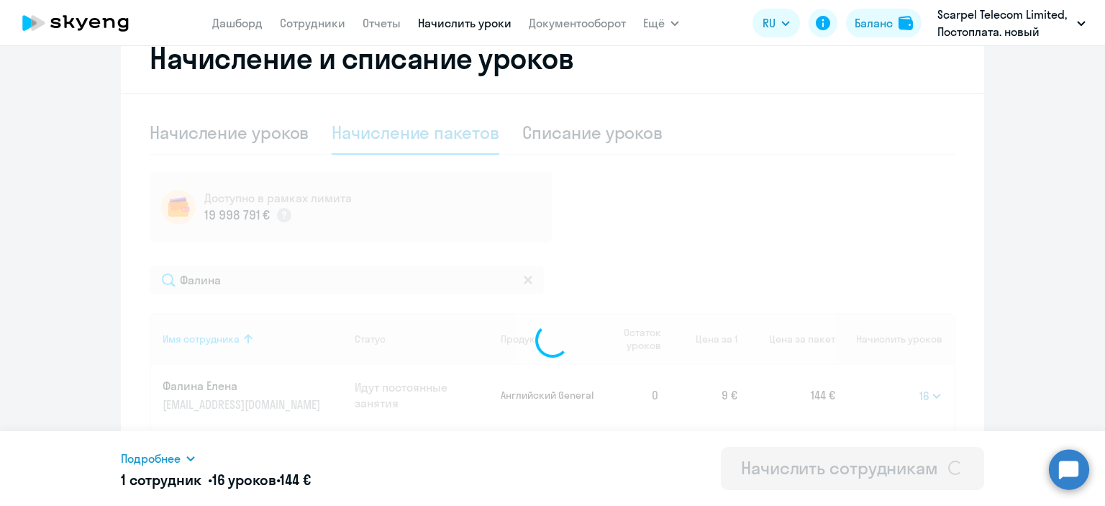
select select
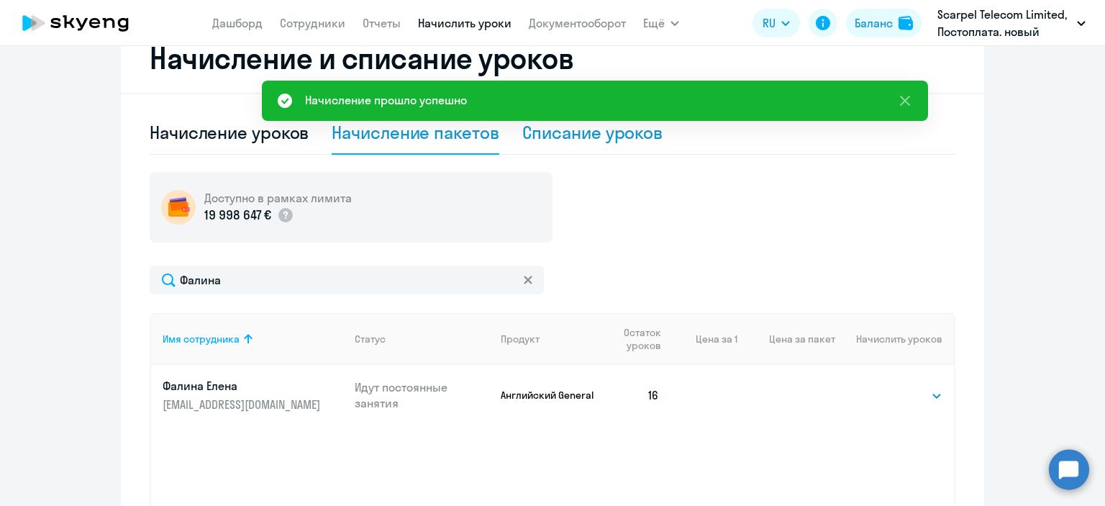
click at [611, 129] on div "Списание уроков" at bounding box center [592, 132] width 141 height 23
select select "10"
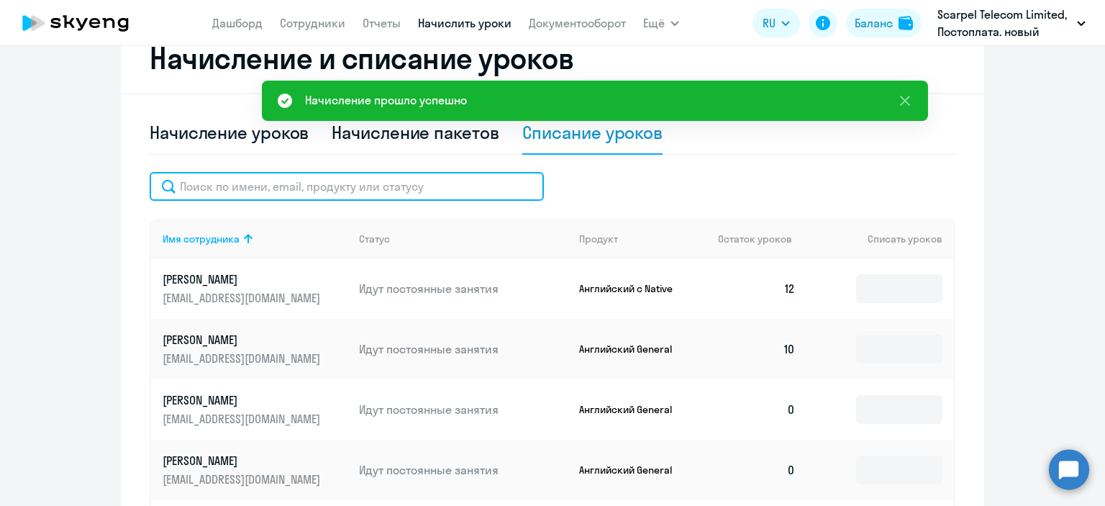
click at [357, 189] on input "text" at bounding box center [347, 186] width 394 height 29
paste input "Фалина"
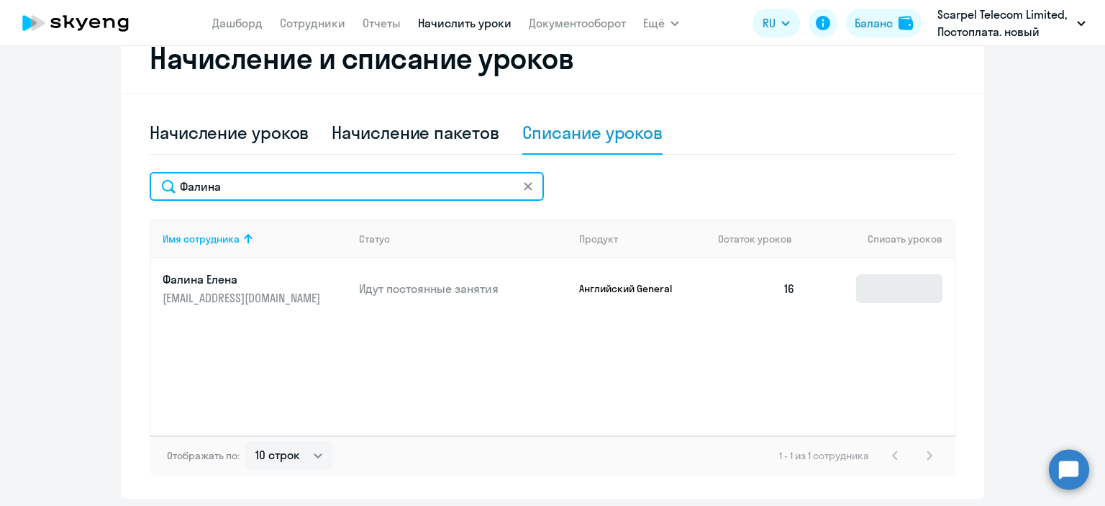
type input "Фалина"
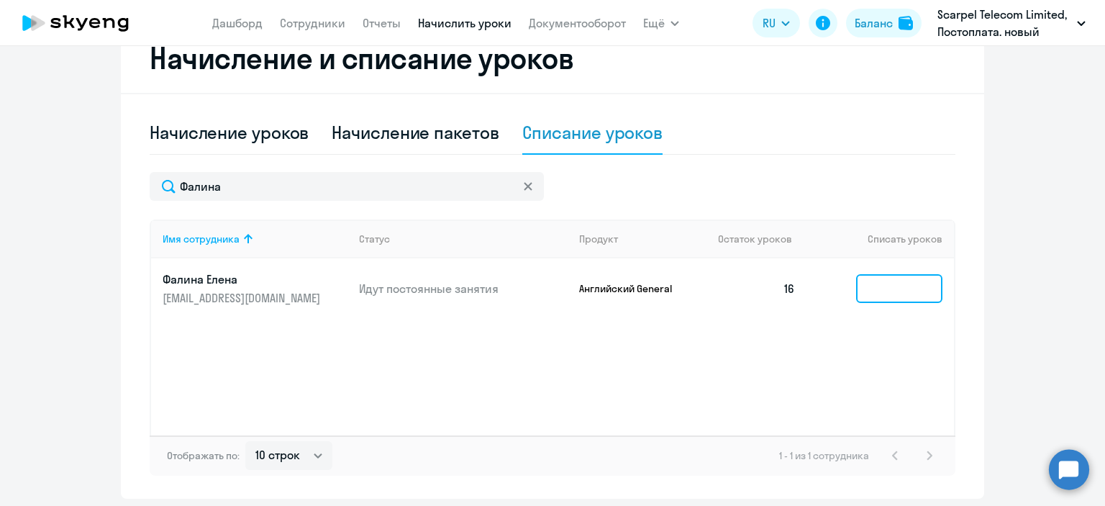
click at [881, 290] on input at bounding box center [899, 288] width 86 height 29
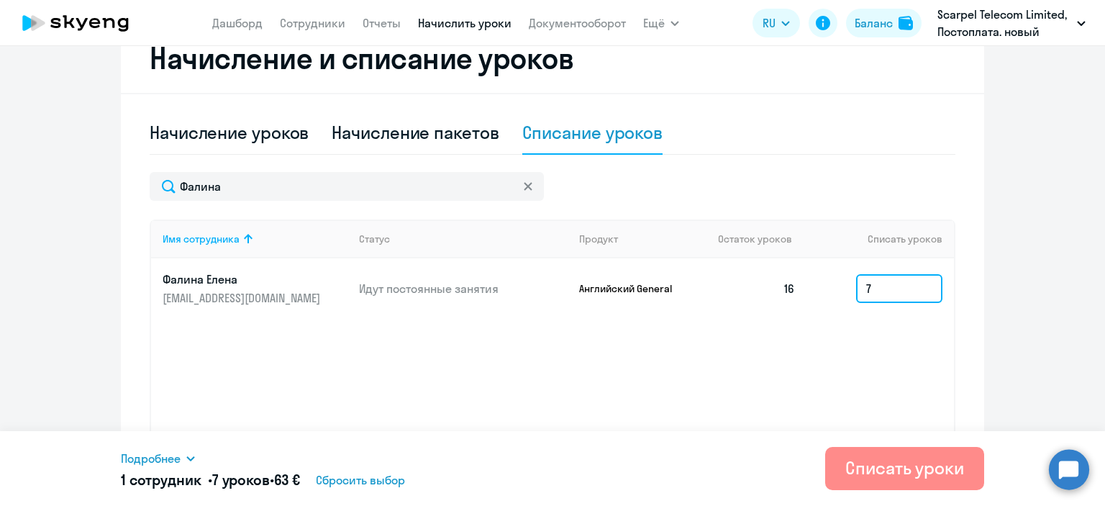
type input "7"
click at [938, 459] on div "Списать уроки" at bounding box center [904, 467] width 119 height 23
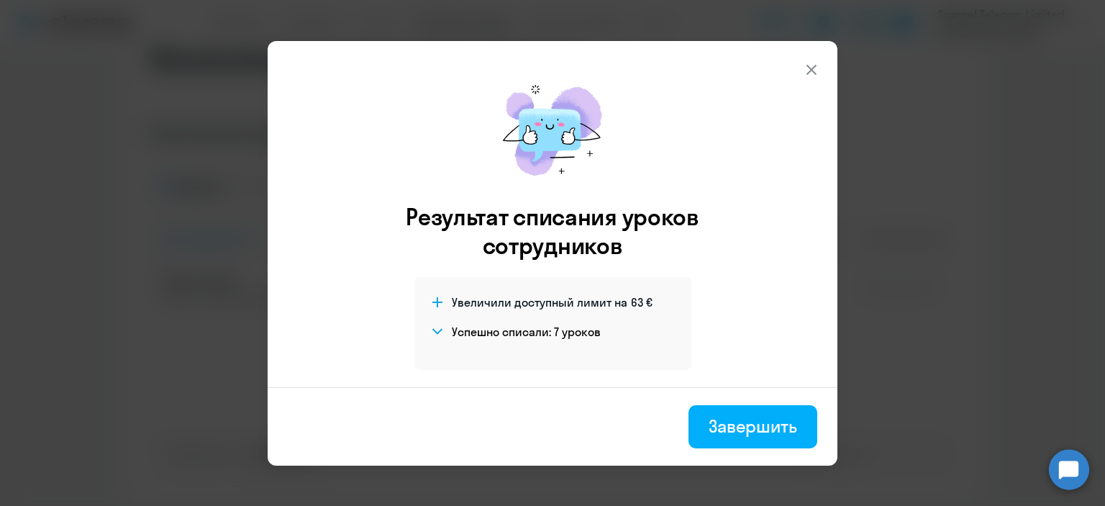
drag, startPoint x: 760, startPoint y: 421, endPoint x: 749, endPoint y: 415, distance: 12.9
click at [760, 421] on div "Завершить" at bounding box center [753, 425] width 88 height 23
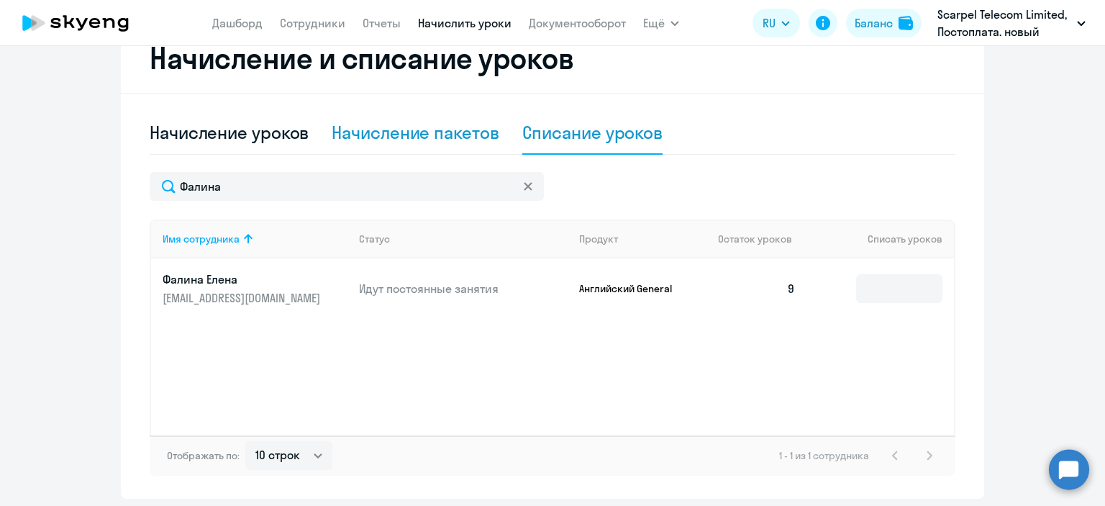
click at [375, 140] on div "Начисление пакетов" at bounding box center [415, 132] width 167 height 23
select select "10"
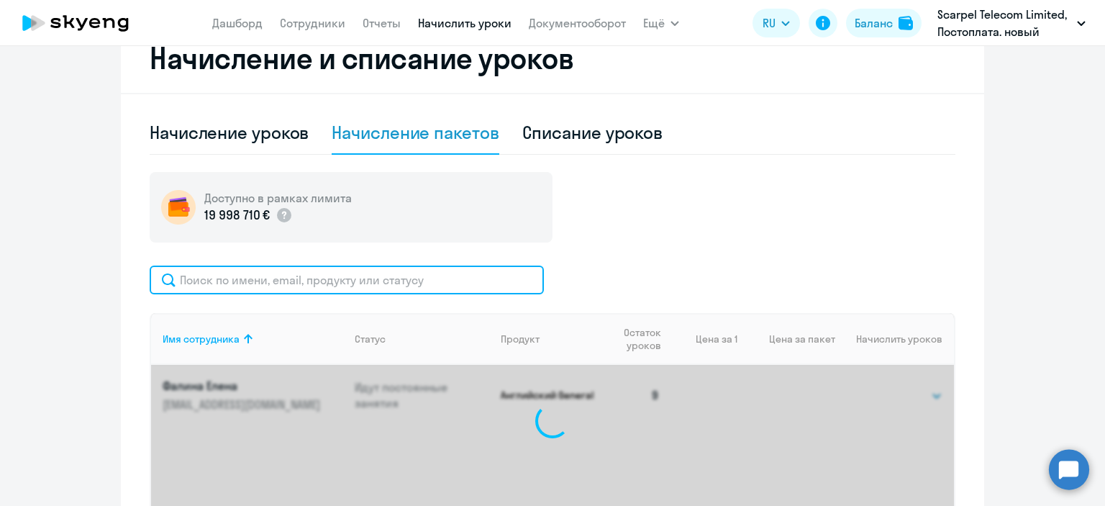
click at [229, 276] on input "text" at bounding box center [347, 279] width 394 height 29
paste input "Елисеева"
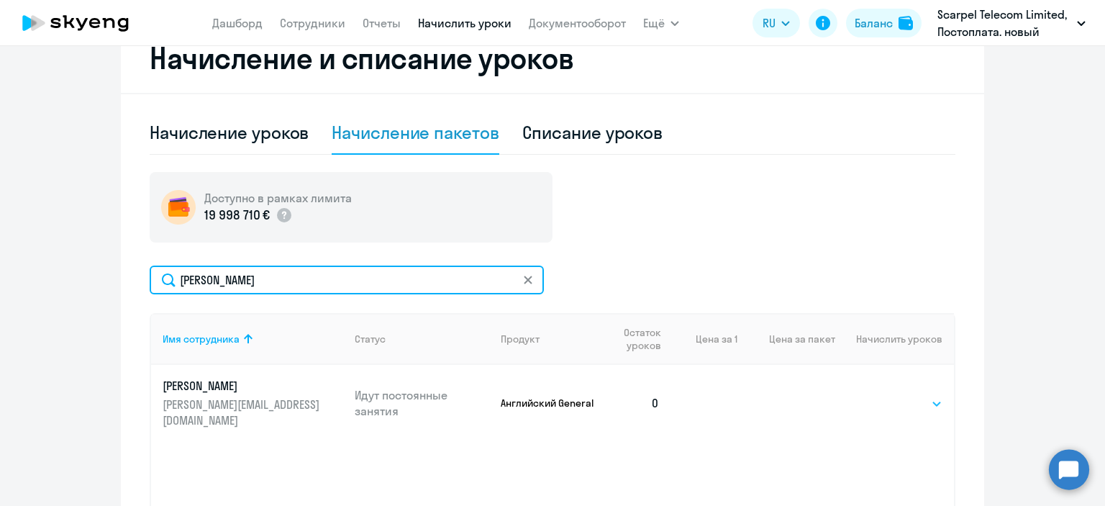
type input "Елисеева"
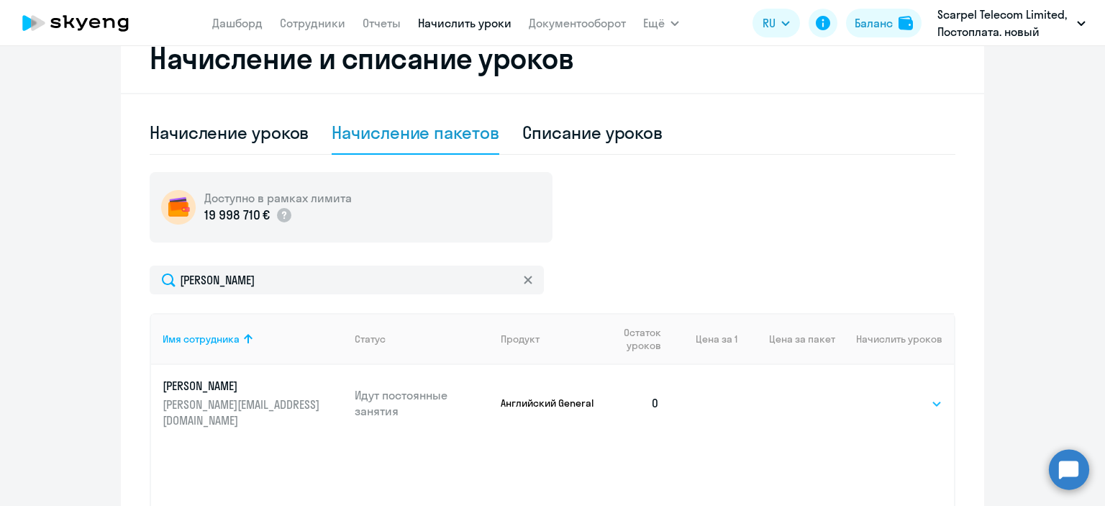
click at [898, 396] on select "Выбрать 4 8 16 32 64" at bounding box center [912, 403] width 59 height 17
select select "16"
click at [883, 395] on select "Выбрать 4 8 16 32 64" at bounding box center [912, 403] width 59 height 17
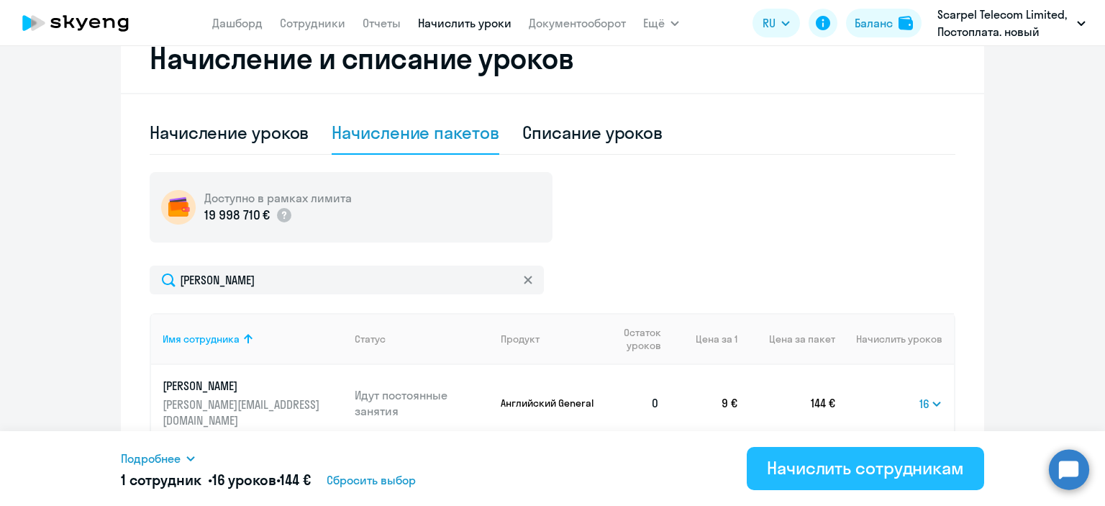
click at [855, 470] on div "Начислить сотрудникам" at bounding box center [865, 467] width 197 height 23
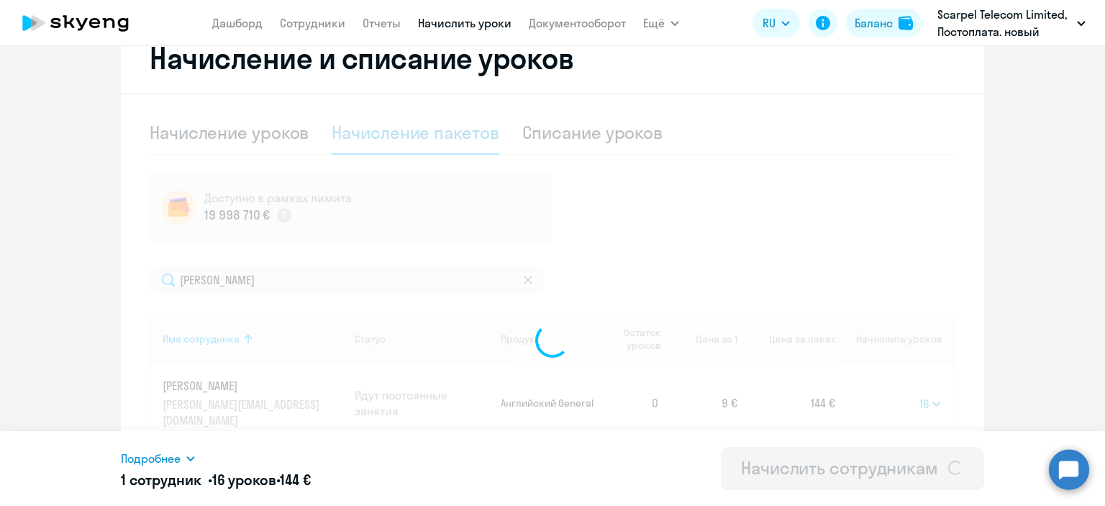
select select
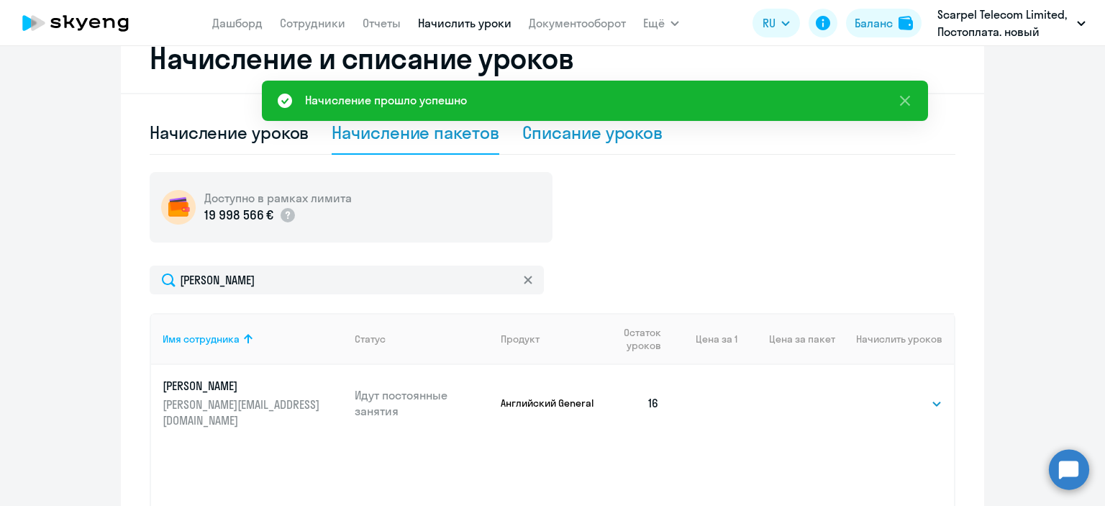
click at [608, 126] on div "Списание уроков" at bounding box center [592, 132] width 141 height 23
select select "10"
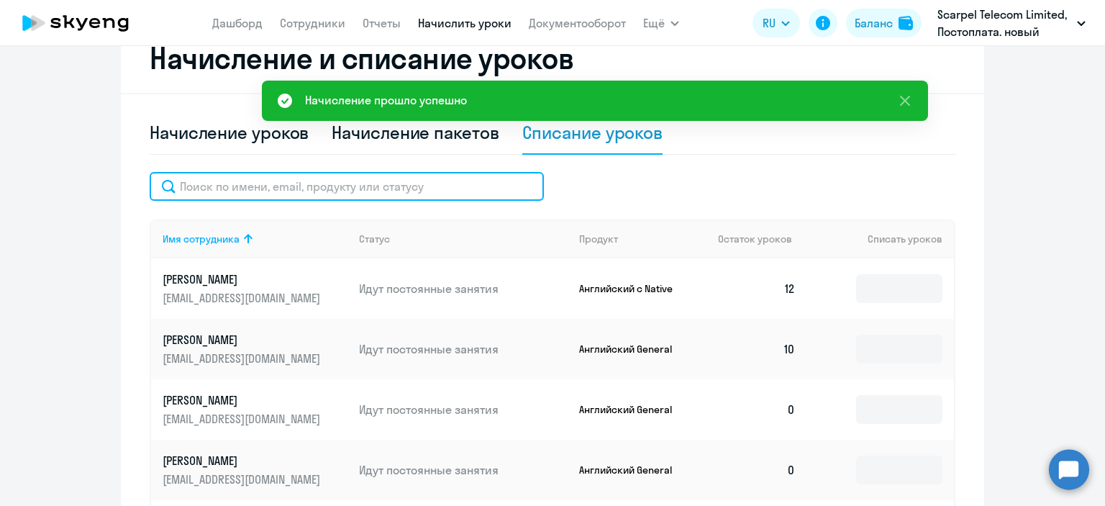
click at [263, 181] on input "text" at bounding box center [347, 186] width 394 height 29
paste input "Елисеева"
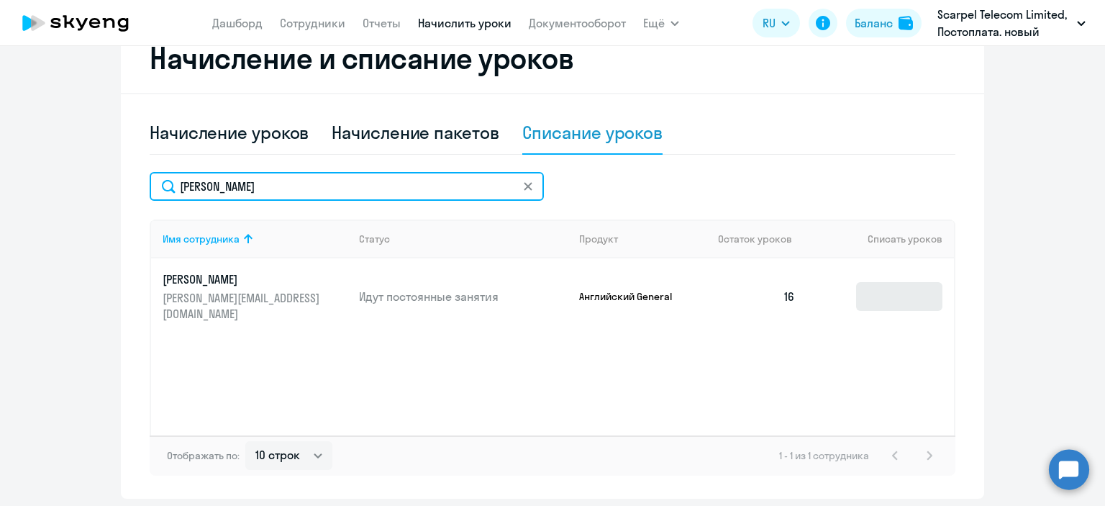
type input "Елисеева"
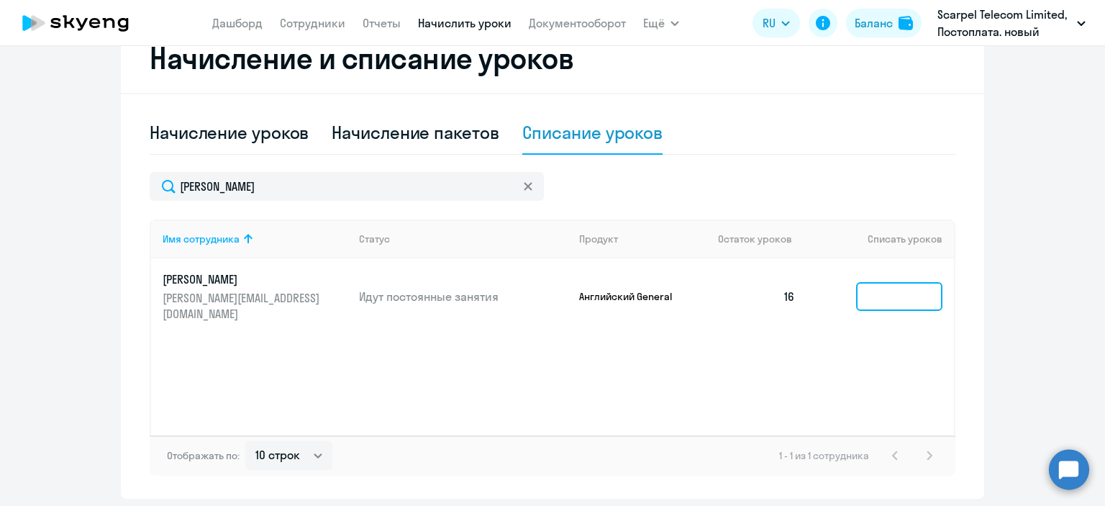
click at [876, 293] on input at bounding box center [899, 296] width 86 height 29
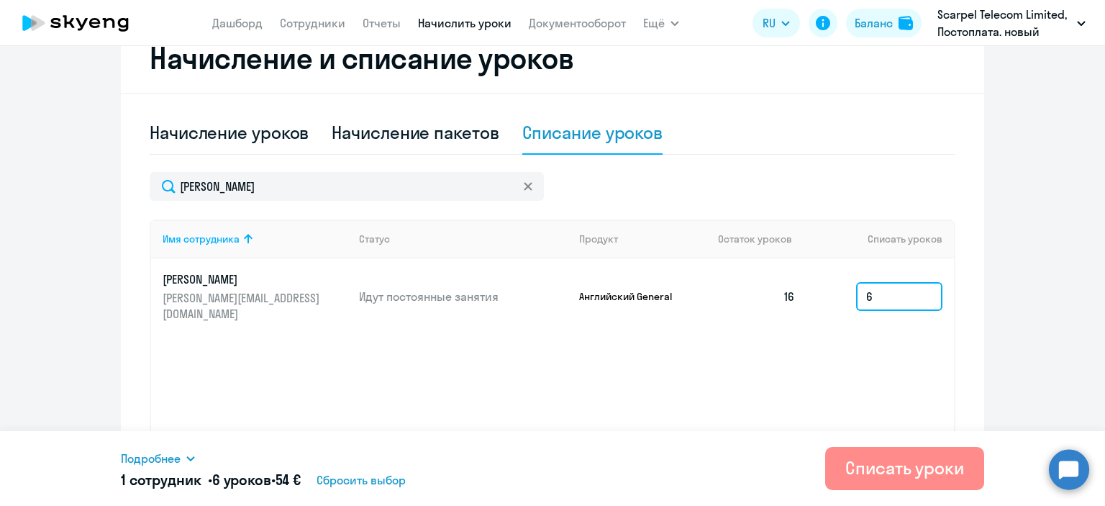
type input "6"
click at [887, 458] on div "Списать уроки" at bounding box center [904, 467] width 119 height 23
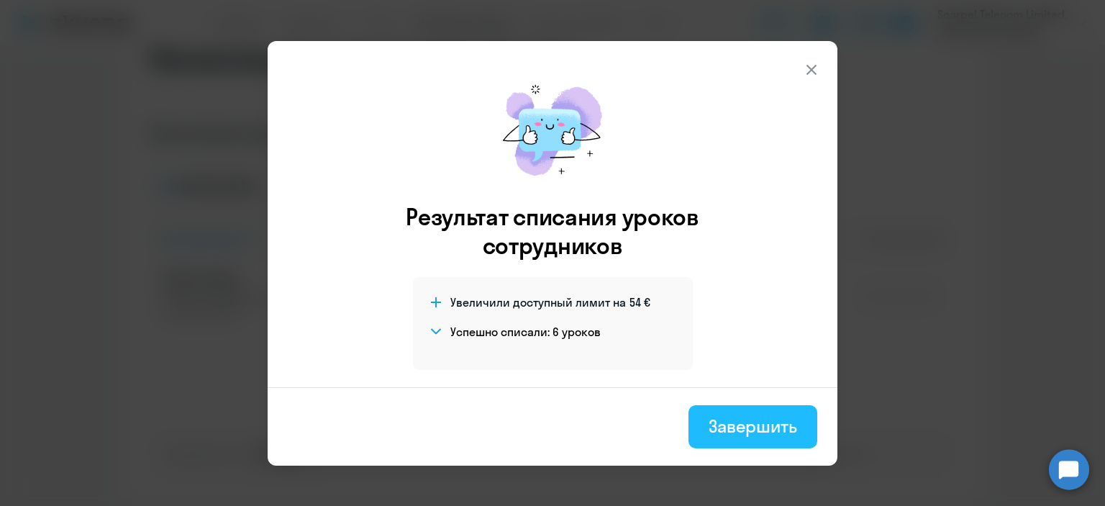
click at [734, 435] on div "Завершить" at bounding box center [753, 425] width 88 height 23
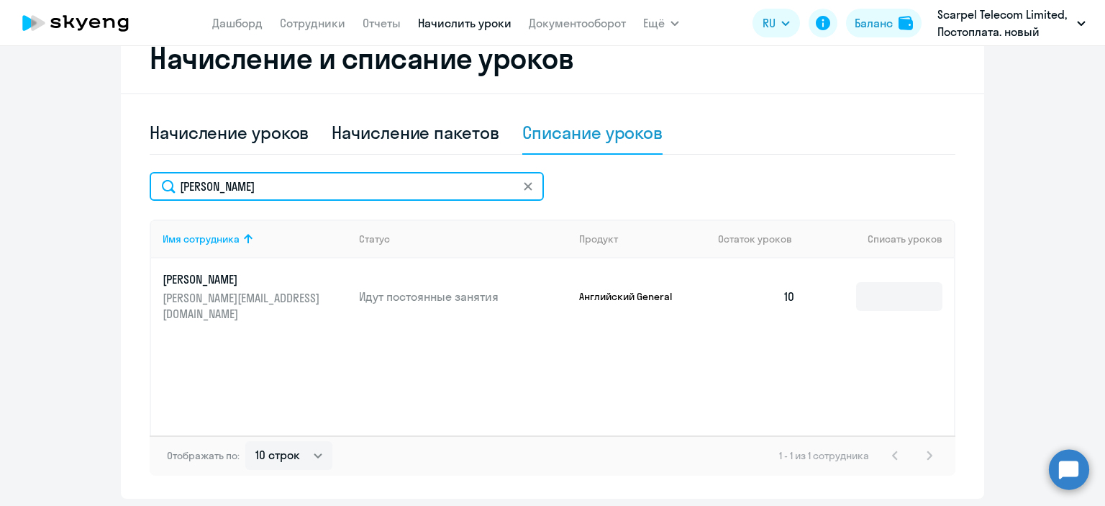
click at [334, 186] on input "Елисеева" at bounding box center [347, 186] width 394 height 29
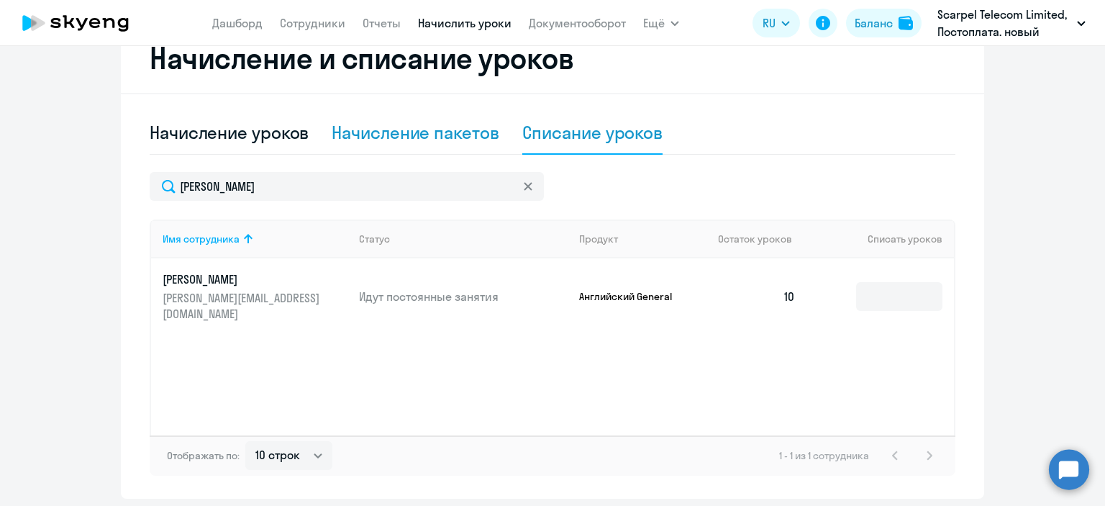
click at [350, 130] on div "Начисление пакетов" at bounding box center [415, 132] width 167 height 23
select select "10"
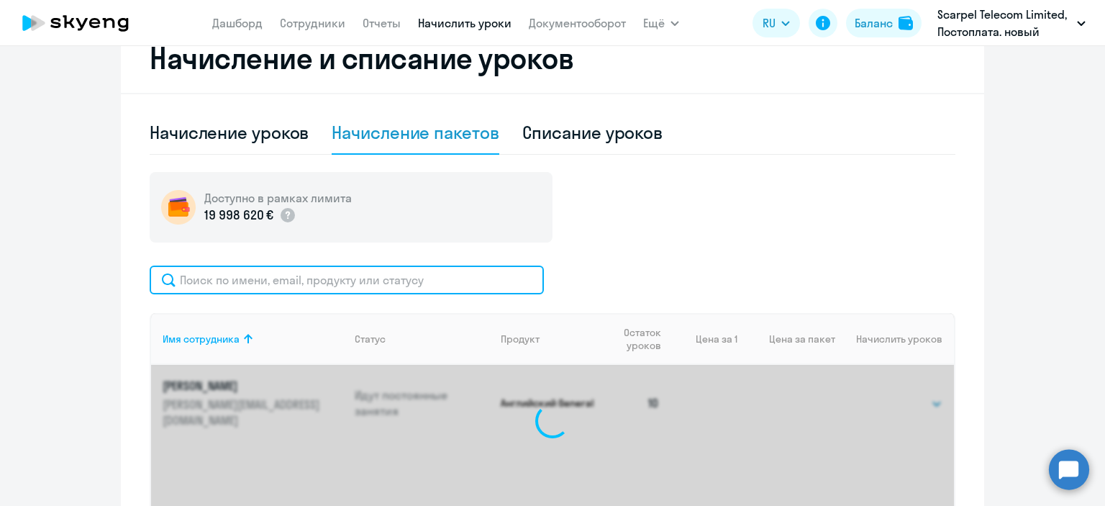
click at [220, 275] on input "text" at bounding box center [347, 279] width 394 height 29
paste input "Valeriia"
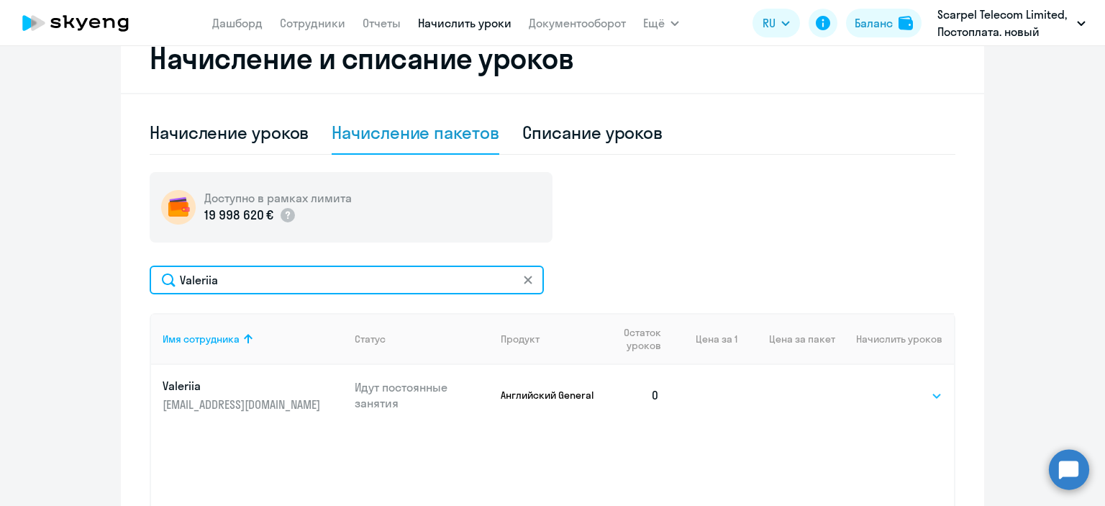
type input "Valeriia"
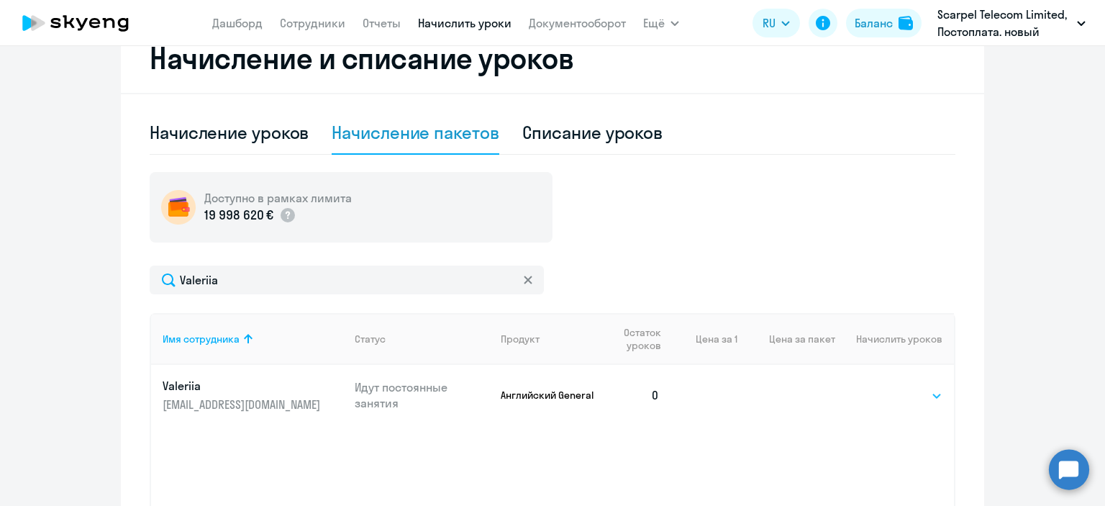
click at [886, 391] on select "Выбрать 4 8 16 32 64" at bounding box center [912, 395] width 59 height 17
select select "4"
click at [883, 387] on select "Выбрать 4 8 16 32 64" at bounding box center [912, 395] width 59 height 17
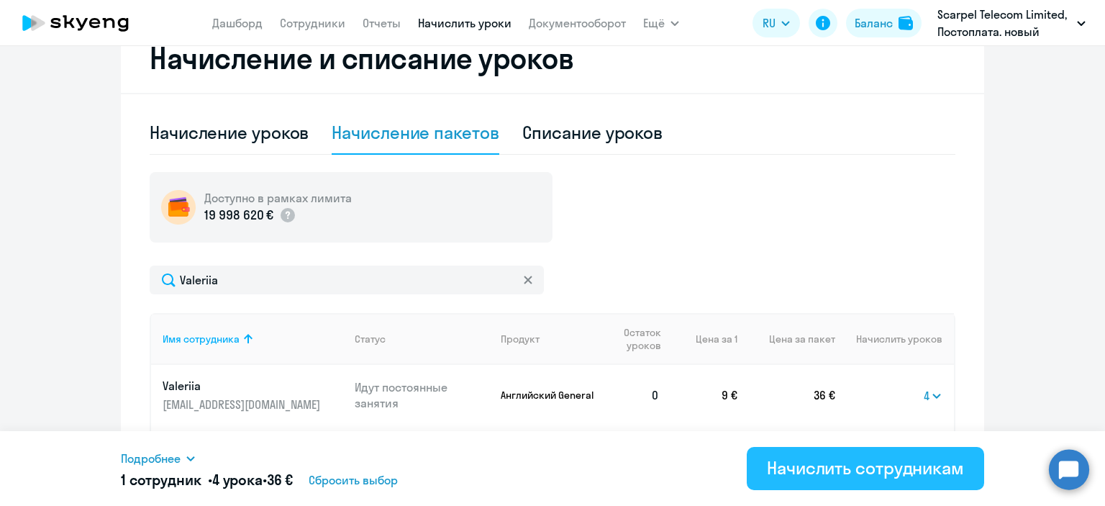
click at [856, 468] on div "Начислить сотрудникам" at bounding box center [865, 467] width 197 height 23
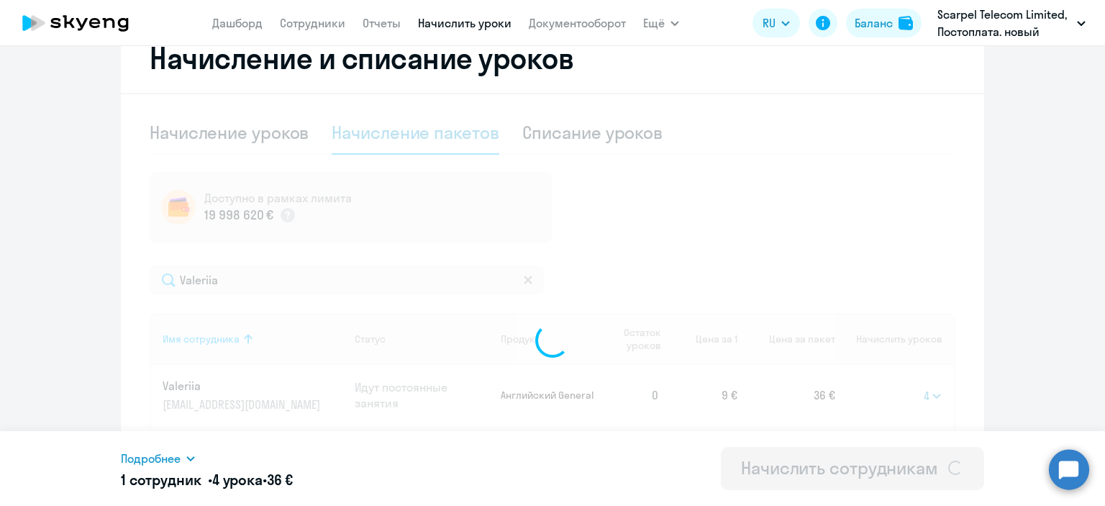
select select
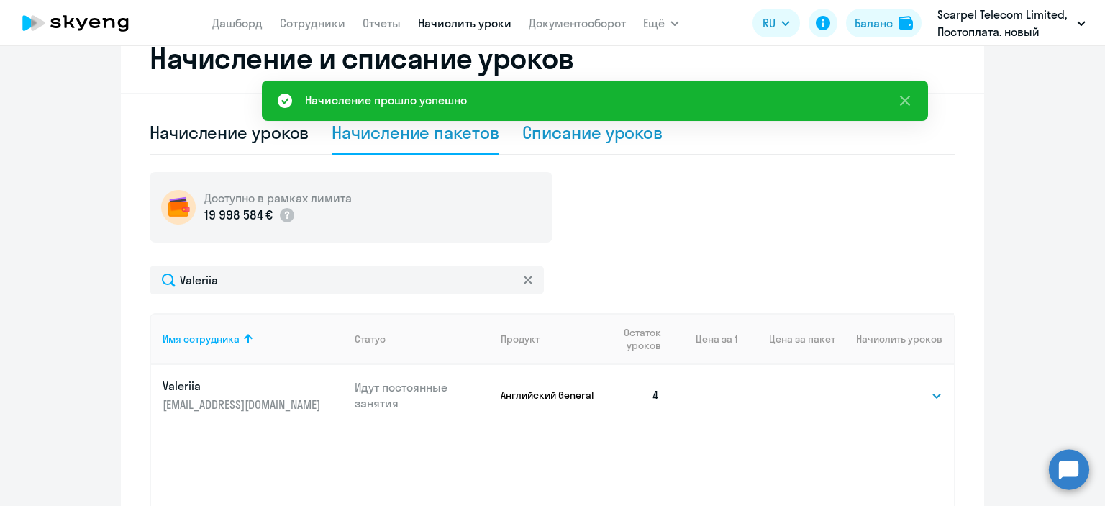
click at [566, 131] on div "Списание уроков" at bounding box center [592, 132] width 141 height 23
select select "10"
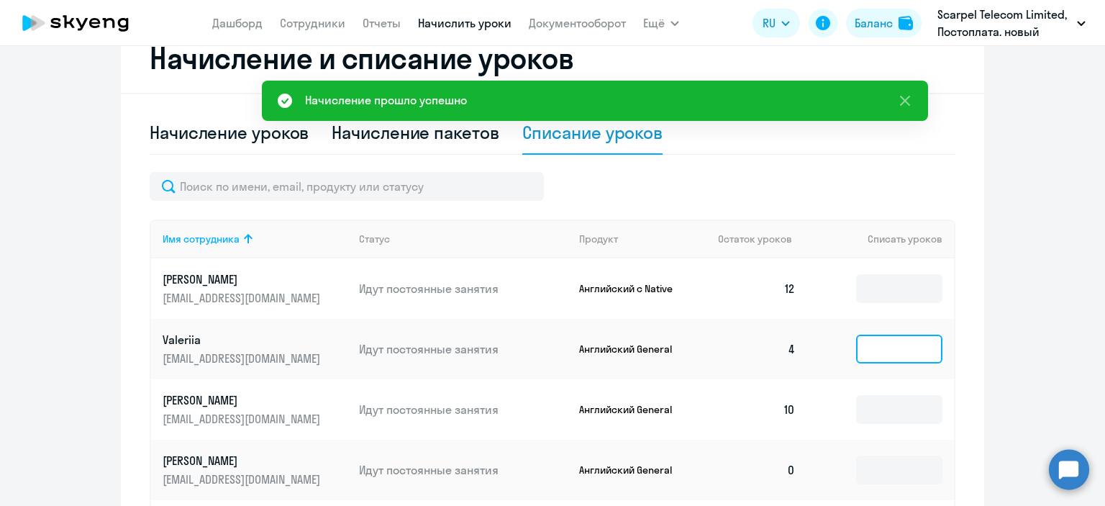
click at [892, 342] on input at bounding box center [899, 348] width 86 height 29
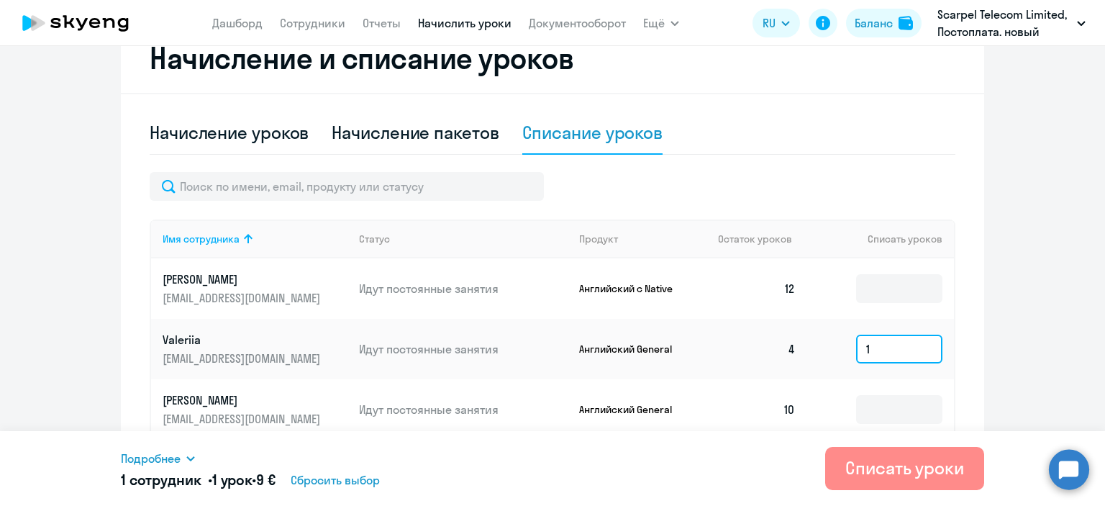
type input "1"
click at [883, 472] on div "Списать уроки" at bounding box center [904, 467] width 119 height 23
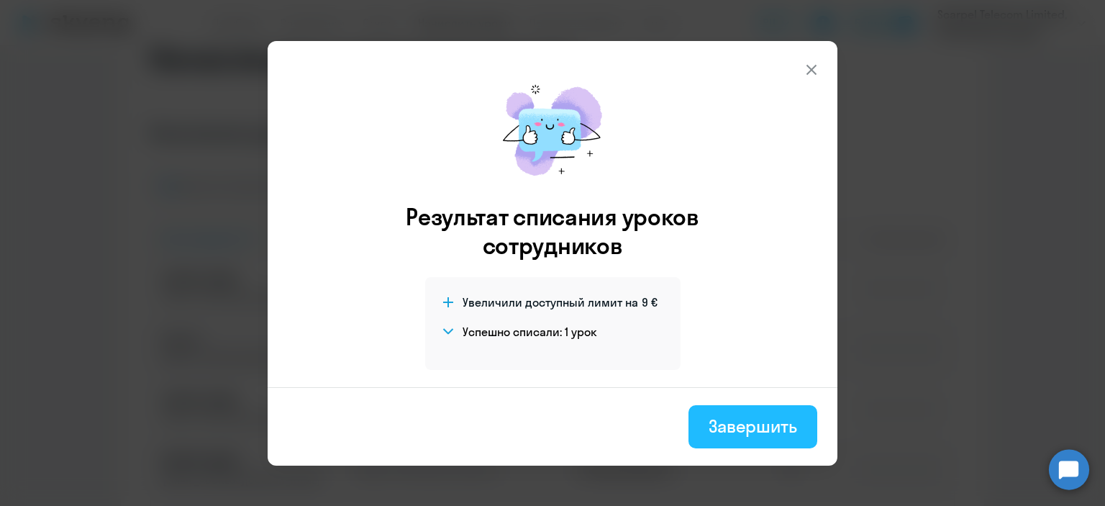
click at [739, 422] on div "Завершить" at bounding box center [753, 425] width 88 height 23
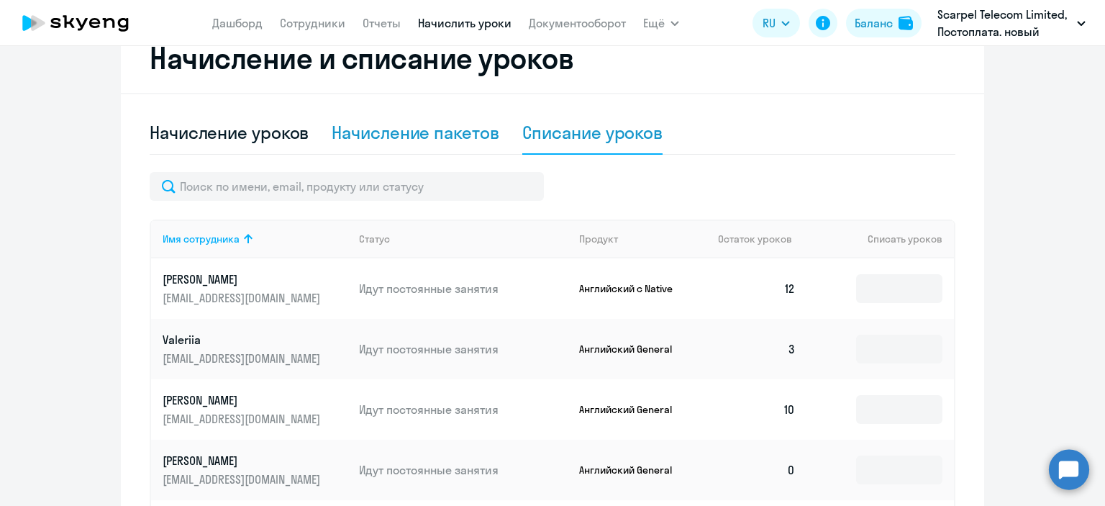
click at [437, 130] on div "Начисление пакетов" at bounding box center [415, 132] width 167 height 23
select select "10"
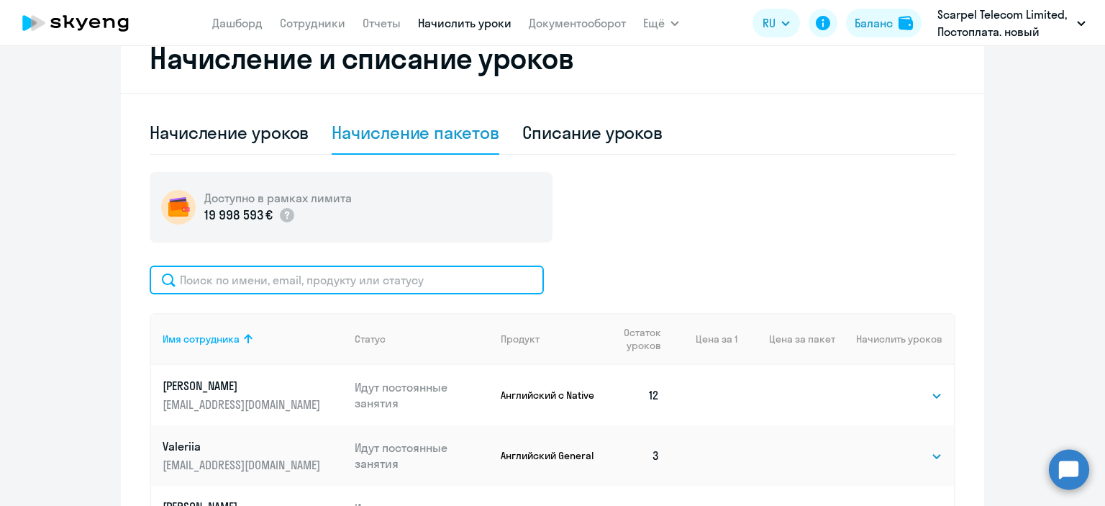
click at [326, 278] on input "text" at bounding box center [347, 279] width 394 height 29
paste input "Глотова"
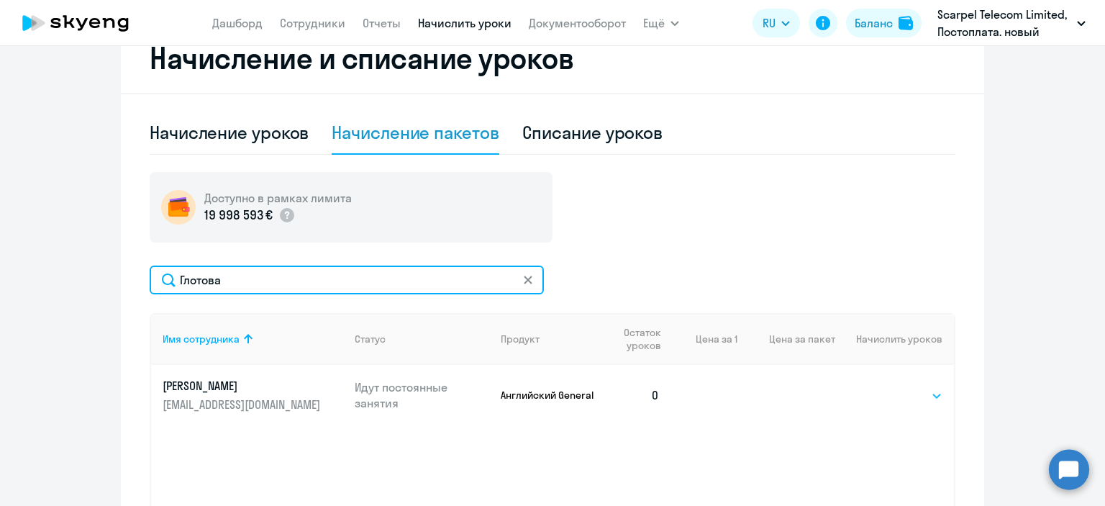
type input "Глотова"
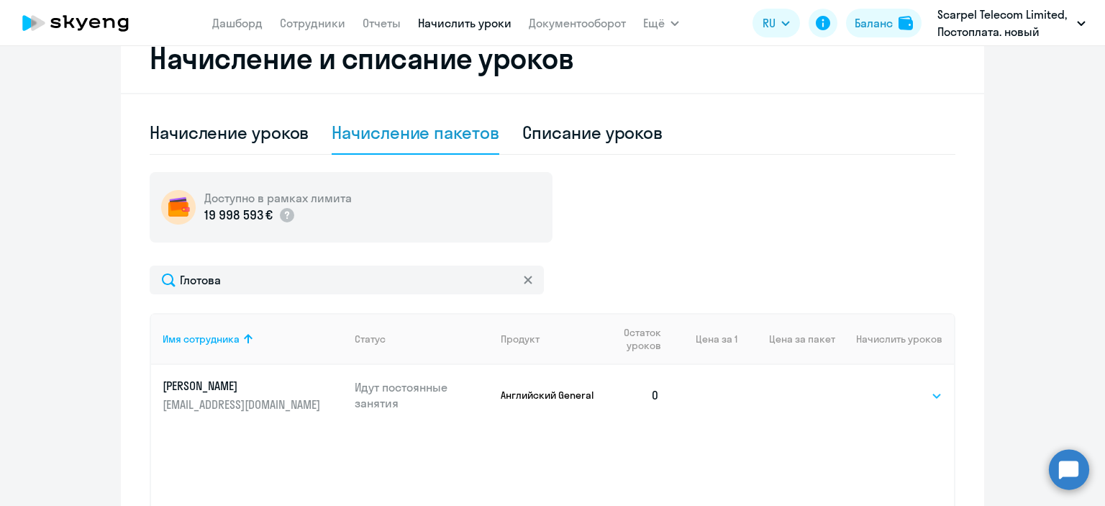
click at [904, 391] on select "Выбрать 4 8 16 32 64" at bounding box center [912, 395] width 59 height 17
select select "4"
click at [883, 387] on select "Выбрать 4 8 16 32 64" at bounding box center [912, 395] width 59 height 17
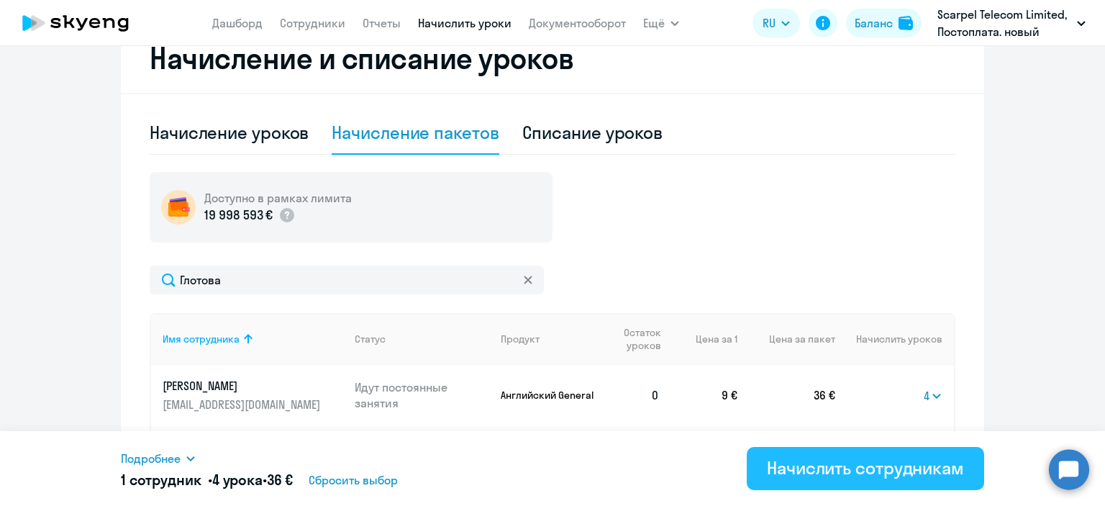
click at [883, 465] on div "Начислить сотрудникам" at bounding box center [865, 467] width 197 height 23
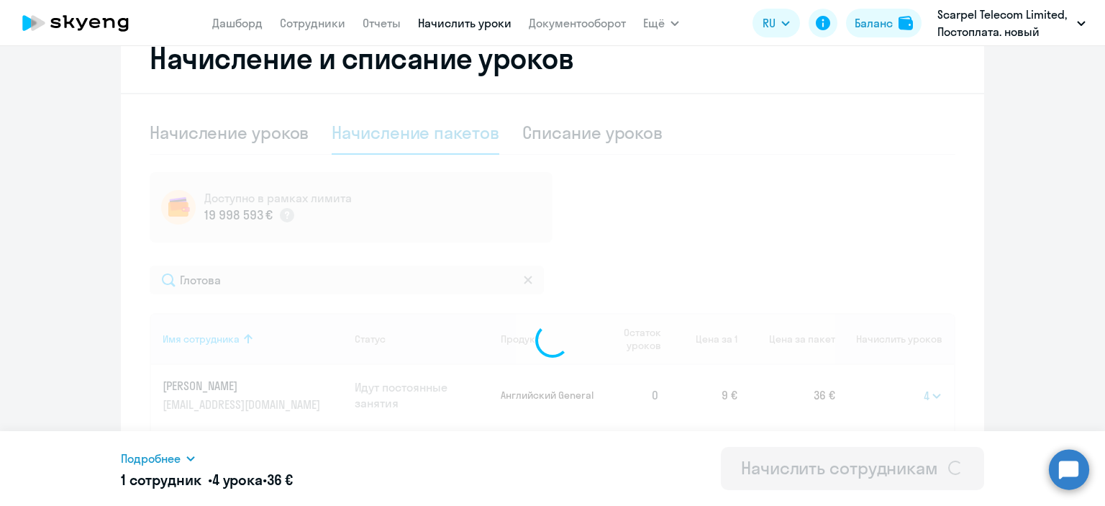
select select
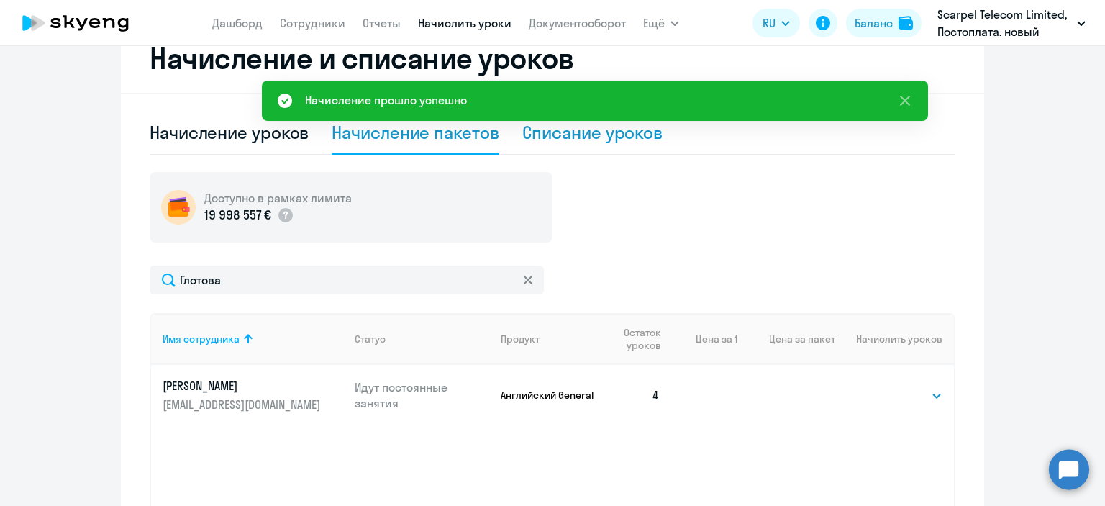
click at [583, 133] on div "Списание уроков" at bounding box center [592, 132] width 141 height 23
select select "10"
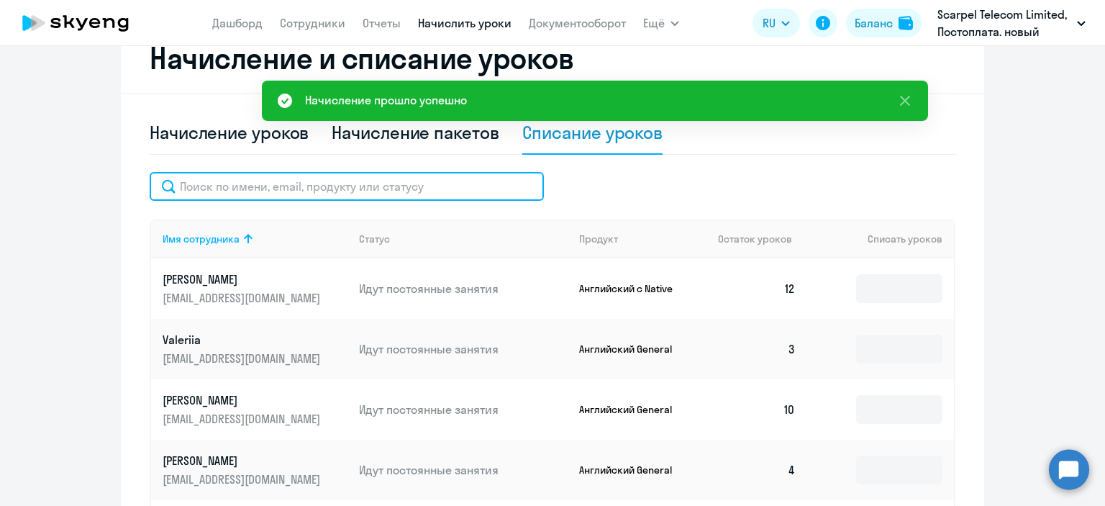
click at [320, 192] on input "text" at bounding box center [347, 186] width 394 height 29
paste input "Глотова"
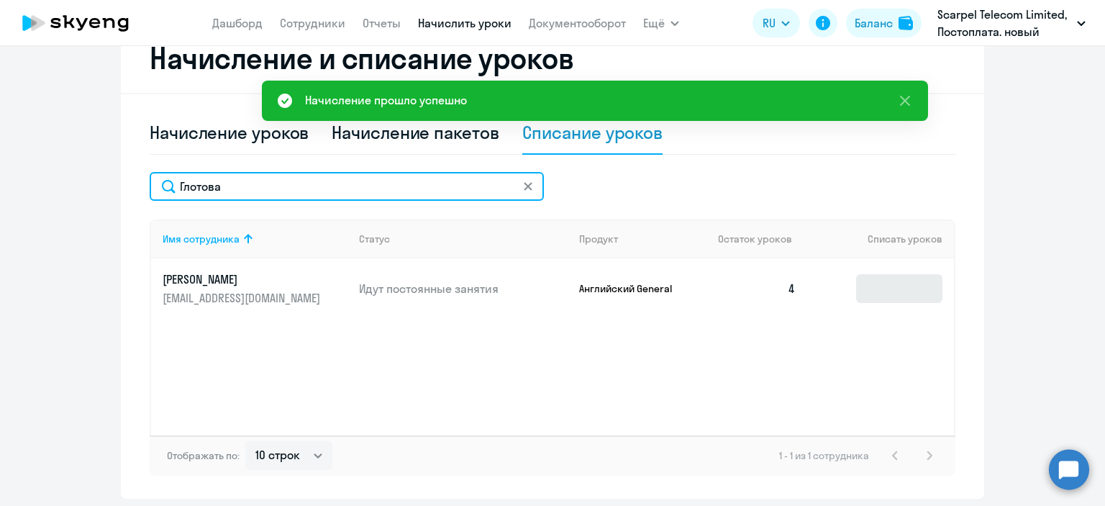
type input "Глотова"
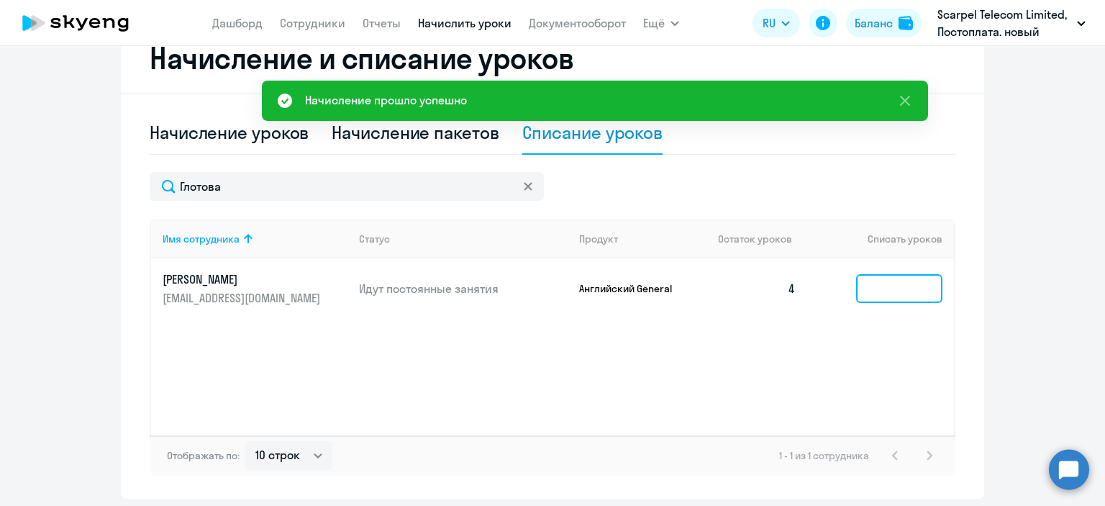
click at [883, 291] on input at bounding box center [899, 288] width 86 height 29
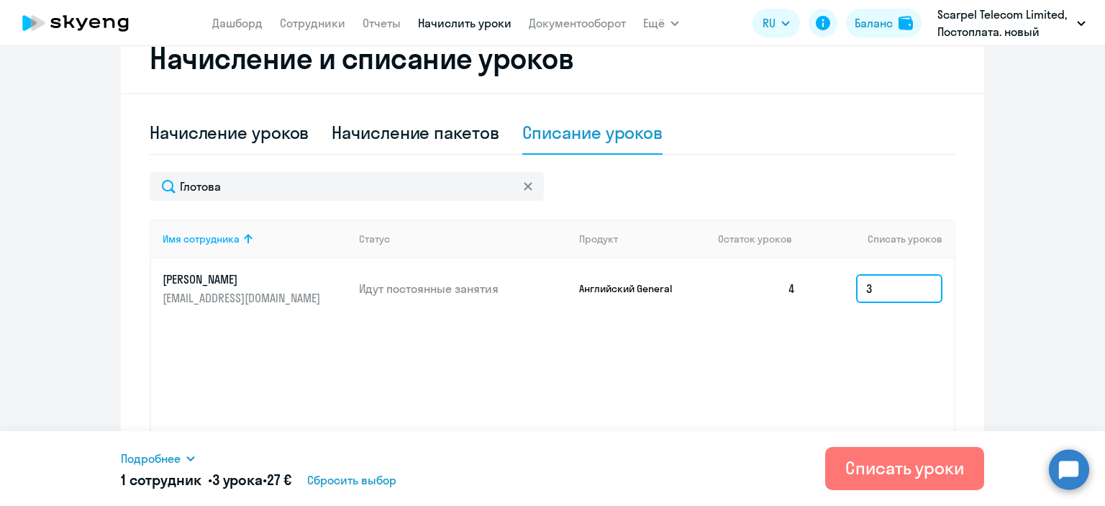
type input "3"
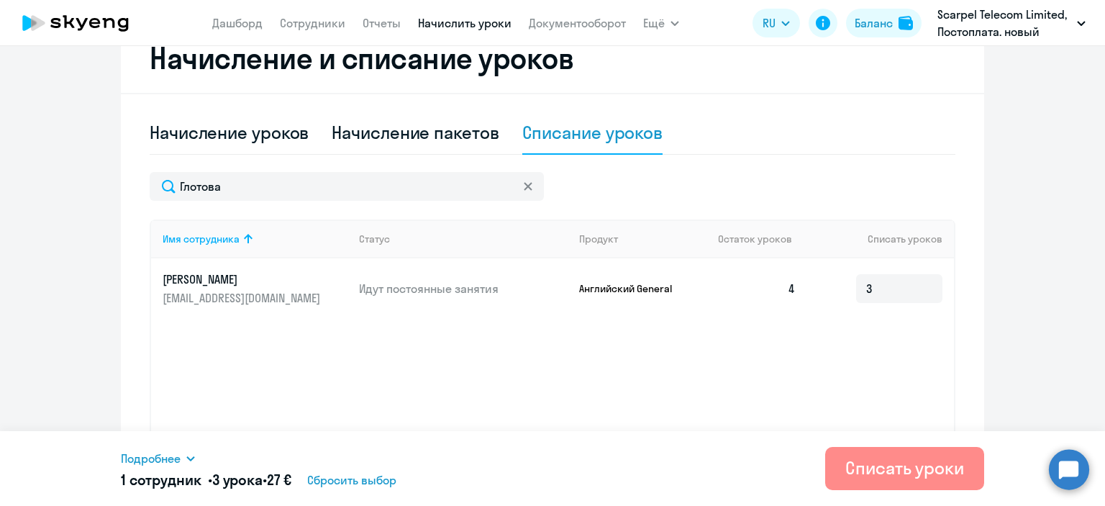
click at [866, 473] on div "Списать уроки" at bounding box center [904, 467] width 119 height 23
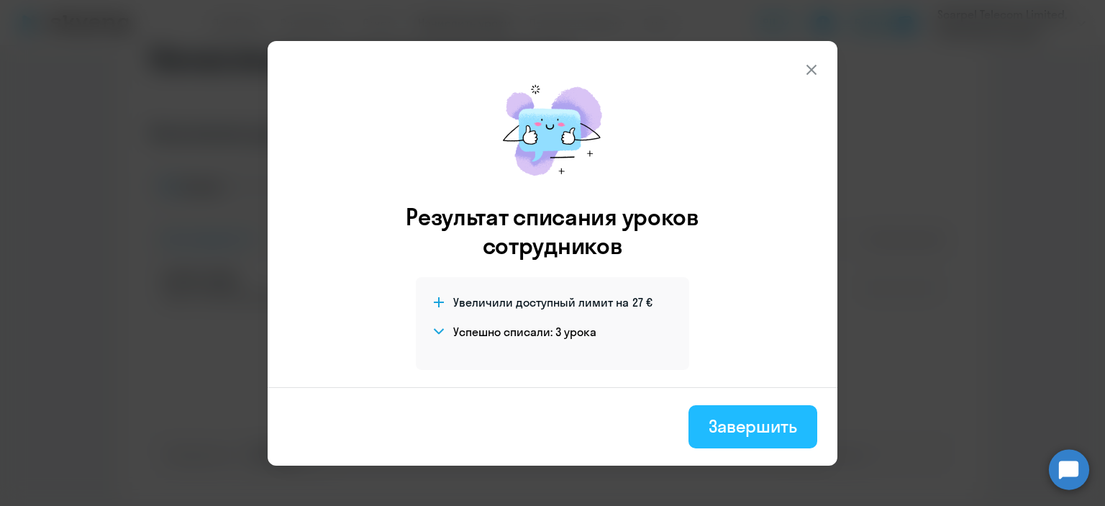
click at [749, 425] on div "Завершить" at bounding box center [753, 425] width 88 height 23
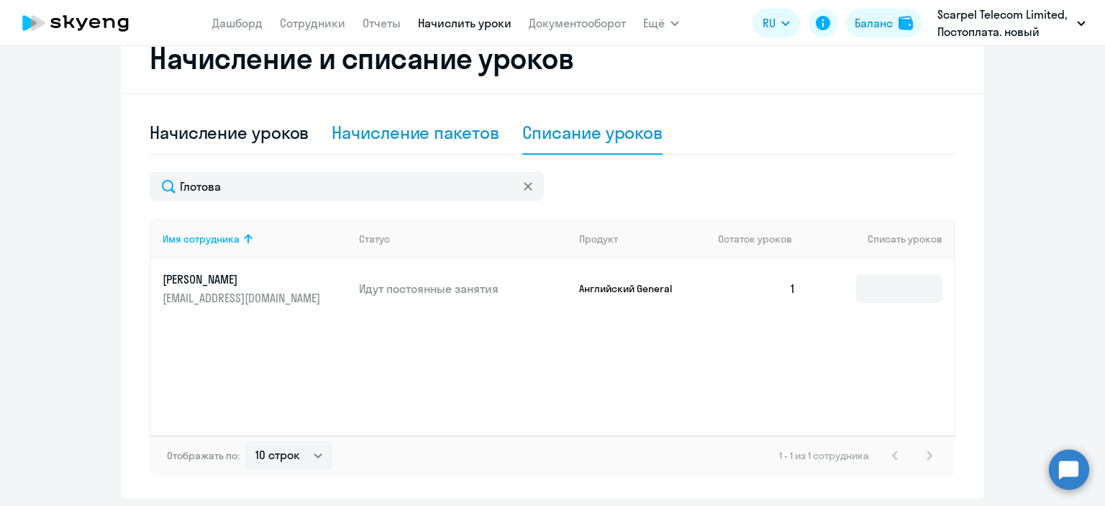
click at [404, 134] on div "Начисление пакетов" at bounding box center [415, 132] width 167 height 23
select select "10"
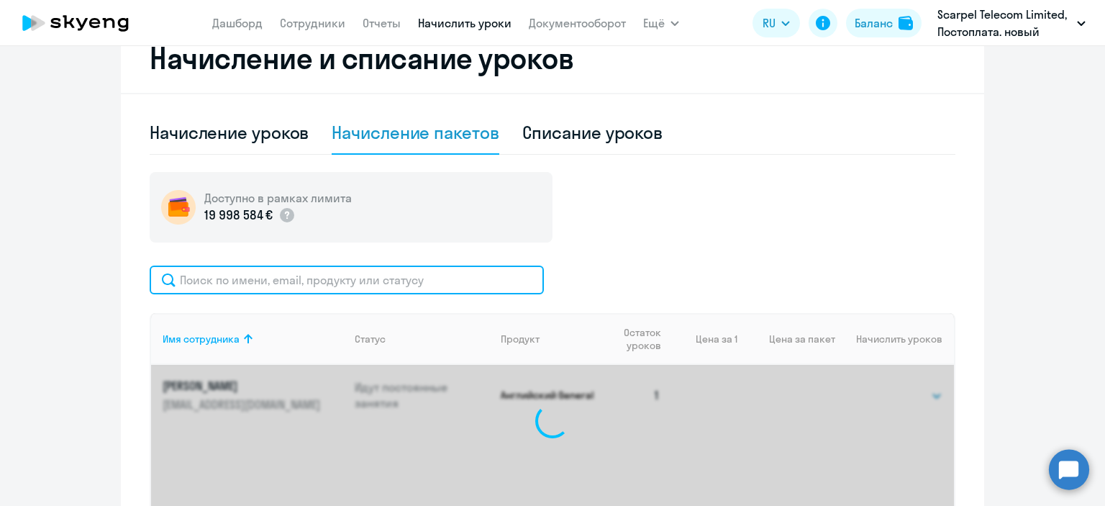
click at [282, 283] on input "text" at bounding box center [347, 279] width 394 height 29
paste input "Михайлова"
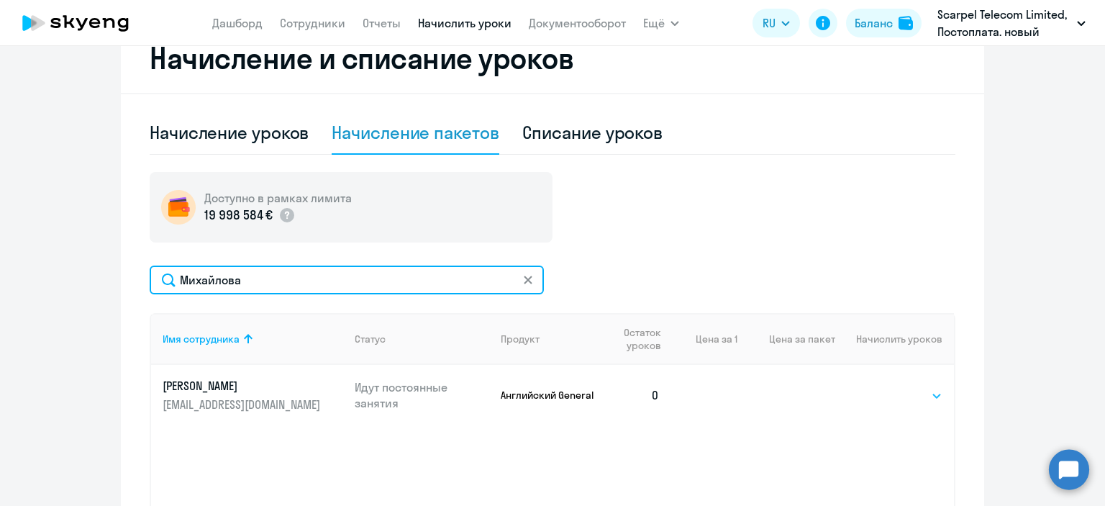
type input "Михайлова"
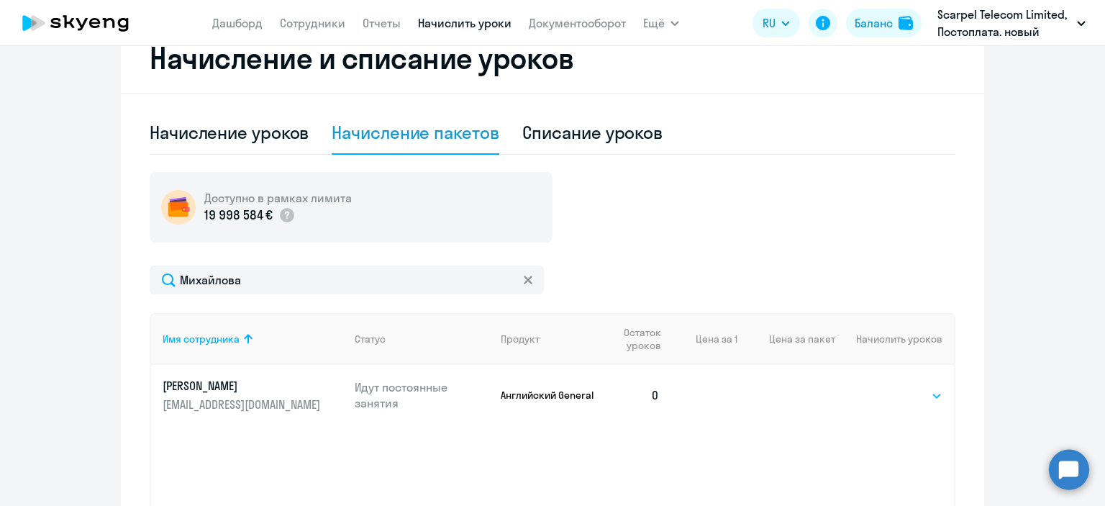
click at [925, 399] on select "Выбрать 4 8 16 32 64" at bounding box center [912, 395] width 59 height 17
select select "16"
click at [883, 387] on select "Выбрать 4 8 16 32 64" at bounding box center [912, 395] width 59 height 17
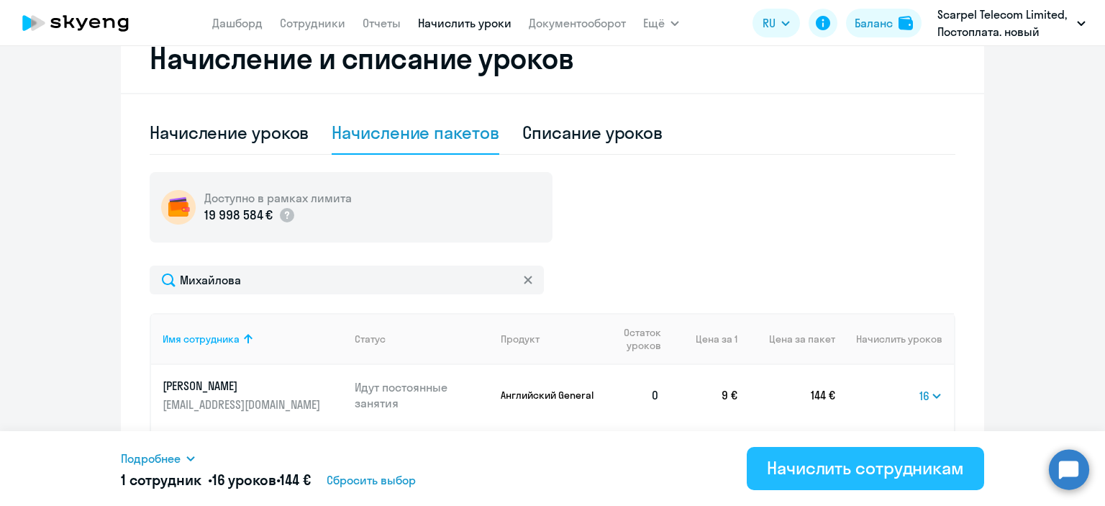
click at [863, 470] on div "Начислить сотрудникам" at bounding box center [865, 467] width 197 height 23
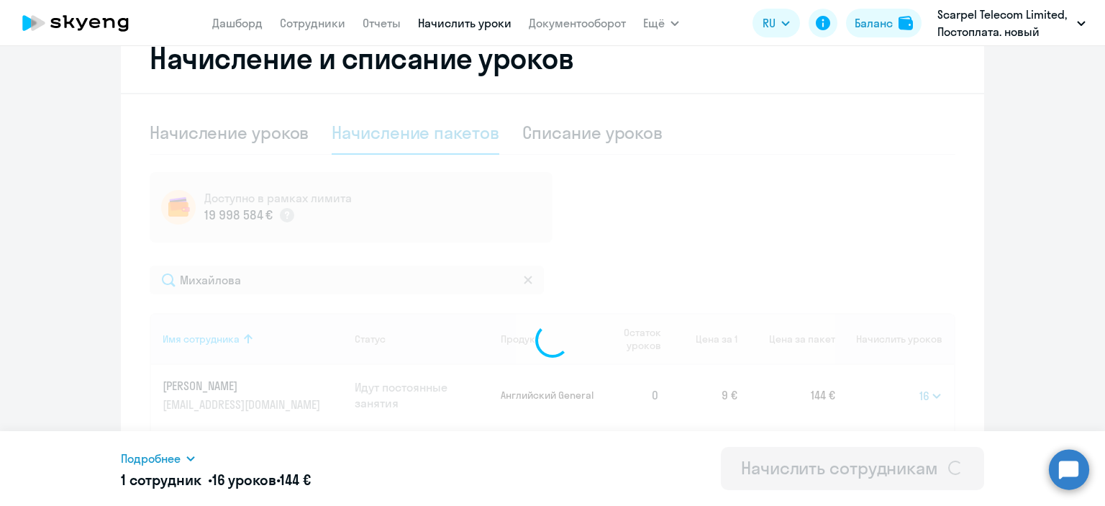
select select
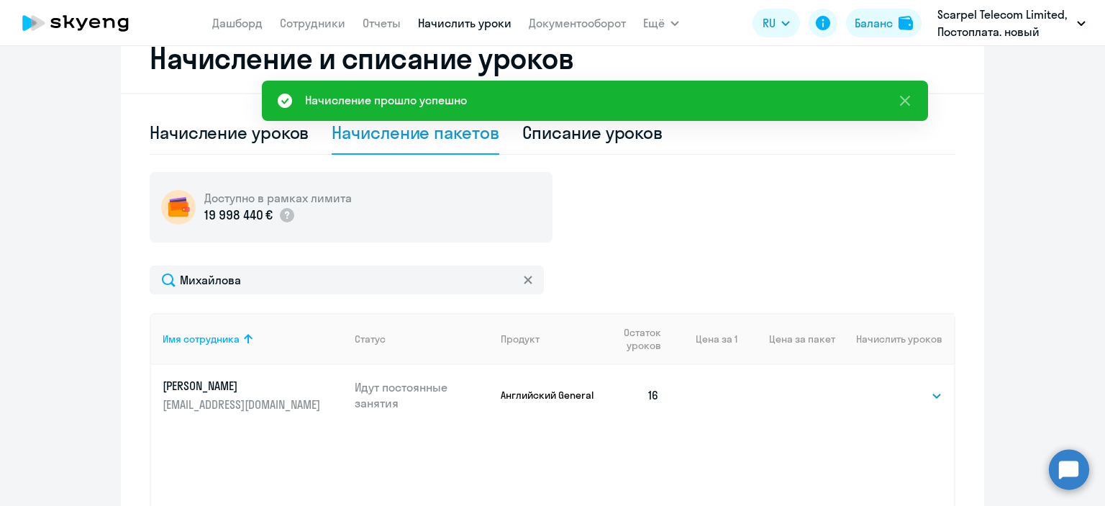
click at [550, 129] on div "Списание уроков" at bounding box center [592, 132] width 141 height 23
select select "10"
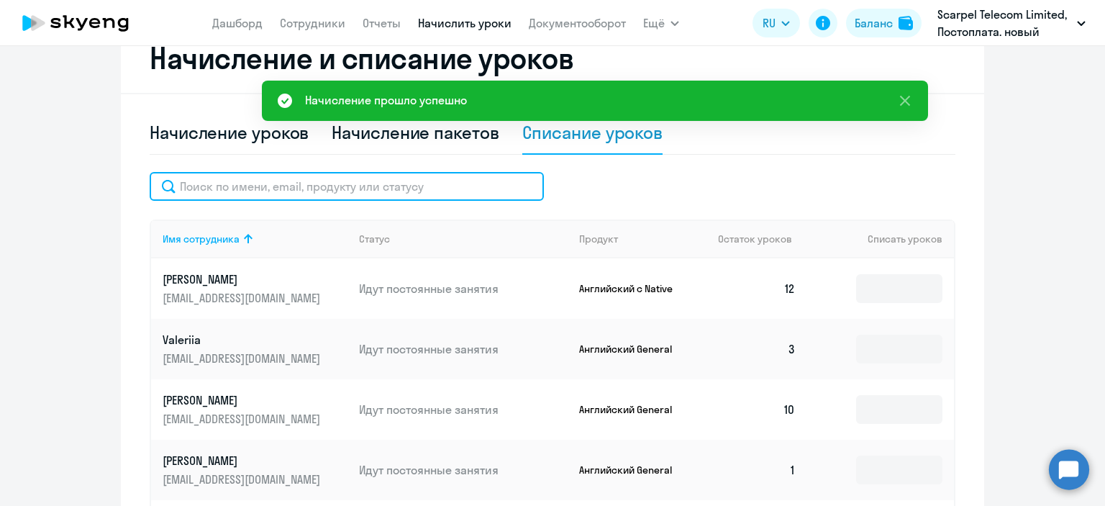
click at [336, 190] on input "text" at bounding box center [347, 186] width 394 height 29
paste input "Михайлова"
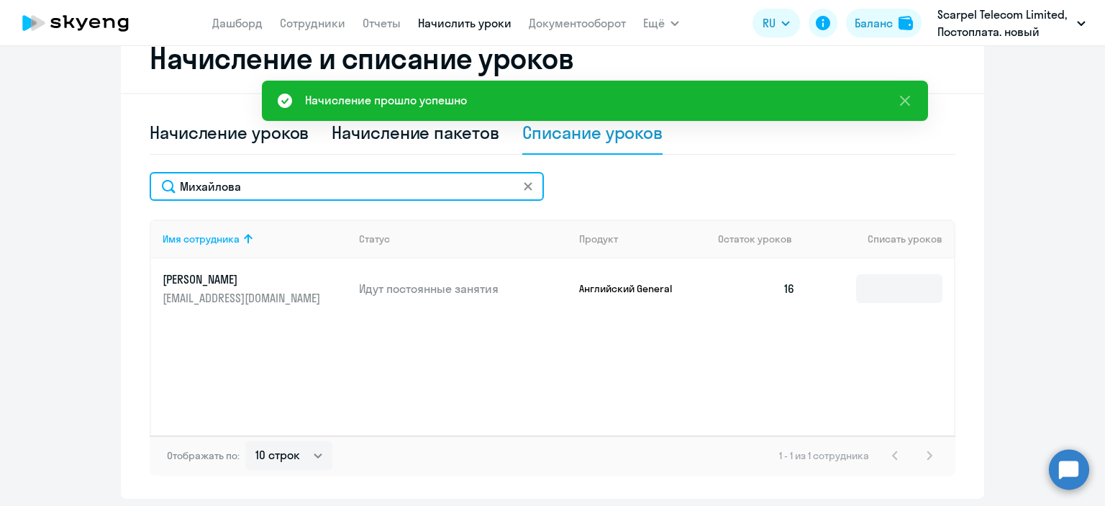
type input "Михайлова"
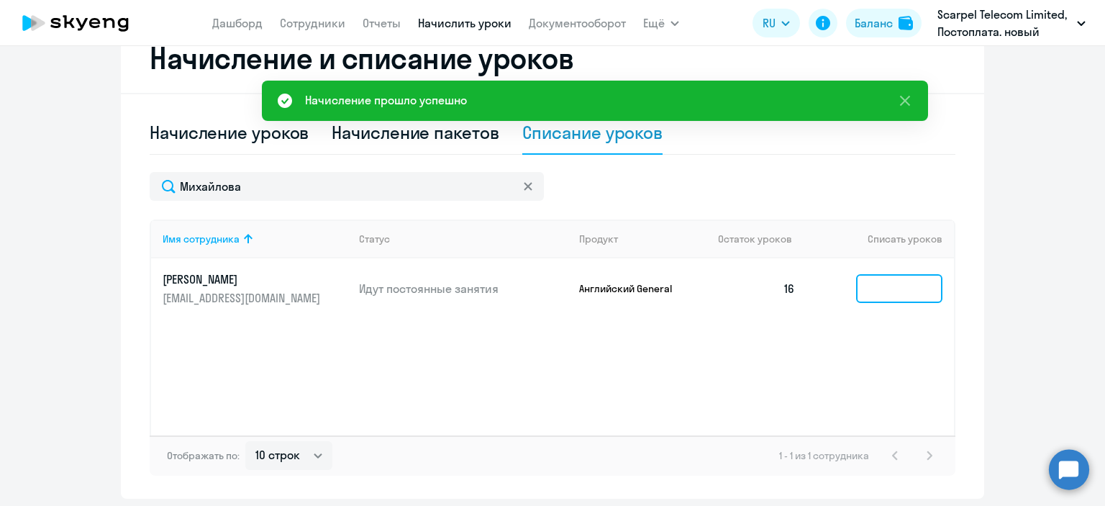
click at [875, 287] on input at bounding box center [899, 288] width 86 height 29
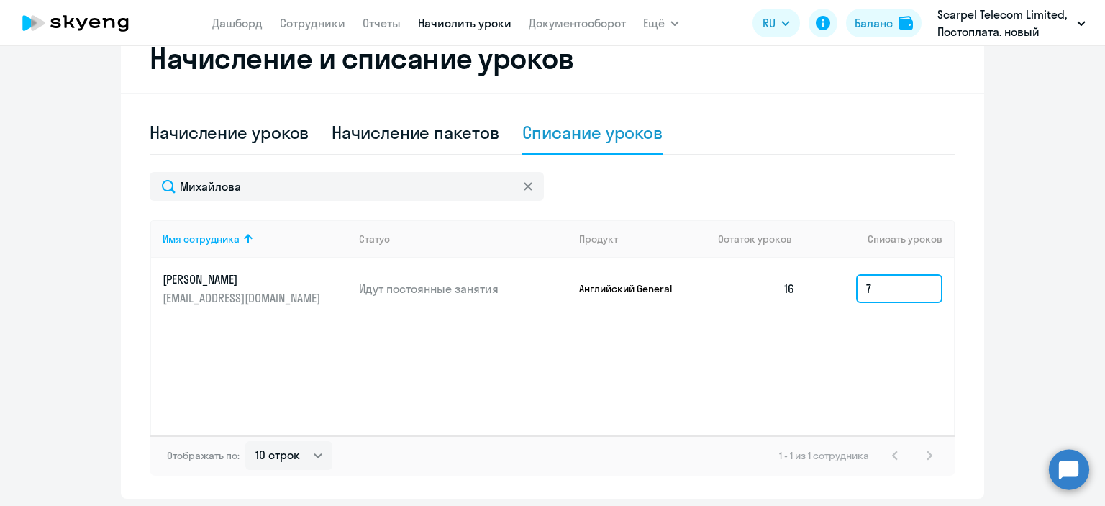
type input "7"
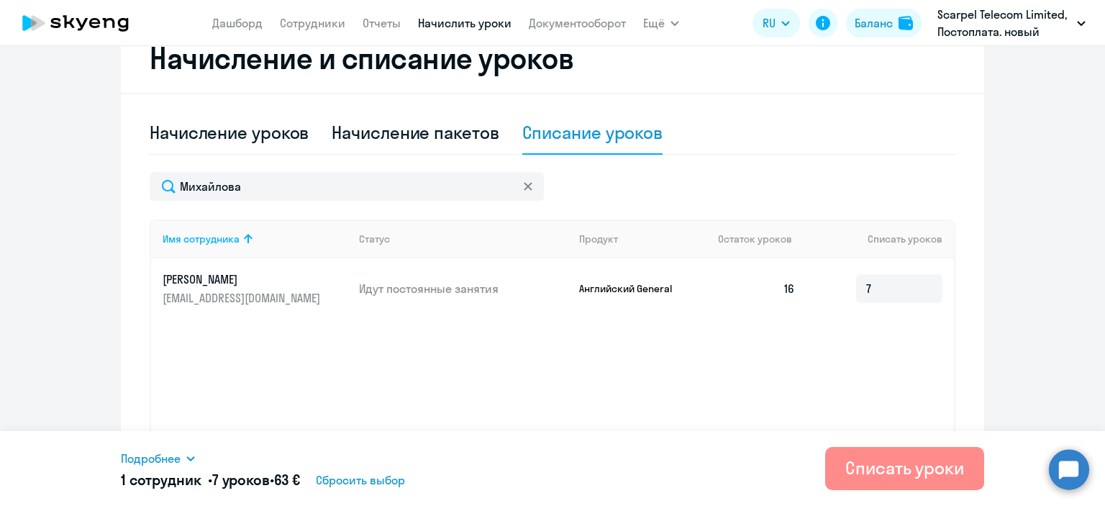
click at [886, 461] on div "Списать уроки" at bounding box center [904, 467] width 119 height 23
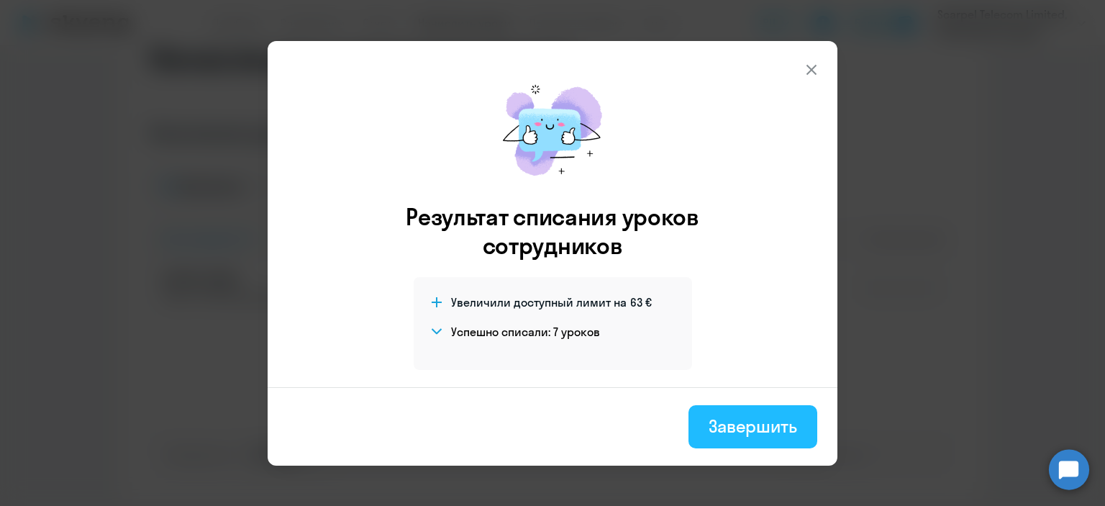
click at [748, 428] on div "Завершить" at bounding box center [753, 425] width 88 height 23
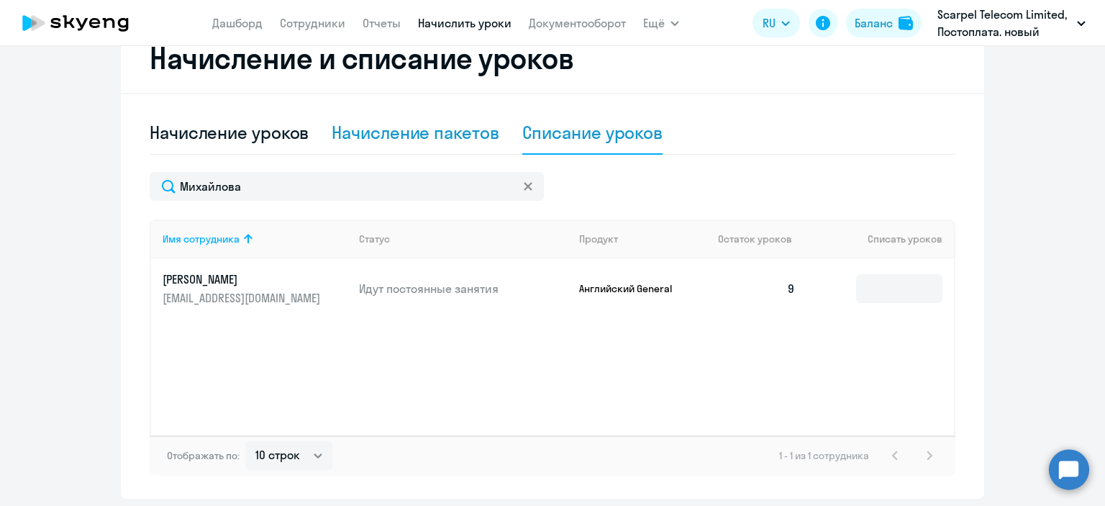
click at [429, 126] on div "Начисление пакетов" at bounding box center [415, 132] width 167 height 23
select select "10"
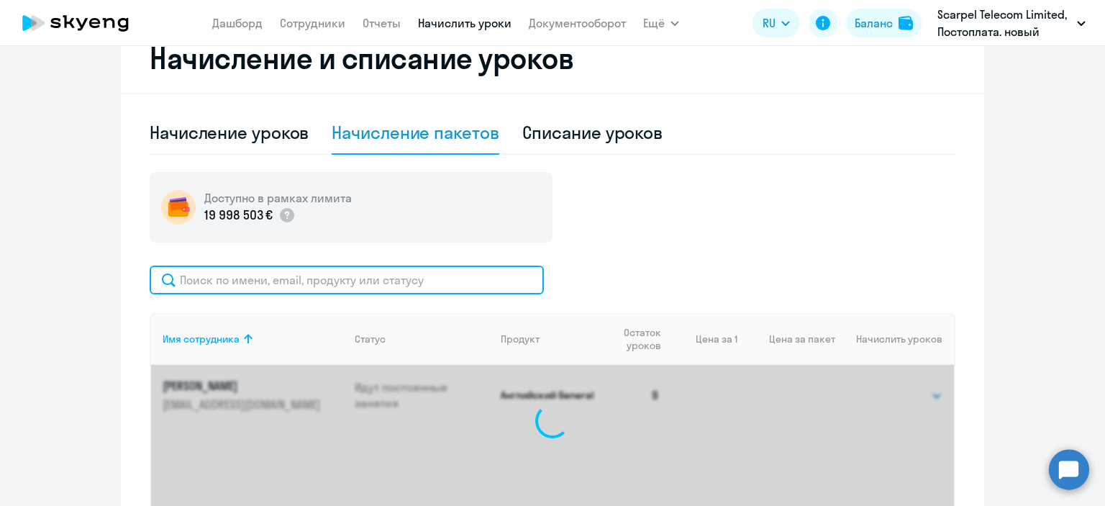
click at [247, 272] on input "text" at bounding box center [347, 279] width 394 height 29
paste input "Боганов"
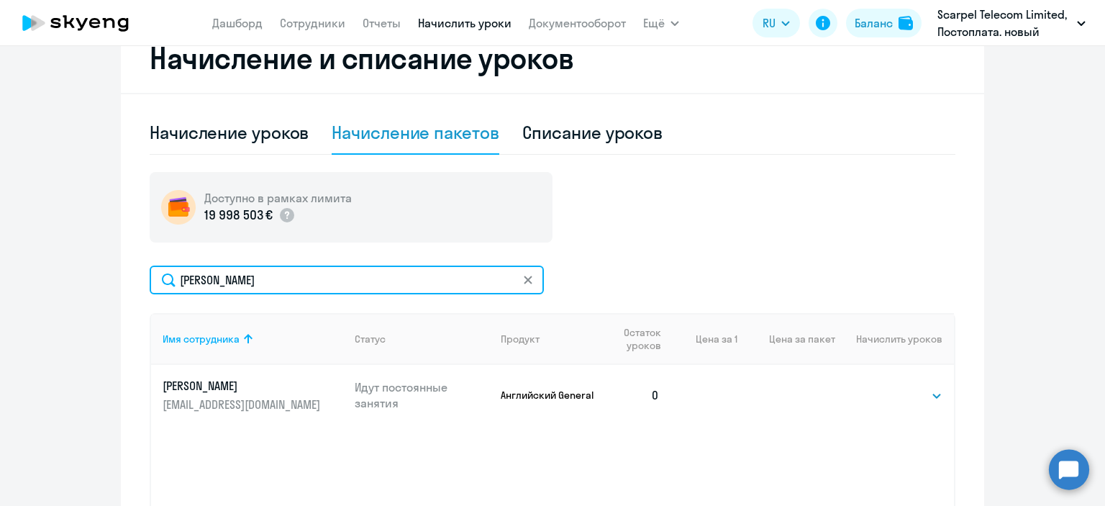
type input "Боганов"
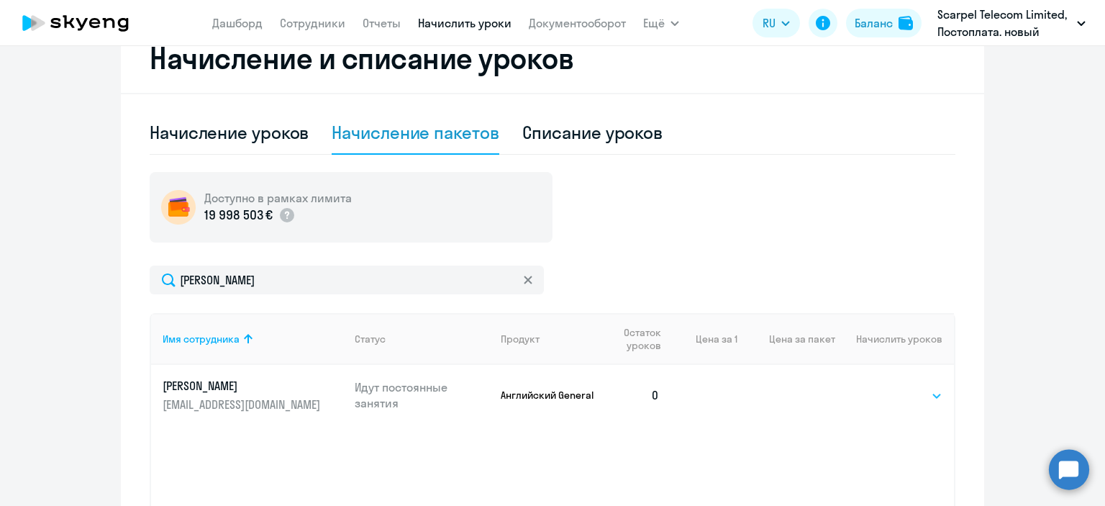
click at [904, 393] on select "Выбрать 4 8 16 32 64" at bounding box center [912, 395] width 59 height 17
select select "16"
click at [883, 387] on select "Выбрать 4 8 16 32 64" at bounding box center [912, 395] width 59 height 17
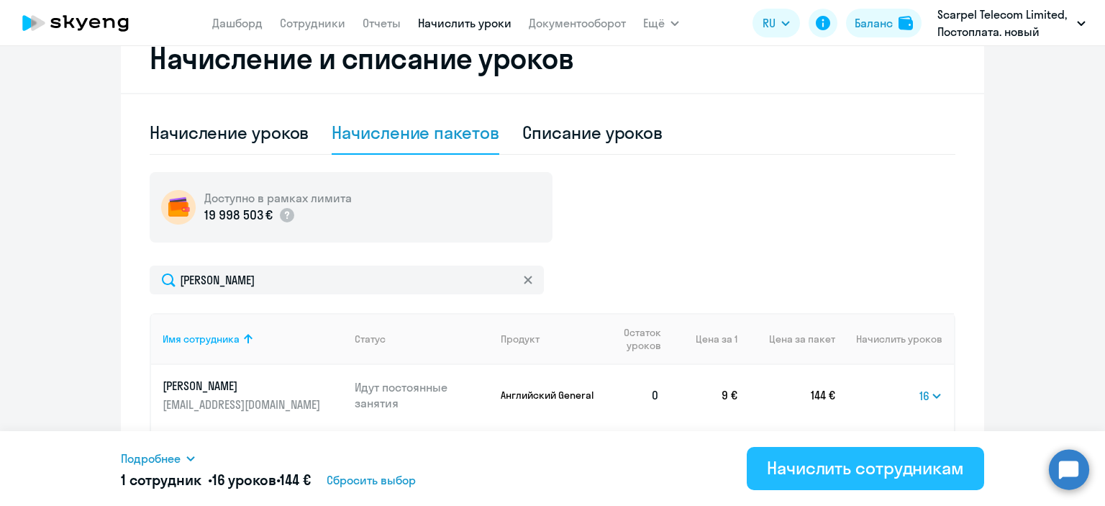
click at [857, 464] on div "Начислить сотрудникам" at bounding box center [865, 467] width 197 height 23
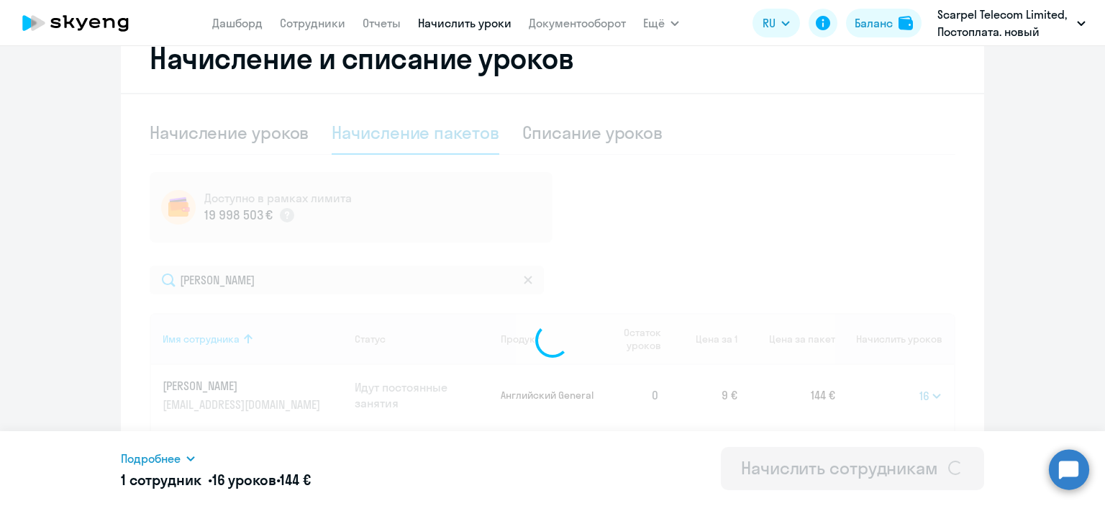
select select
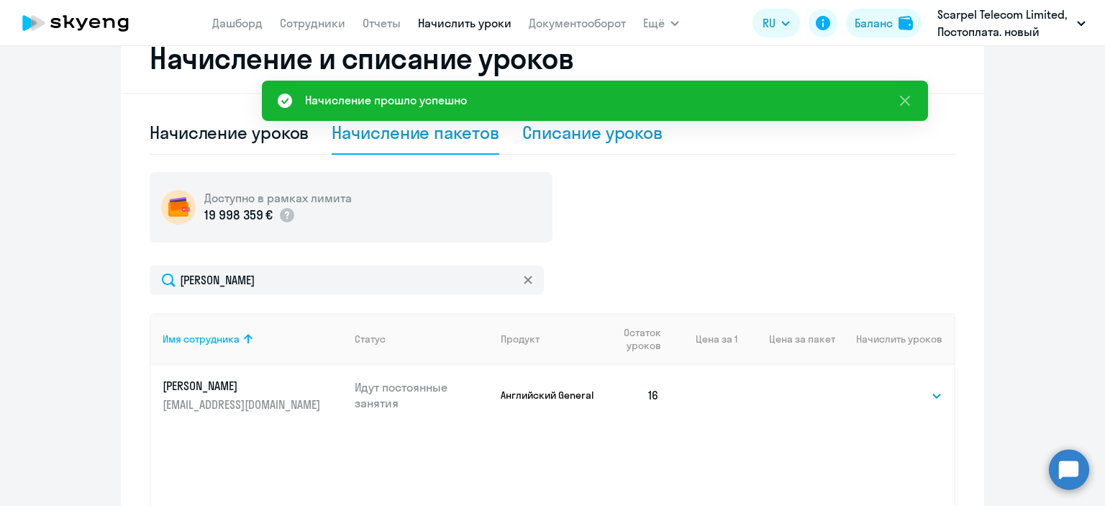
click at [558, 128] on div "Списание уроков" at bounding box center [592, 132] width 141 height 23
select select "10"
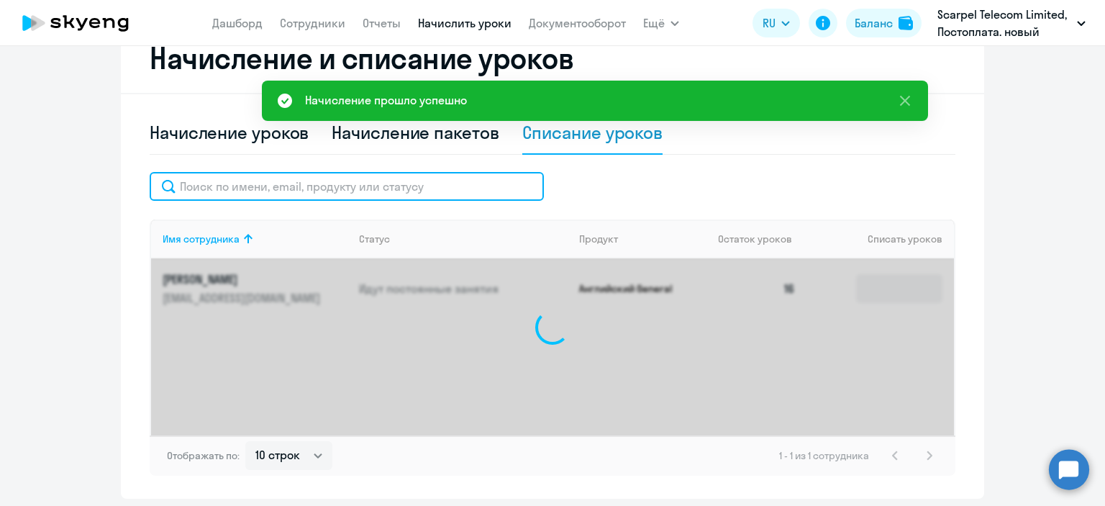
click at [310, 186] on input "text" at bounding box center [347, 186] width 394 height 29
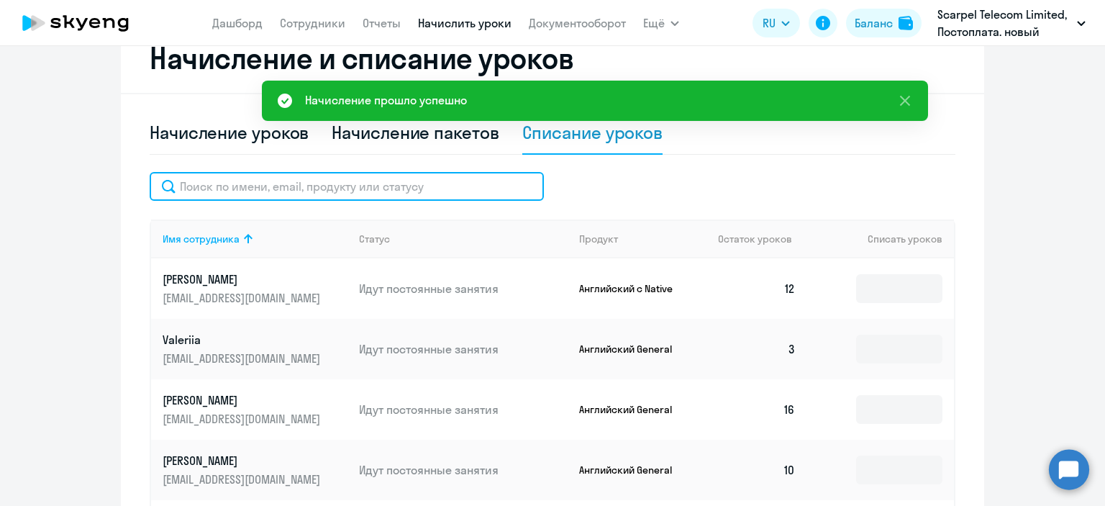
paste input "Боганов"
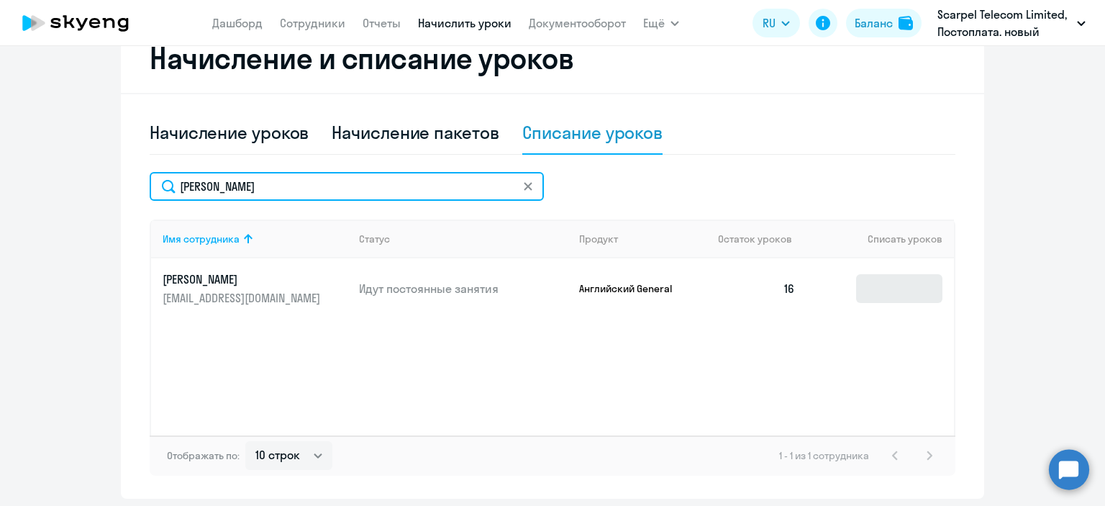
type input "Боганов"
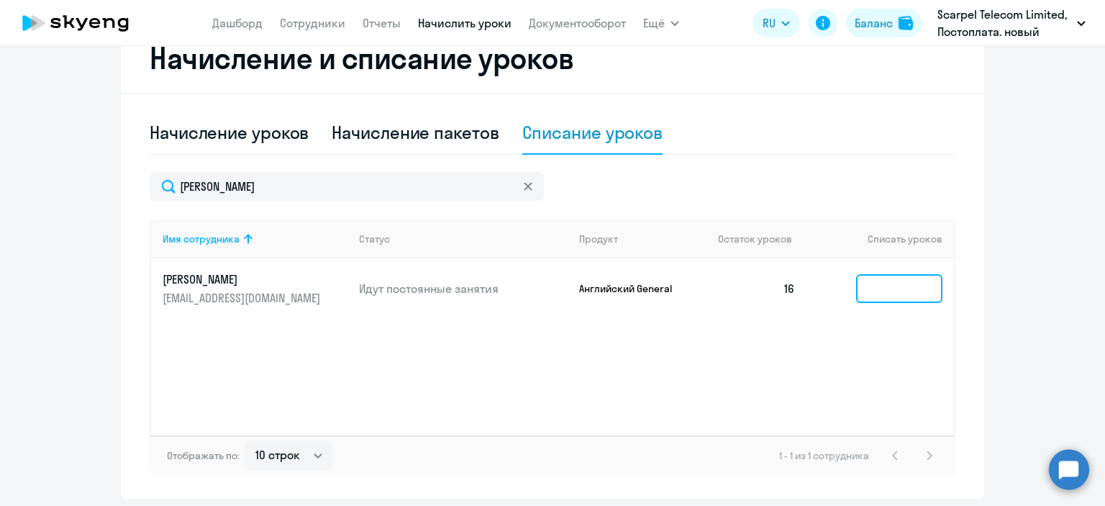
click at [895, 291] on input at bounding box center [899, 288] width 86 height 29
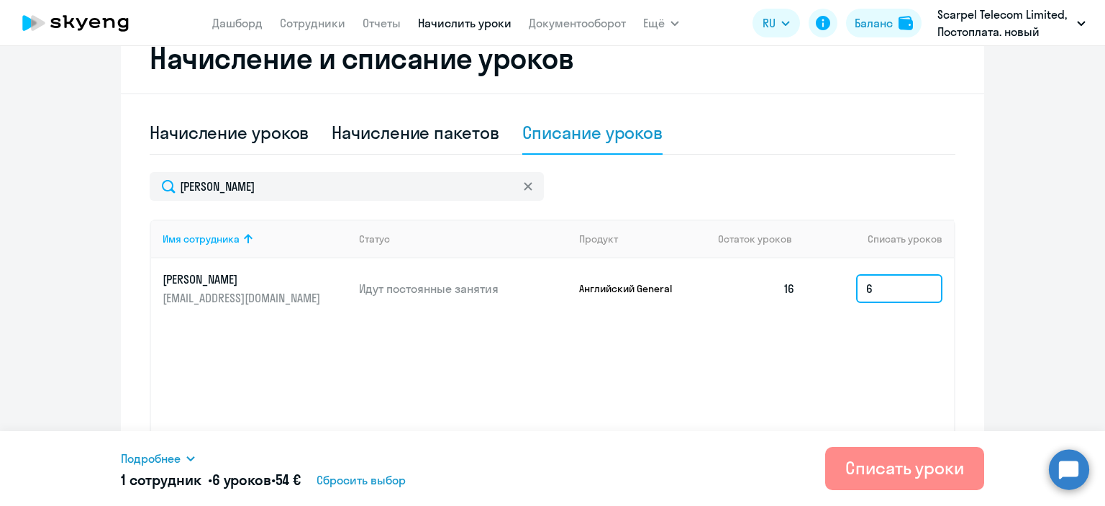
type input "6"
click at [879, 465] on div "Списать уроки" at bounding box center [904, 467] width 119 height 23
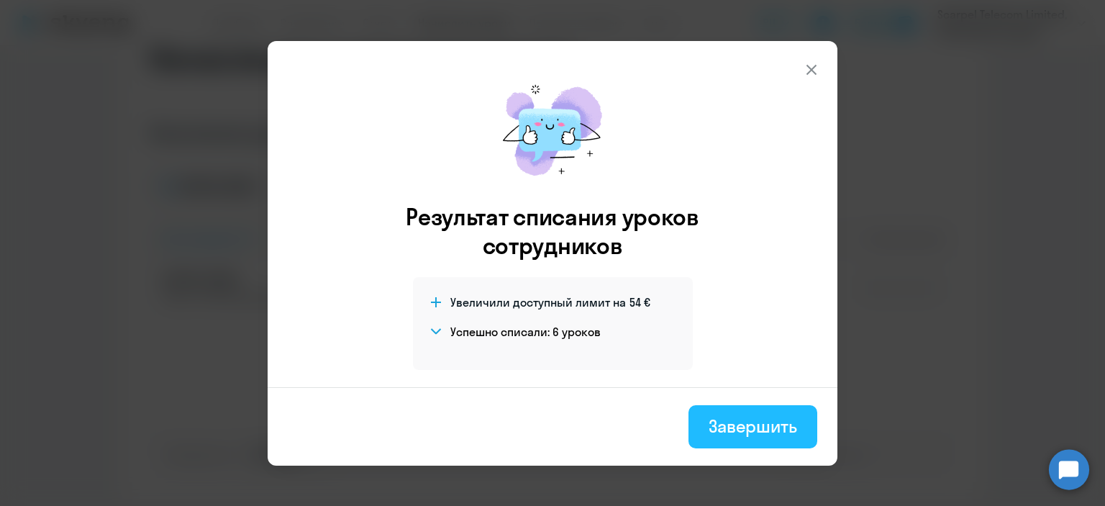
click at [731, 431] on div "Завершить" at bounding box center [753, 425] width 88 height 23
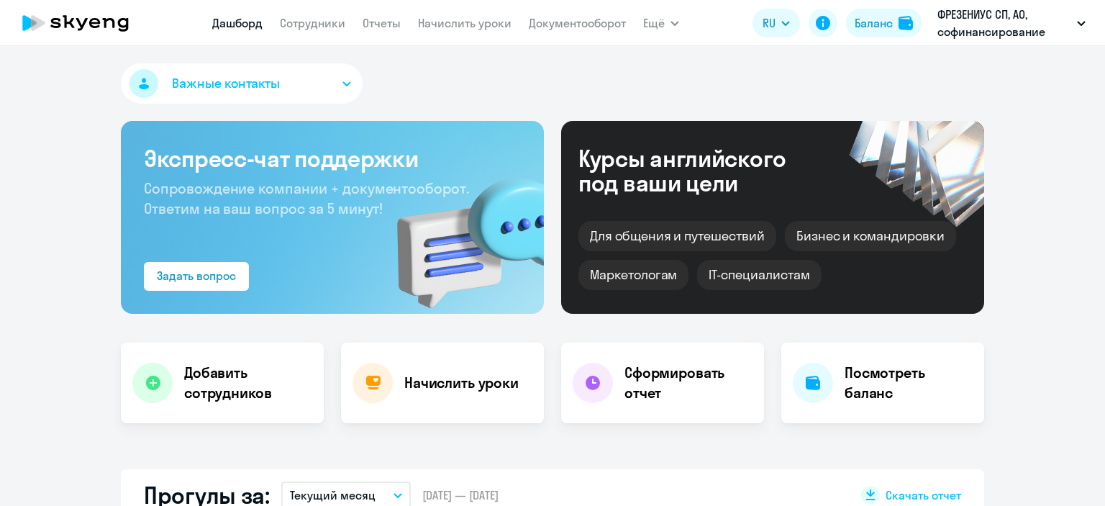
select select "30"
click at [330, 22] on link "Сотрудники" at bounding box center [312, 23] width 65 height 14
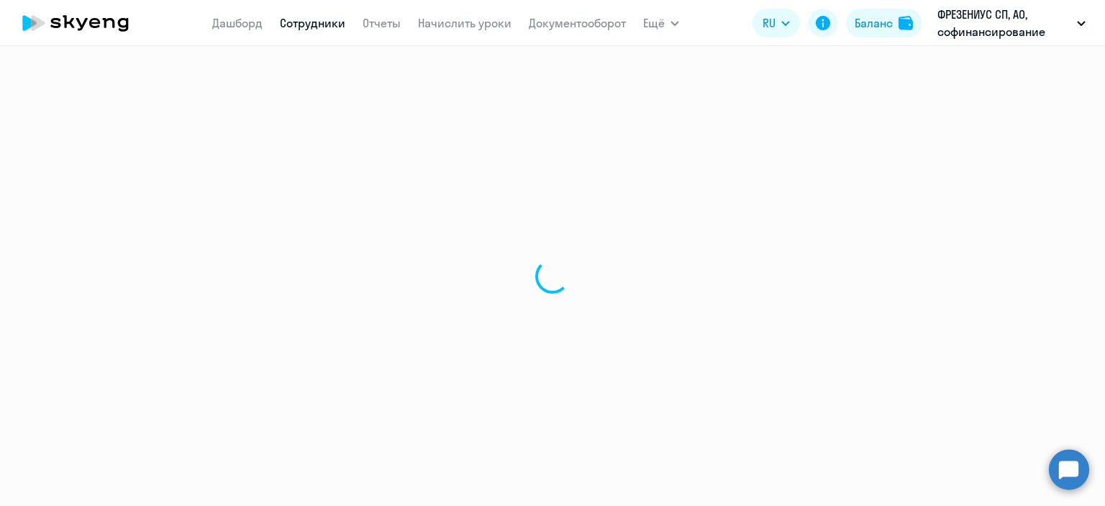
select select "30"
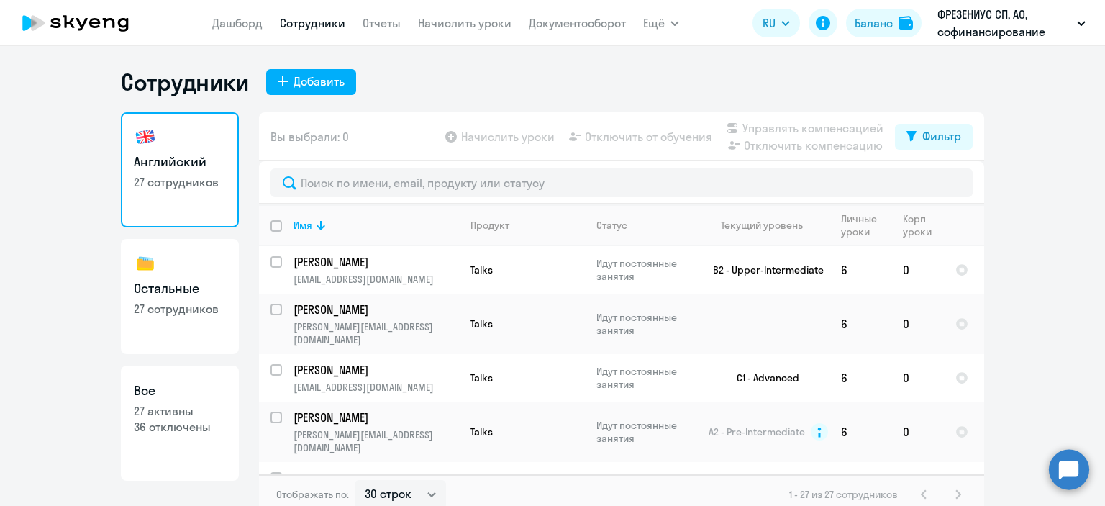
scroll to position [9, 0]
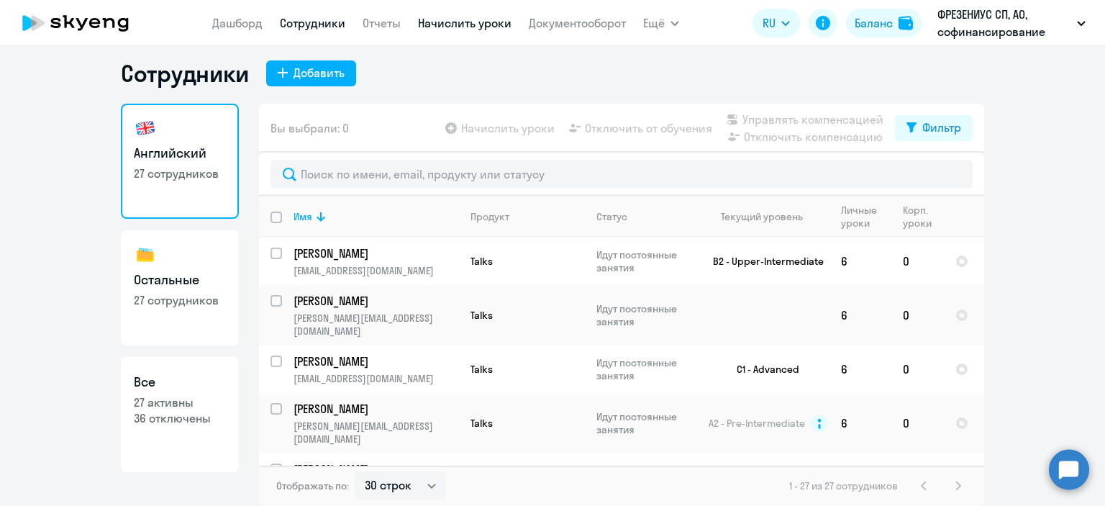
click at [471, 17] on link "Начислить уроки" at bounding box center [465, 23] width 94 height 14
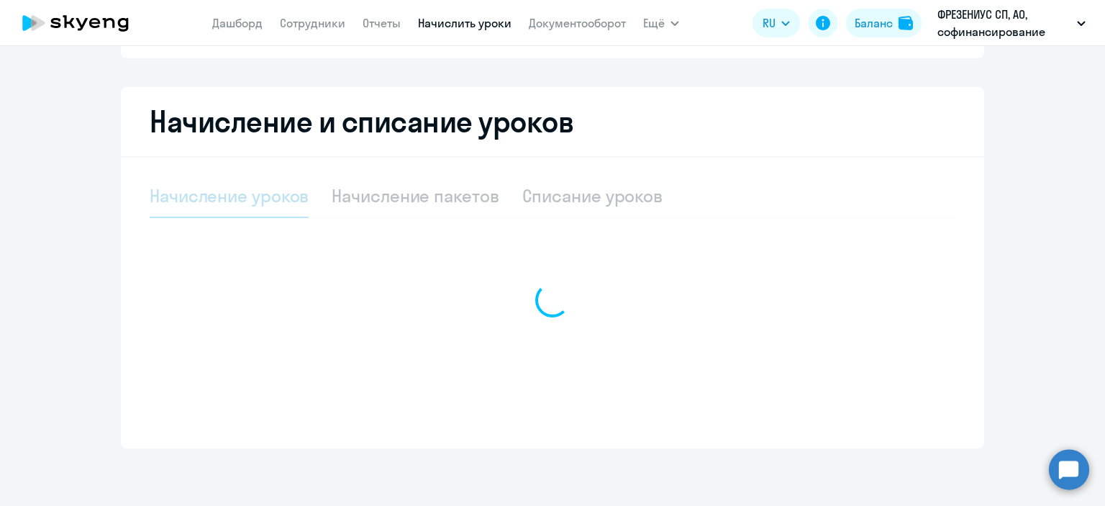
select select "10"
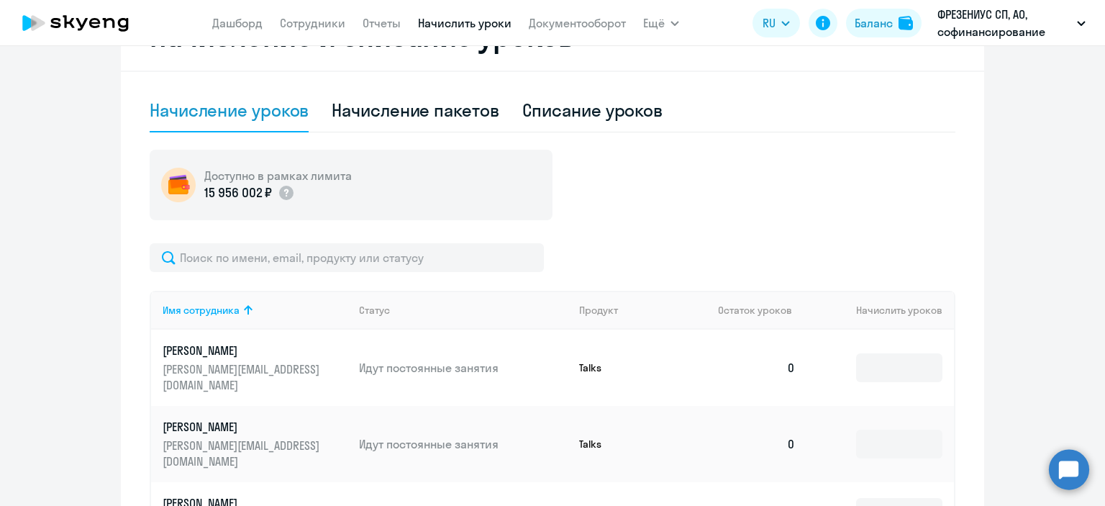
scroll to position [282, 0]
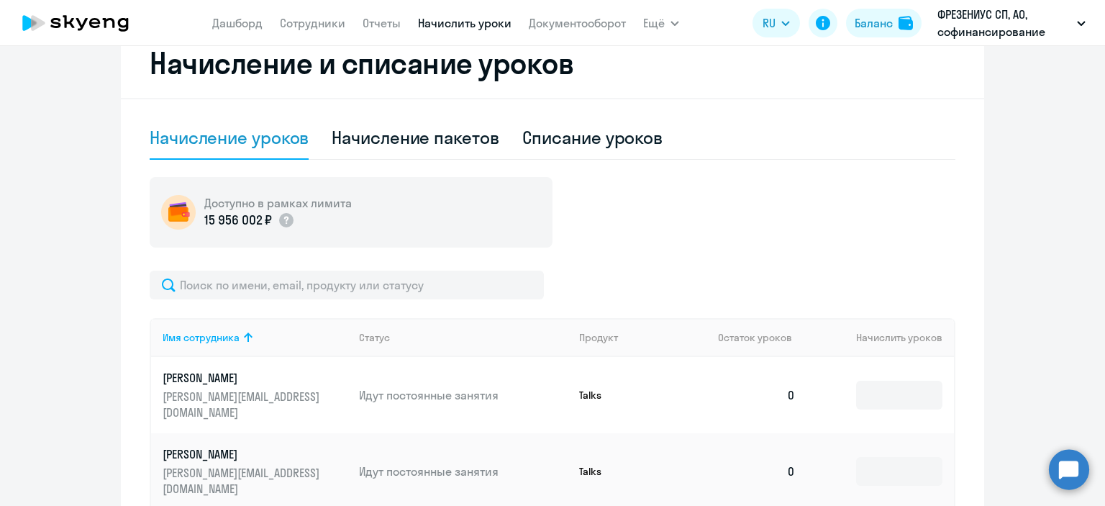
click div "Начисление пакетов"
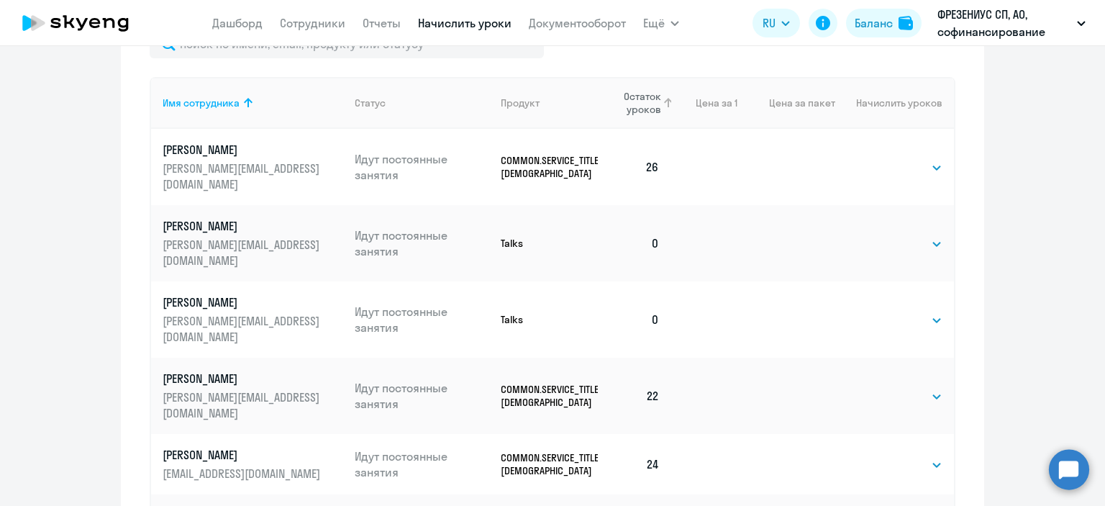
scroll to position [498, 0]
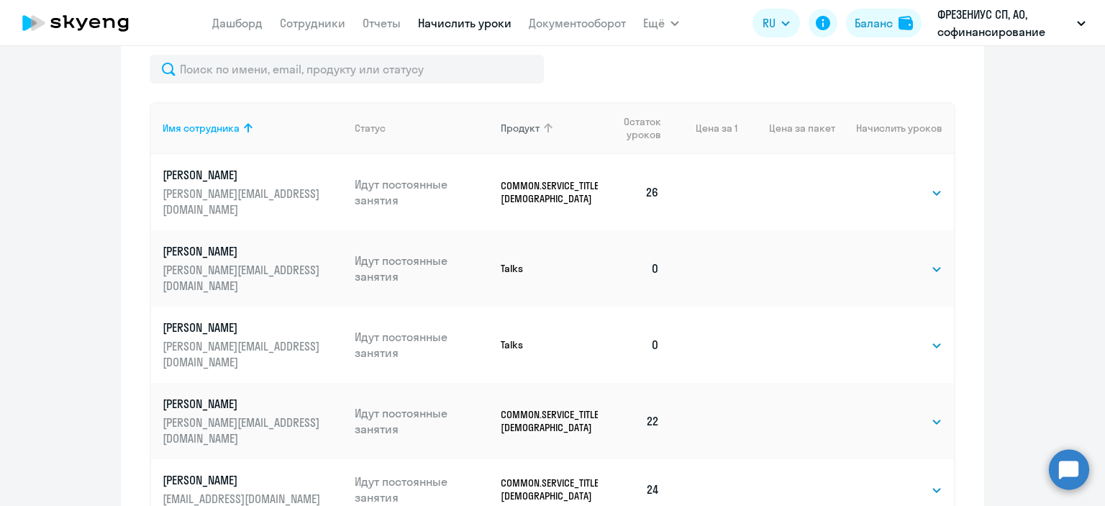
click div "Продукт"
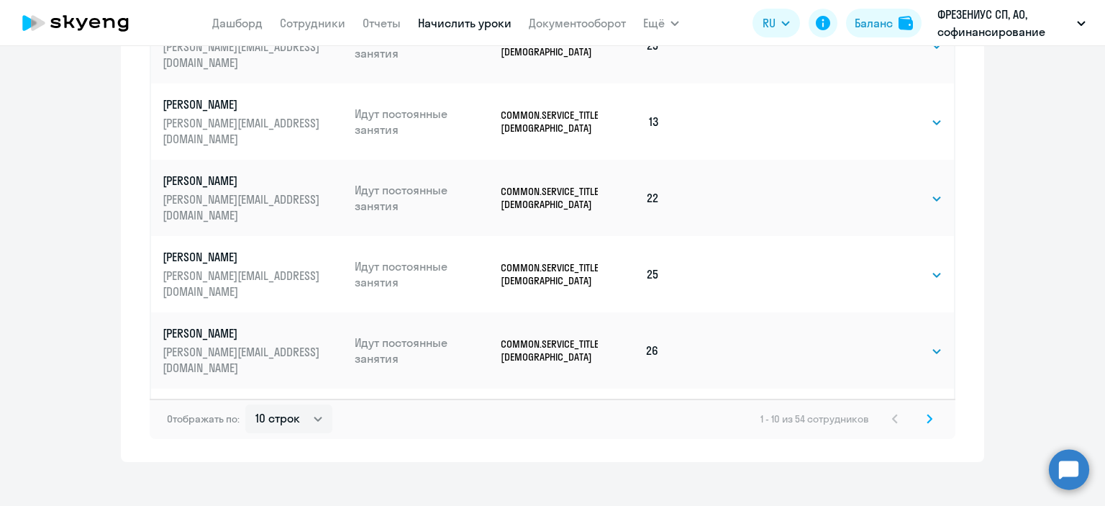
scroll to position [871, 0]
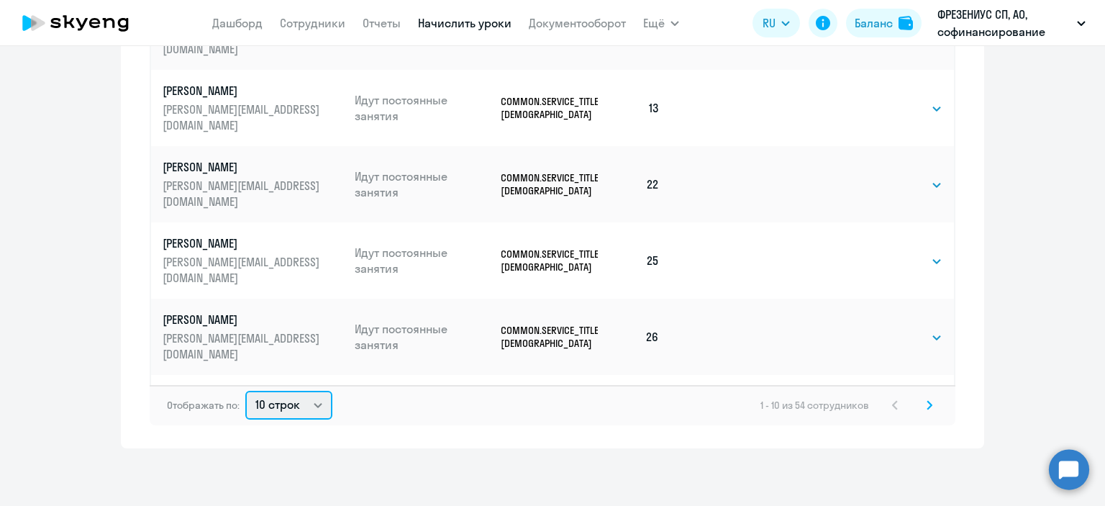
click select "10 строк 30 строк 50 строк"
select select "50"
click select "10 строк 30 строк 50 строк"
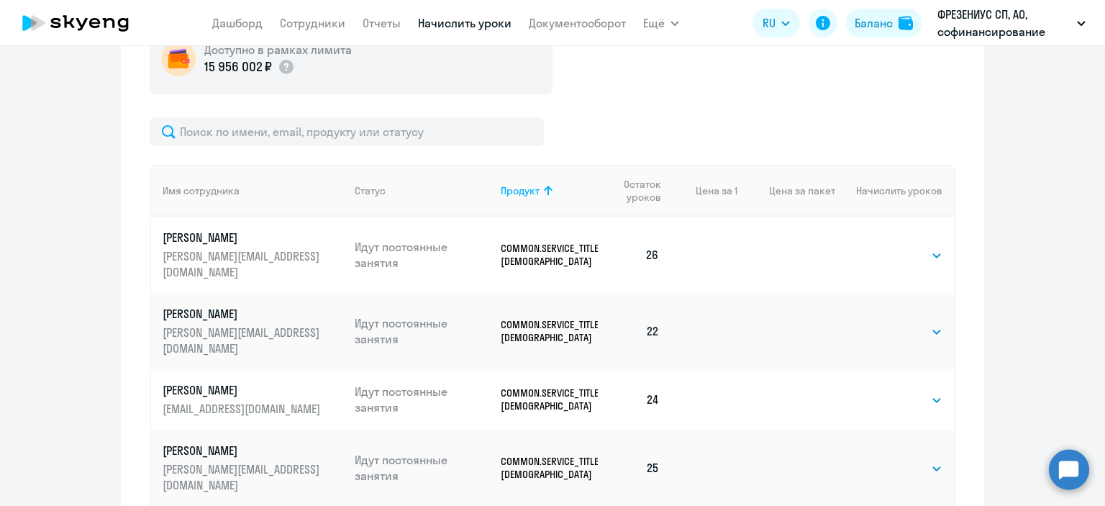
scroll to position [411, 0]
